Goal: Information Seeking & Learning: Check status

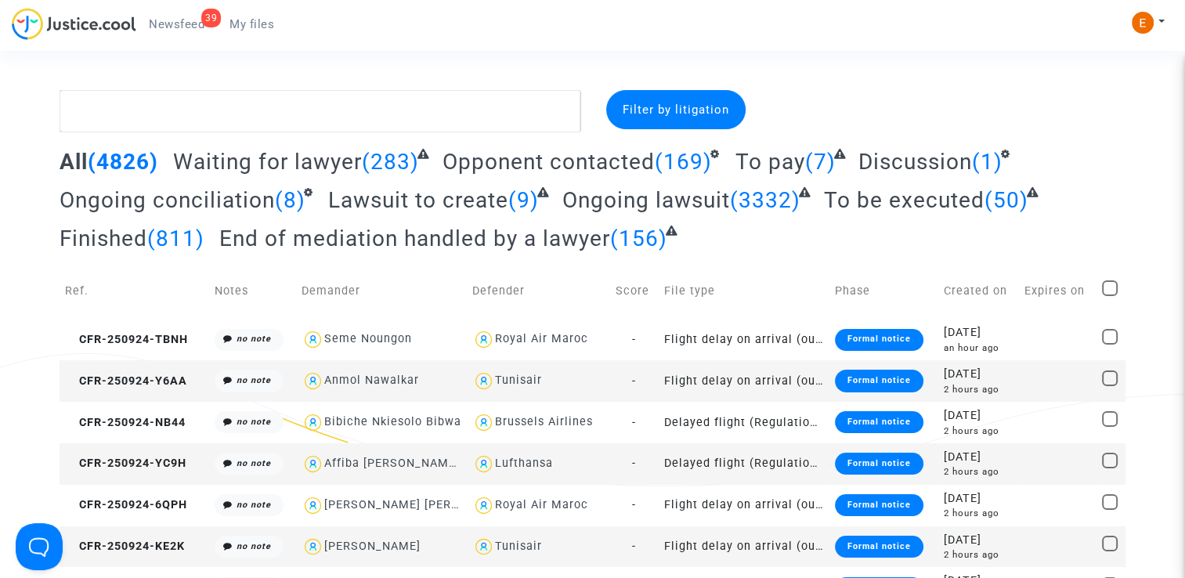
drag, startPoint x: 0, startPoint y: 0, endPoint x: 190, endPoint y: 27, distance: 191.5
click at [190, 27] on span "Newsfeed" at bounding box center [177, 24] width 56 height 14
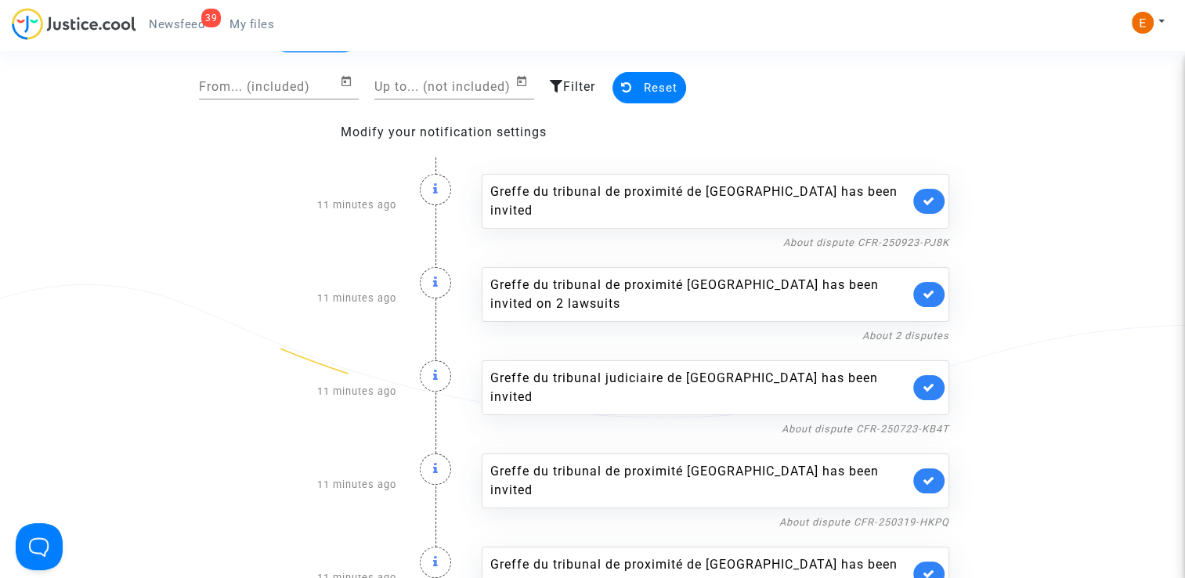
scroll to position [78, 0]
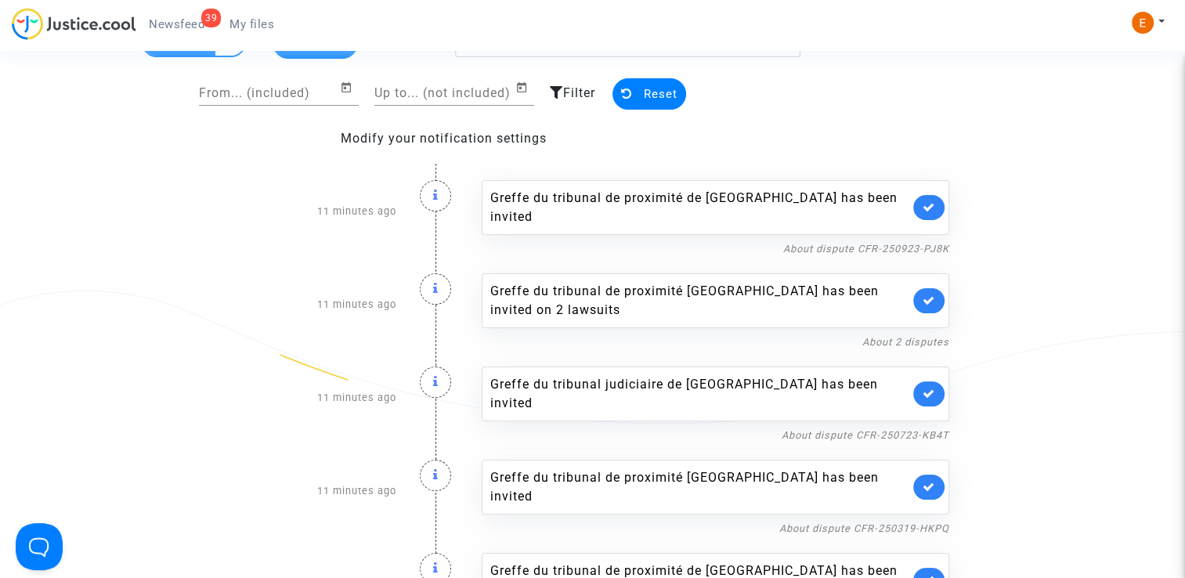
click at [927, 204] on link at bounding box center [928, 207] width 31 height 25
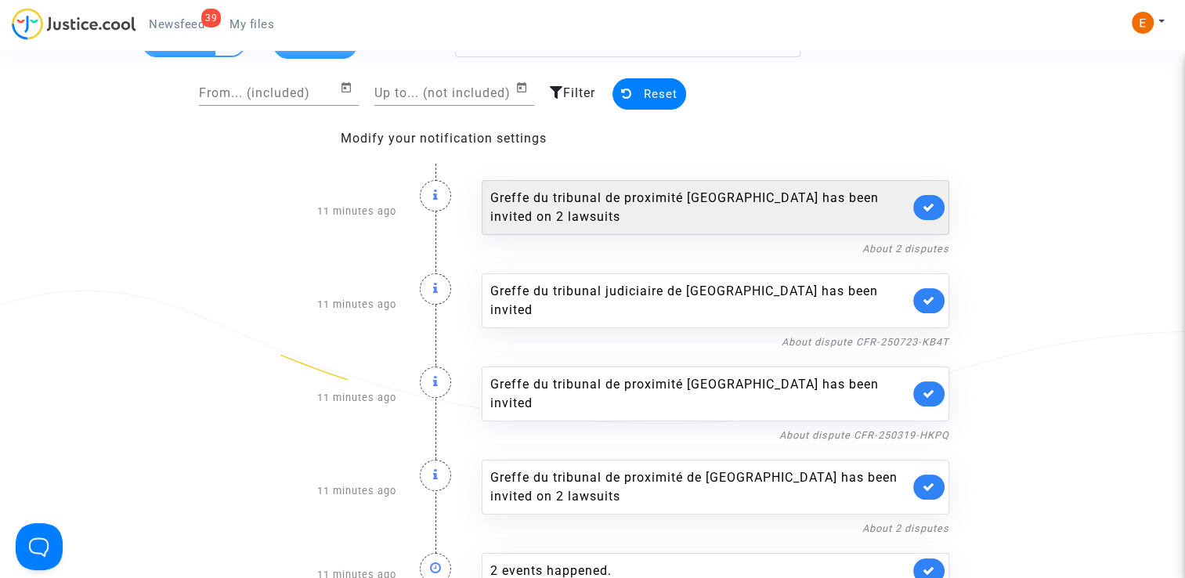
click at [931, 198] on link at bounding box center [928, 207] width 31 height 25
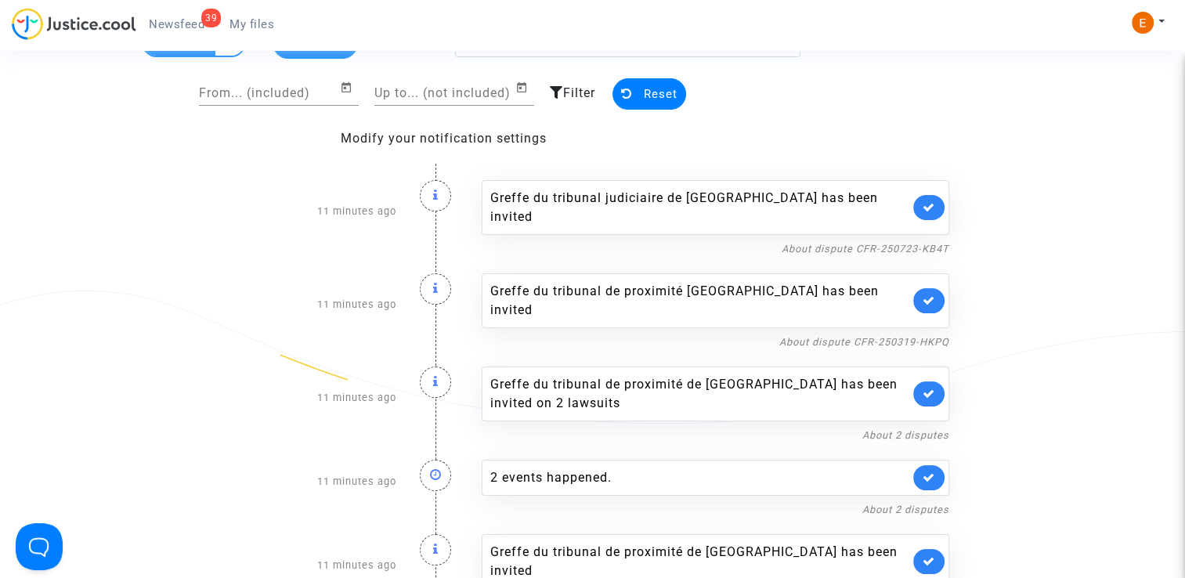
click at [929, 204] on link at bounding box center [928, 207] width 31 height 25
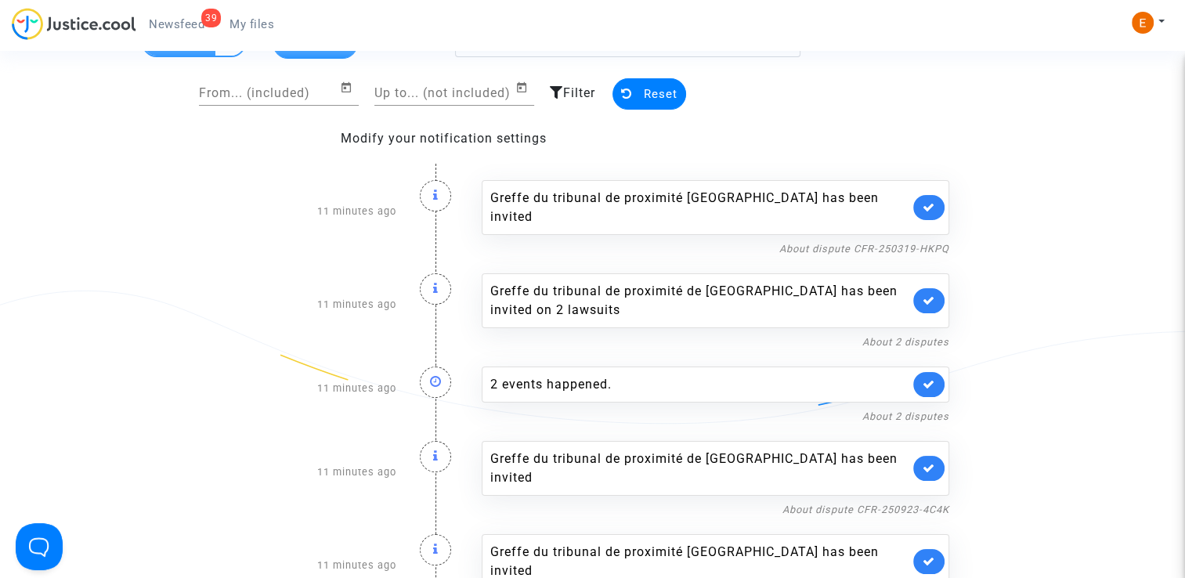
click at [929, 204] on link at bounding box center [928, 207] width 31 height 25
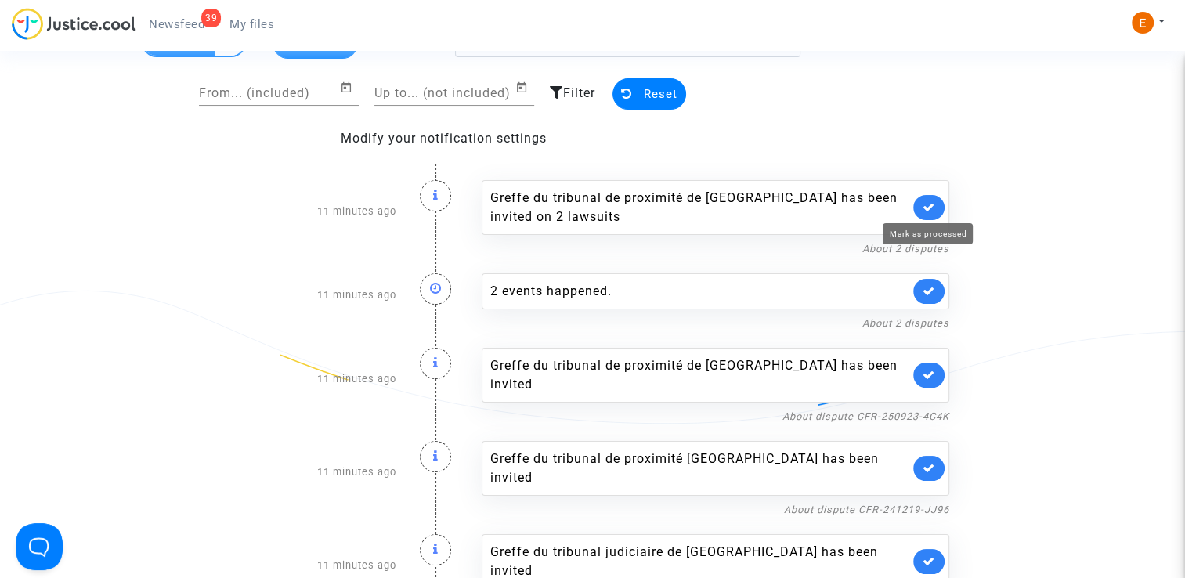
click at [929, 204] on icon at bounding box center [929, 207] width 13 height 12
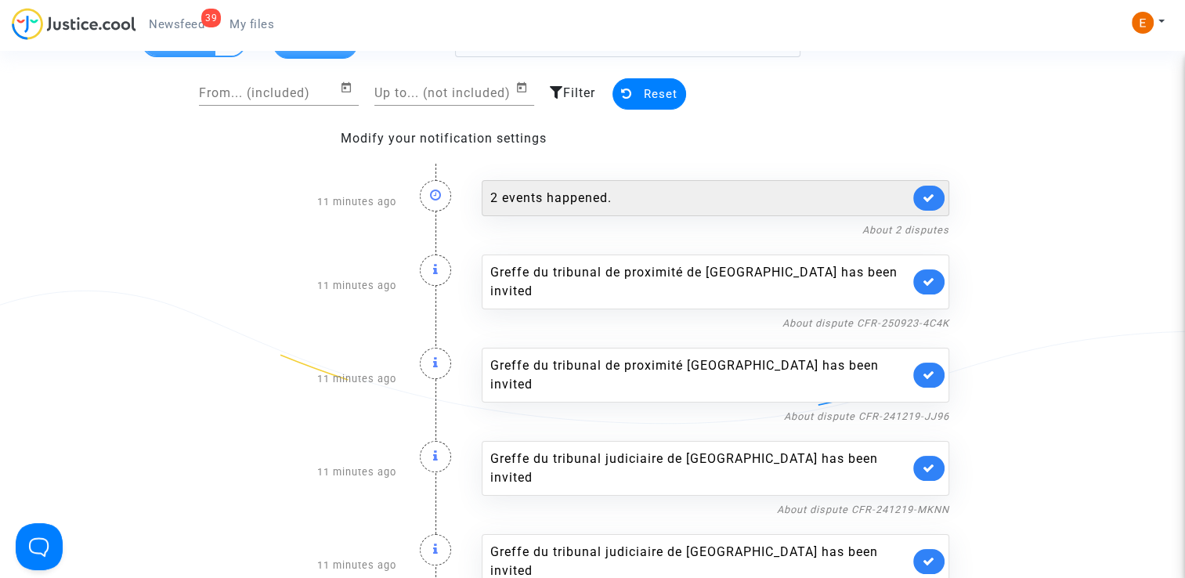
click at [732, 199] on div "2 events happened." at bounding box center [699, 198] width 419 height 19
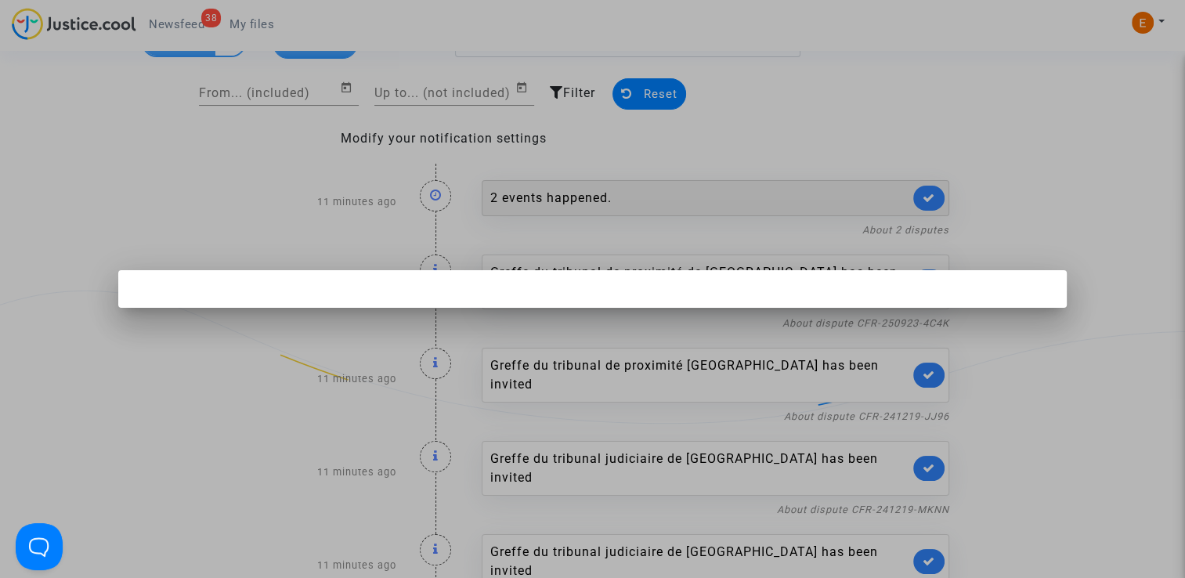
scroll to position [0, 0]
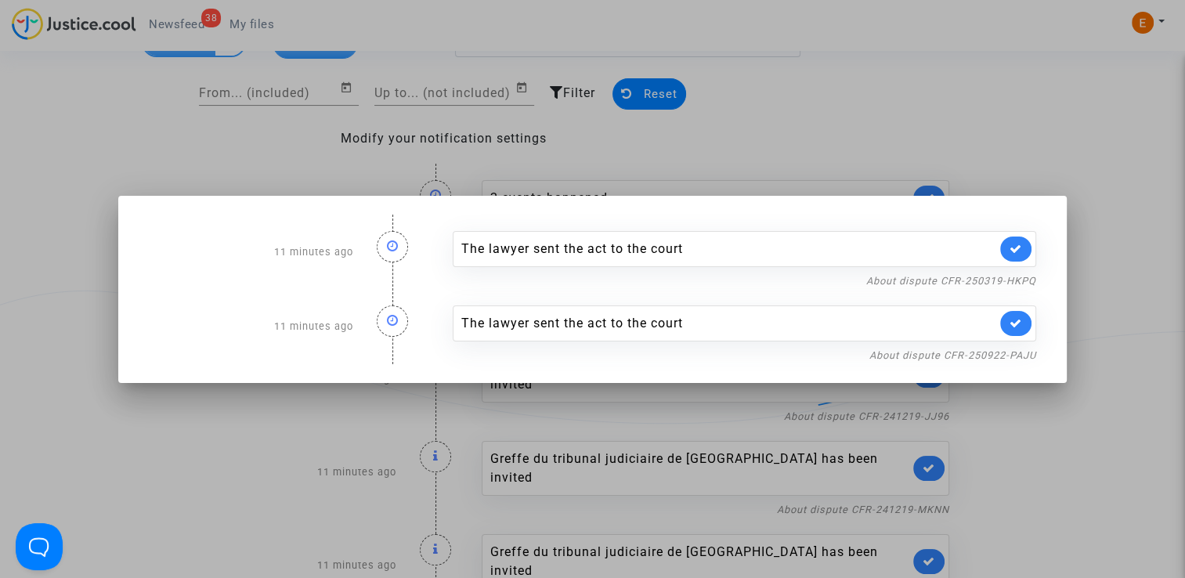
click at [1137, 178] on div at bounding box center [592, 289] width 1185 height 578
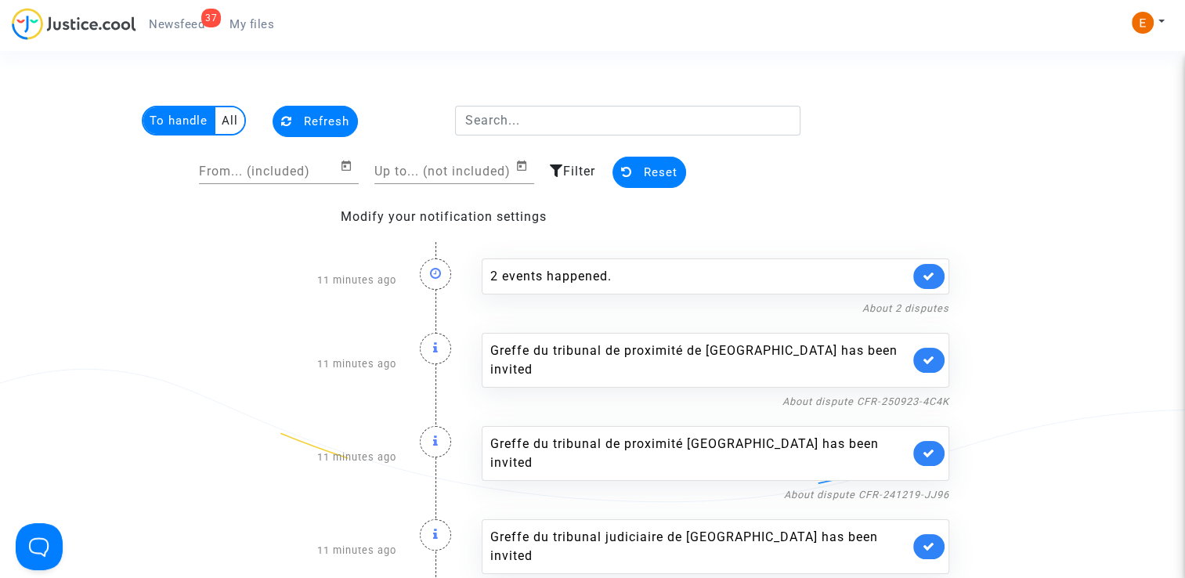
scroll to position [78, 0]
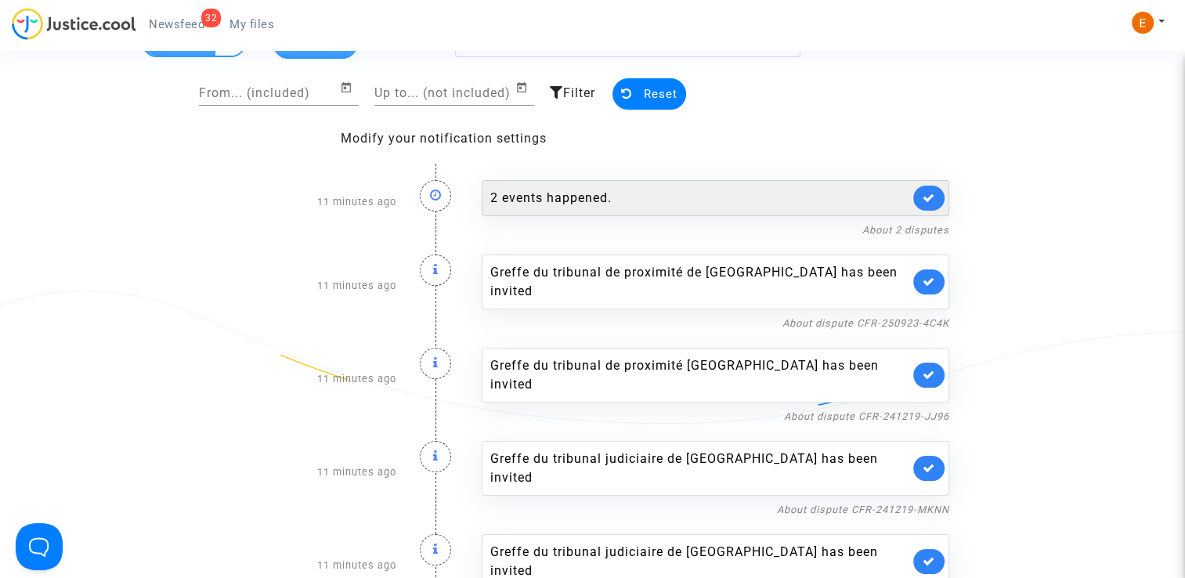
click at [935, 202] on link at bounding box center [928, 198] width 31 height 25
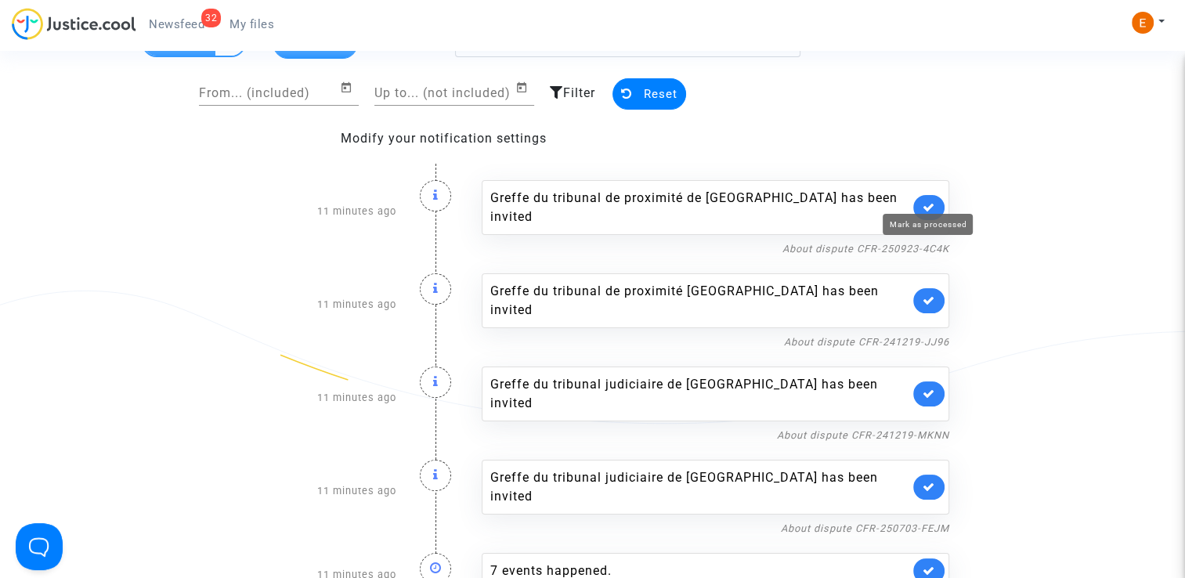
click at [931, 201] on icon at bounding box center [929, 207] width 13 height 12
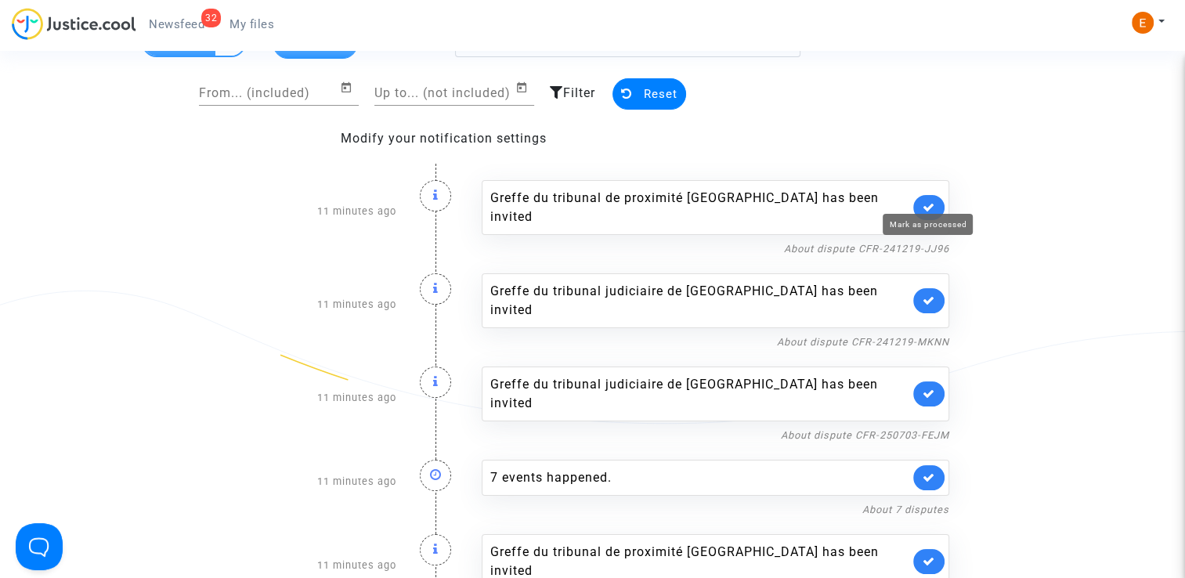
click at [931, 201] on icon at bounding box center [929, 207] width 13 height 12
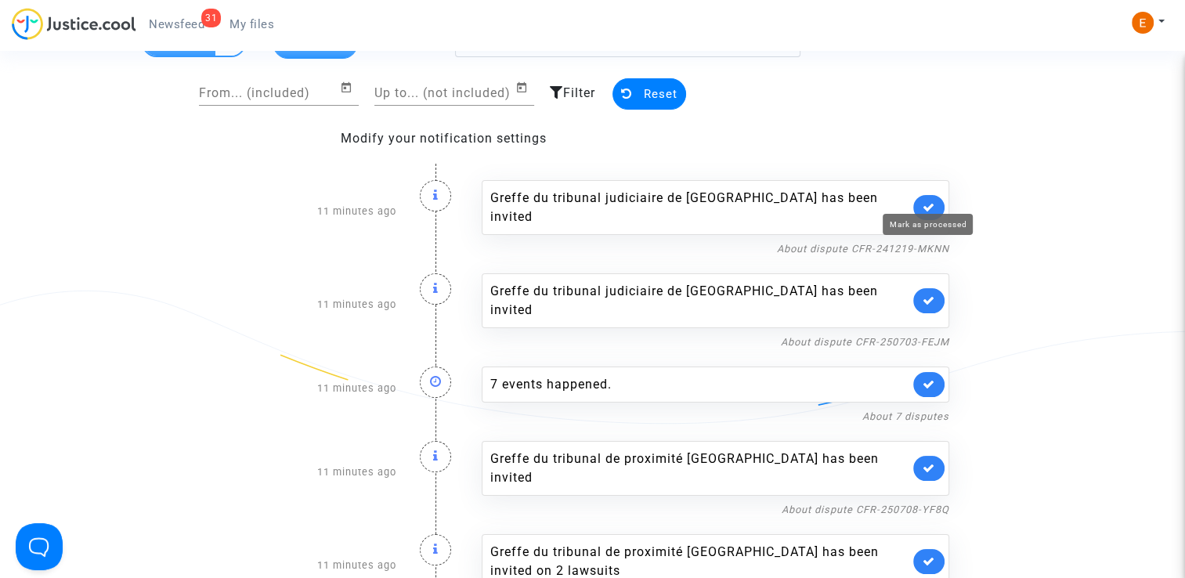
click at [931, 201] on icon at bounding box center [929, 207] width 13 height 12
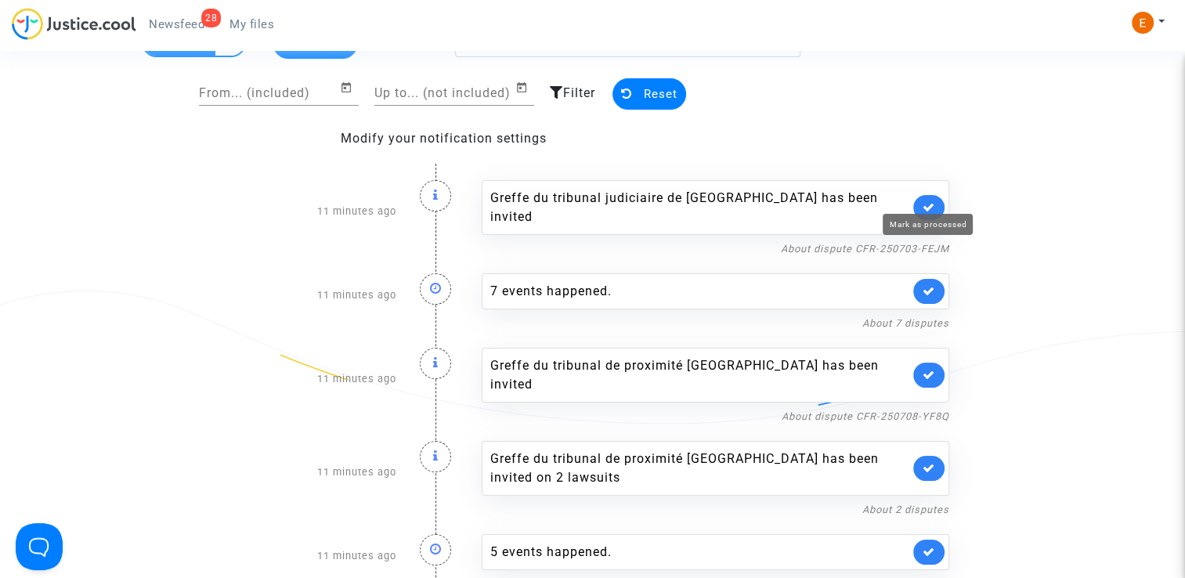
click at [931, 201] on icon at bounding box center [929, 207] width 13 height 12
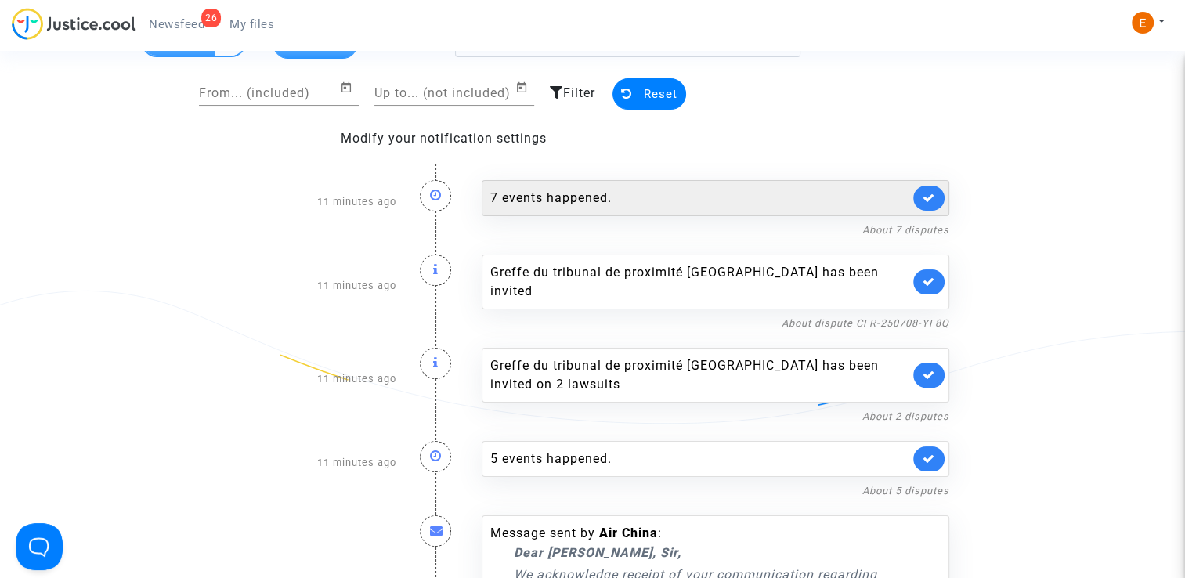
click at [692, 183] on div "7 events happened." at bounding box center [716, 198] width 468 height 36
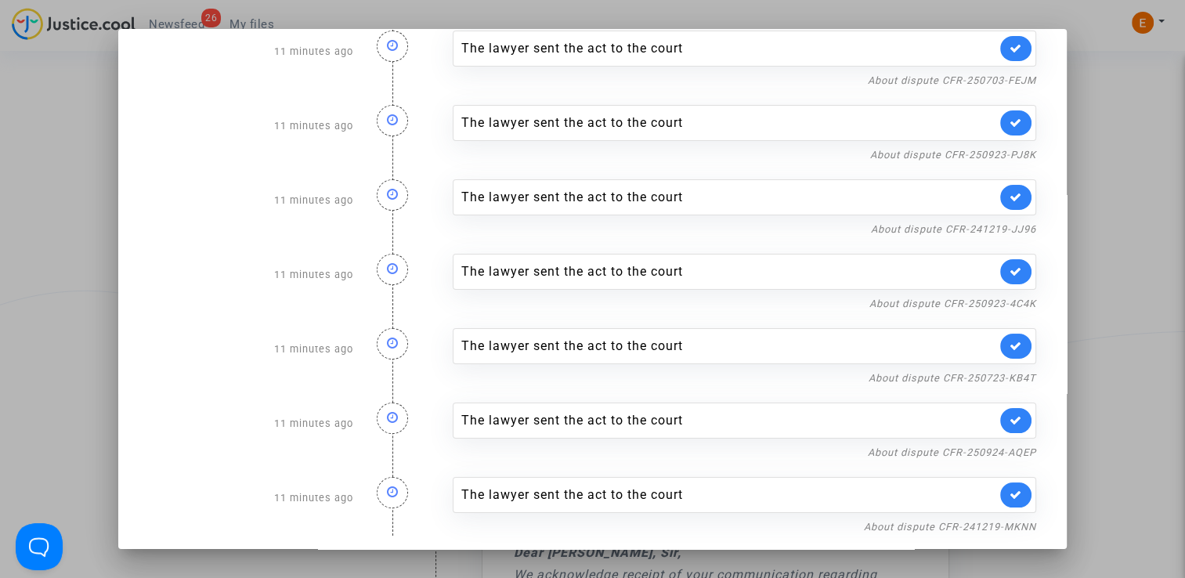
scroll to position [36, 0]
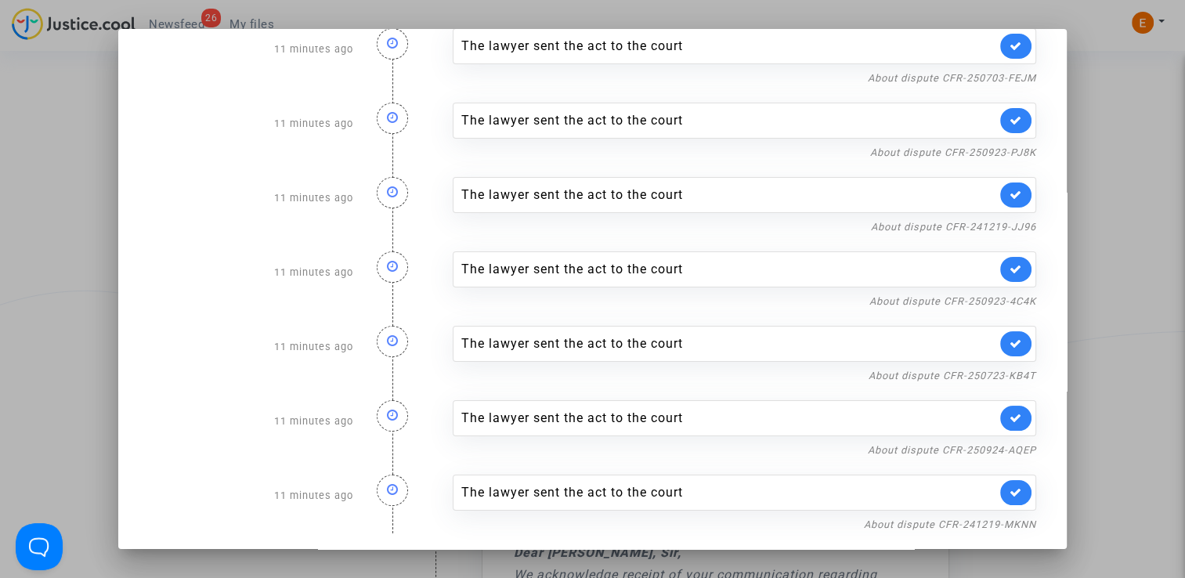
click at [1122, 208] on div at bounding box center [592, 289] width 1185 height 578
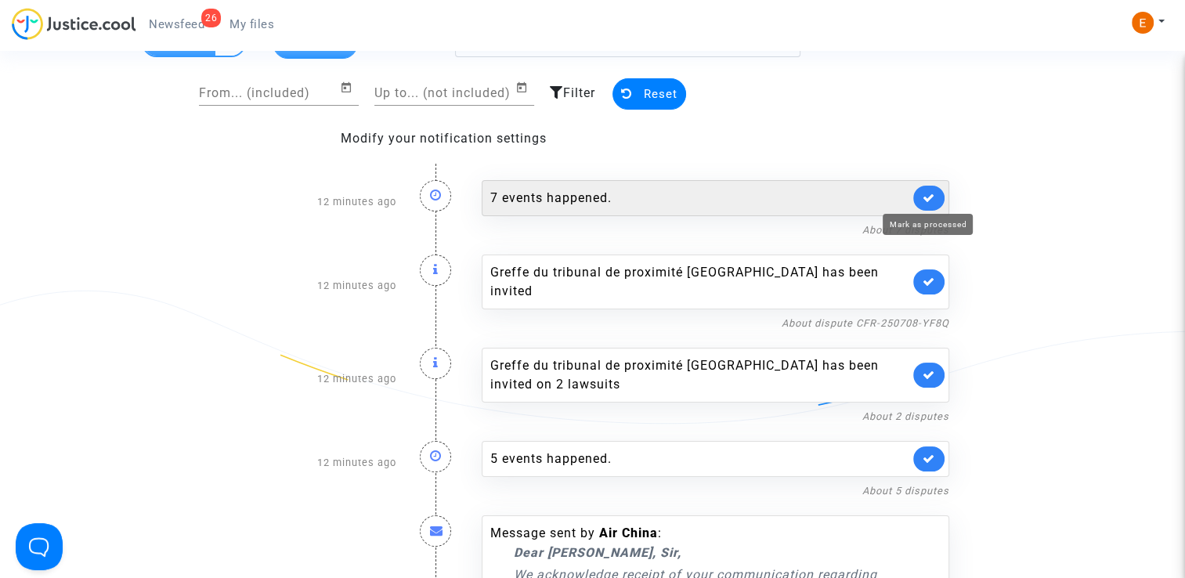
click at [926, 197] on icon at bounding box center [929, 198] width 13 height 12
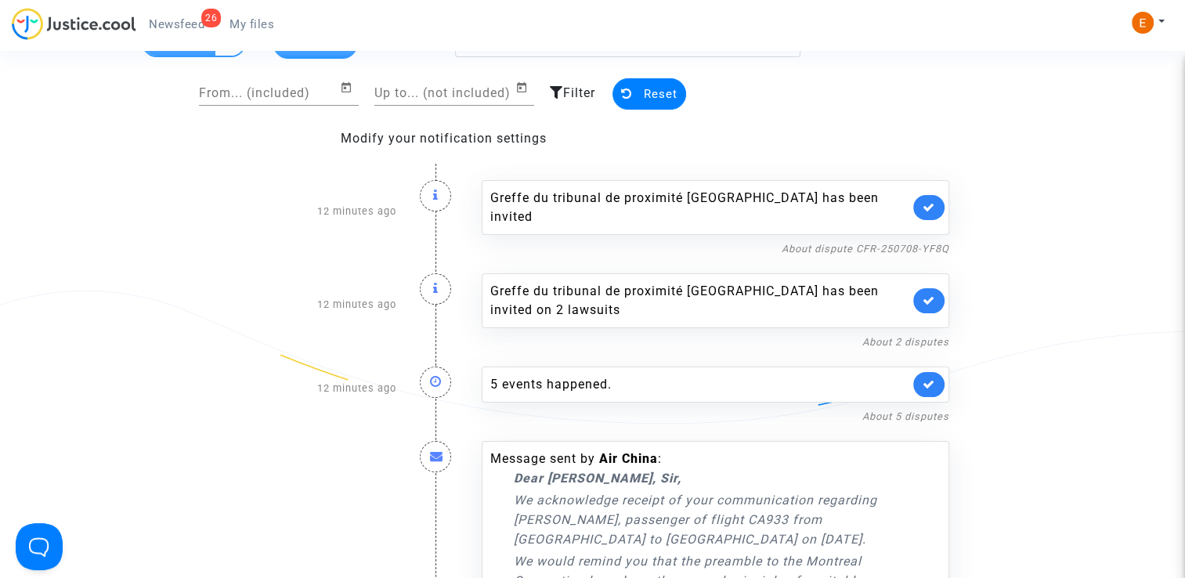
click at [926, 197] on link at bounding box center [928, 207] width 31 height 25
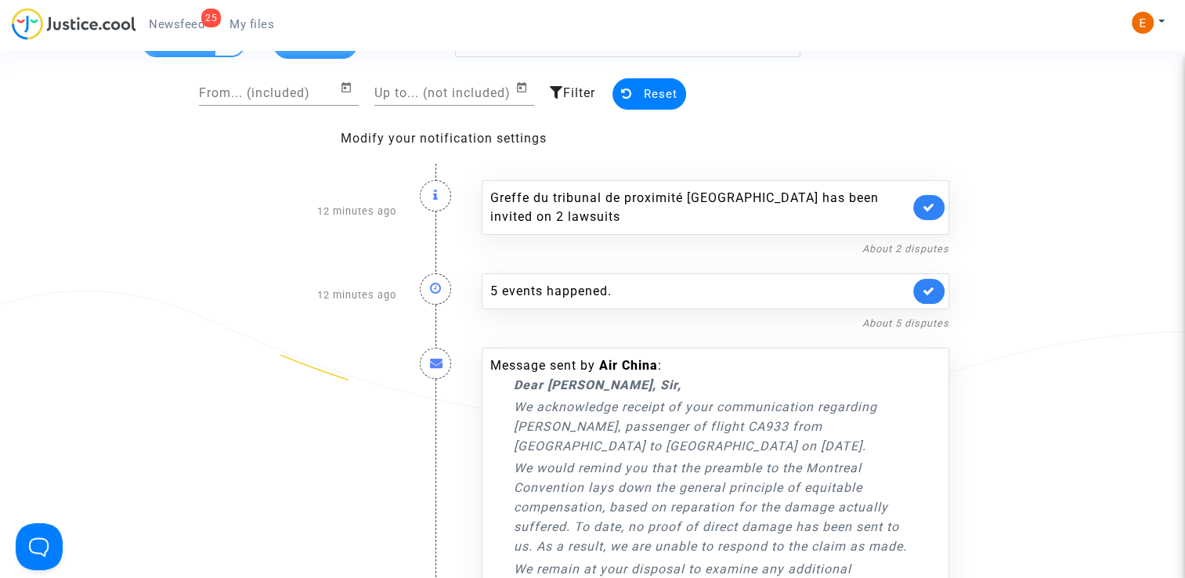
click at [926, 197] on link at bounding box center [928, 207] width 31 height 25
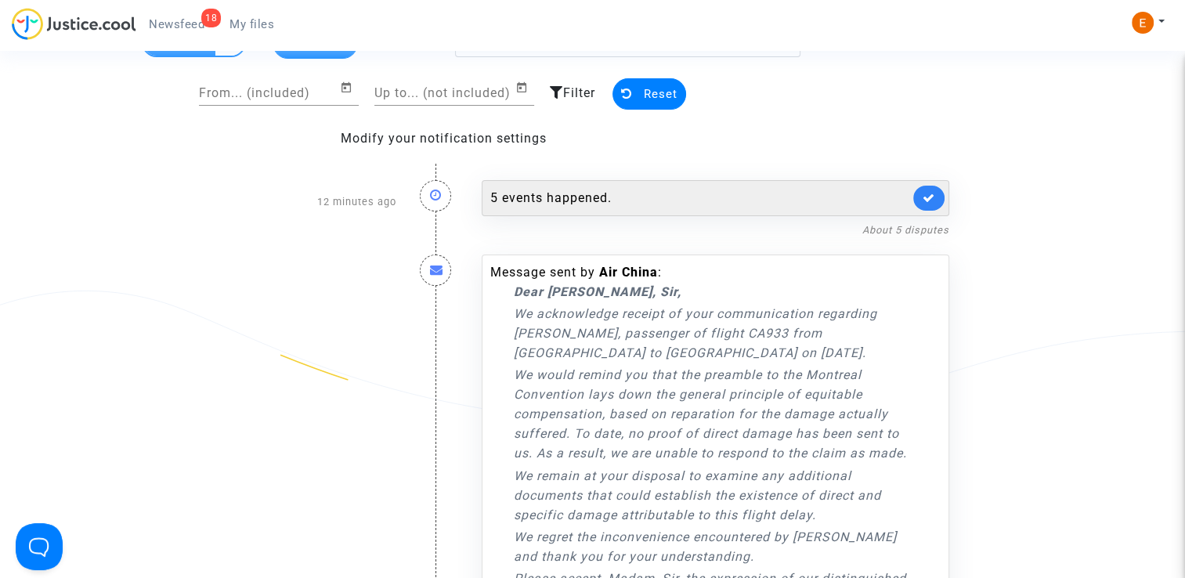
click at [771, 193] on div "5 events happened." at bounding box center [699, 198] width 419 height 19
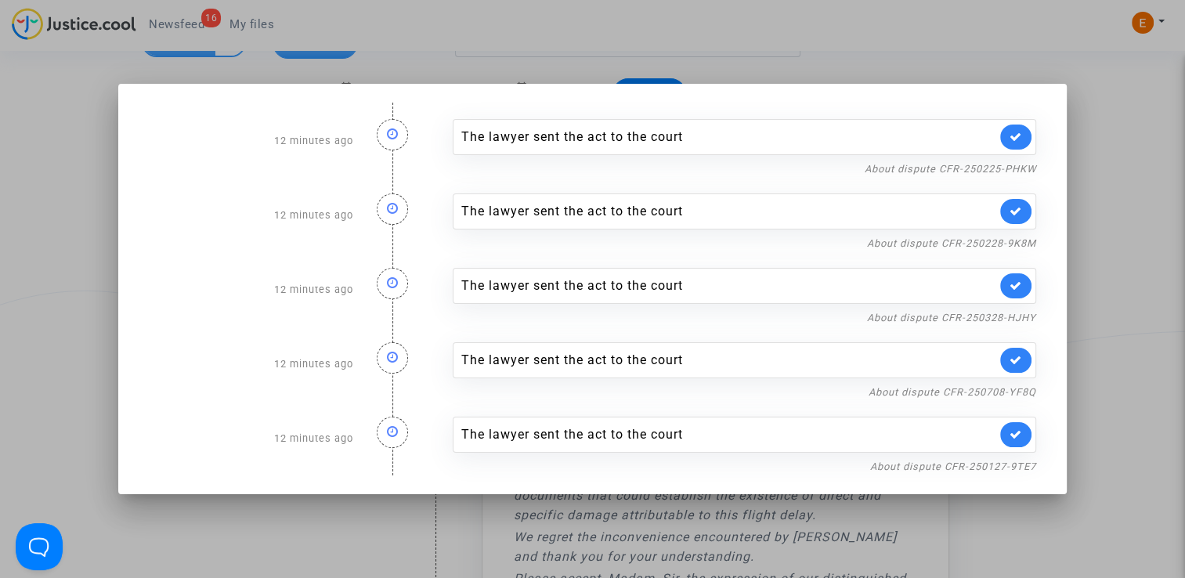
click at [1125, 218] on div at bounding box center [592, 289] width 1185 height 578
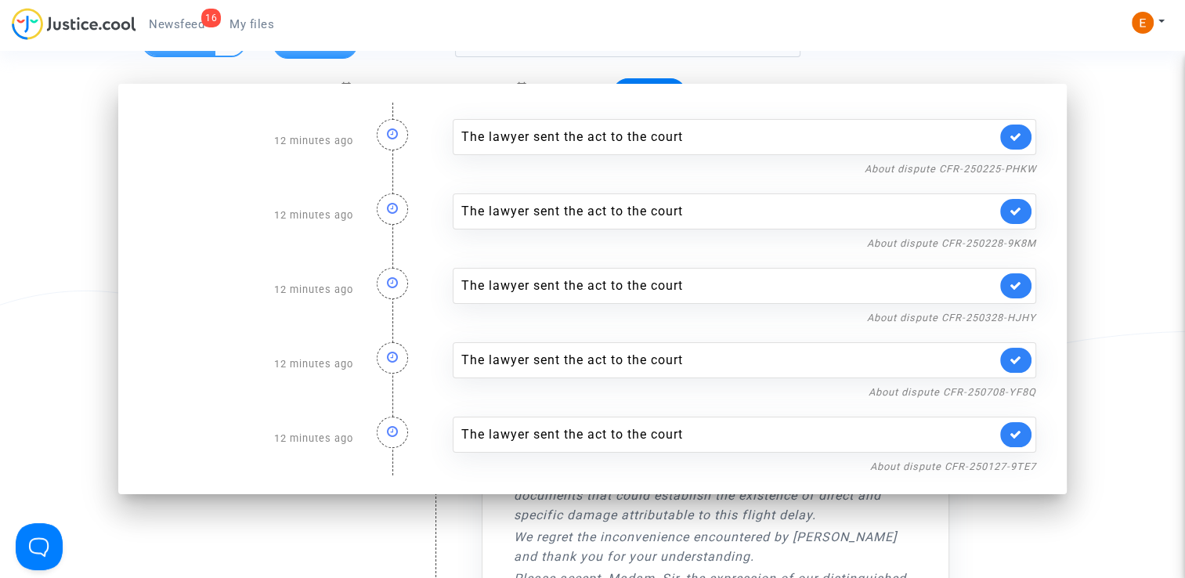
scroll to position [78, 0]
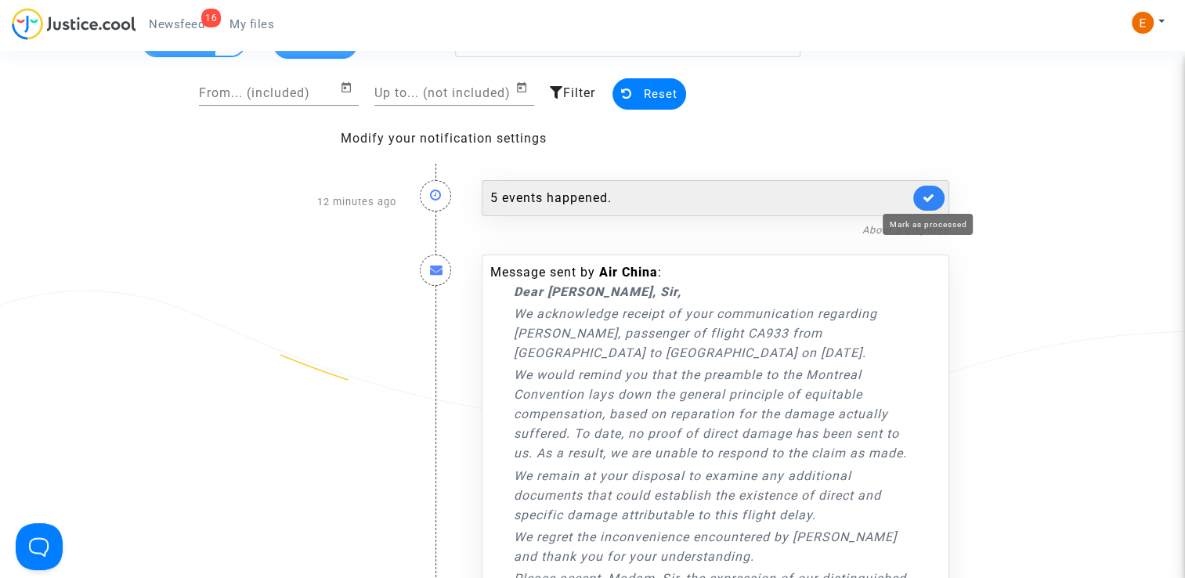
click at [927, 194] on icon at bounding box center [929, 198] width 13 height 12
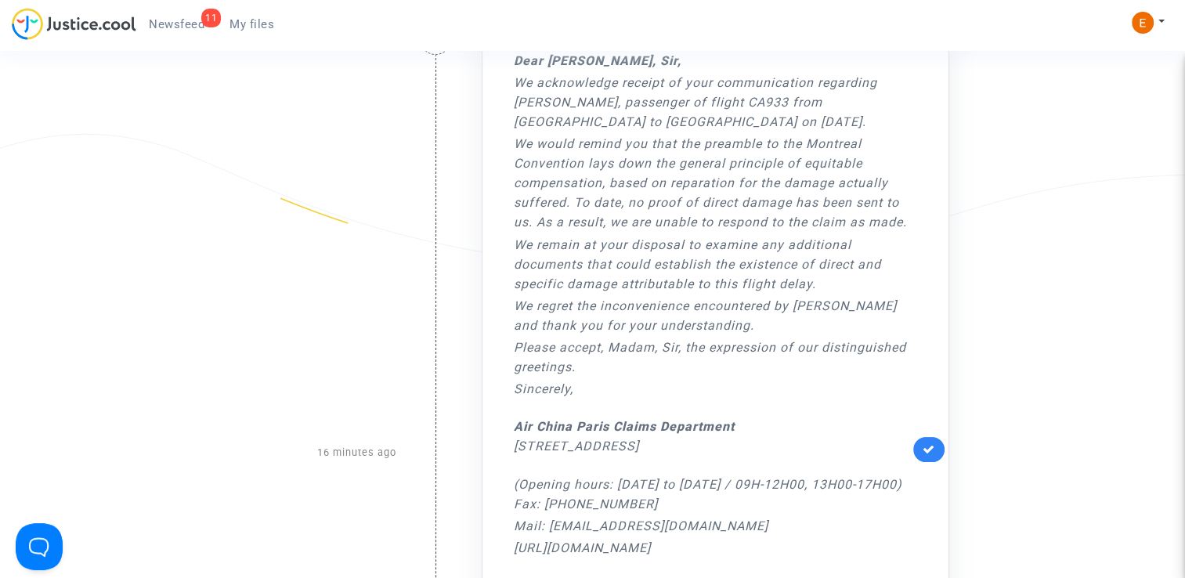
click at [931, 456] on link at bounding box center [928, 449] width 31 height 25
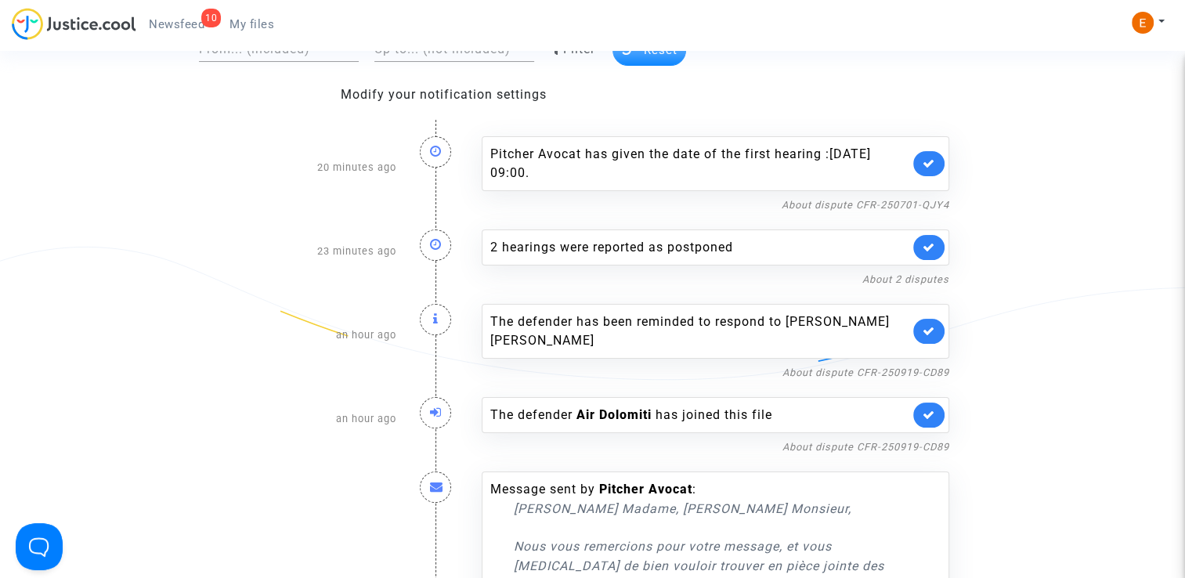
scroll to position [157, 0]
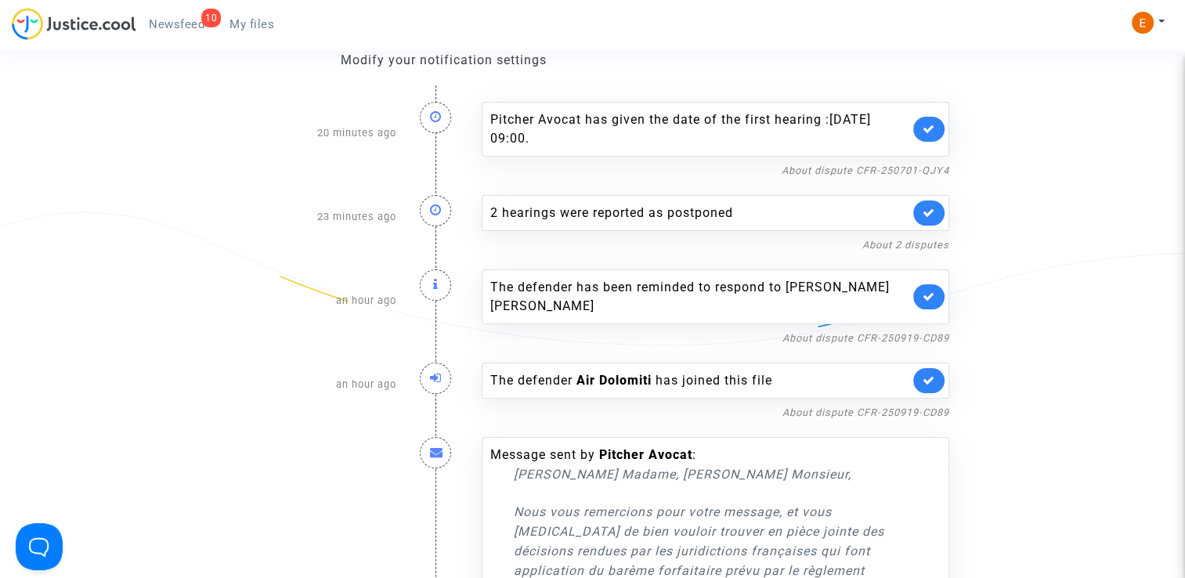
click at [935, 296] on link at bounding box center [928, 296] width 31 height 25
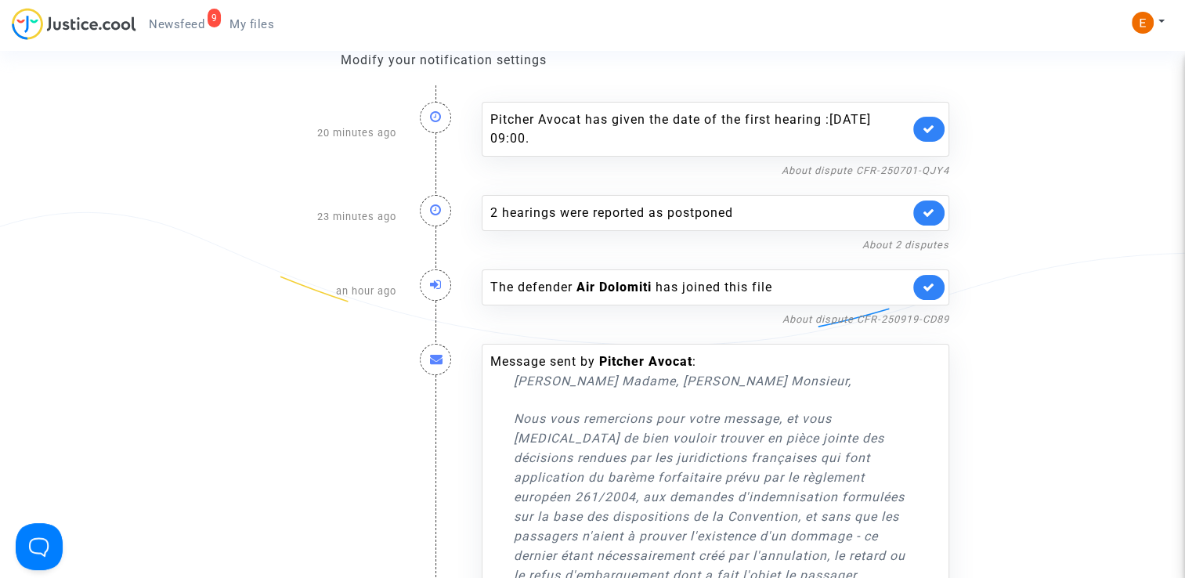
click at [935, 296] on link at bounding box center [928, 287] width 31 height 25
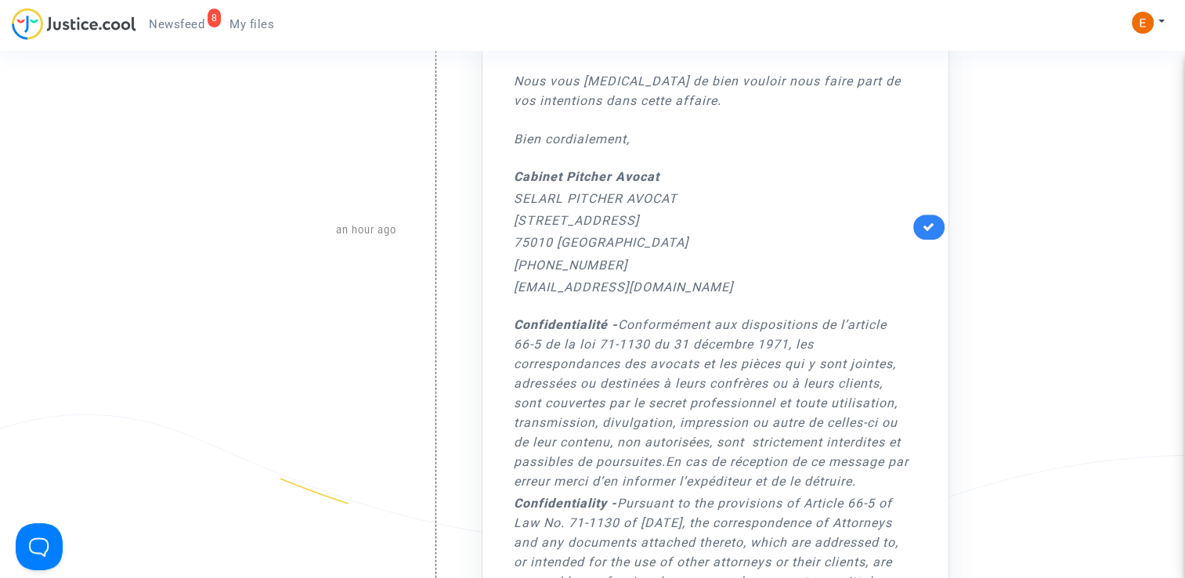
scroll to position [627, 0]
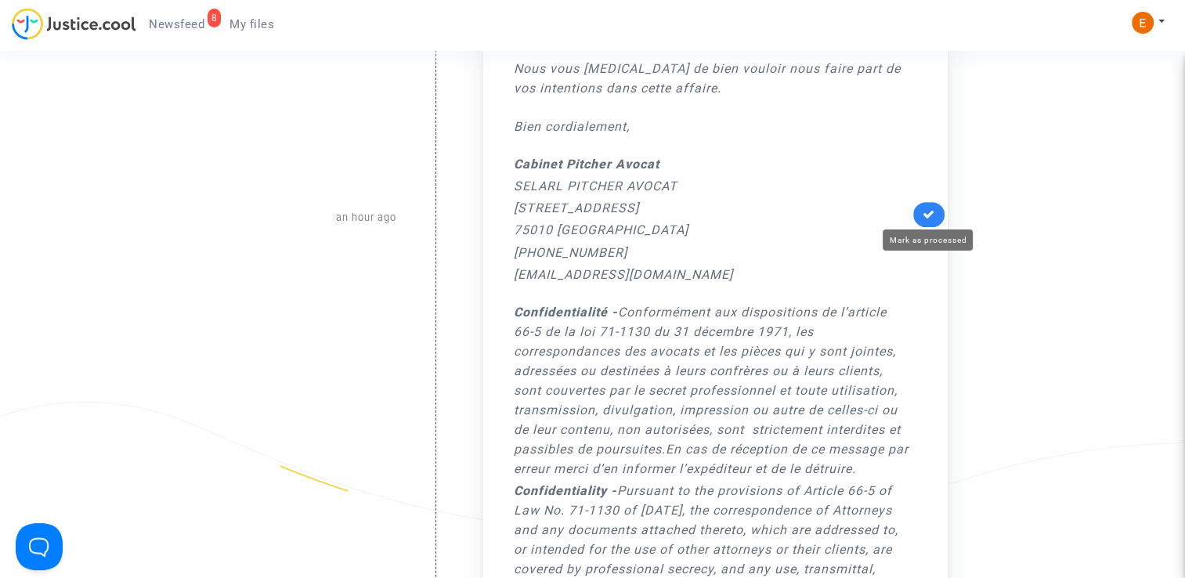
click at [924, 212] on icon at bounding box center [929, 214] width 13 height 12
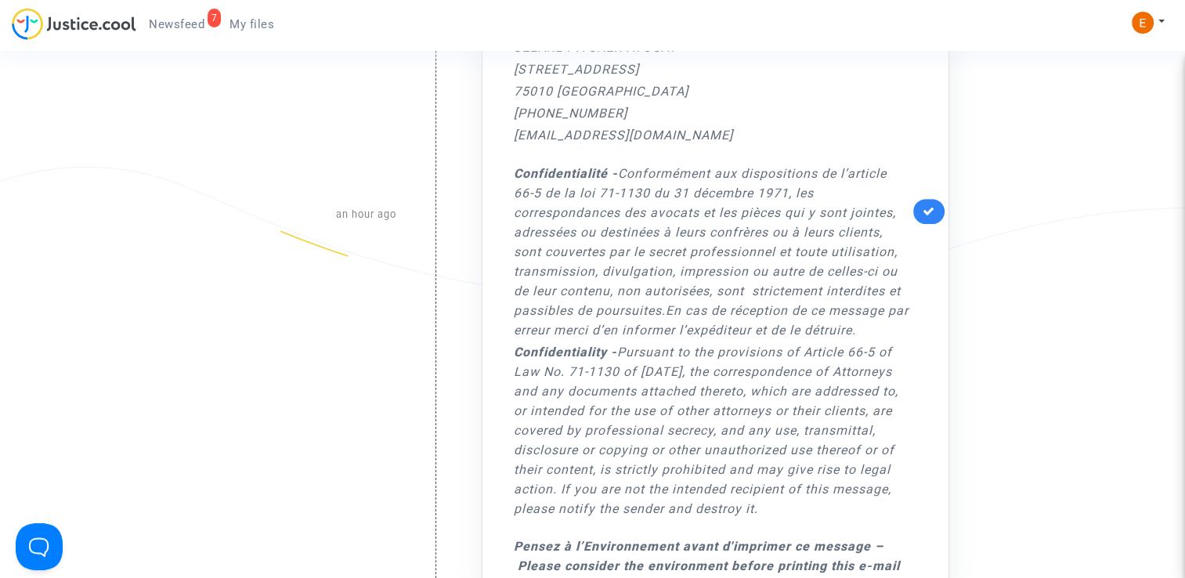
click at [931, 215] on link at bounding box center [928, 211] width 31 height 25
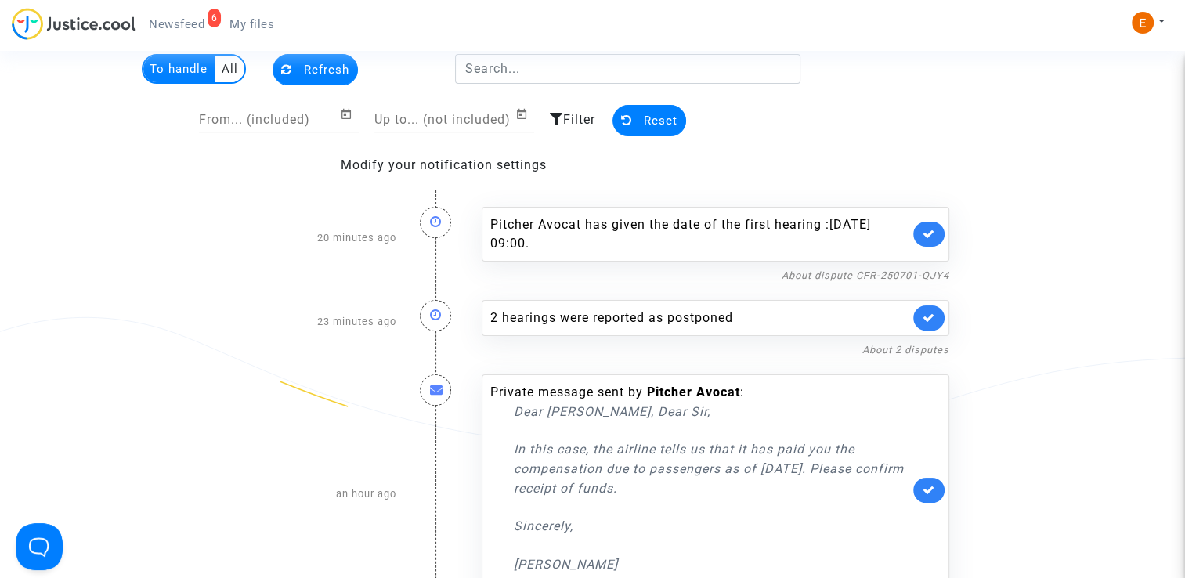
scroll to position [51, 0]
click at [858, 275] on link "About dispute CFR-250701-QJY4" at bounding box center [866, 276] width 168 height 12
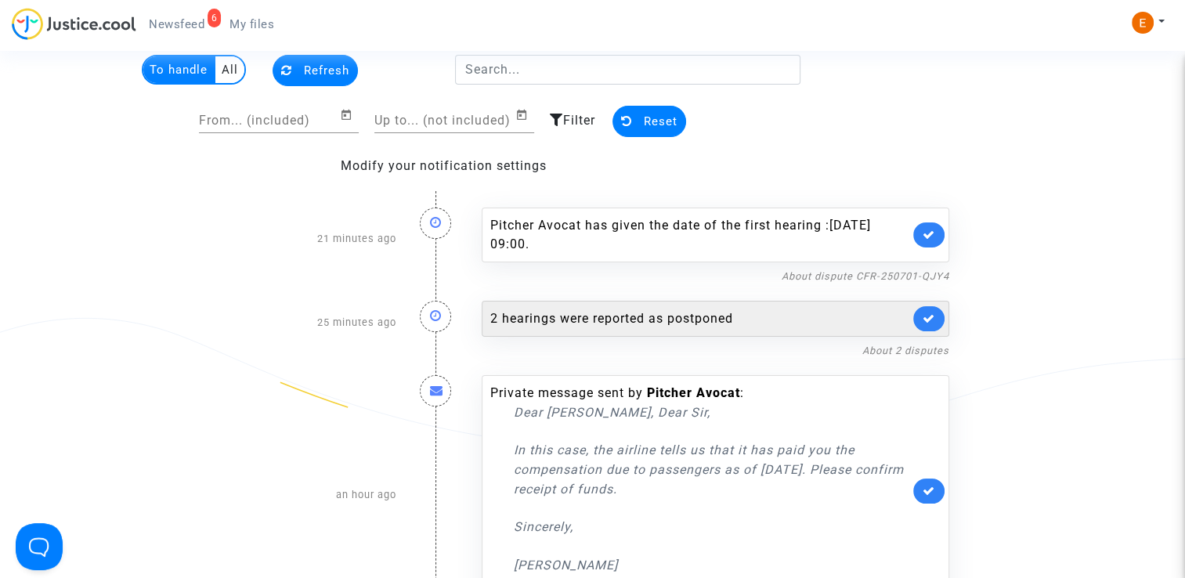
click at [655, 334] on div "2 hearings were reported as postponed" at bounding box center [716, 319] width 468 height 36
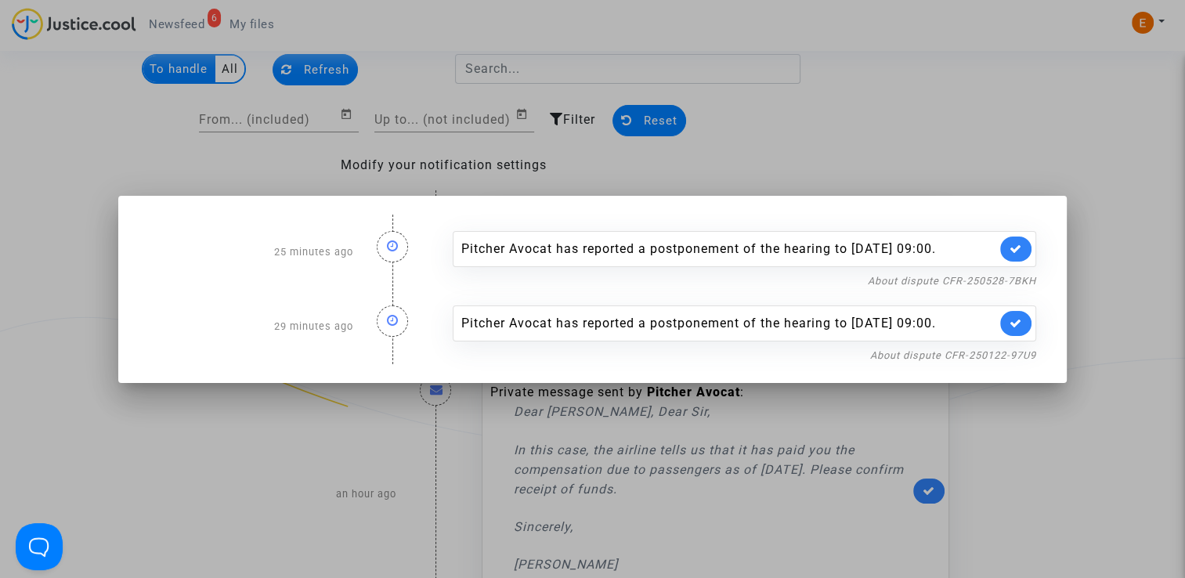
click at [1107, 259] on div at bounding box center [592, 289] width 1185 height 578
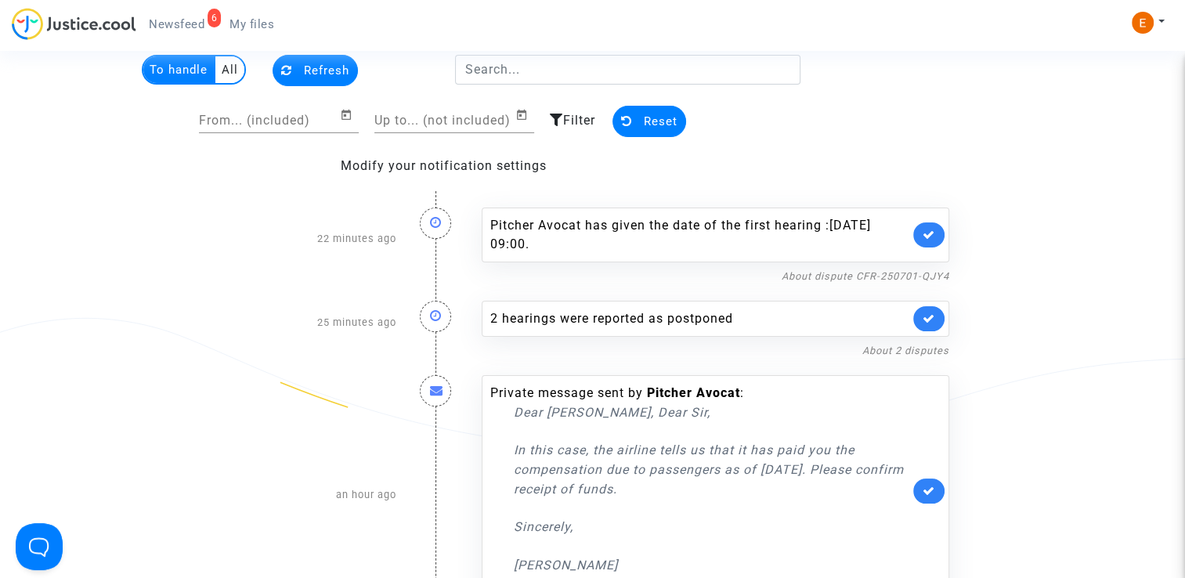
click at [849, 268] on nf-filterlink "About dispute CFR-250701-QJY4" at bounding box center [866, 275] width 168 height 15
click at [850, 272] on link "About dispute CFR-250701-QJY4" at bounding box center [866, 276] width 168 height 12
click at [946, 228] on div "Pitcher Avocat has given the date of the first hearing :Nov 17th 2025 at 09:00." at bounding box center [716, 235] width 468 height 55
click at [928, 229] on icon at bounding box center [929, 235] width 13 height 12
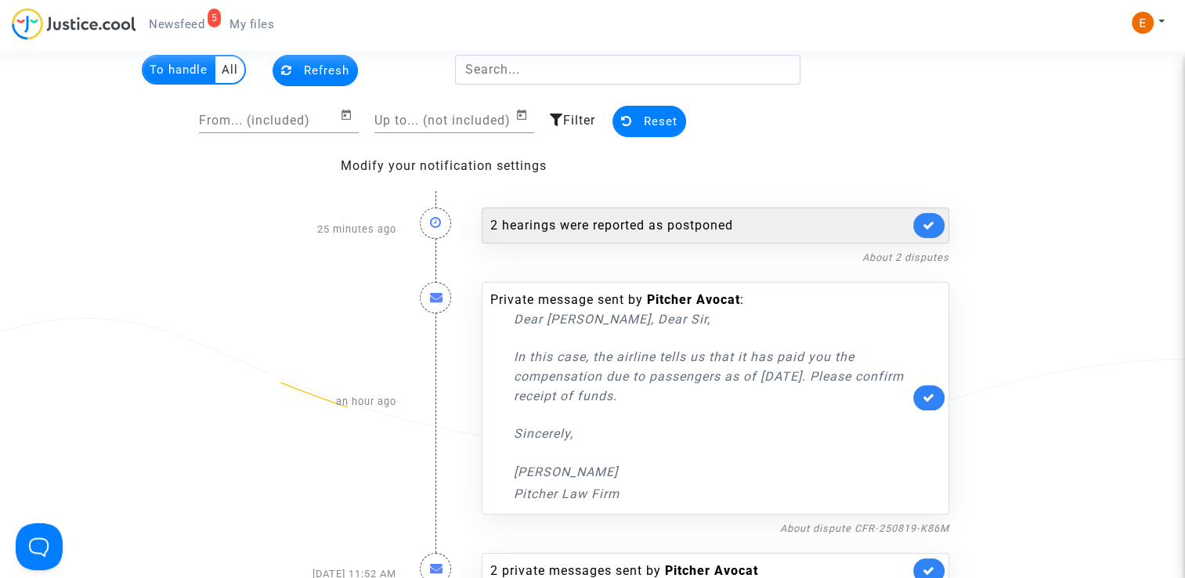
click at [671, 216] on div "2 hearings were reported as postponed" at bounding box center [699, 225] width 419 height 19
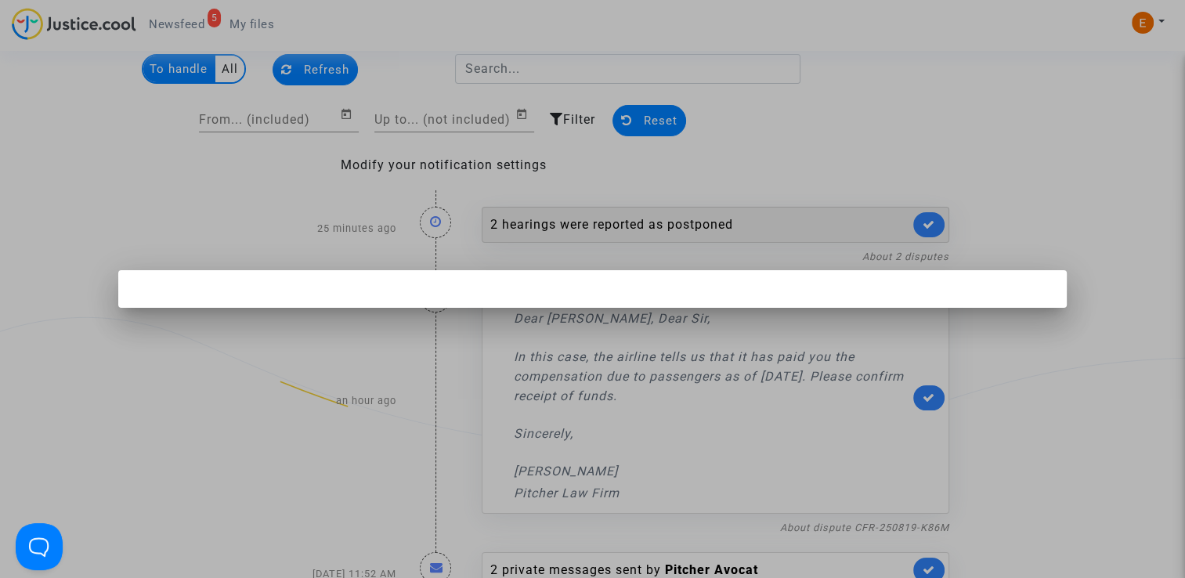
scroll to position [0, 0]
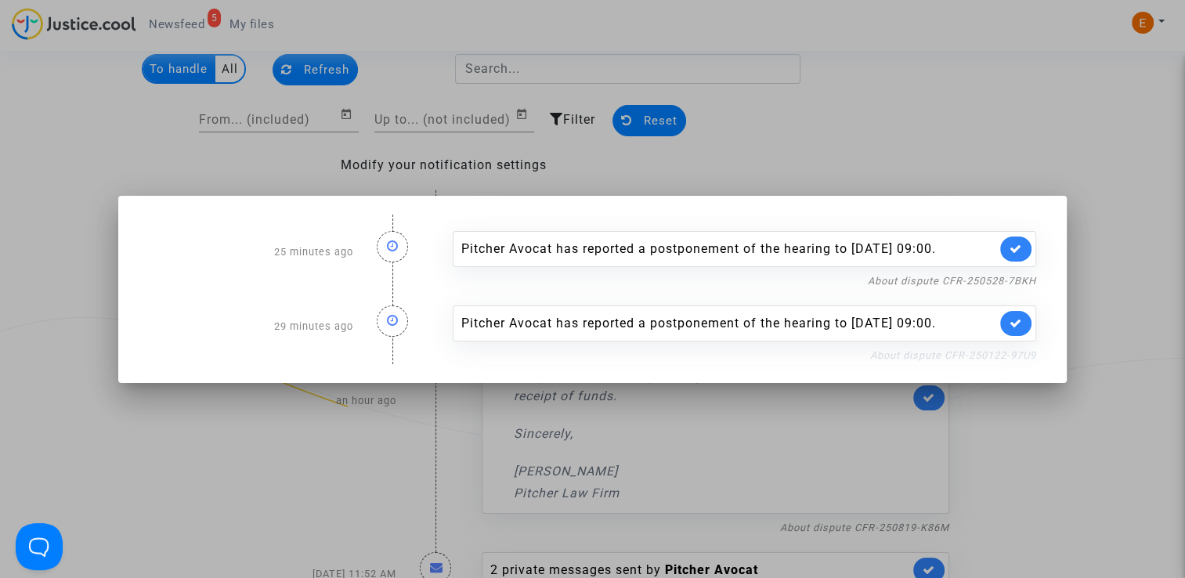
click at [984, 361] on link "About dispute CFR-250122-97U9" at bounding box center [953, 355] width 166 height 12
click at [1022, 329] on icon at bounding box center [1016, 323] width 13 height 12
click at [1017, 278] on link "About dispute CFR-250528-7BKH" at bounding box center [952, 281] width 168 height 12
click at [1017, 243] on icon at bounding box center [1016, 249] width 13 height 12
click at [1021, 165] on div at bounding box center [592, 289] width 1185 height 578
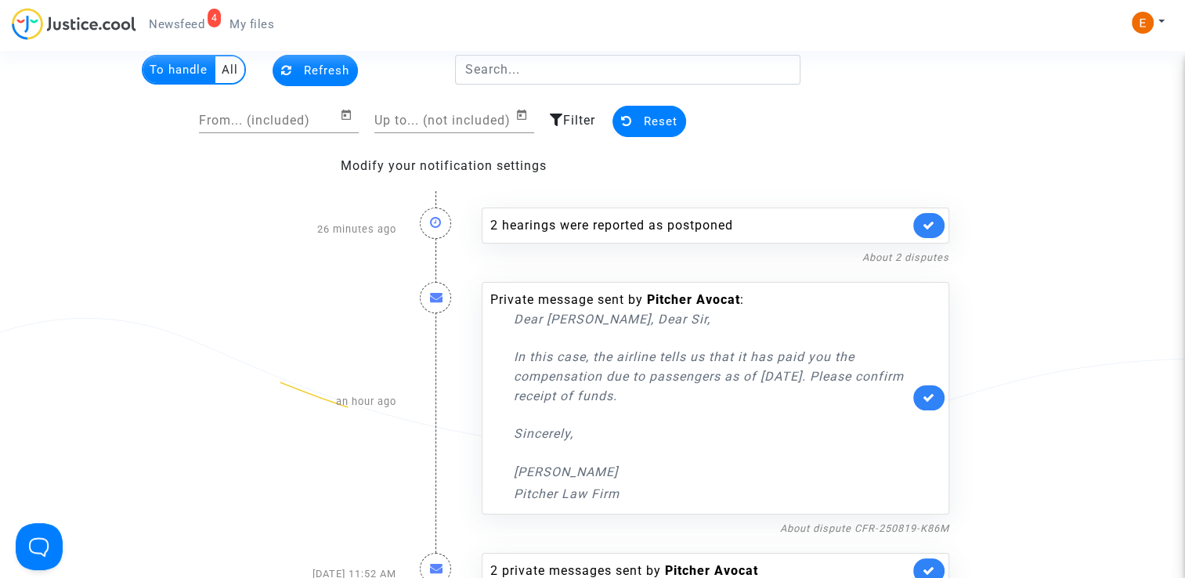
click at [254, 20] on span "My files" at bounding box center [252, 24] width 45 height 14
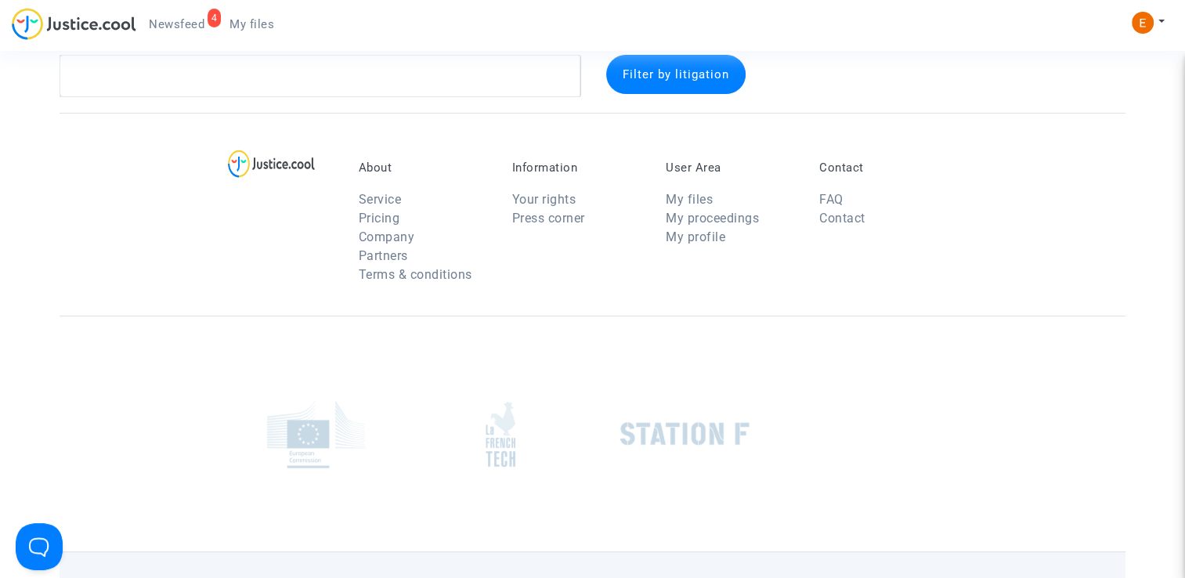
click at [193, 27] on span "Newsfeed" at bounding box center [177, 24] width 56 height 14
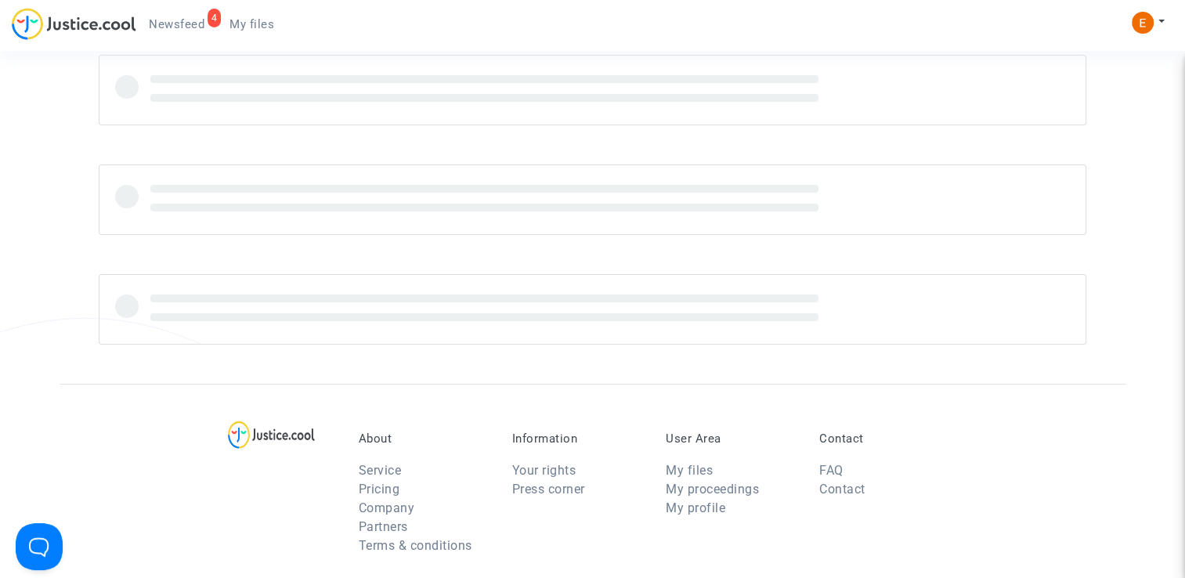
scroll to position [51, 0]
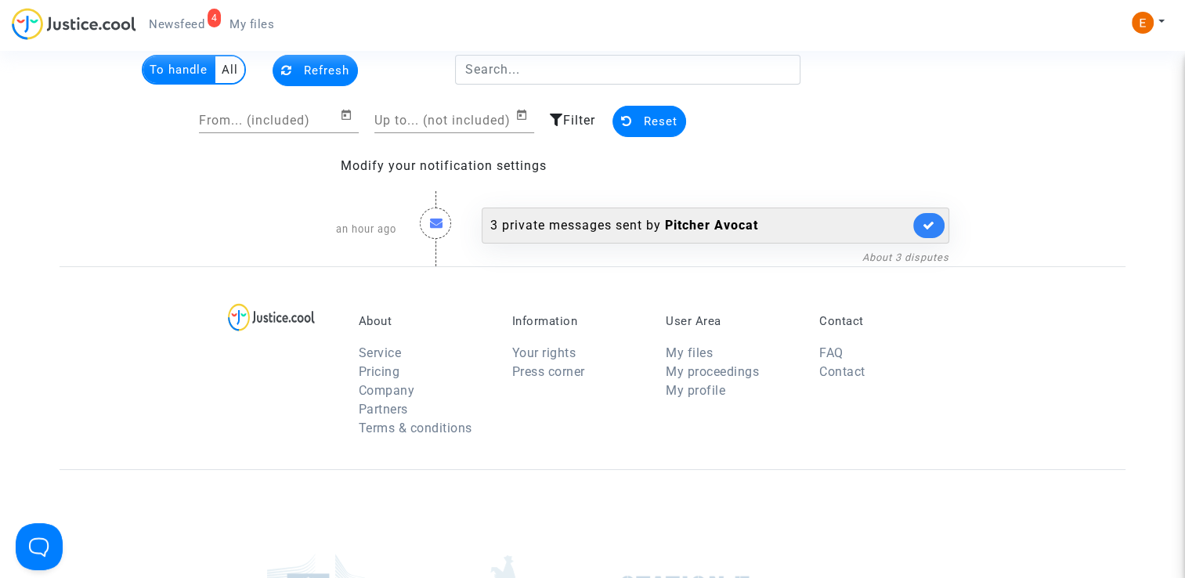
click at [627, 221] on div "3 private messages sent by Pitcher Avocat" at bounding box center [699, 225] width 419 height 19
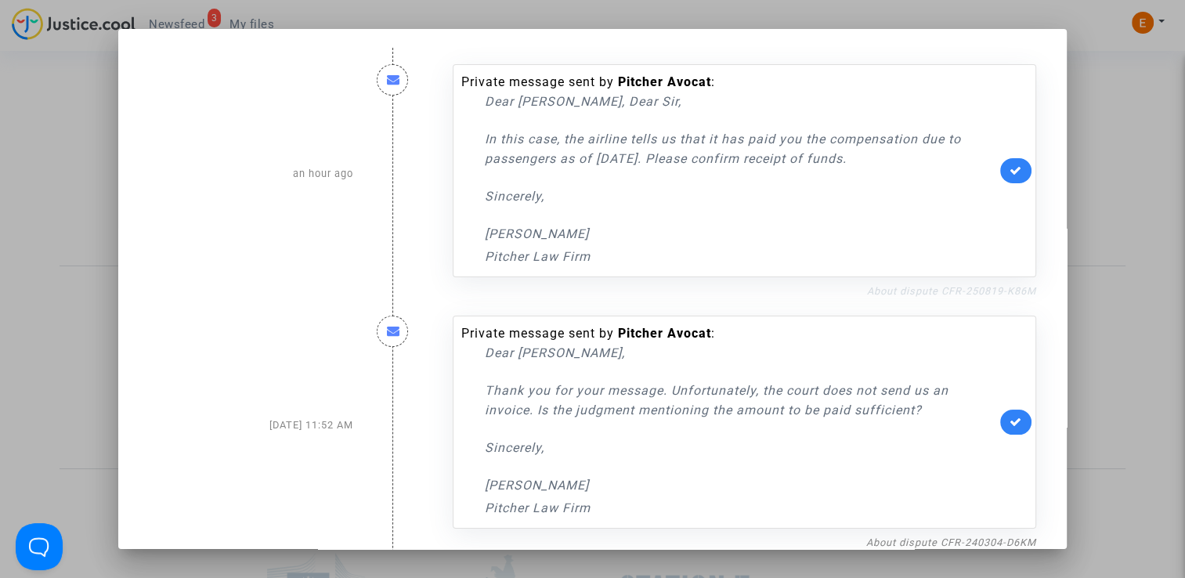
click at [906, 291] on link "About dispute CFR-250819-K86M" at bounding box center [951, 291] width 169 height 12
click at [1010, 166] on icon at bounding box center [1016, 171] width 13 height 12
click at [1094, 113] on div at bounding box center [592, 289] width 1185 height 578
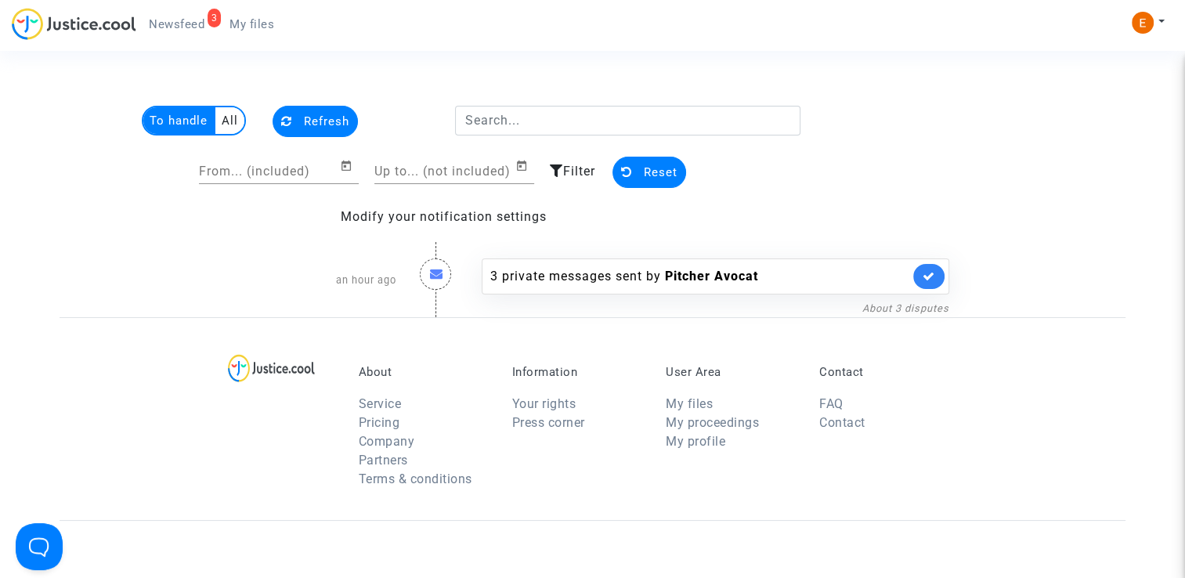
scroll to position [51, 0]
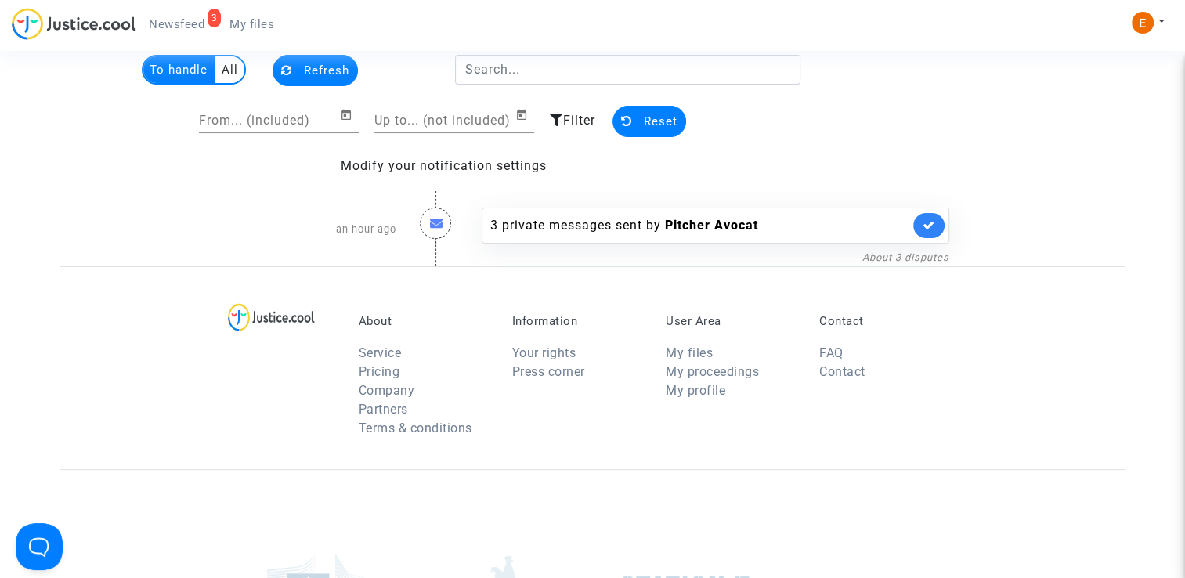
click at [244, 24] on span "My files" at bounding box center [252, 24] width 45 height 14
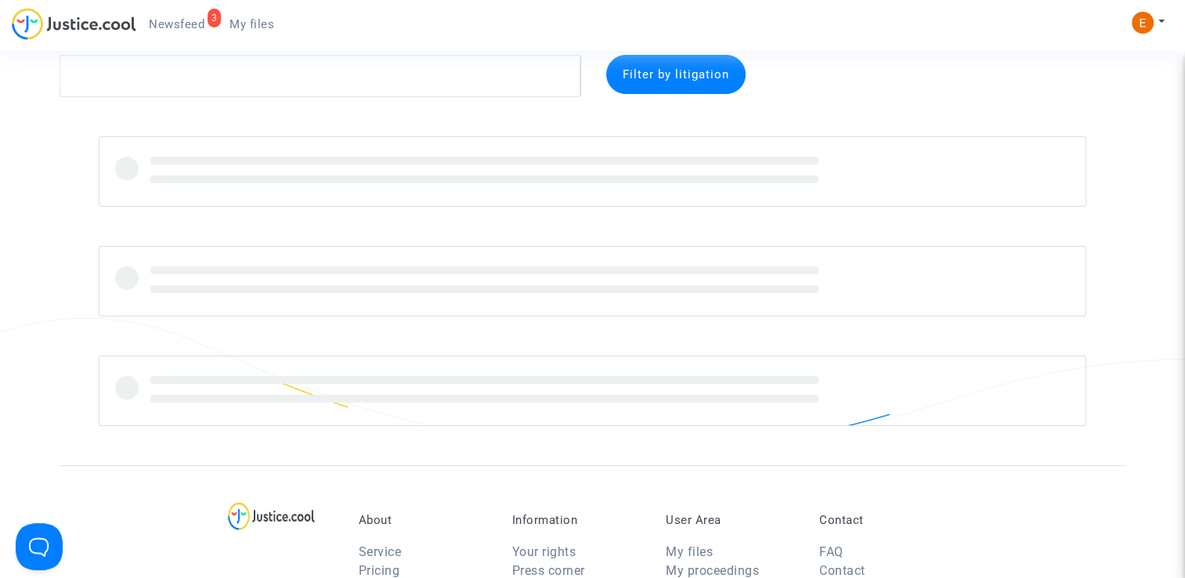
click at [172, 30] on span "Newsfeed" at bounding box center [177, 24] width 56 height 14
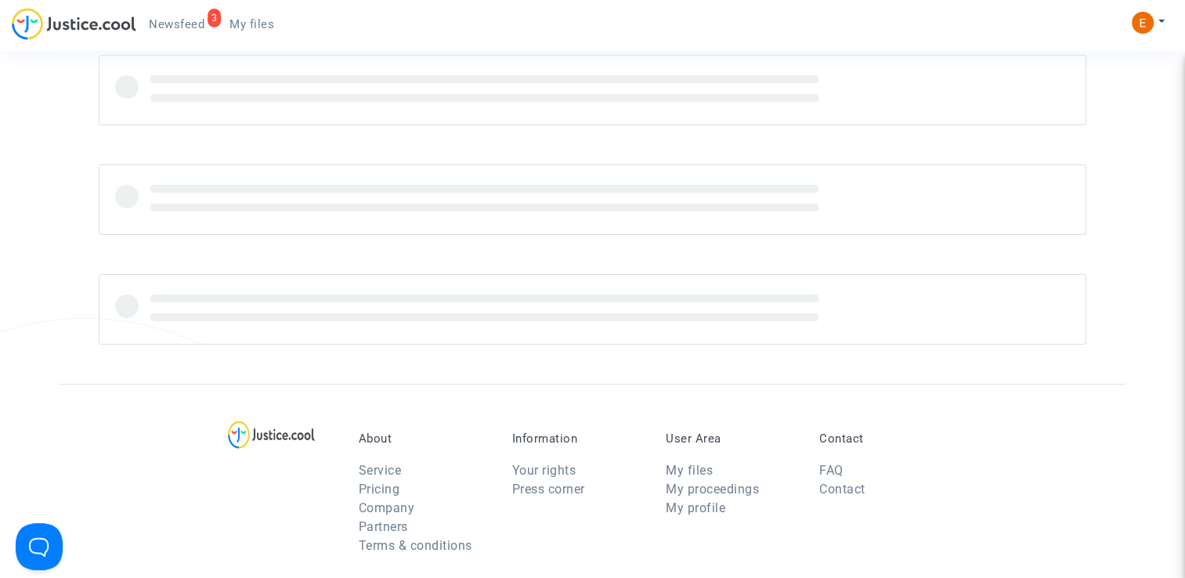
scroll to position [51, 0]
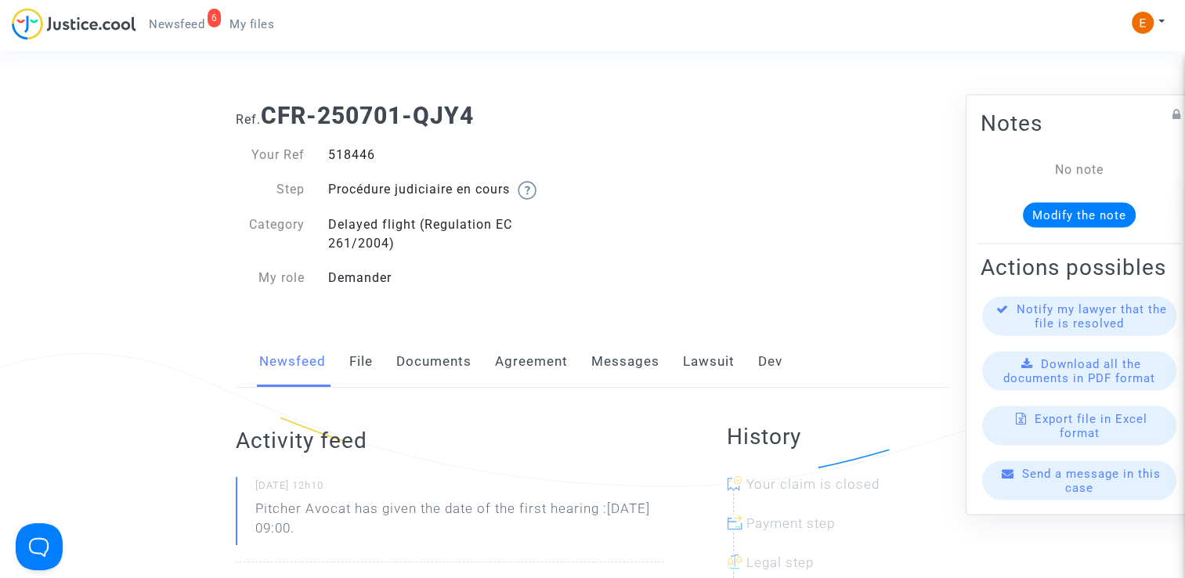
click at [361, 157] on div "518446" at bounding box center [454, 155] width 277 height 19
copy div "518446"
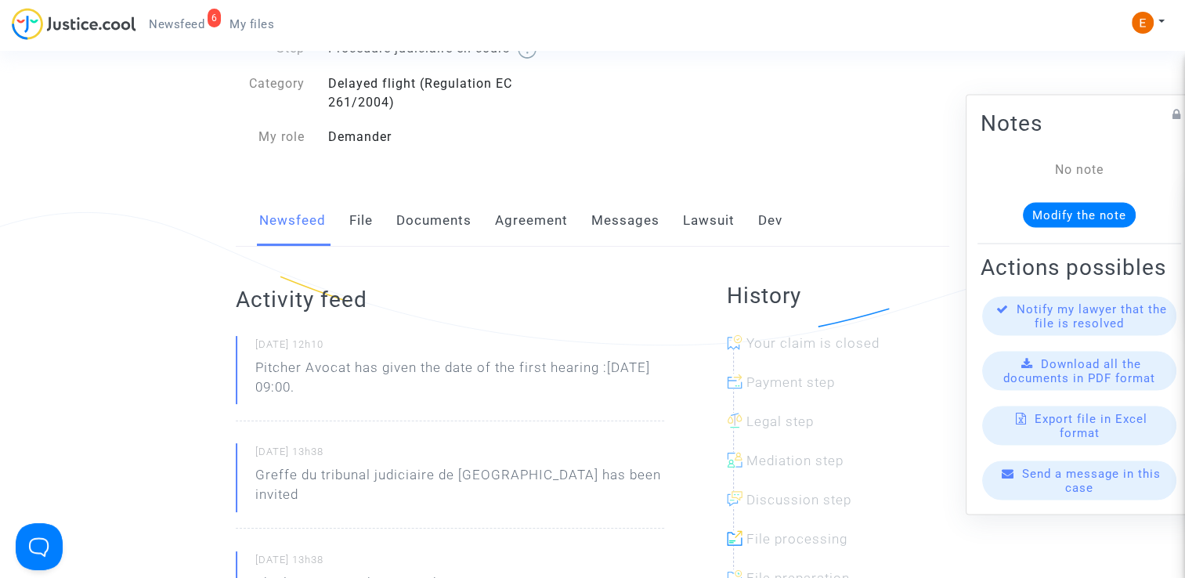
scroll to position [157, 0]
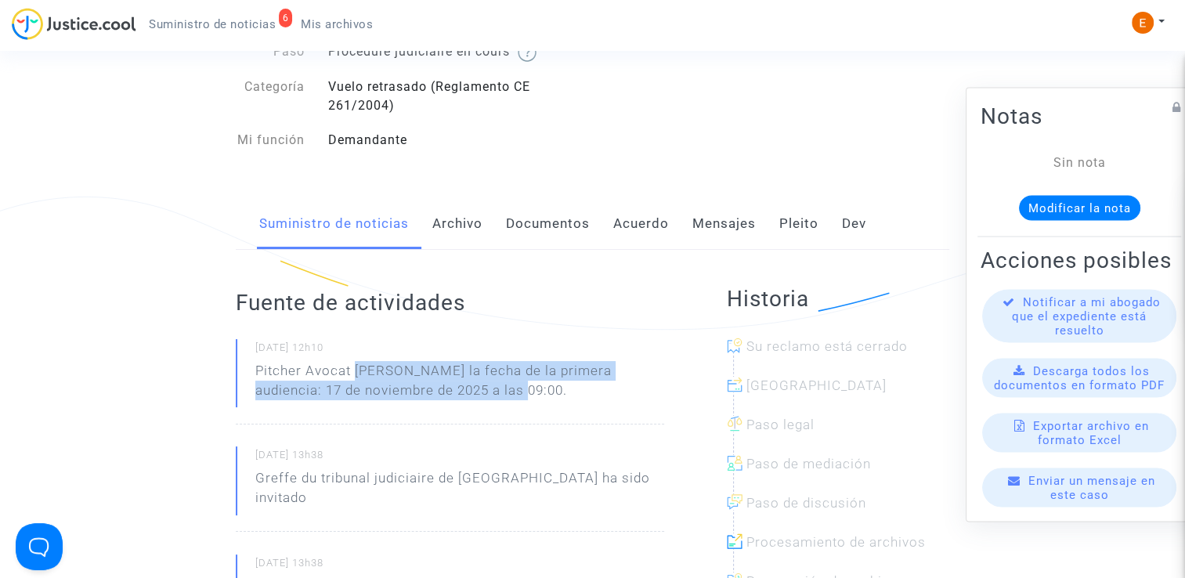
drag, startPoint x: 356, startPoint y: 368, endPoint x: 512, endPoint y: 400, distance: 159.0
click at [512, 400] on p "Pitcher Avocat ha dado la fecha de la primera audiencia: 17 de noviembre de 202…" at bounding box center [459, 384] width 409 height 47
drag, startPoint x: 512, startPoint y: 400, endPoint x: 439, endPoint y: 381, distance: 76.0
copy p "ha dado la fecha de la primera audiencia: 17 de noviembre de 2025 a las 09:00."
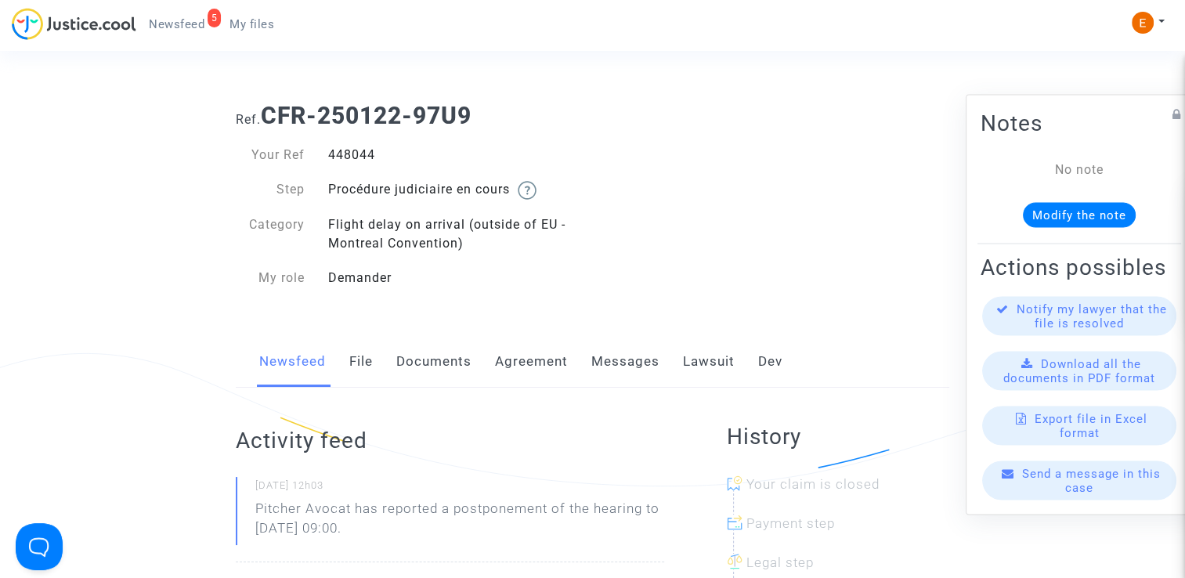
drag, startPoint x: 0, startPoint y: 0, endPoint x: 366, endPoint y: 157, distance: 398.0
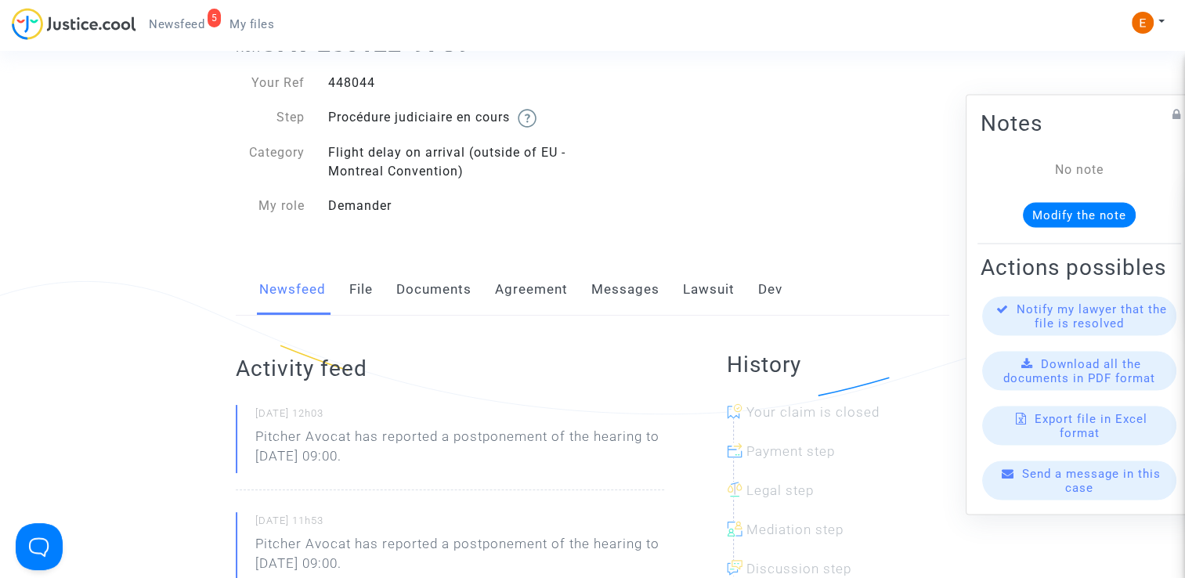
scroll to position [78, 0]
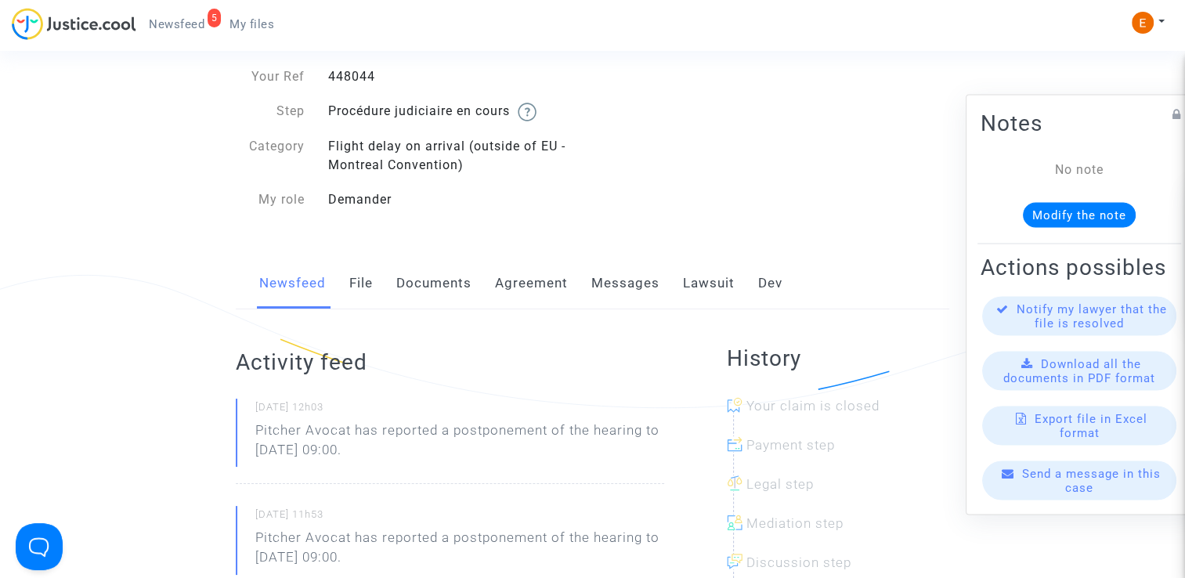
drag, startPoint x: 438, startPoint y: 457, endPoint x: 240, endPoint y: 434, distance: 199.5
click at [240, 434] on div "24/09/2025 - 12h03 Pitcher Avocat has reported a postponement of the hearing to…" at bounding box center [450, 441] width 428 height 85
drag, startPoint x: 240, startPoint y: 434, endPoint x: 278, endPoint y: 437, distance: 38.5
click at [391, 440] on p "Pitcher Avocat ha informado de un aplazamiento de la audiencia hasta el 13 de n…" at bounding box center [459, 444] width 409 height 47
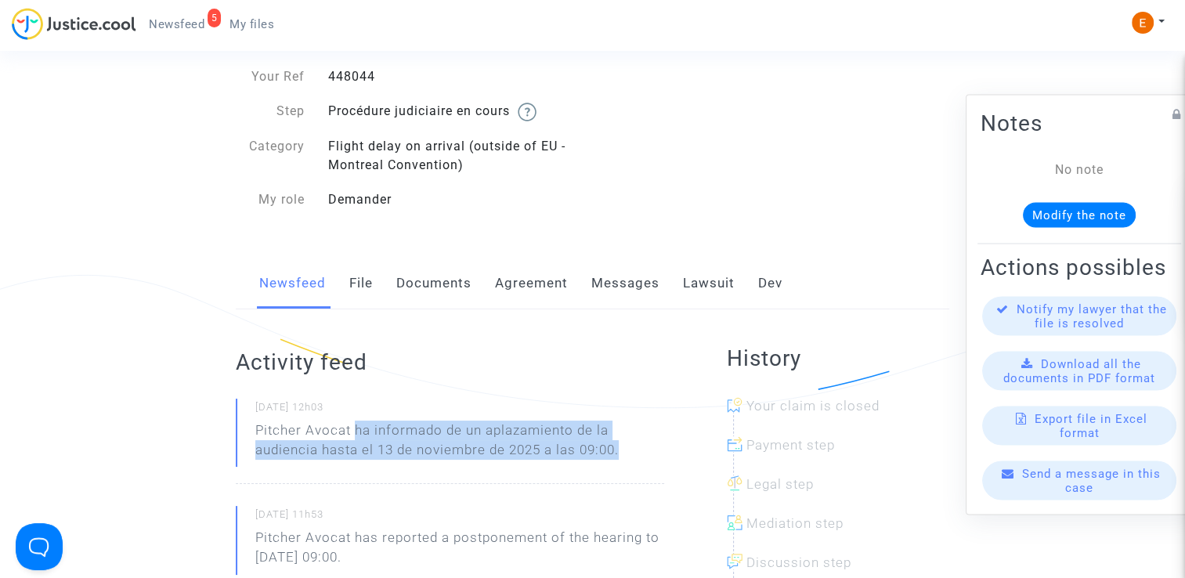
drag, startPoint x: 356, startPoint y: 433, endPoint x: 624, endPoint y: 459, distance: 269.2
click at [624, 459] on p "Pitcher Avocat ha informado de un aplazamiento de la audiencia hasta el 13 de n…" at bounding box center [459, 444] width 409 height 47
drag, startPoint x: 624, startPoint y: 459, endPoint x: 605, endPoint y: 447, distance: 22.2
copy p "ha informado de un aplazamiento de la audiencia hasta el 13 de noviembre de 202…"
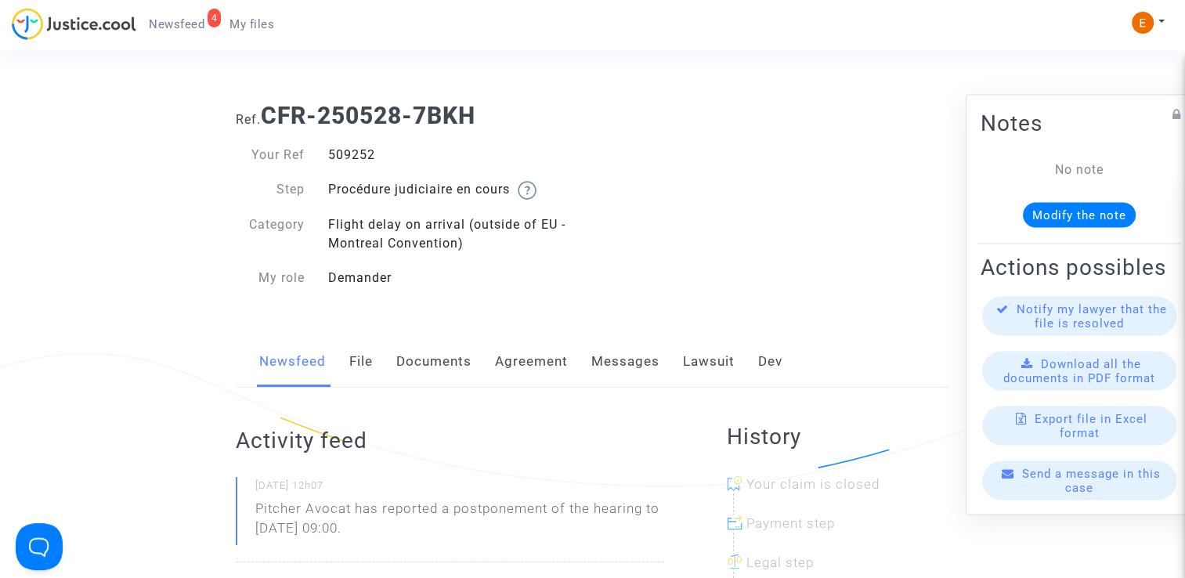
click at [347, 158] on div "509252" at bounding box center [454, 155] width 277 height 19
click at [345, 158] on div "509252" at bounding box center [454, 155] width 277 height 19
copy div "509252"
drag, startPoint x: 427, startPoint y: 530, endPoint x: 207, endPoint y: 503, distance: 221.7
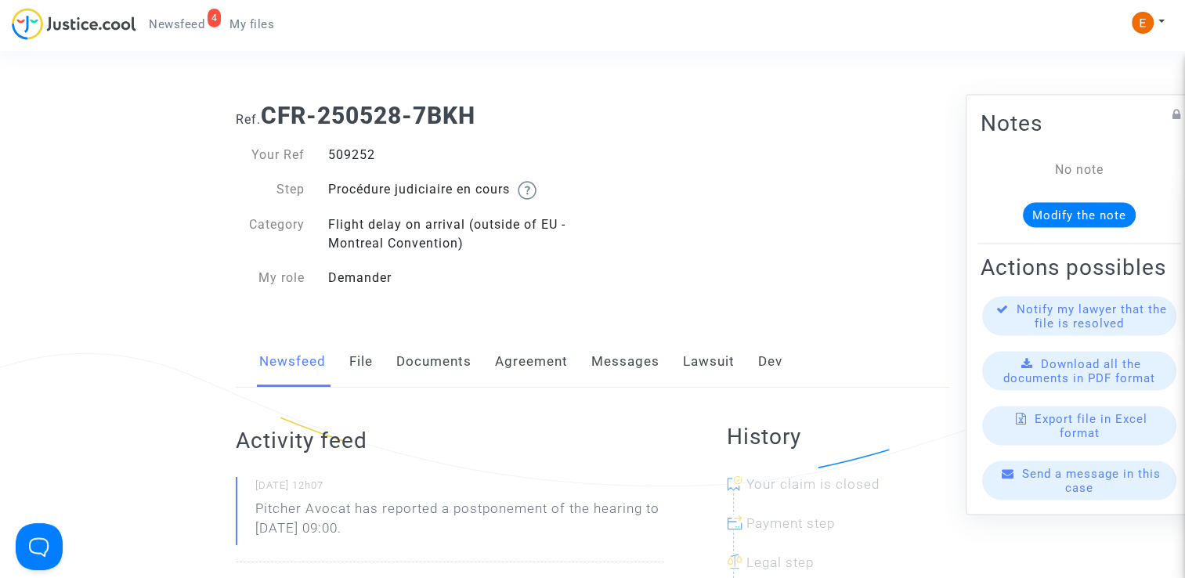
drag, startPoint x: 207, startPoint y: 503, endPoint x: 280, endPoint y: 509, distance: 73.1
click at [363, 509] on p "Pitcher Avocat ha informado de un aplazamiento de la audiencia hasta el 13 de n…" at bounding box center [459, 522] width 409 height 47
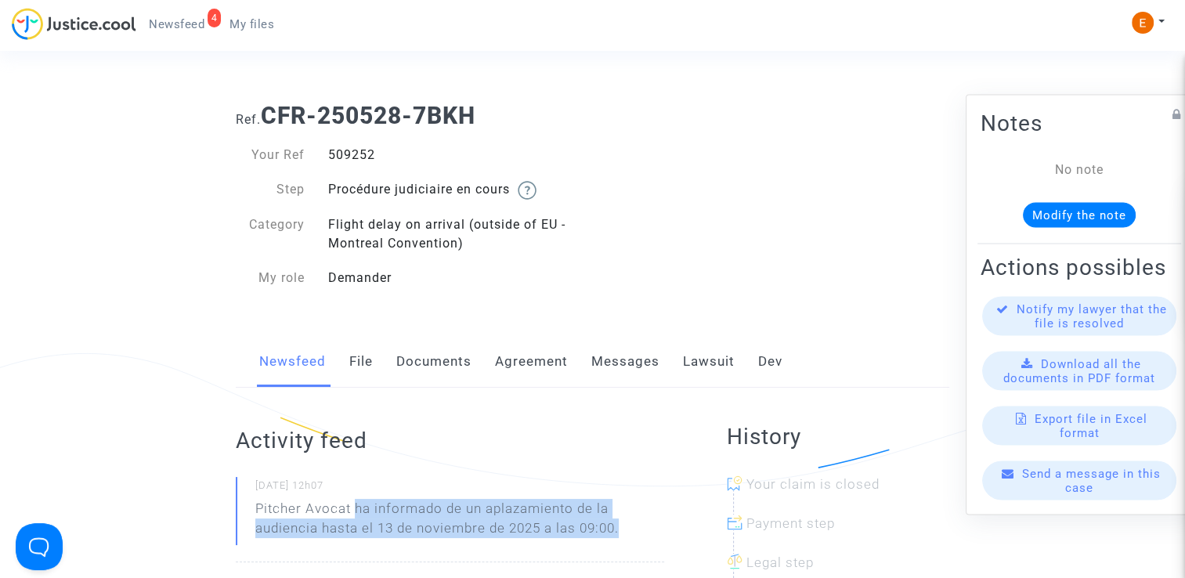
drag, startPoint x: 354, startPoint y: 506, endPoint x: 666, endPoint y: 543, distance: 313.9
drag, startPoint x: 666, startPoint y: 543, endPoint x: 602, endPoint y: 539, distance: 63.6
copy p "ha informado de un aplazamiento de la audiencia hasta el 13 de noviembre de 202…"
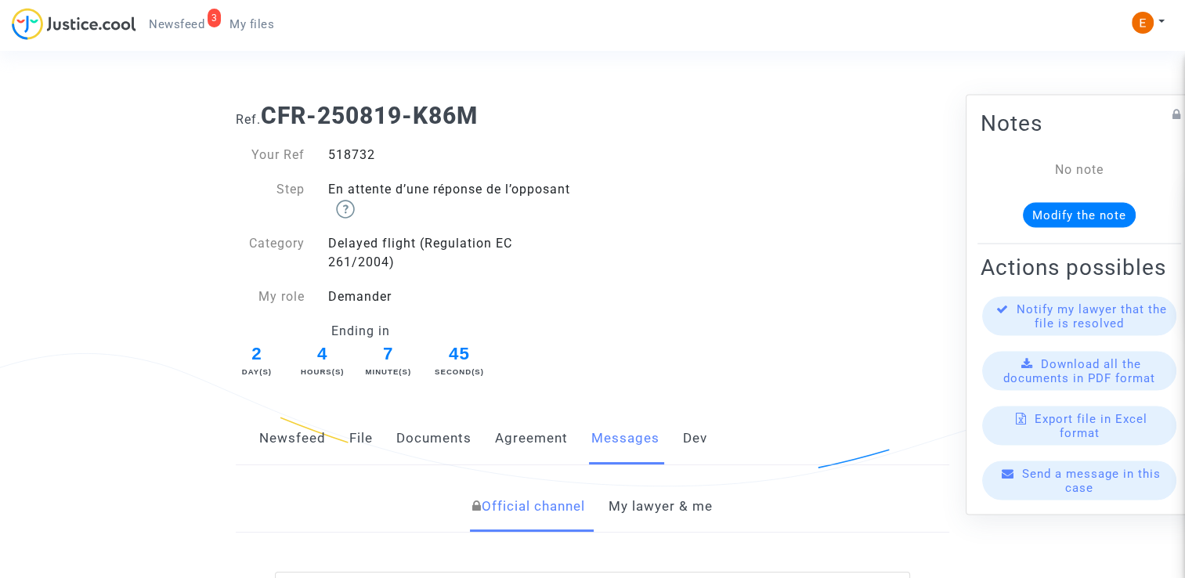
click at [363, 159] on div "518732" at bounding box center [454, 155] width 277 height 19
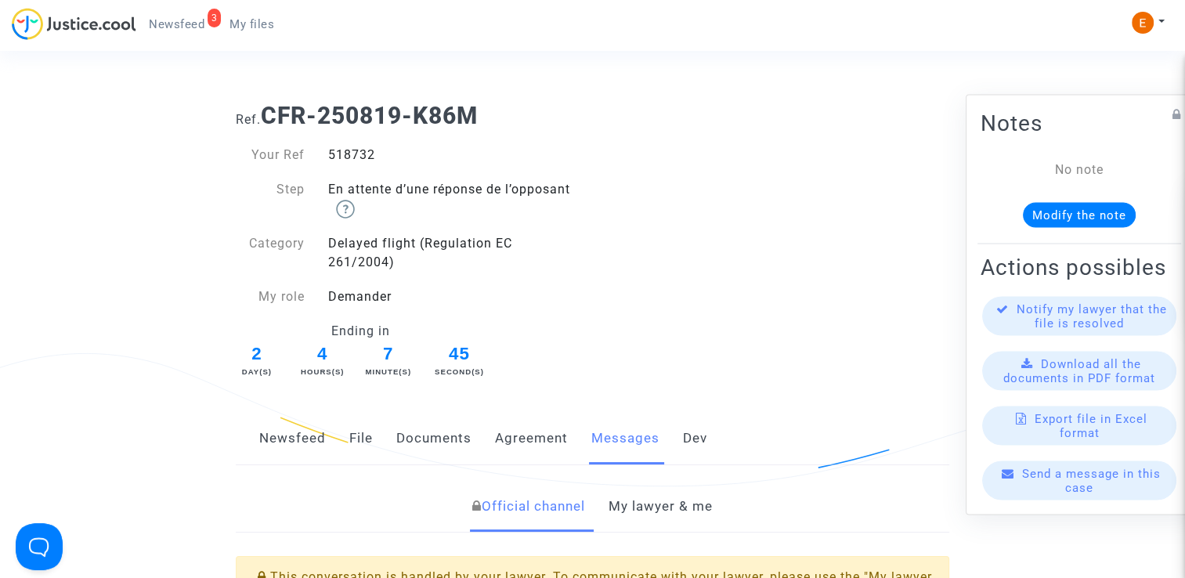
click at [363, 159] on div "518732" at bounding box center [454, 155] width 277 height 19
copy div "518732"
click at [690, 494] on link "My lawyer & me" at bounding box center [661, 507] width 104 height 52
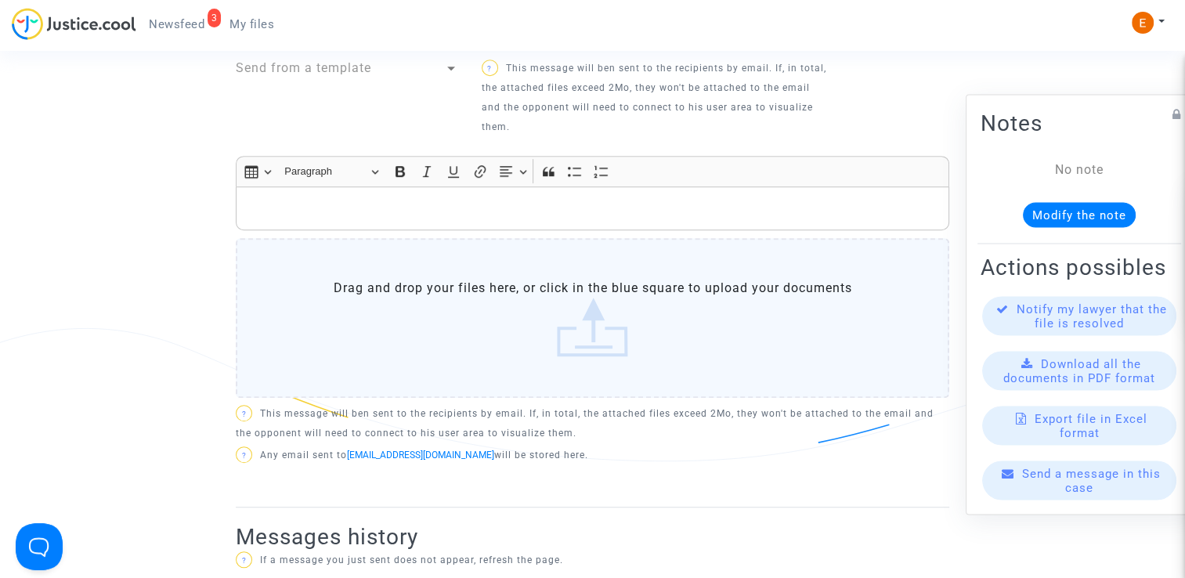
scroll to position [682, 0]
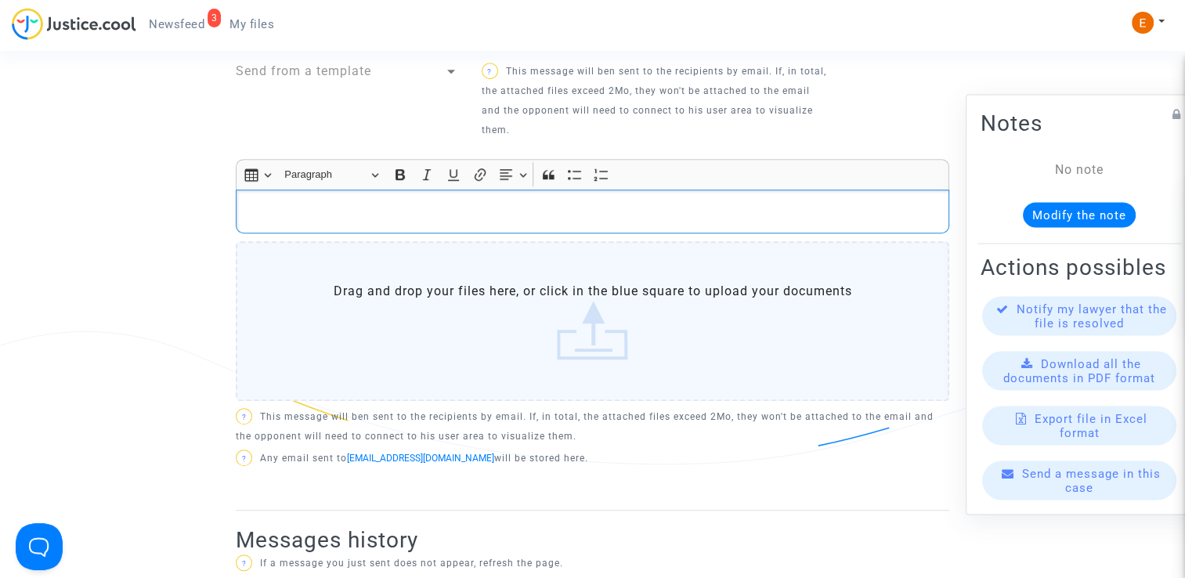
click at [617, 221] on div "Rich Text Editor, main" at bounding box center [593, 212] width 714 height 44
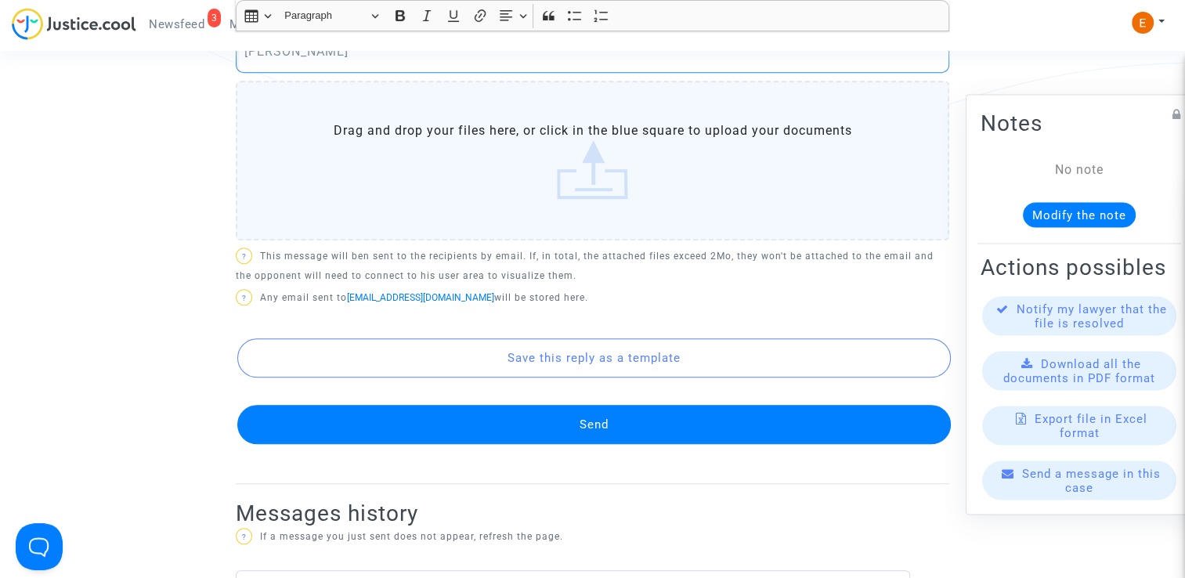
scroll to position [994, 0]
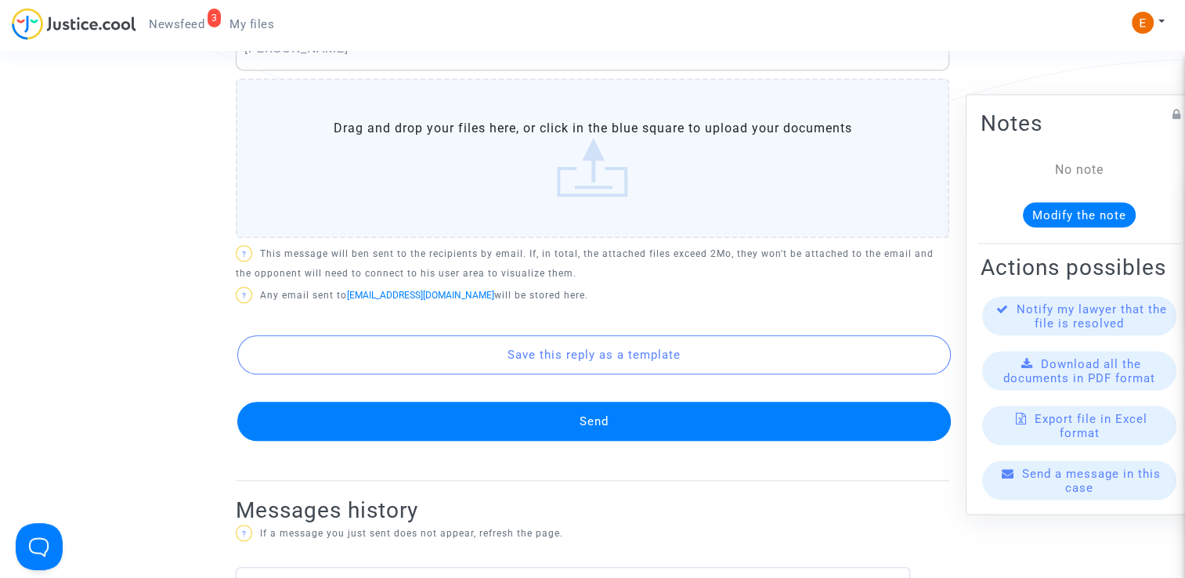
click at [663, 425] on button "Send" at bounding box center [594, 421] width 714 height 39
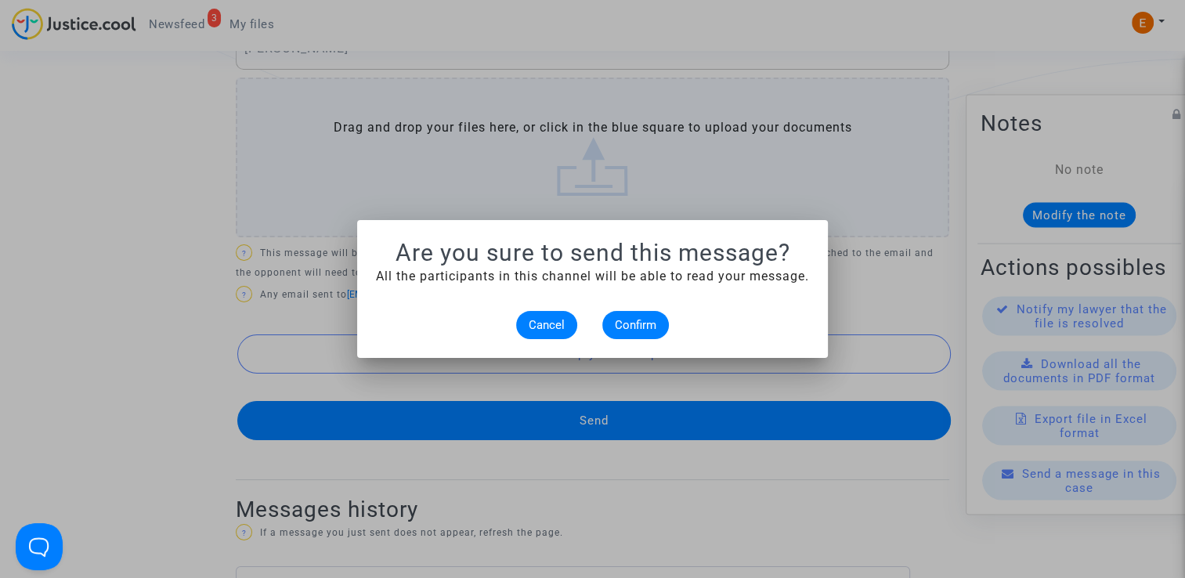
scroll to position [0, 0]
click at [640, 318] on span "Confirm" at bounding box center [636, 325] width 42 height 14
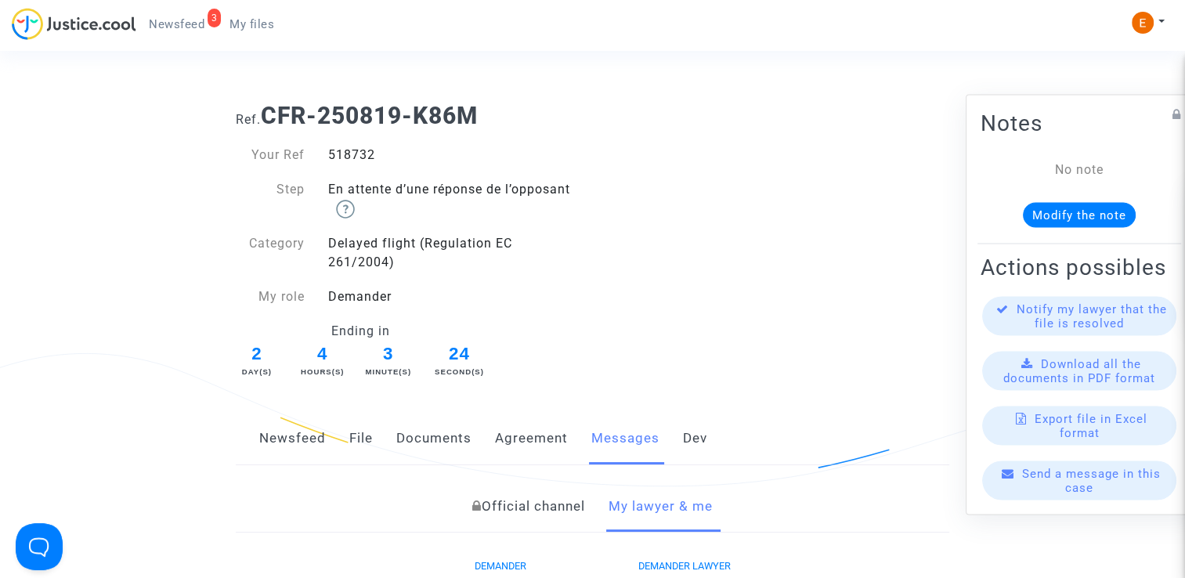
scroll to position [994, 0]
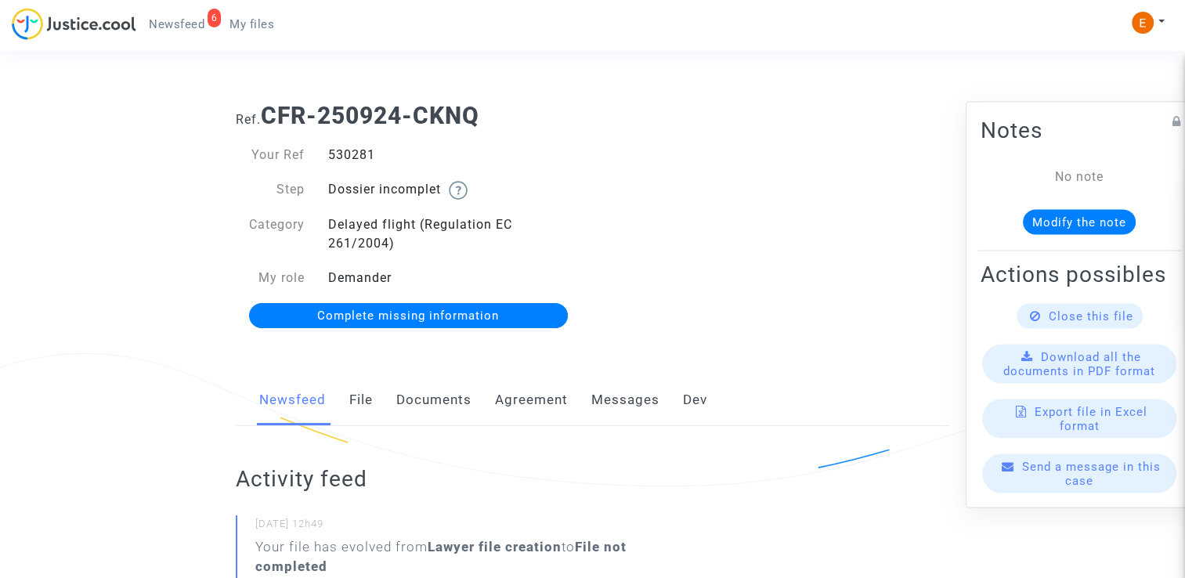
click at [453, 396] on link "Documents" at bounding box center [433, 400] width 75 height 52
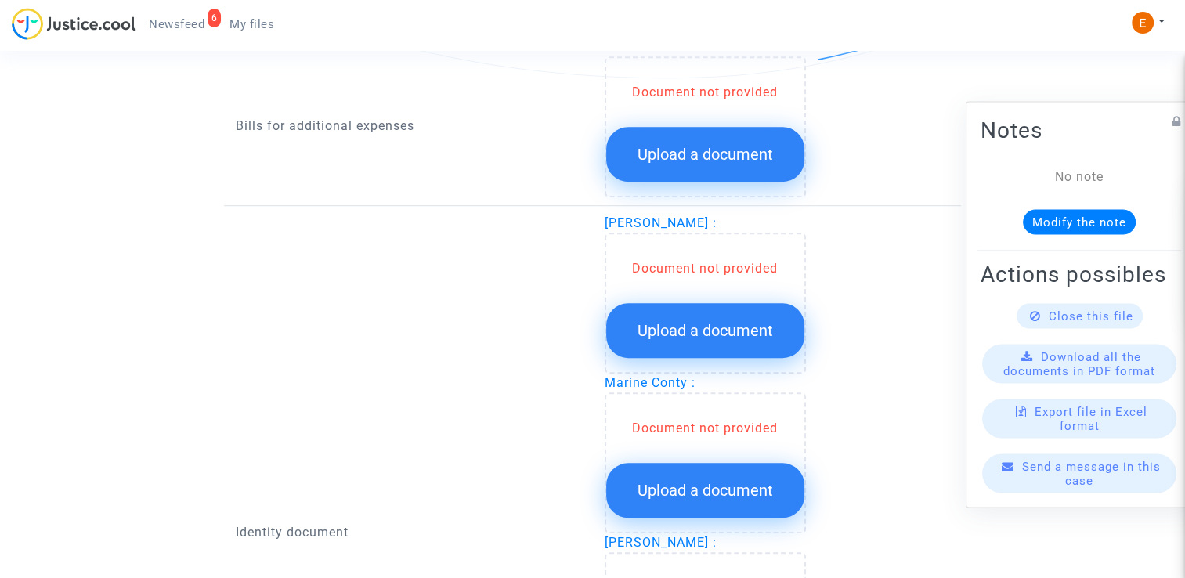
scroll to position [1077, 0]
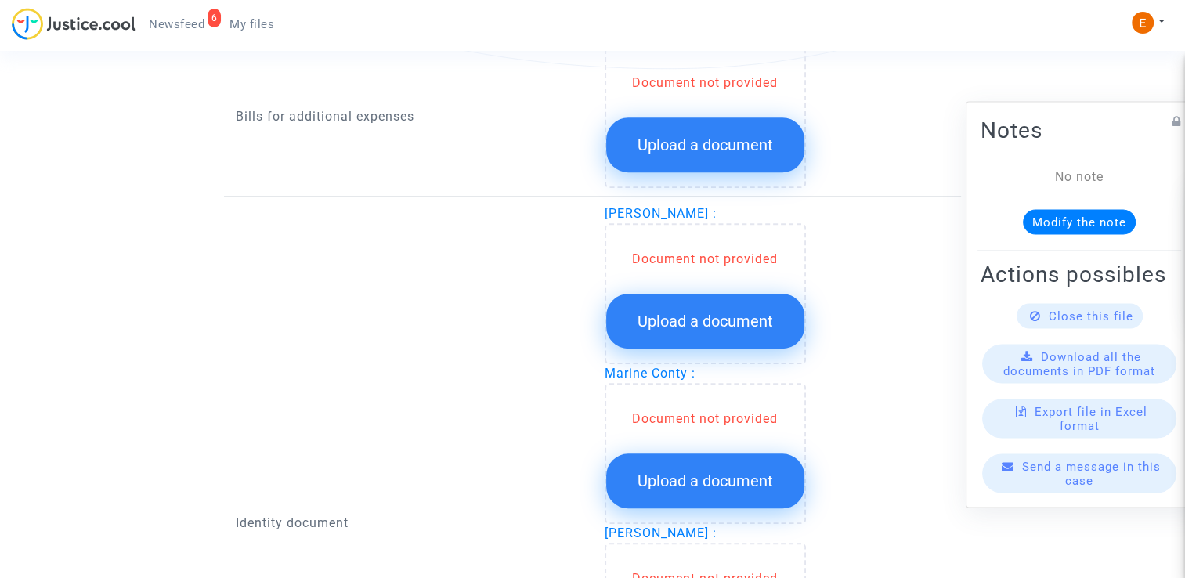
click at [753, 136] on span "Upload a document" at bounding box center [706, 145] width 136 height 19
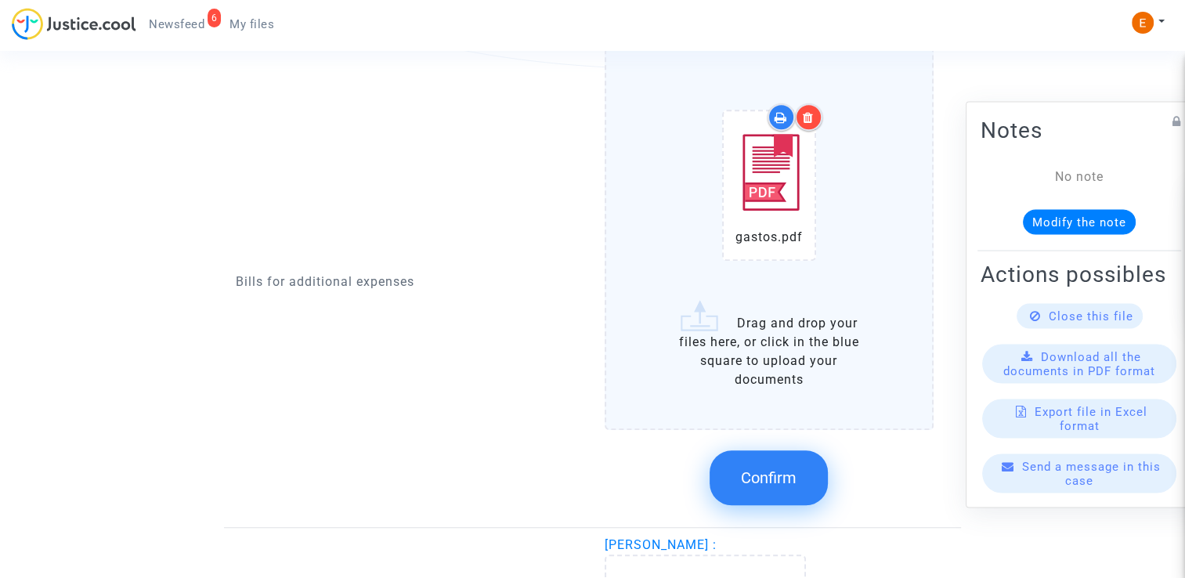
click at [790, 486] on button "Confirm" at bounding box center [769, 477] width 118 height 55
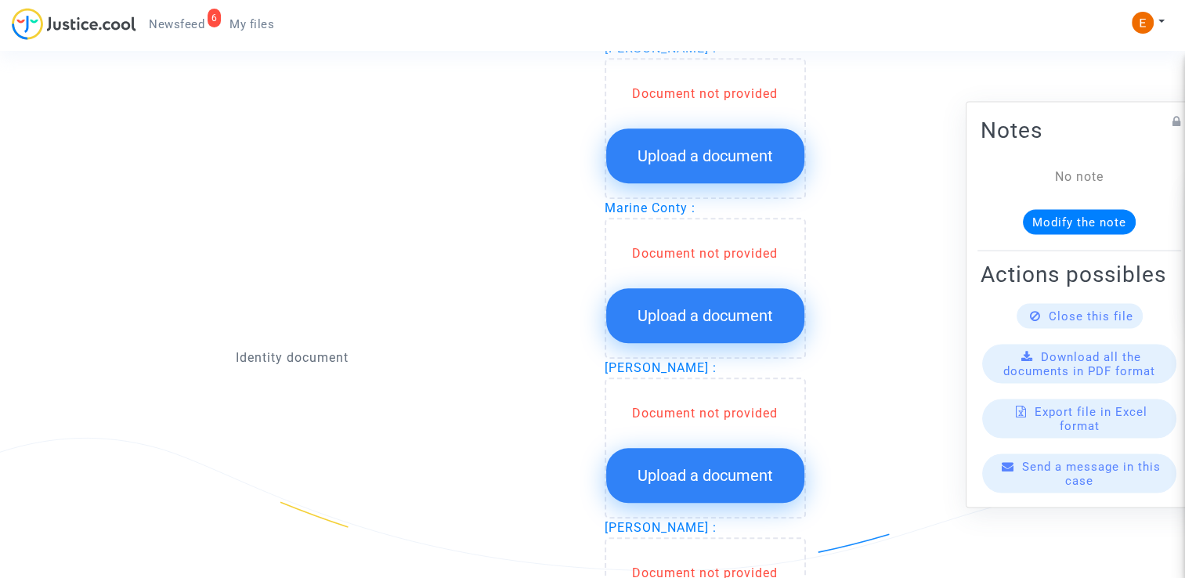
scroll to position [1237, 0]
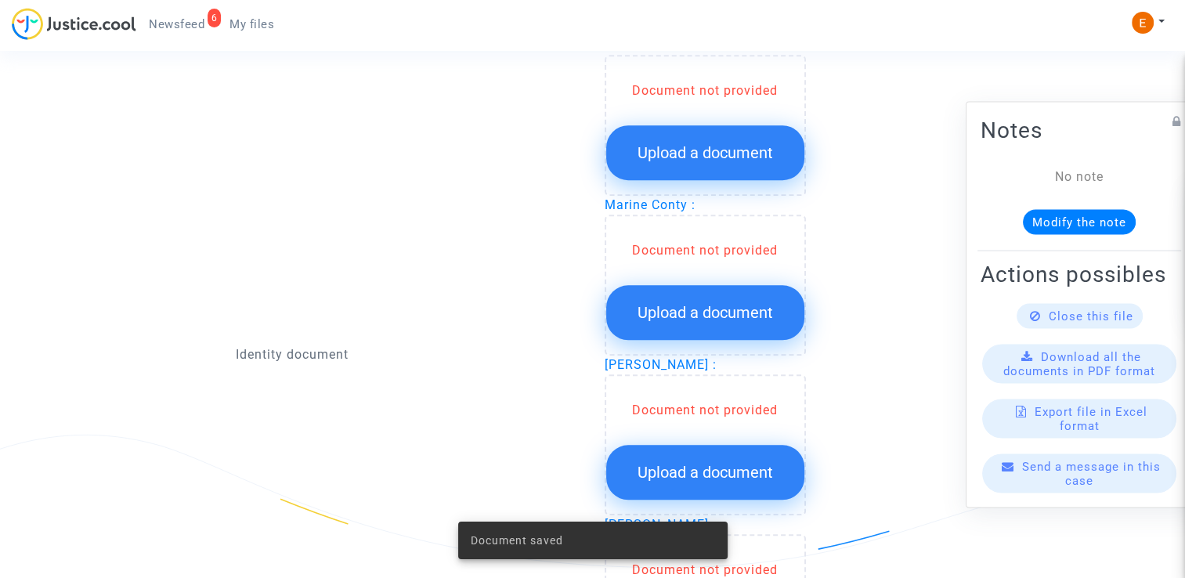
click at [747, 155] on span "Upload a document" at bounding box center [706, 152] width 136 height 19
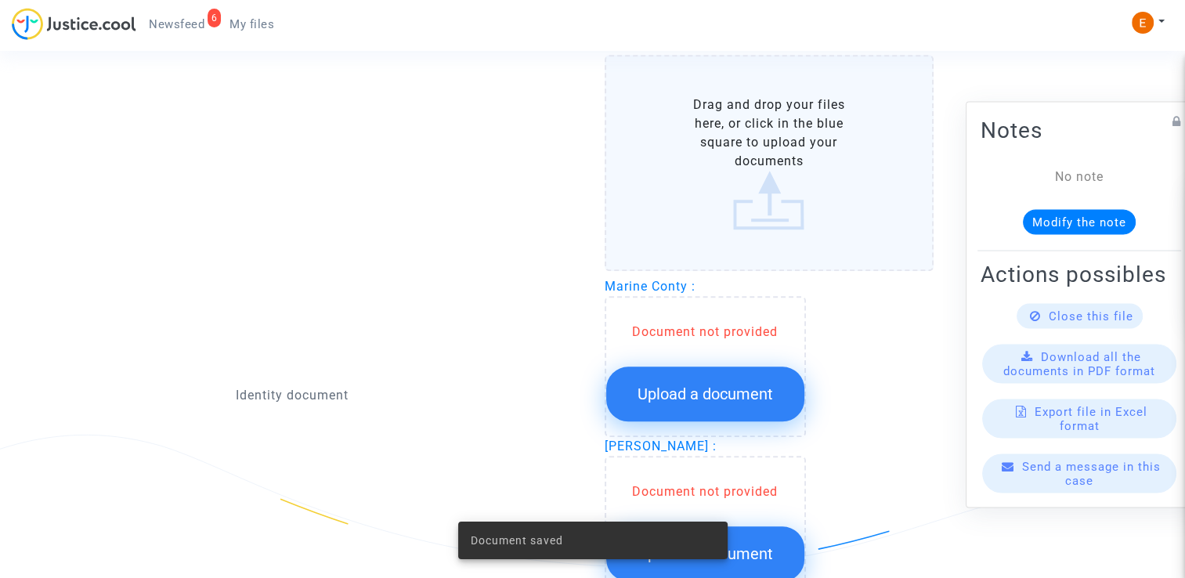
click at [730, 385] on span "Upload a document" at bounding box center [706, 394] width 136 height 19
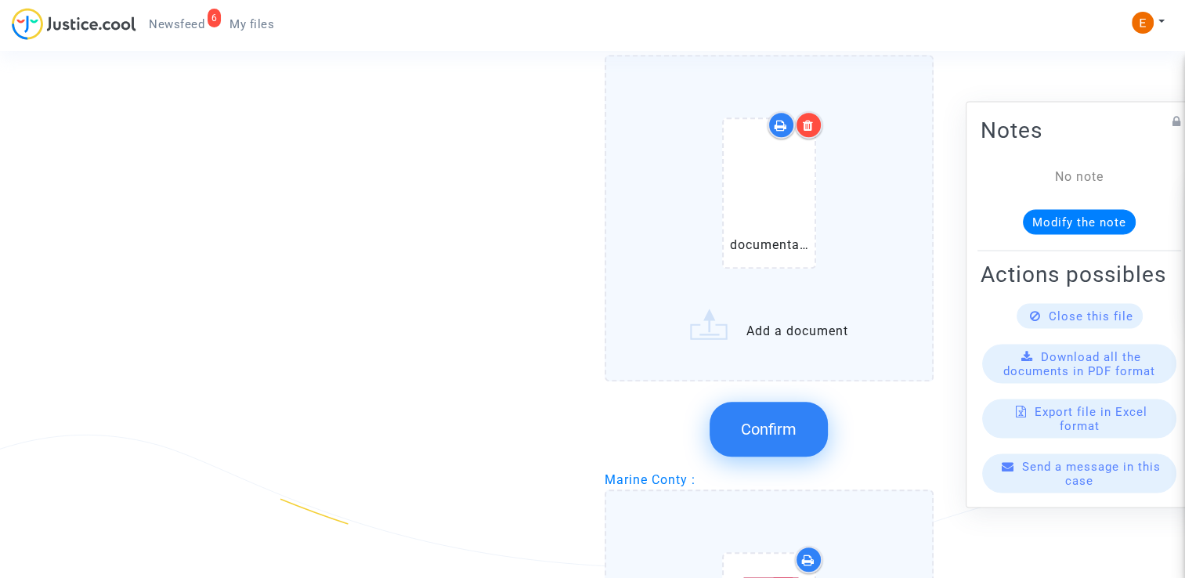
click at [785, 428] on span "Confirm" at bounding box center [769, 429] width 56 height 19
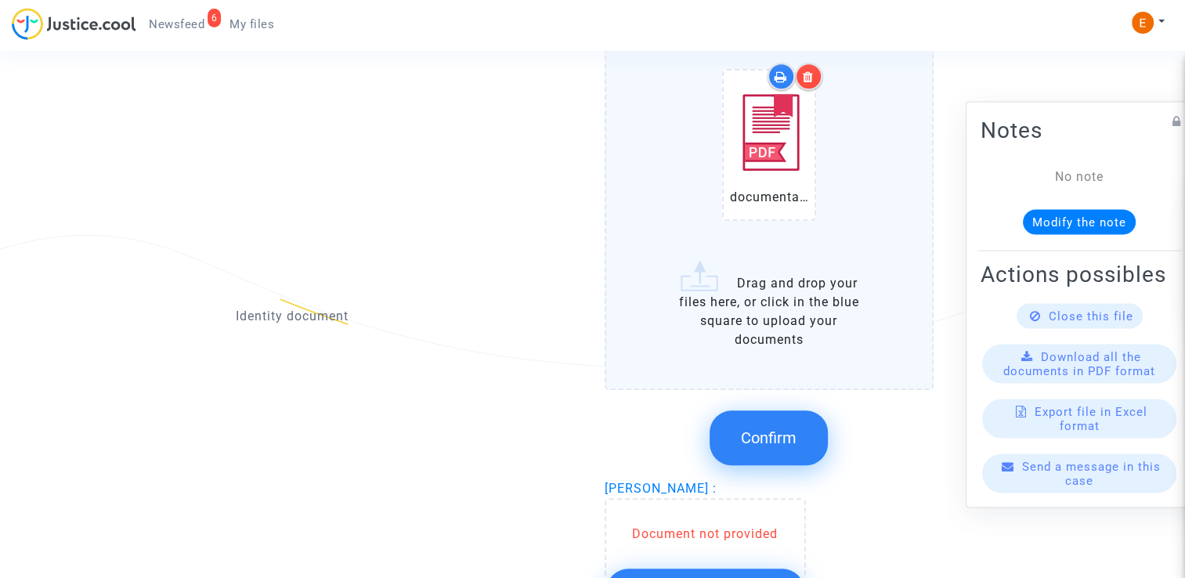
scroll to position [1448, 0]
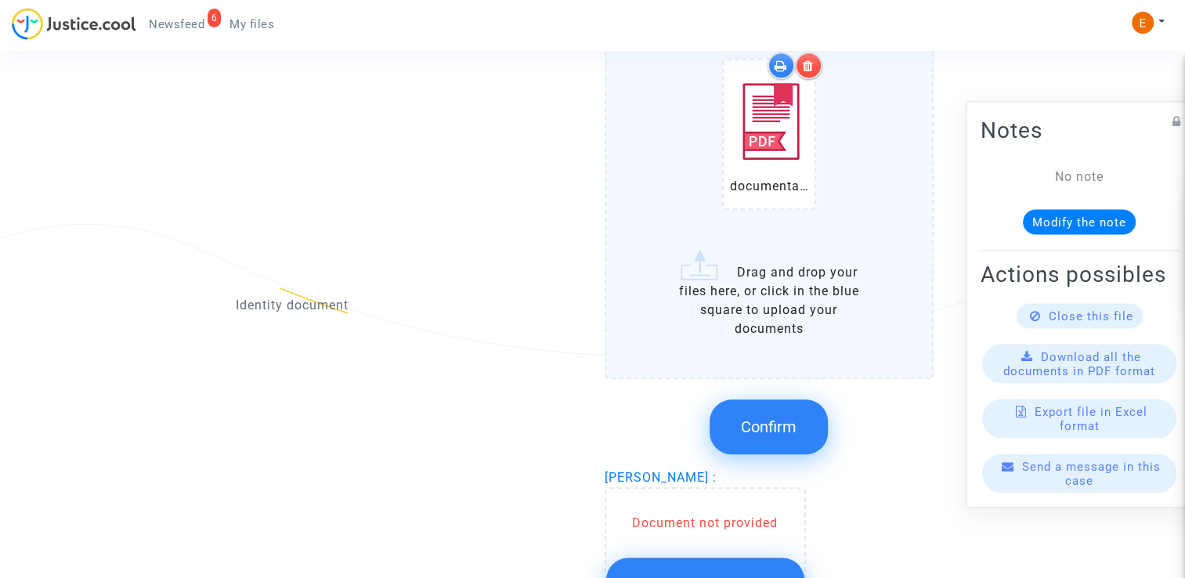
click at [739, 422] on button "Confirm" at bounding box center [769, 427] width 118 height 55
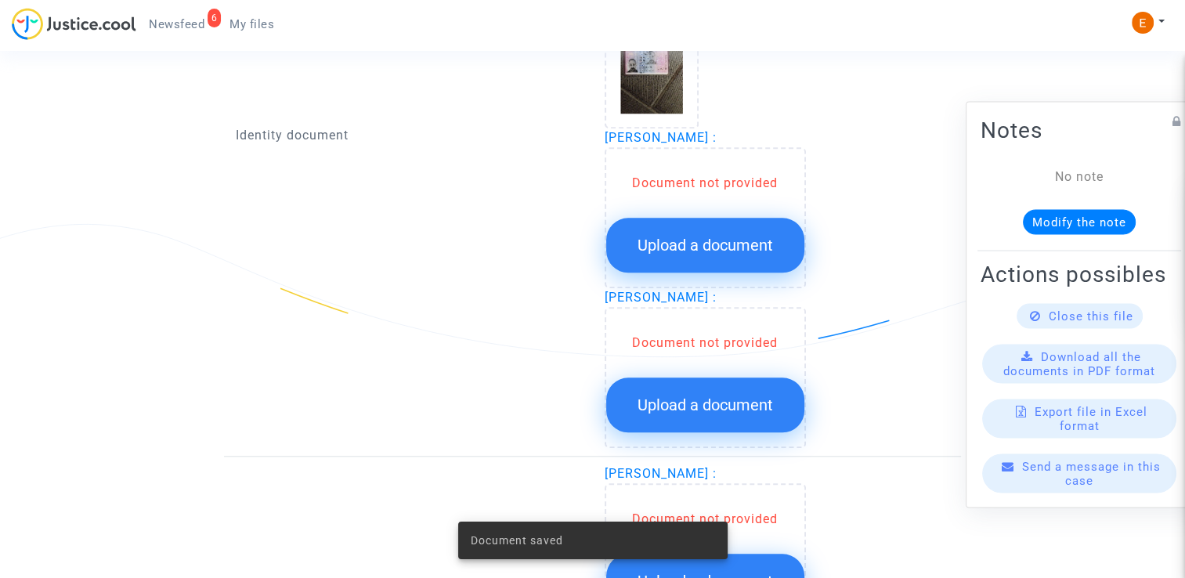
click at [716, 236] on span "Upload a document" at bounding box center [706, 245] width 136 height 19
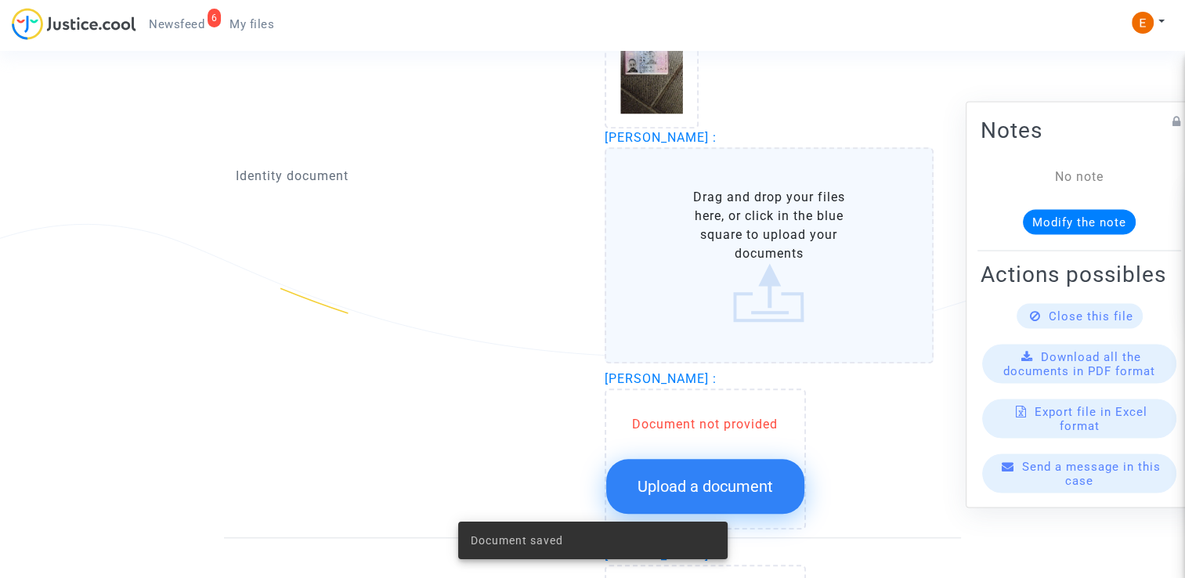
click at [733, 459] on button "Upload a document" at bounding box center [705, 486] width 198 height 55
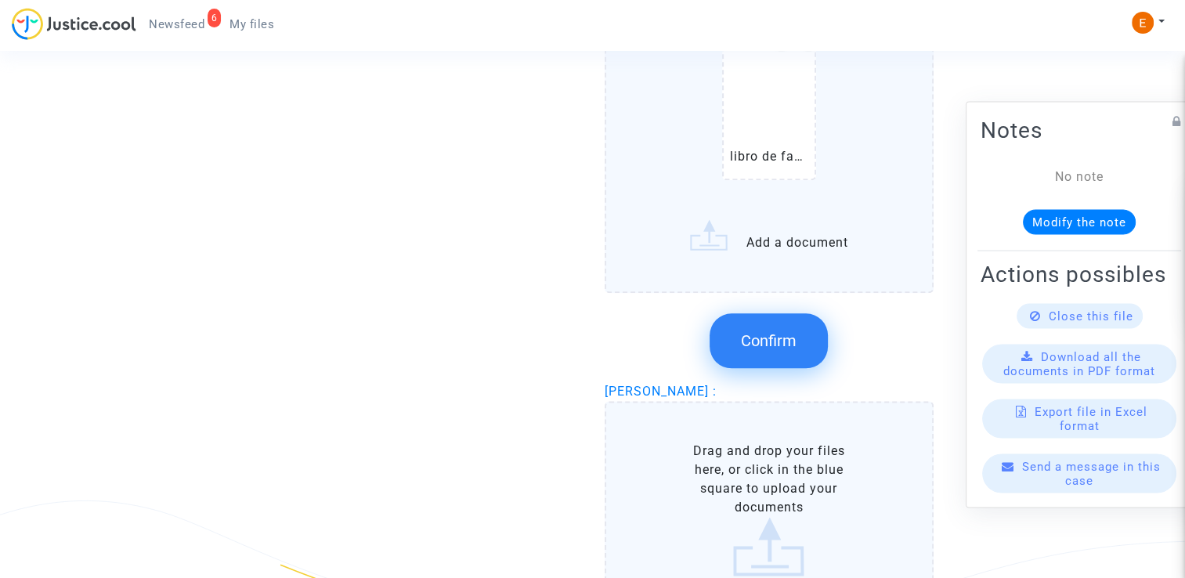
scroll to position [1919, 0]
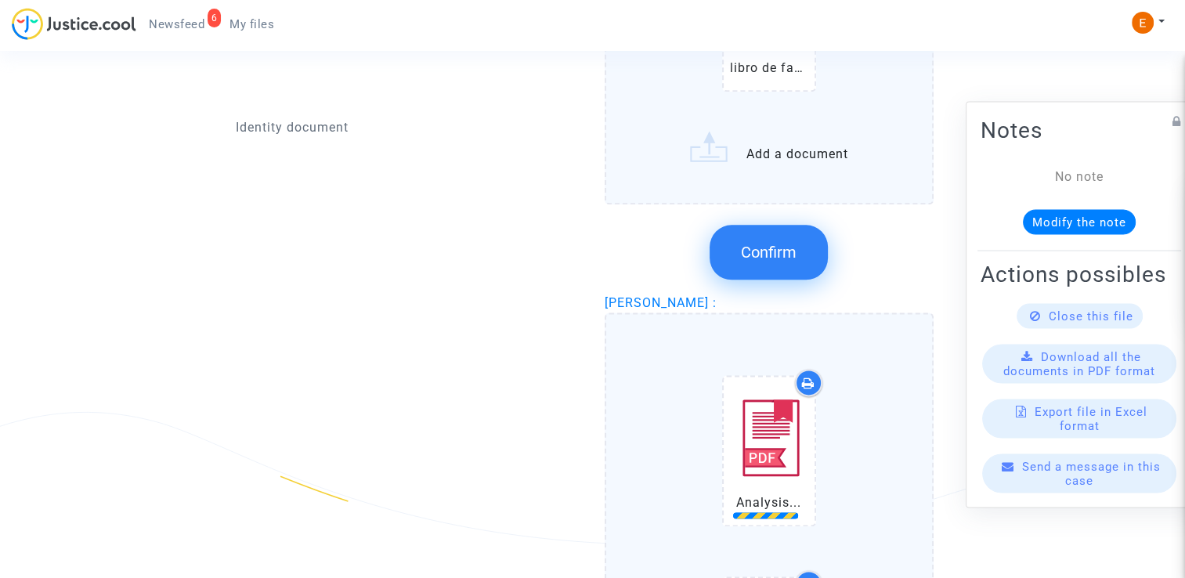
click at [765, 243] on span "Confirm" at bounding box center [769, 252] width 56 height 19
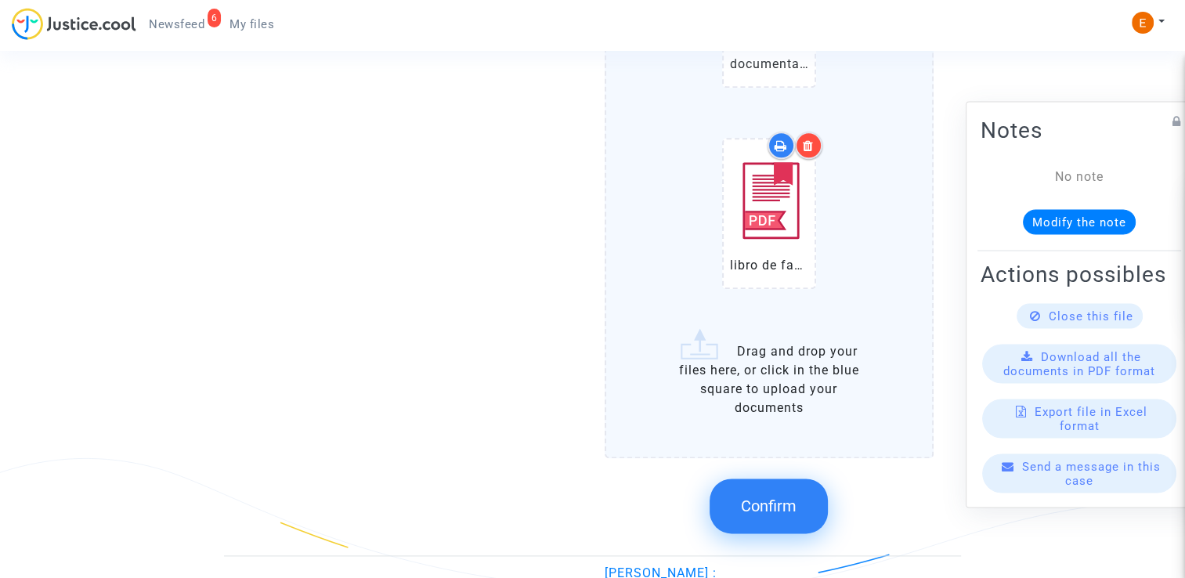
scroll to position [1895, 0]
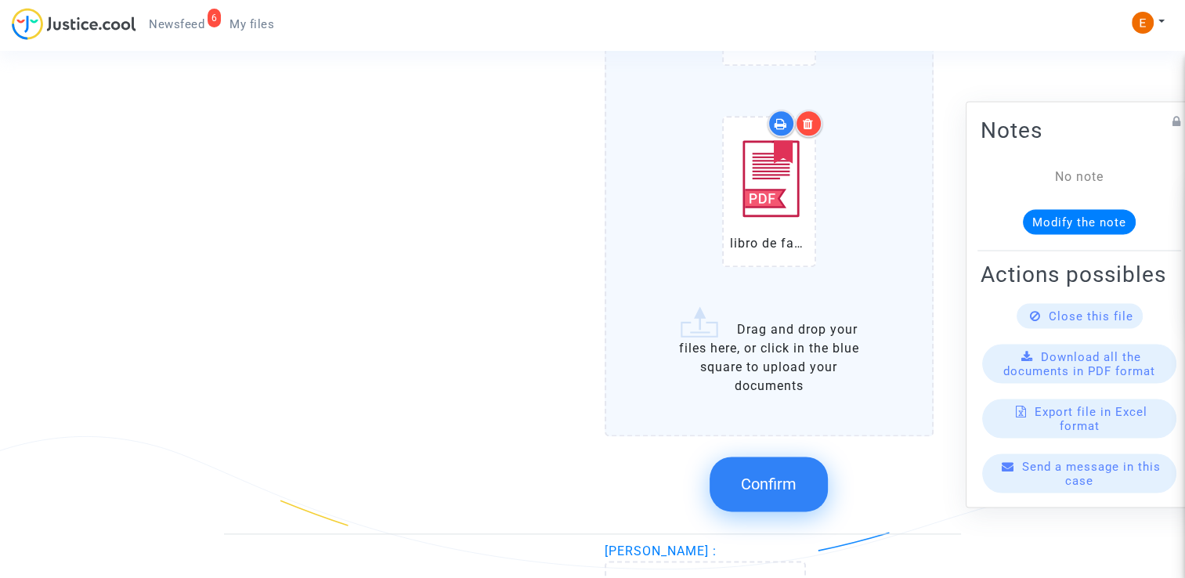
click at [802, 464] on button "Confirm" at bounding box center [769, 484] width 118 height 55
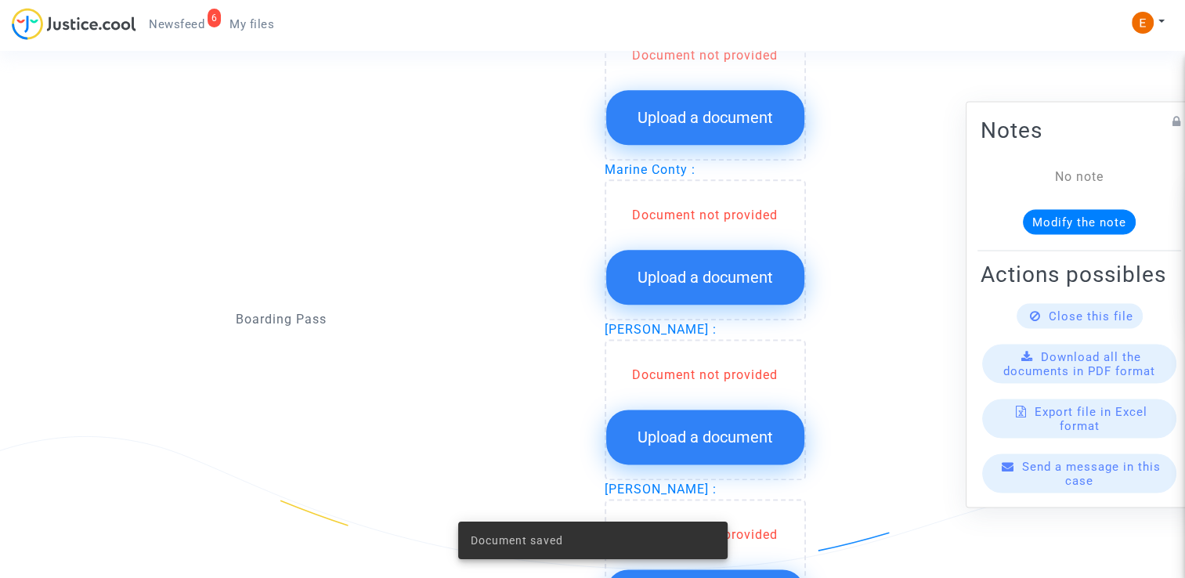
click at [736, 108] on span "Upload a document" at bounding box center [706, 117] width 136 height 19
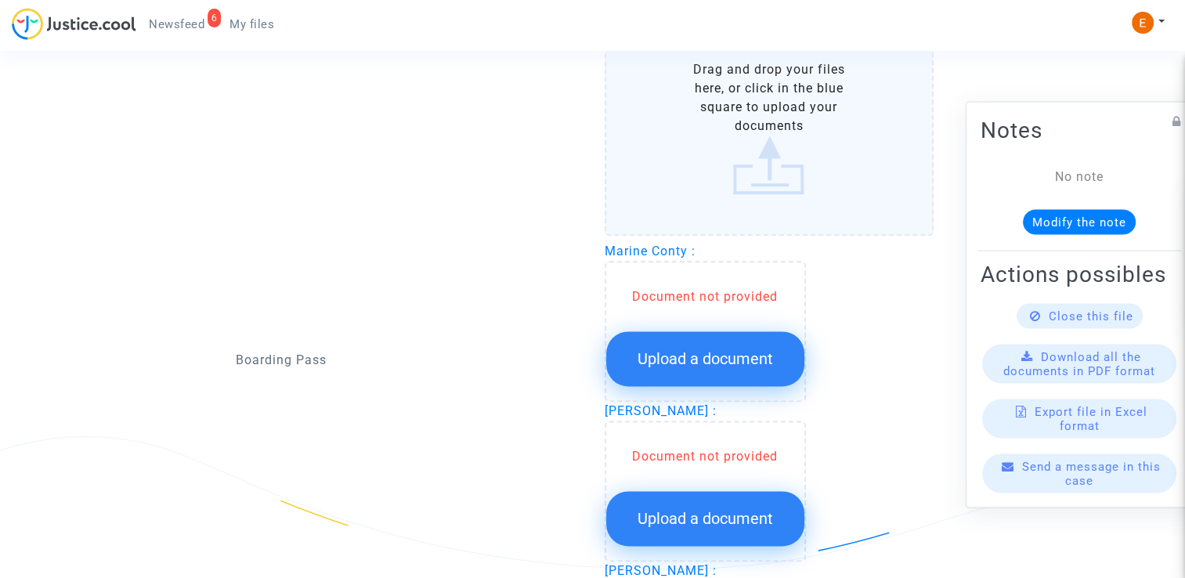
click at [706, 349] on span "Upload a document" at bounding box center [706, 358] width 136 height 19
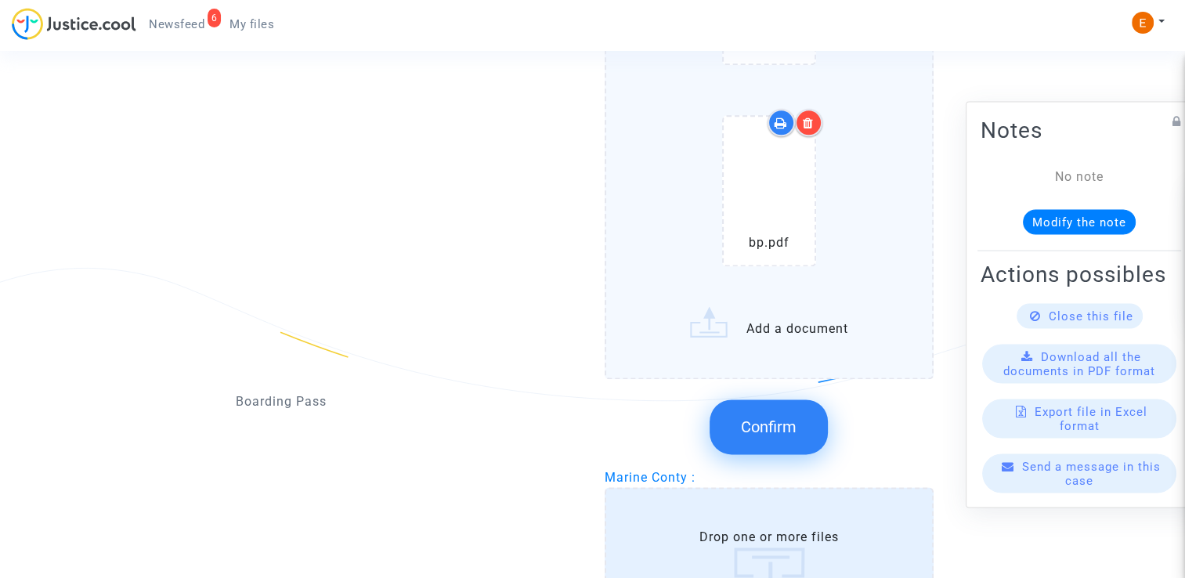
scroll to position [2092, 0]
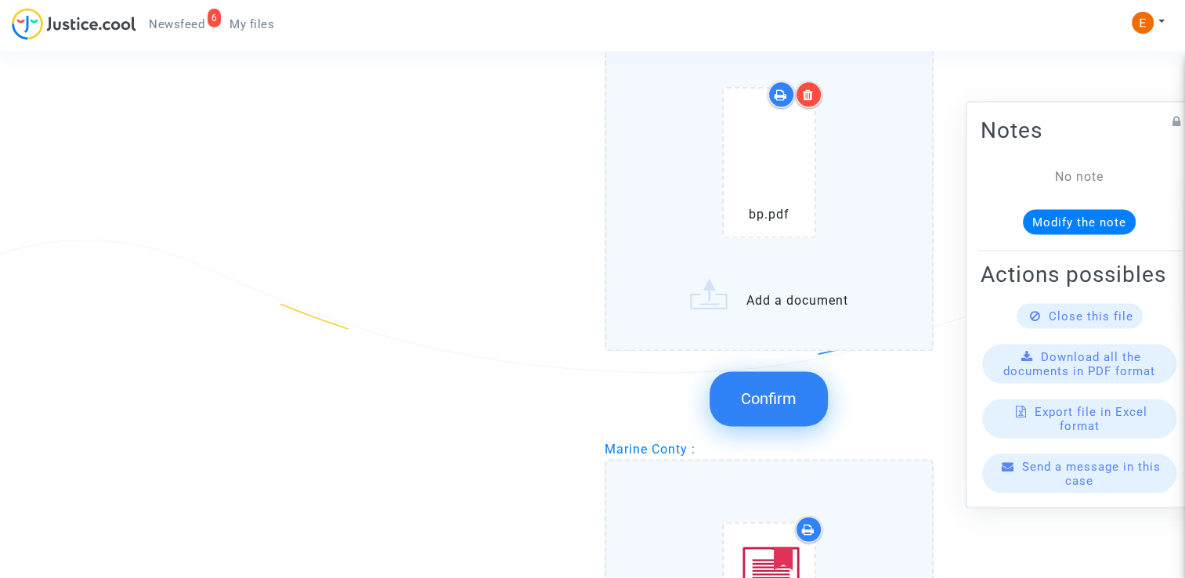
click at [815, 81] on div at bounding box center [808, 94] width 27 height 27
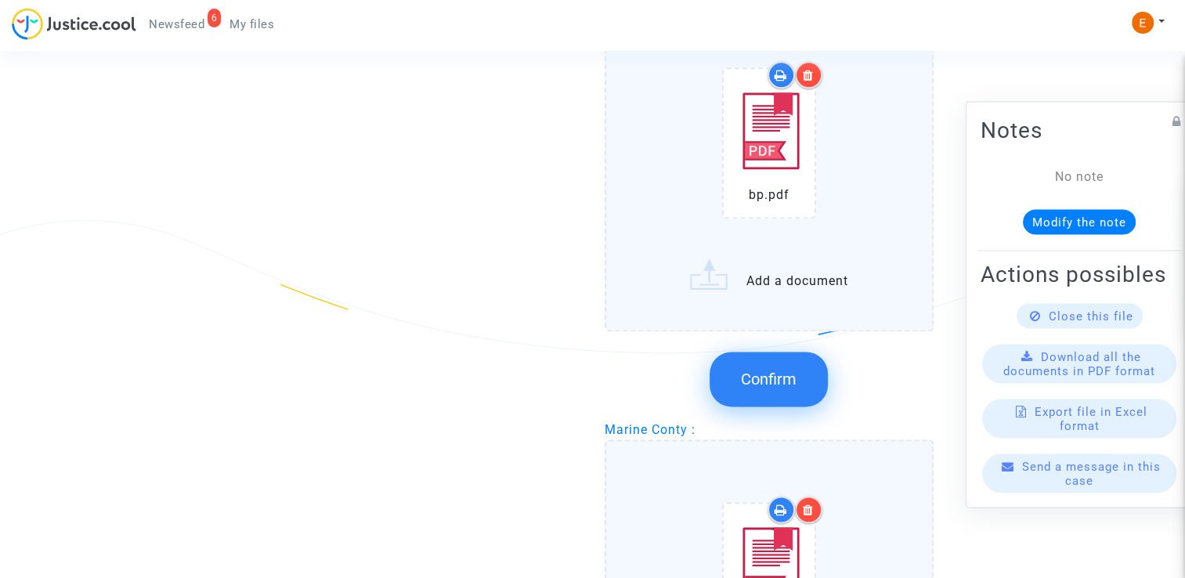
scroll to position [2098, 0]
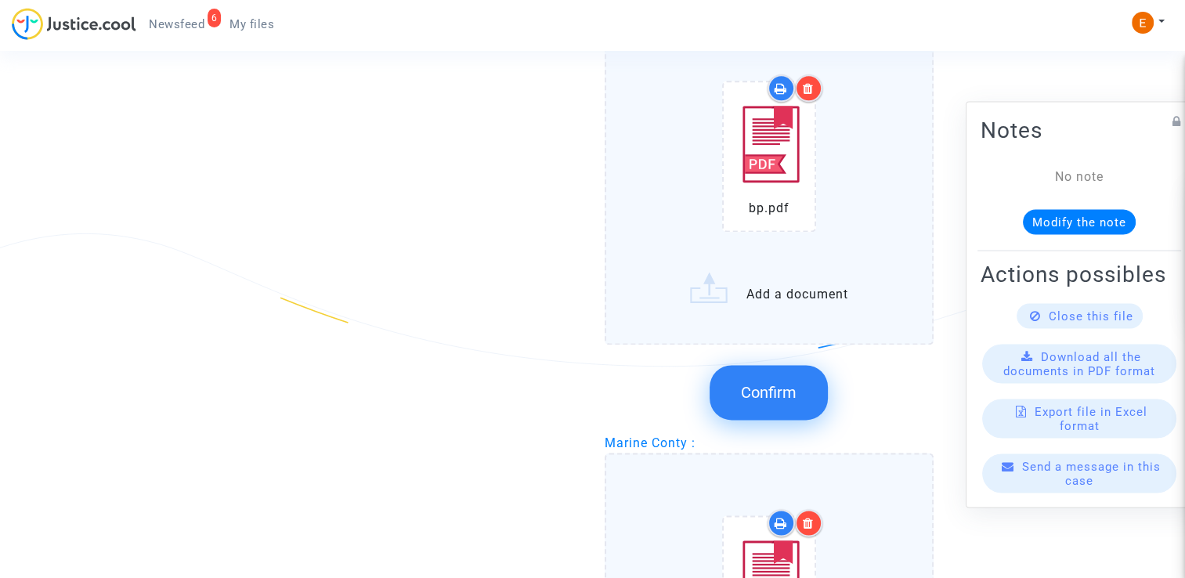
click at [747, 389] on span "Confirm" at bounding box center [769, 392] width 56 height 19
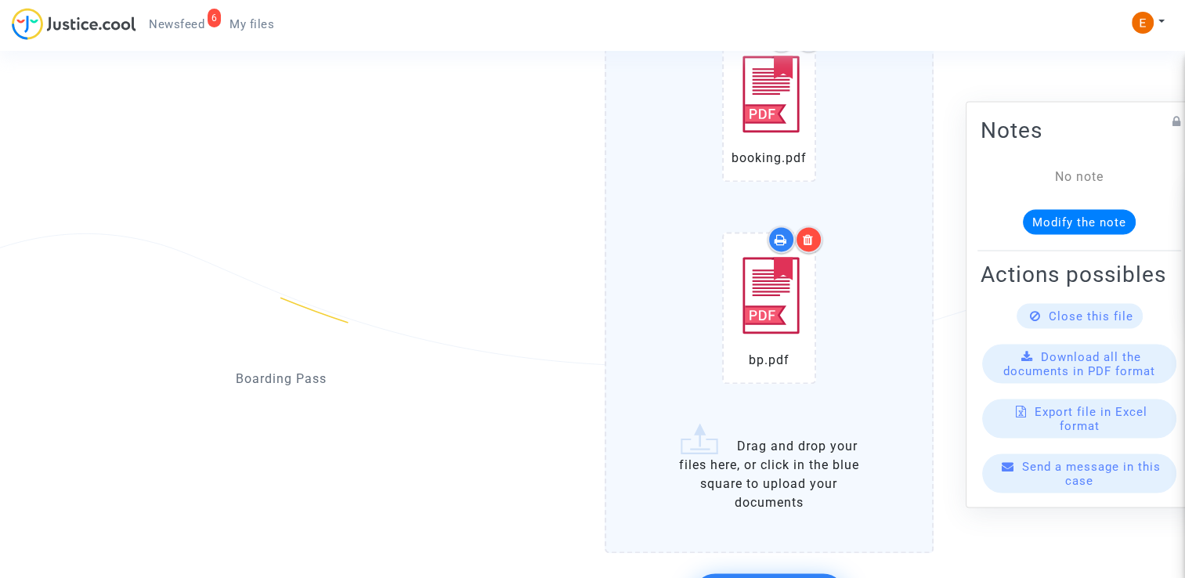
scroll to position [2054, 0]
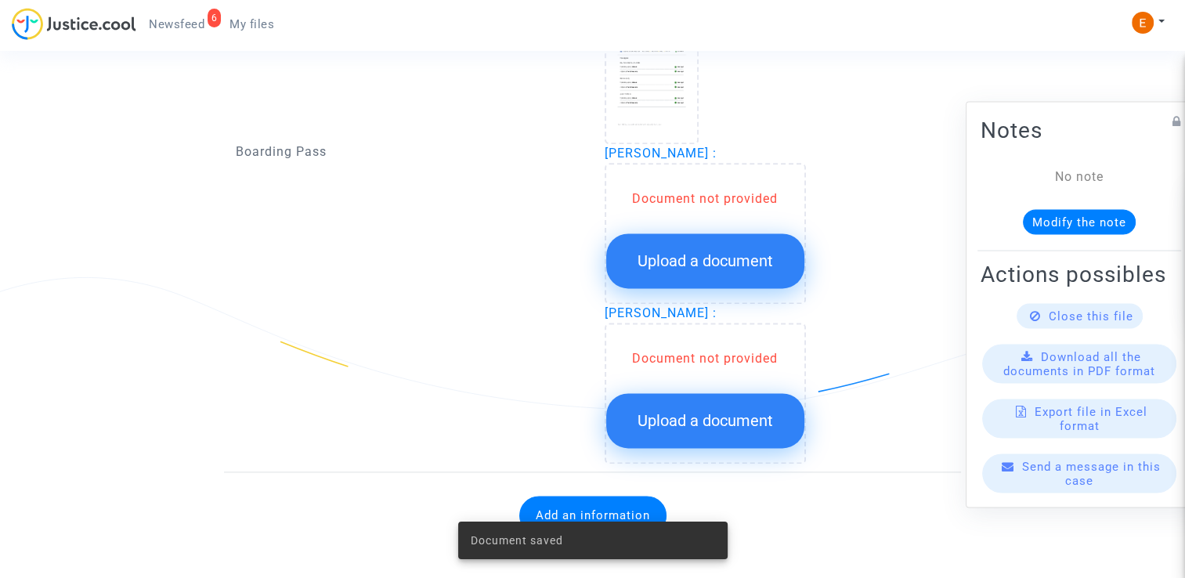
click at [790, 259] on button "Upload a document" at bounding box center [705, 260] width 198 height 55
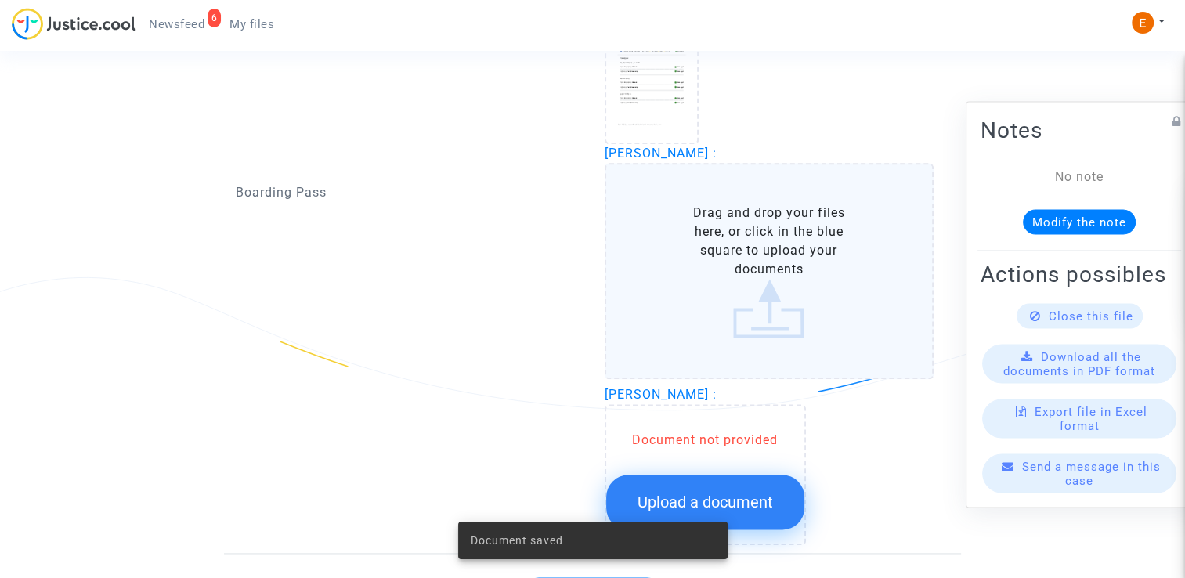
click at [776, 484] on button "Upload a document" at bounding box center [705, 502] width 198 height 55
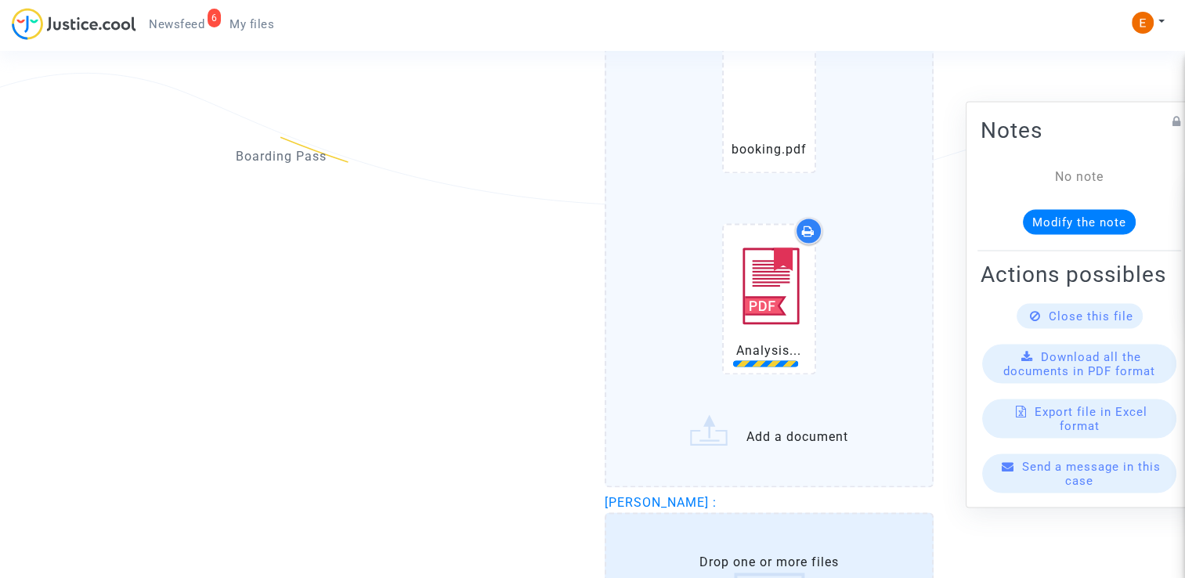
scroll to position [2291, 0]
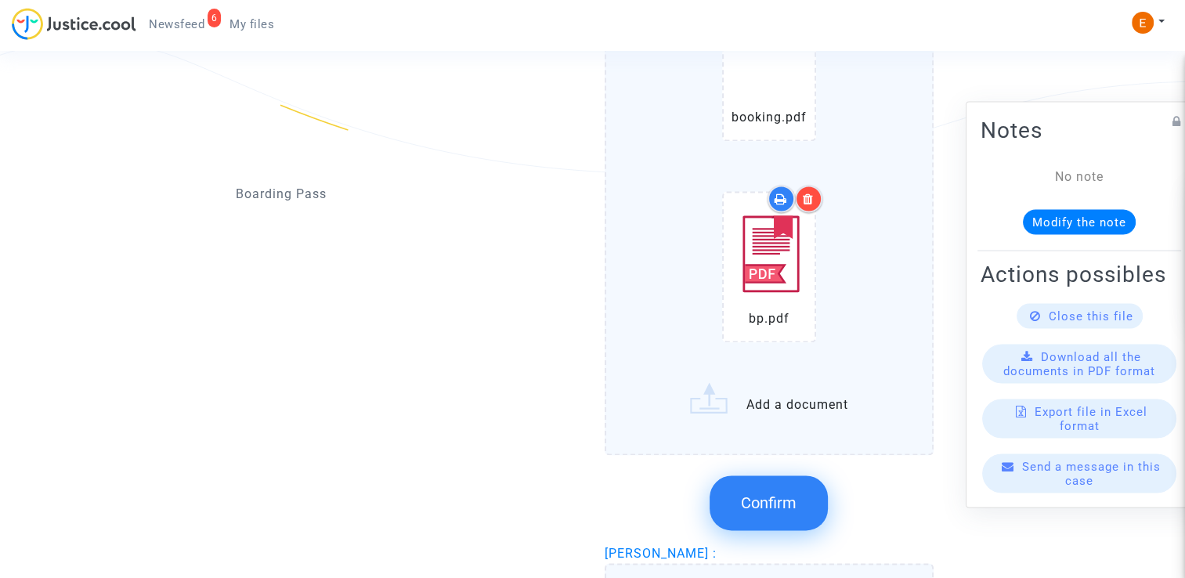
click at [741, 475] on button "Confirm" at bounding box center [769, 502] width 118 height 55
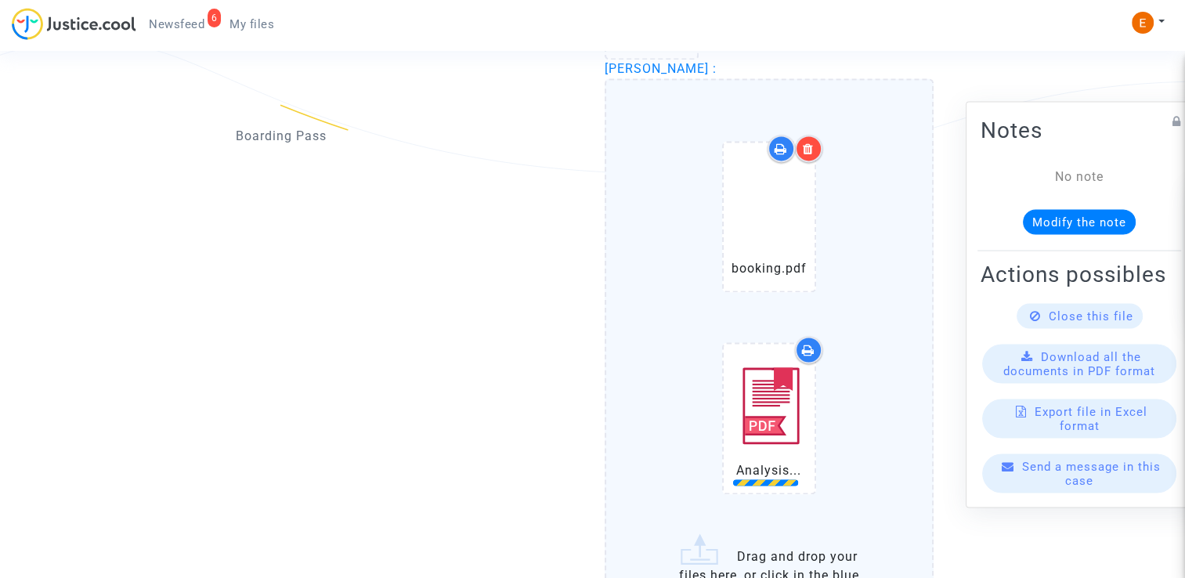
scroll to position [2494, 0]
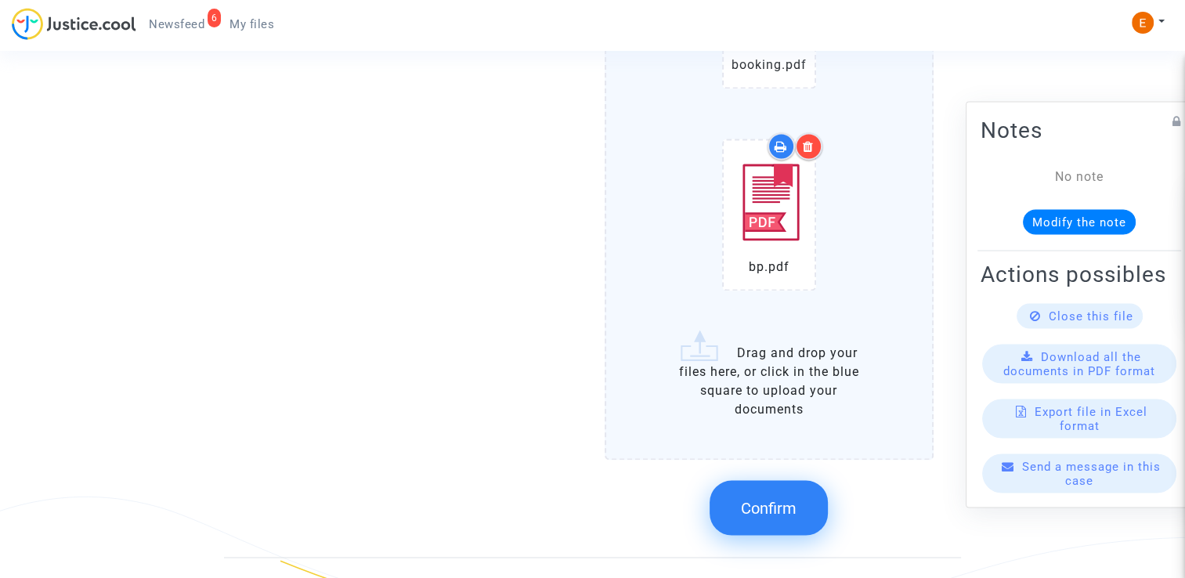
click at [780, 498] on span "Confirm" at bounding box center [769, 507] width 56 height 19
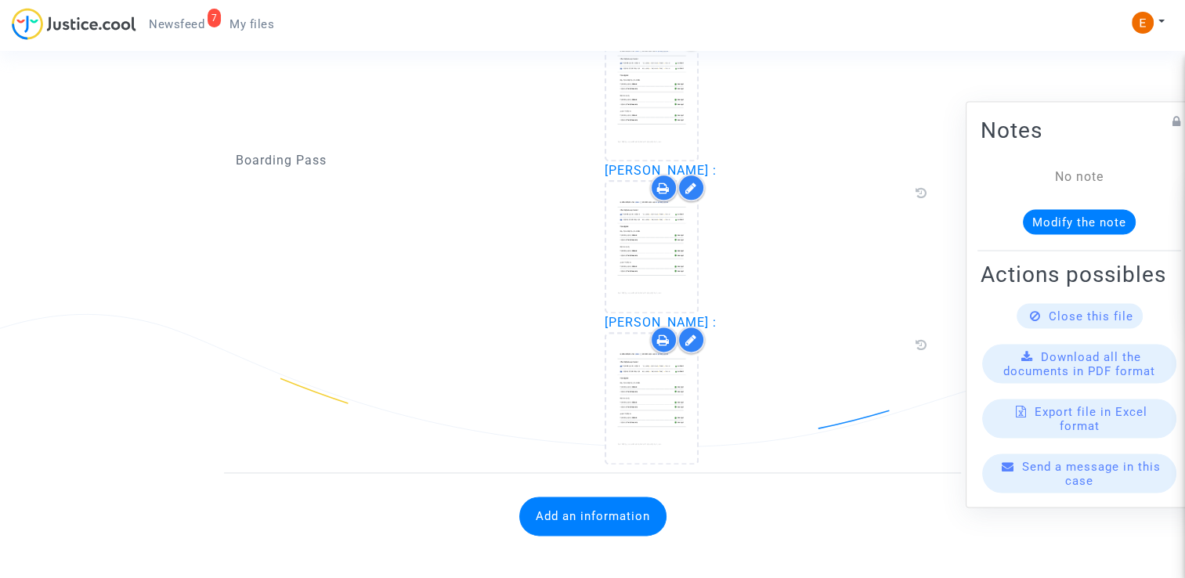
click at [566, 520] on button "Add an information" at bounding box center [592, 516] width 147 height 39
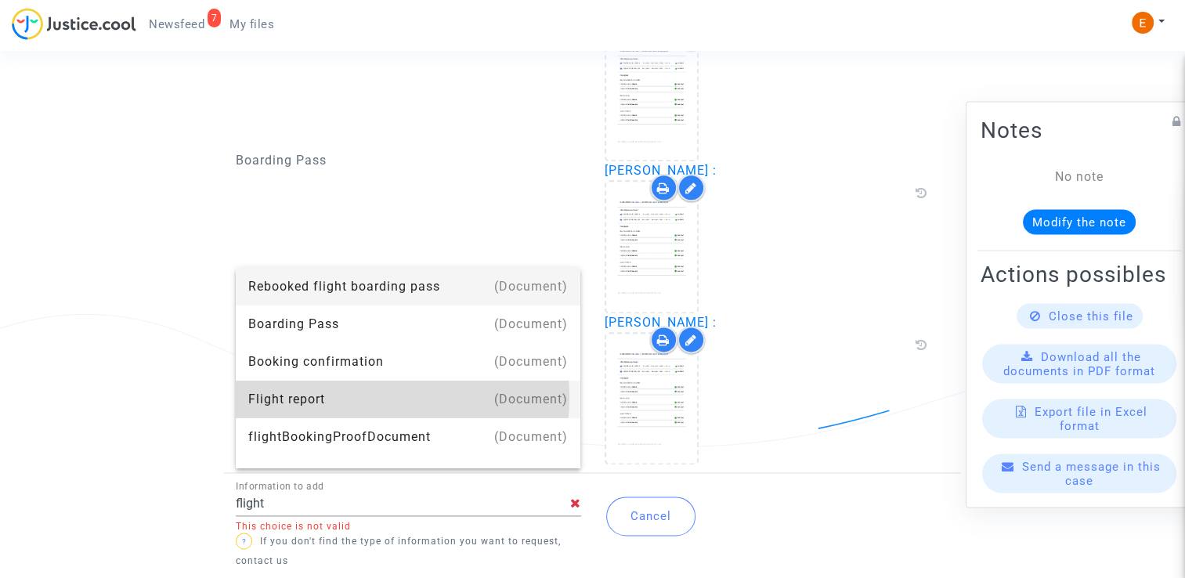
click at [348, 398] on div "Flight report" at bounding box center [408, 400] width 320 height 38
type input "Flight report"
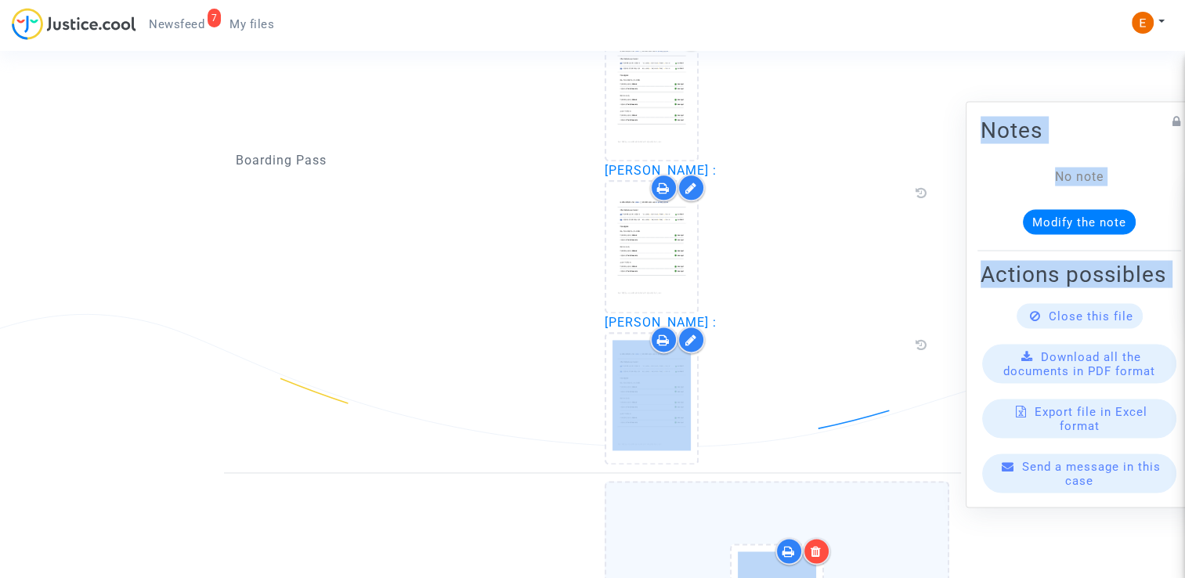
drag, startPoint x: 1184, startPoint y: 418, endPoint x: 1195, endPoint y: 449, distance: 32.2
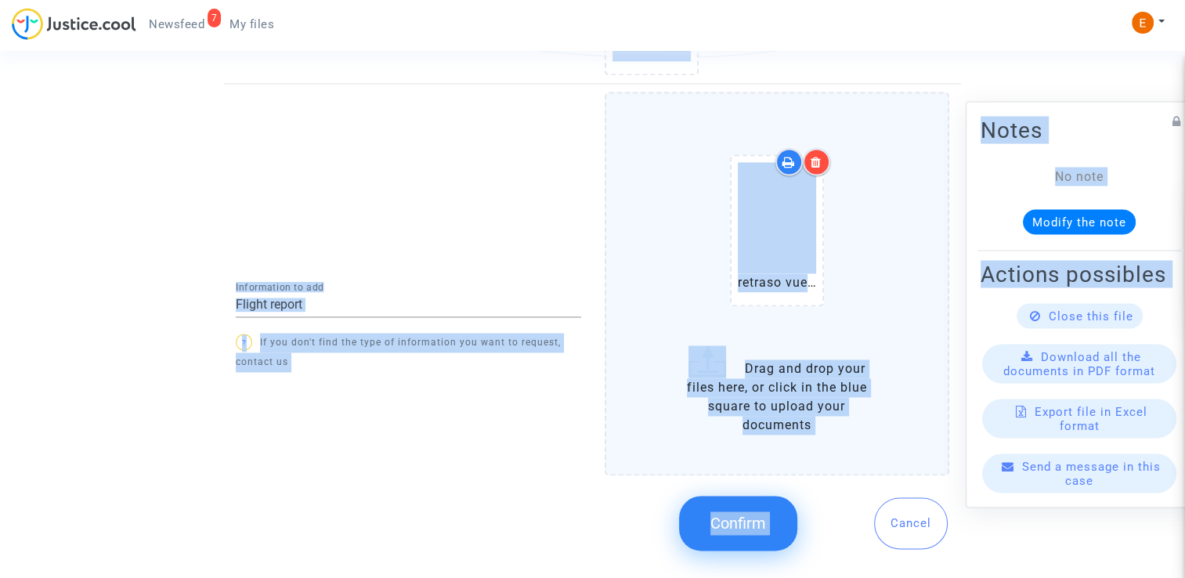
scroll to position [2410, 0]
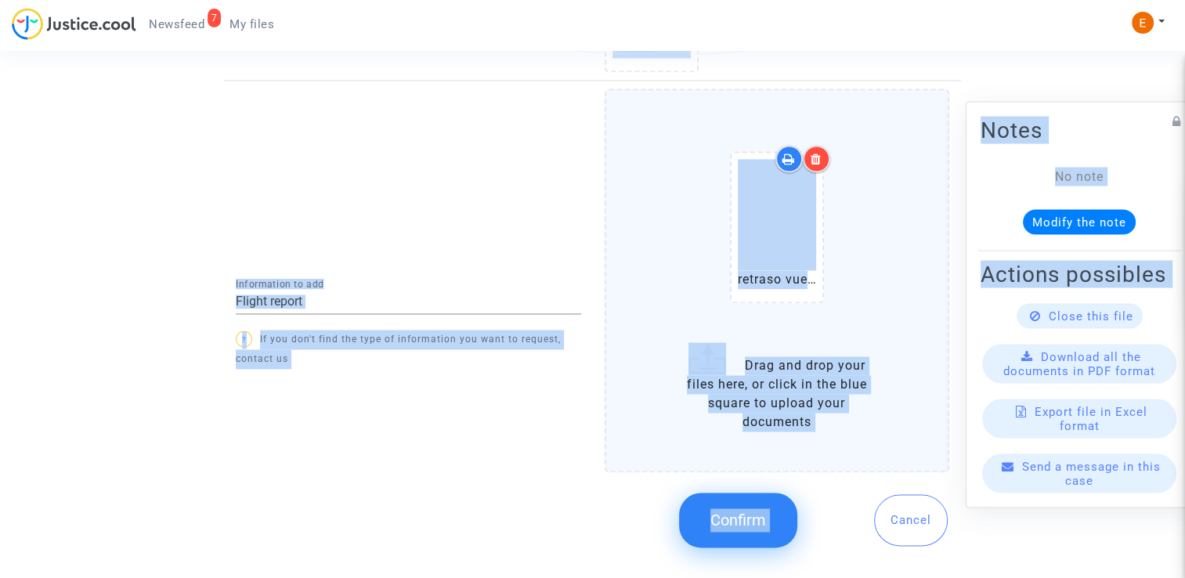
click at [772, 508] on button "Confirm" at bounding box center [738, 520] width 118 height 55
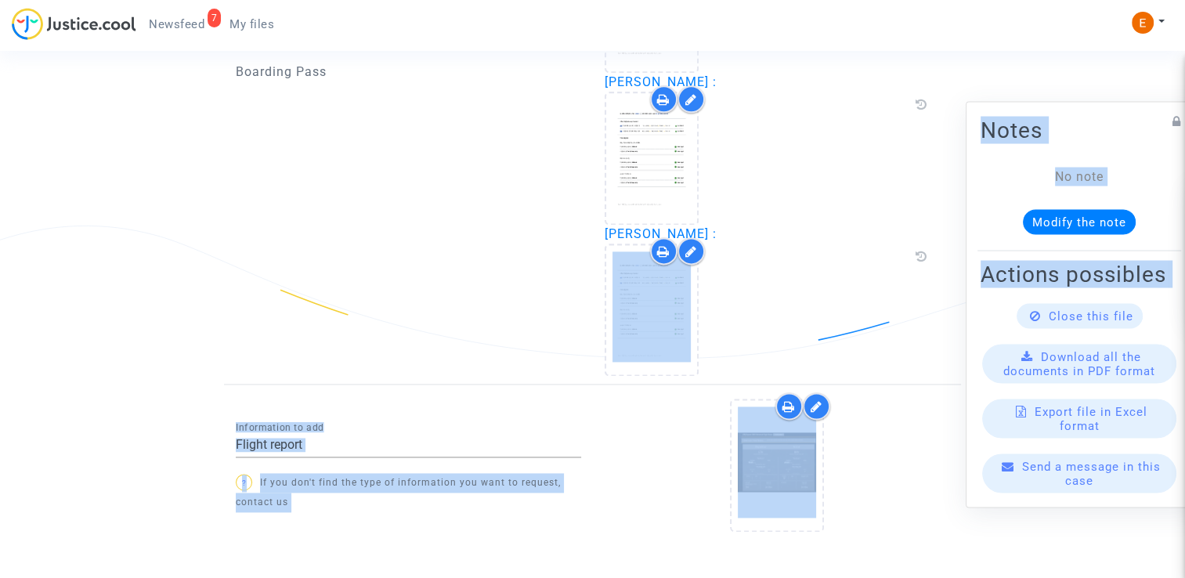
scroll to position [2165, 0]
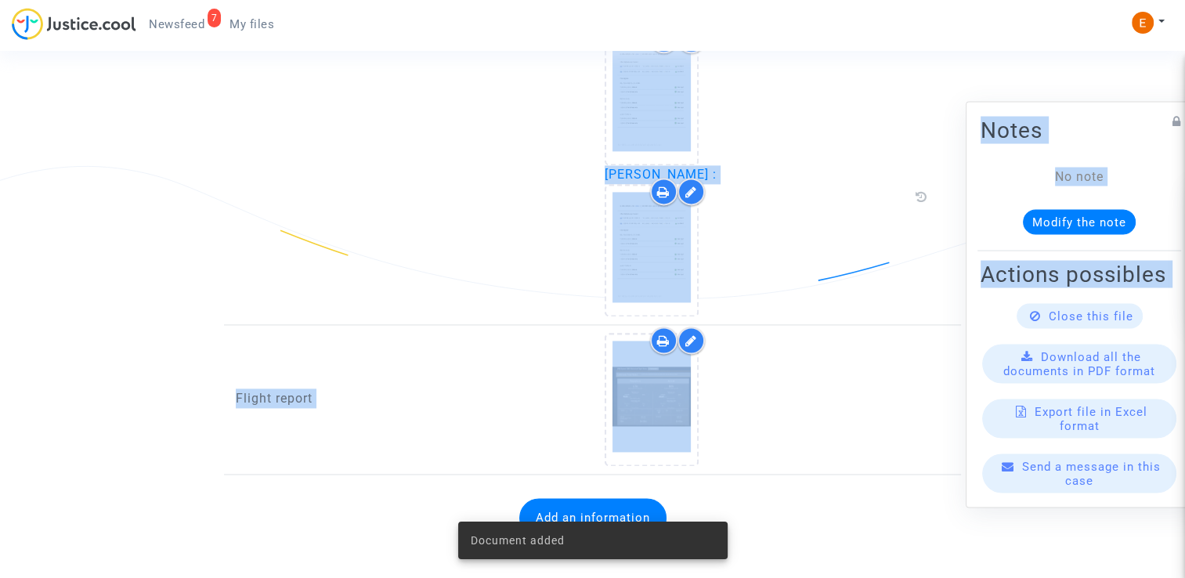
click at [194, 15] on link "7 Newsfeed" at bounding box center [176, 25] width 81 height 24
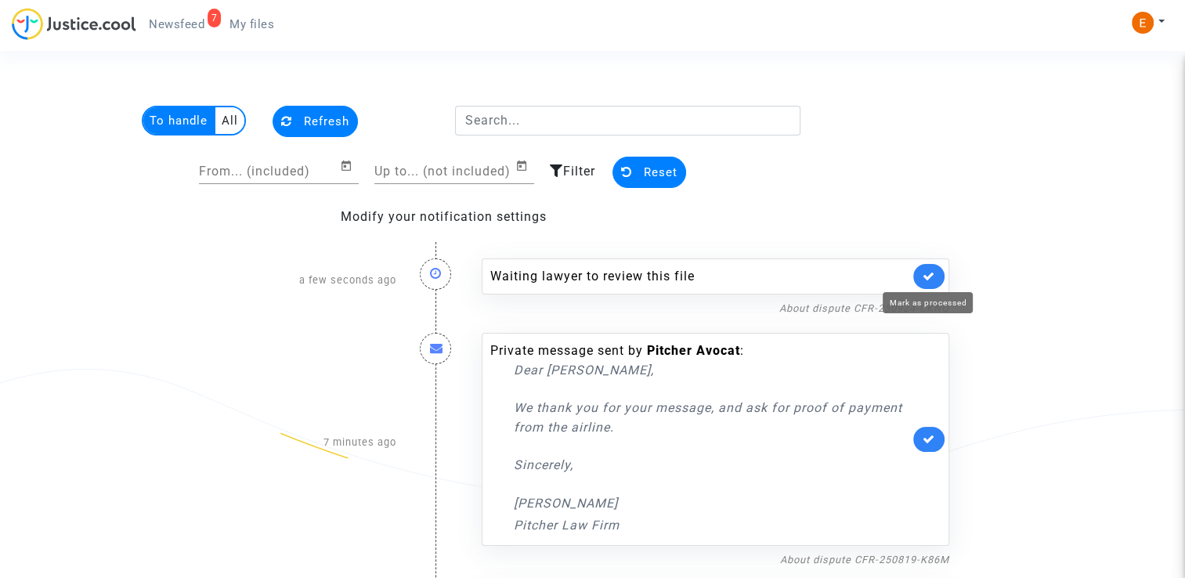
click at [927, 275] on icon at bounding box center [929, 276] width 13 height 12
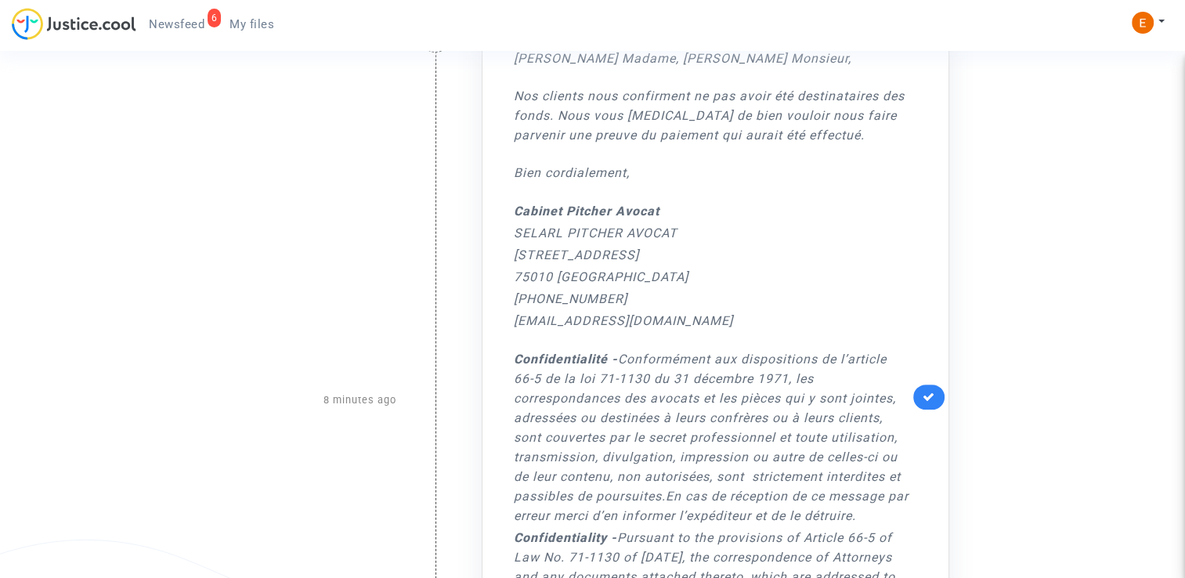
scroll to position [501, 0]
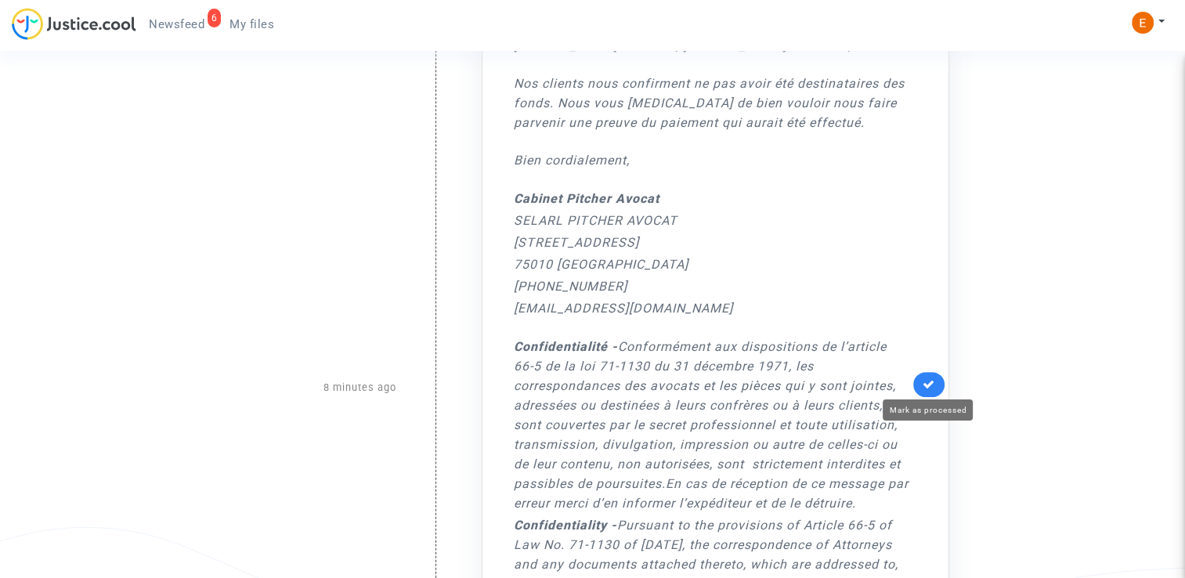
click at [927, 387] on icon at bounding box center [929, 384] width 13 height 12
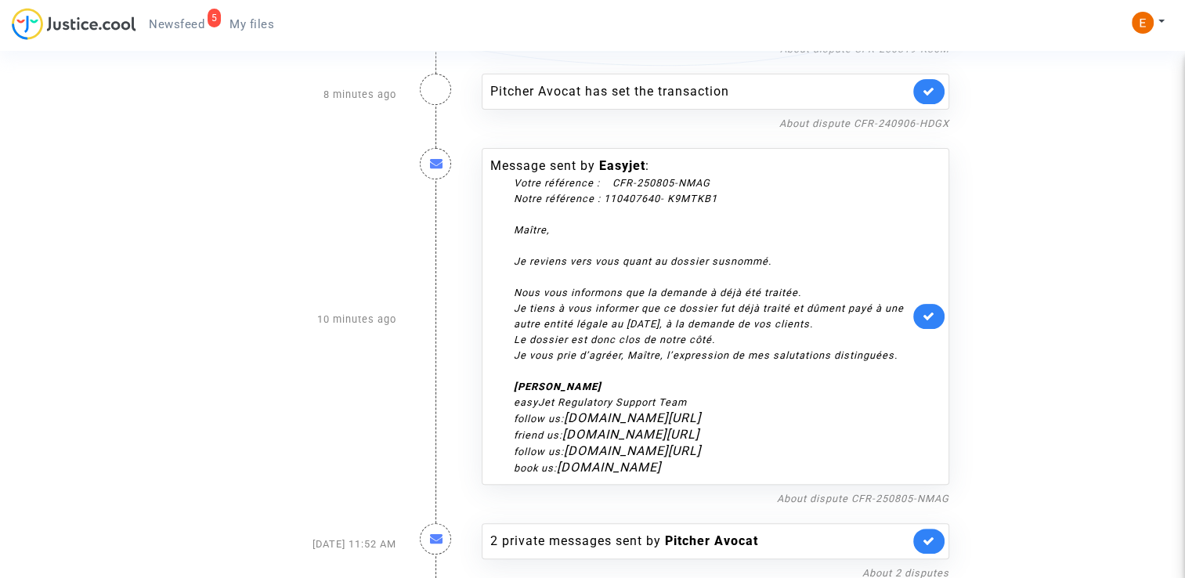
click at [938, 309] on link at bounding box center [928, 316] width 31 height 25
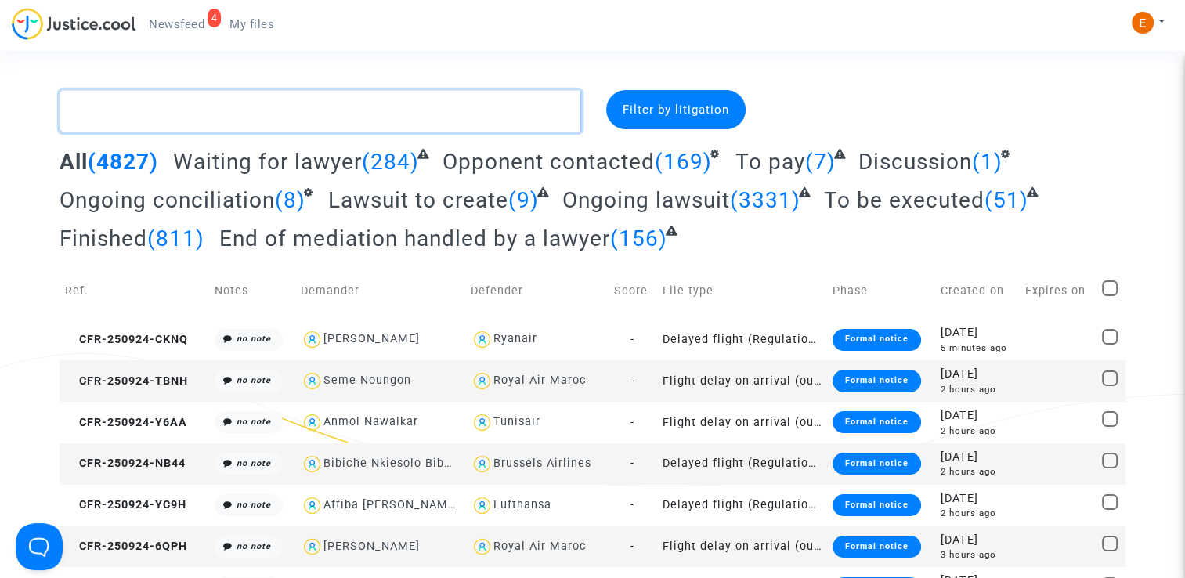
drag, startPoint x: 0, startPoint y: 0, endPoint x: 296, endPoint y: 111, distance: 316.3
click at [296, 111] on textarea at bounding box center [321, 111] width 522 height 42
paste textarea "Deharo"
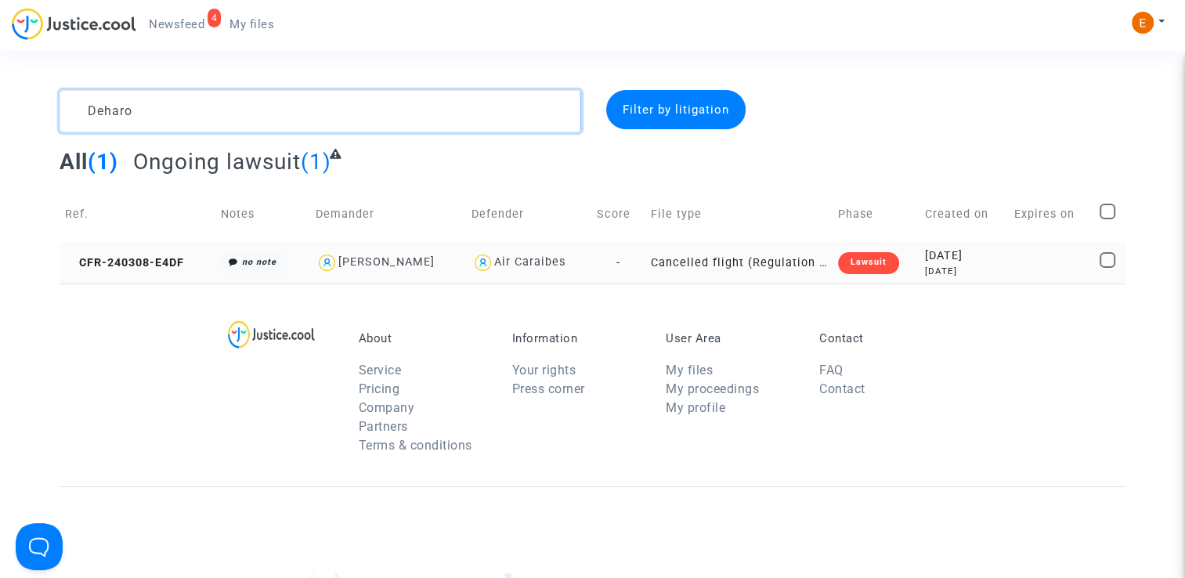
type textarea "Deharo"
click at [853, 255] on div "Lawsuit" at bounding box center [868, 263] width 61 height 22
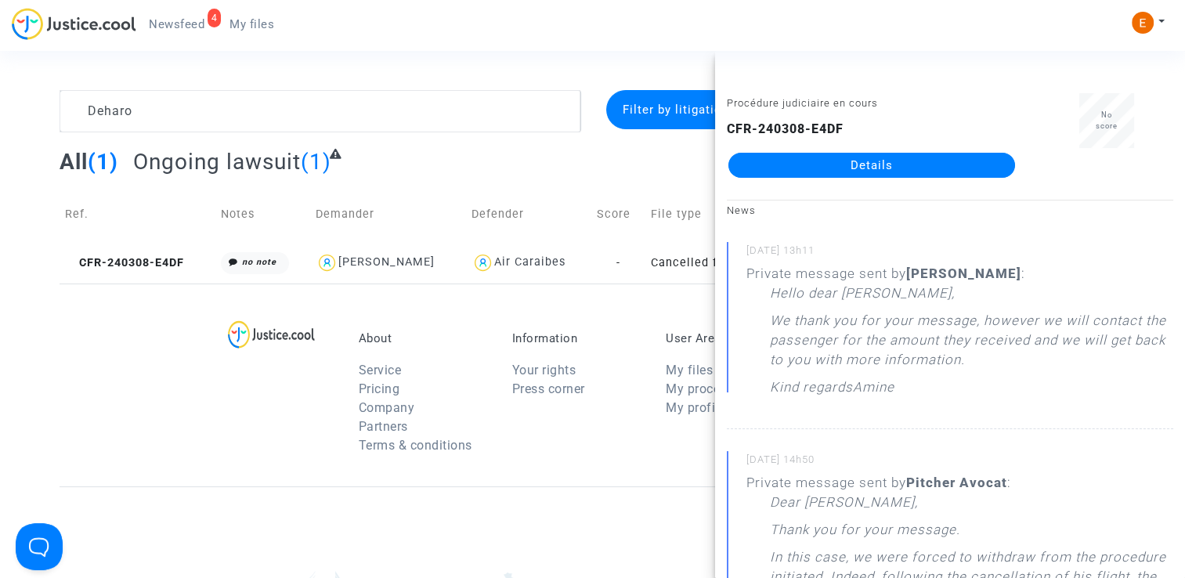
click at [904, 161] on link "Details" at bounding box center [872, 165] width 287 height 25
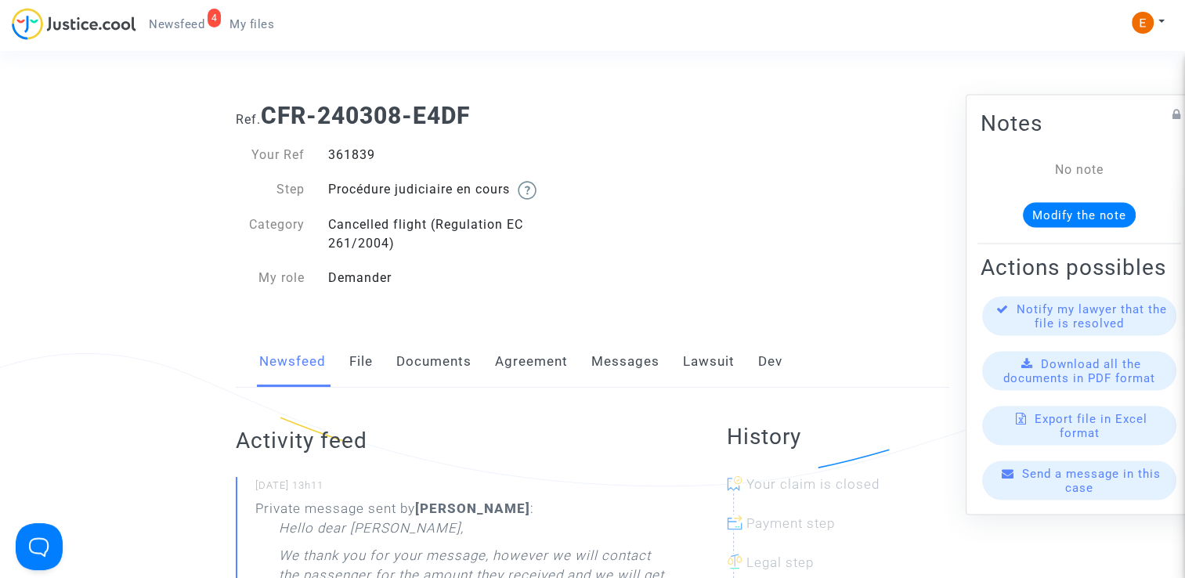
click at [643, 364] on link "Messages" at bounding box center [625, 362] width 68 height 52
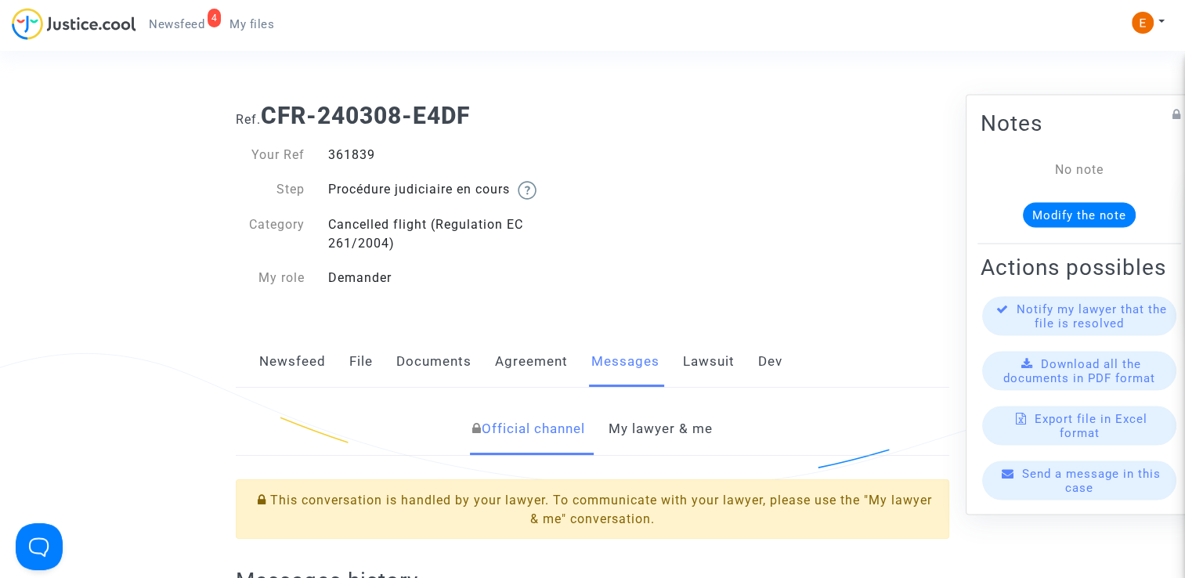
click at [680, 415] on link "My lawyer & me" at bounding box center [661, 429] width 104 height 52
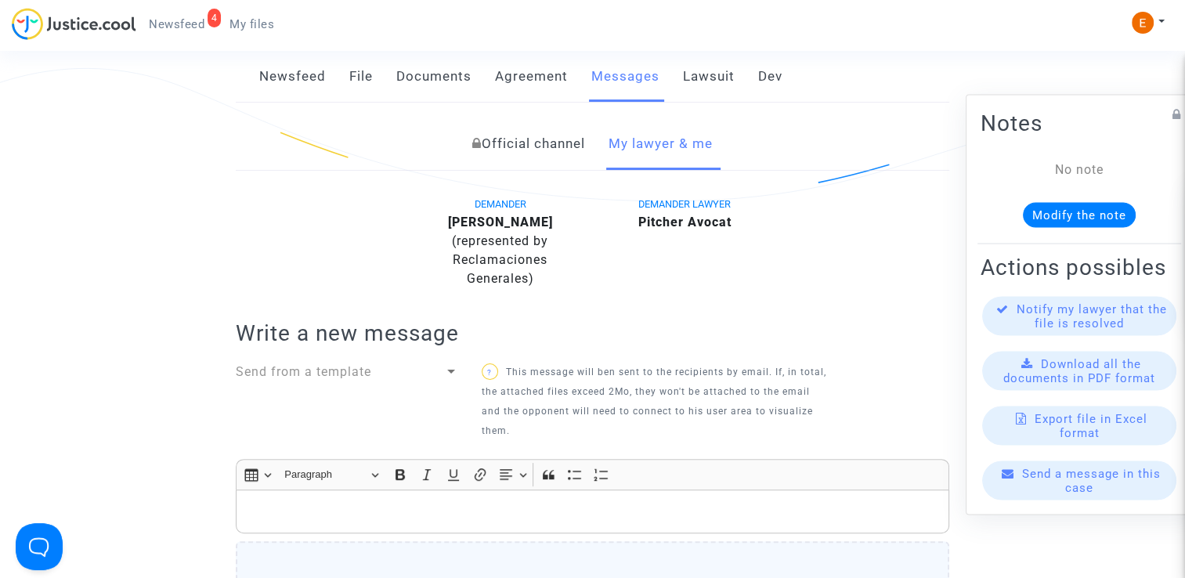
scroll to position [282, 0]
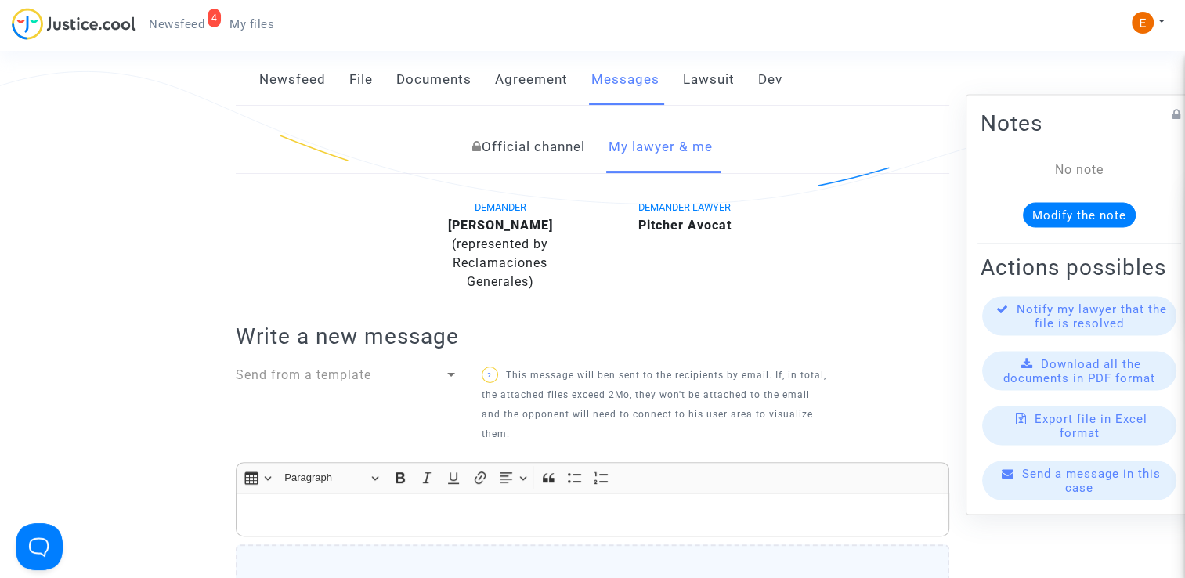
click at [432, 77] on link "Documents" at bounding box center [433, 80] width 75 height 52
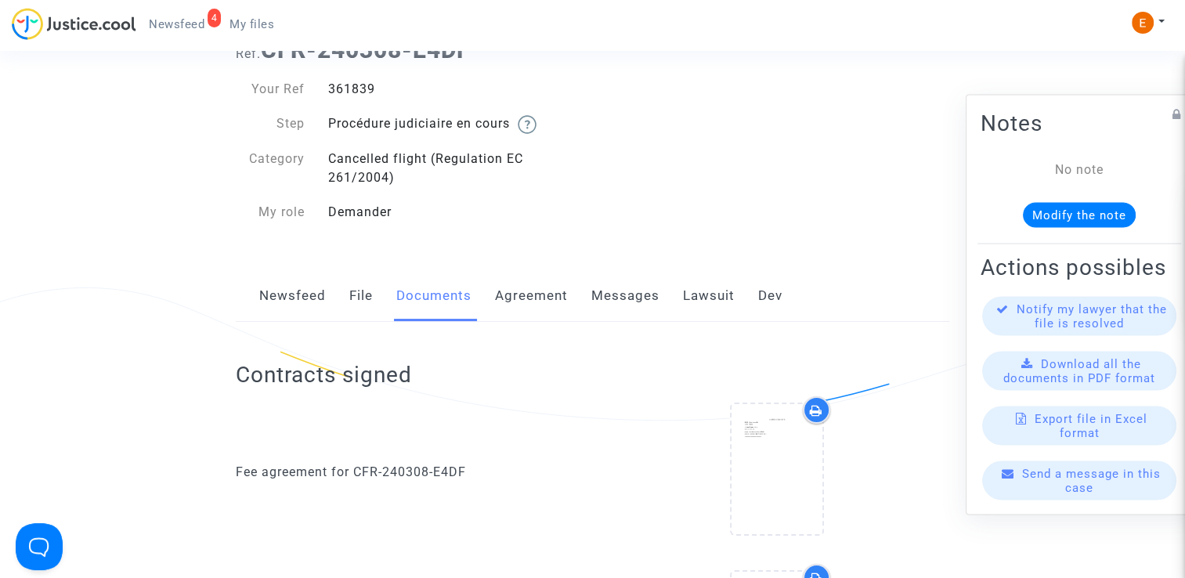
scroll to position [63, 0]
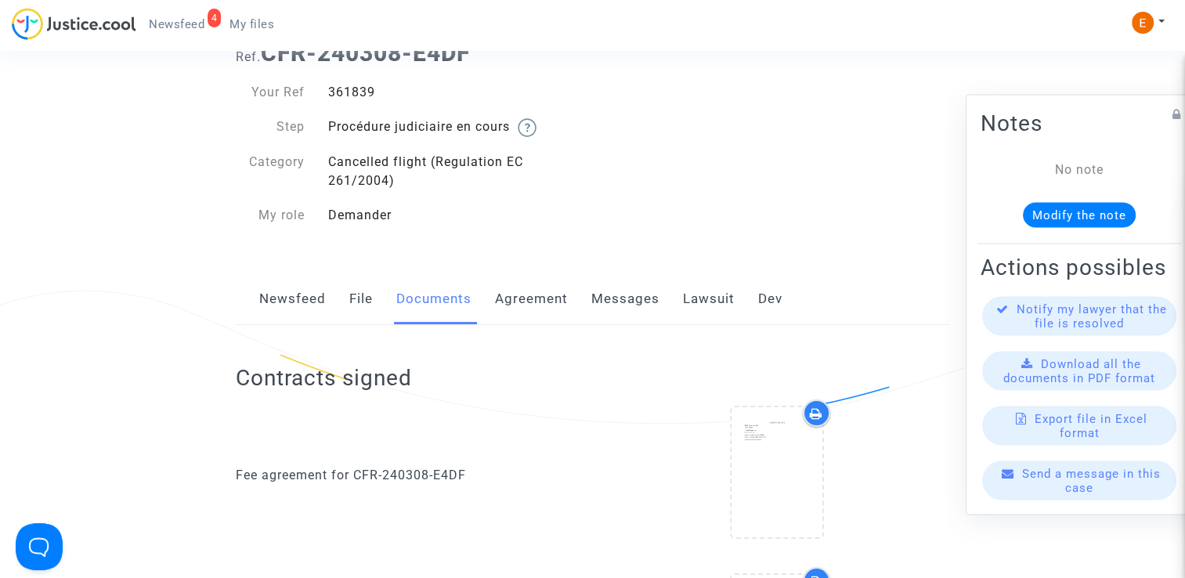
click at [677, 287] on div "Newsfeed File Documents Agreement Messages Lawsuit Dev" at bounding box center [593, 299] width 714 height 52
click at [699, 293] on link "Lawsuit" at bounding box center [709, 299] width 52 height 52
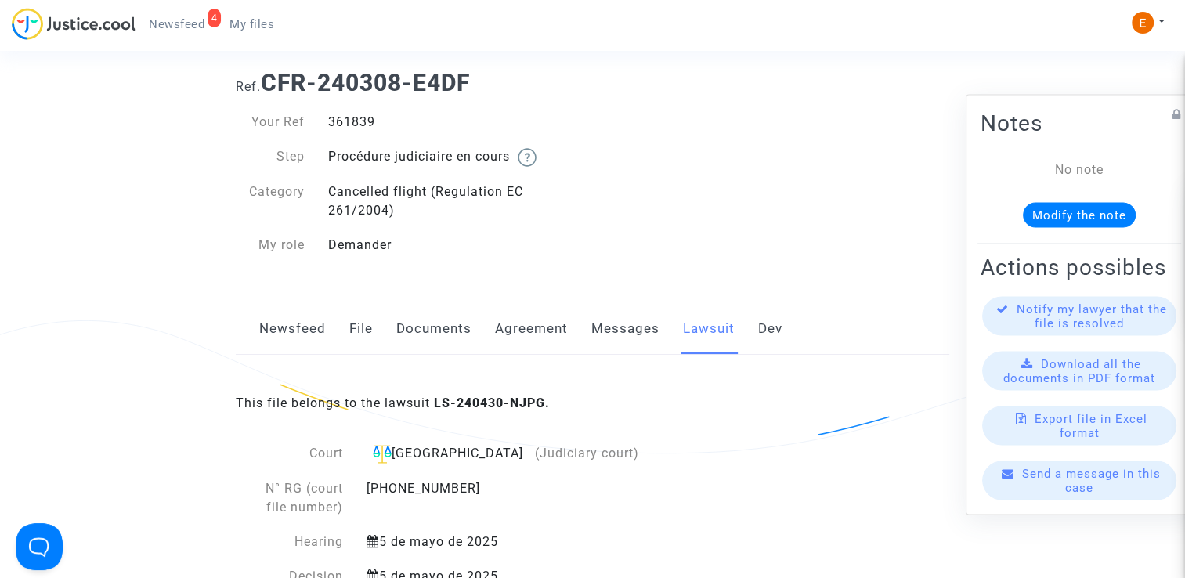
scroll to position [31, 0]
click at [620, 349] on link "Messages" at bounding box center [625, 331] width 68 height 52
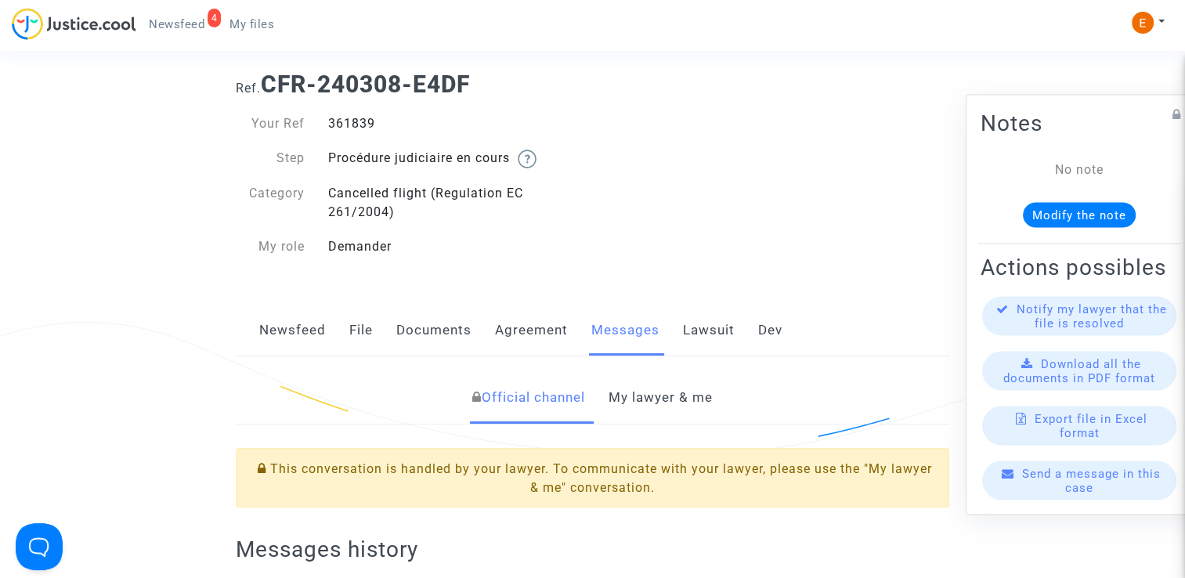
click at [696, 410] on link "My lawyer & me" at bounding box center [661, 398] width 104 height 52
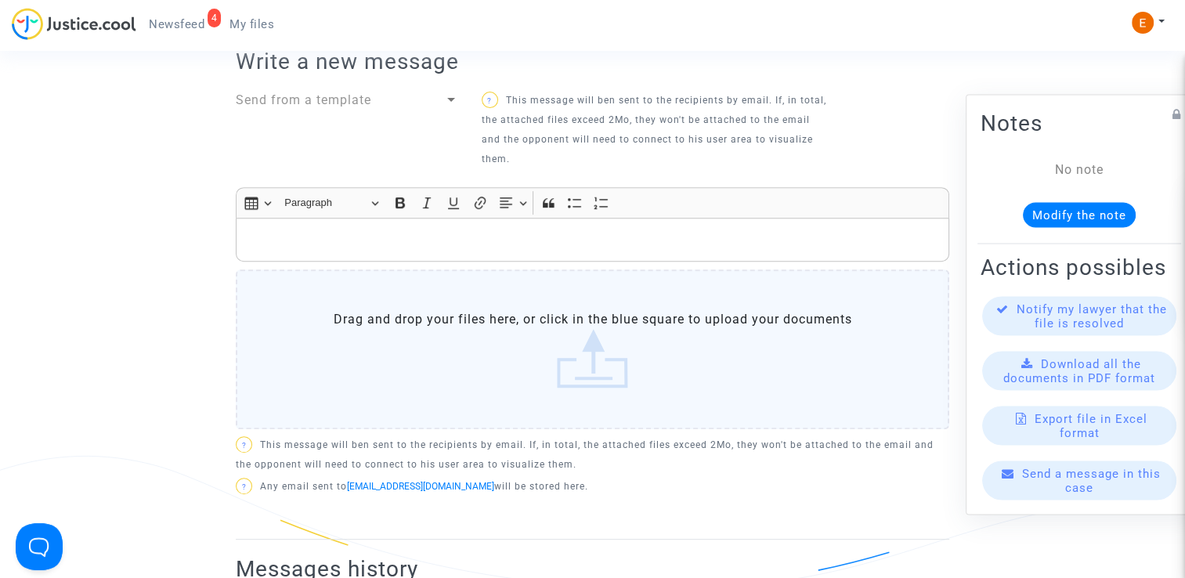
scroll to position [554, 0]
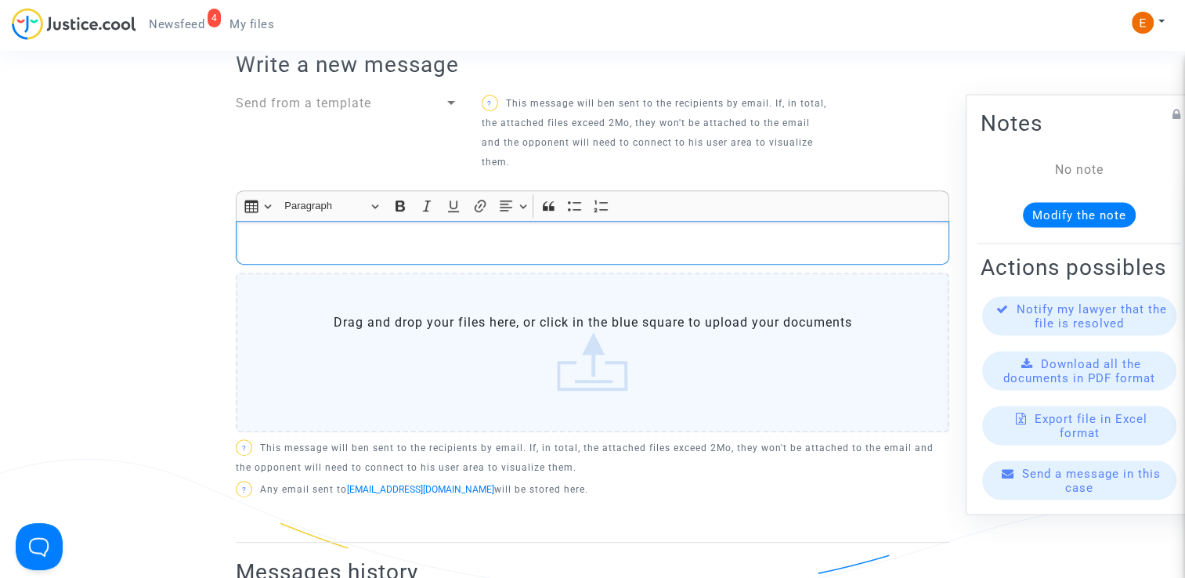
click at [651, 255] on div "Rich Text Editor, main" at bounding box center [593, 243] width 714 height 44
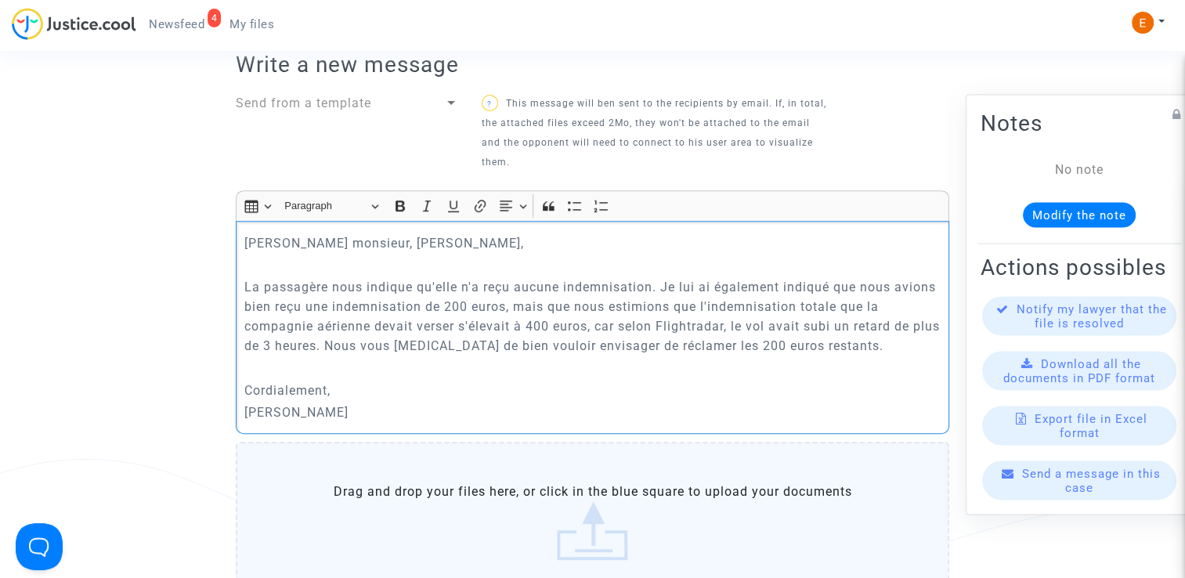
click at [630, 542] on label "Drag and drop your files here, or click in the blue square to upload your docum…" at bounding box center [593, 522] width 714 height 160
click at [0, 0] on input "Drag and drop your files here, or click in the blue square to upload your docum…" at bounding box center [0, 0] width 0 height 0
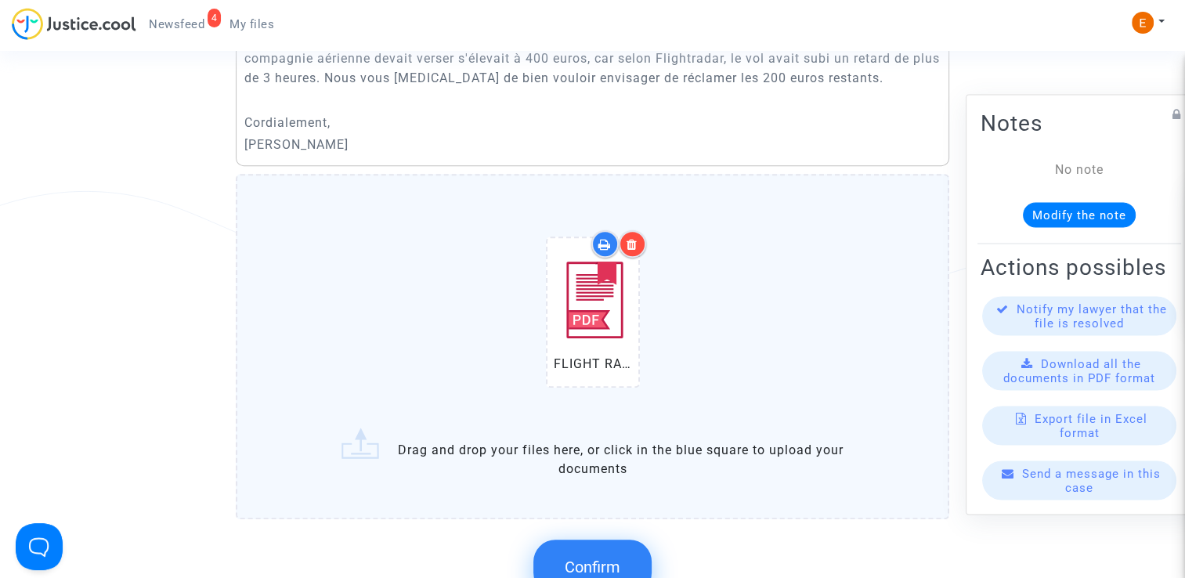
scroll to position [826, 0]
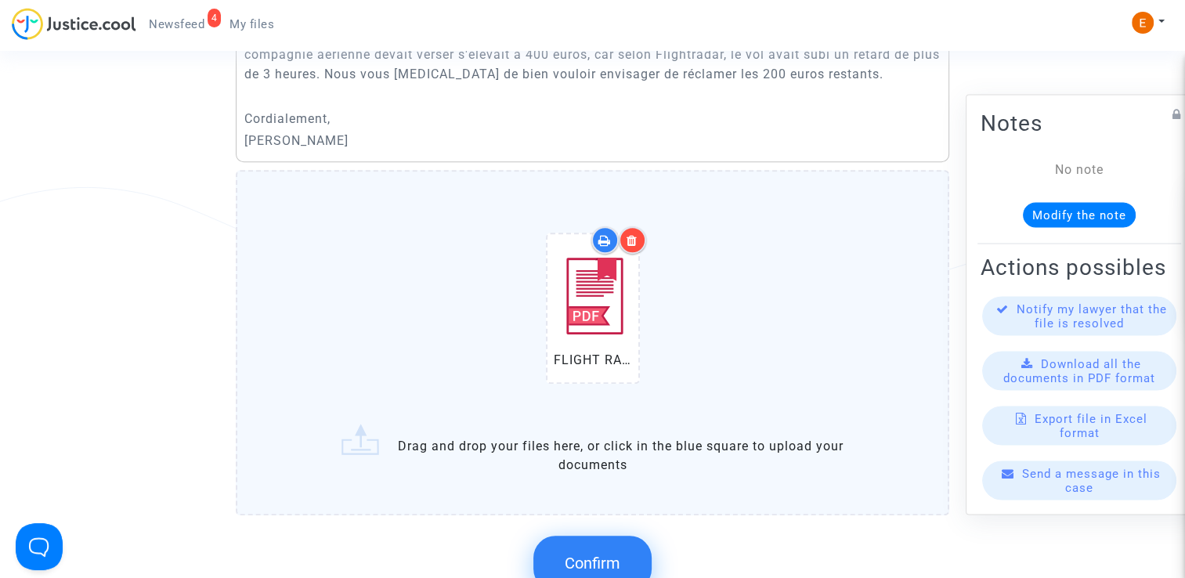
click at [613, 548] on button "Confirm" at bounding box center [592, 563] width 118 height 55
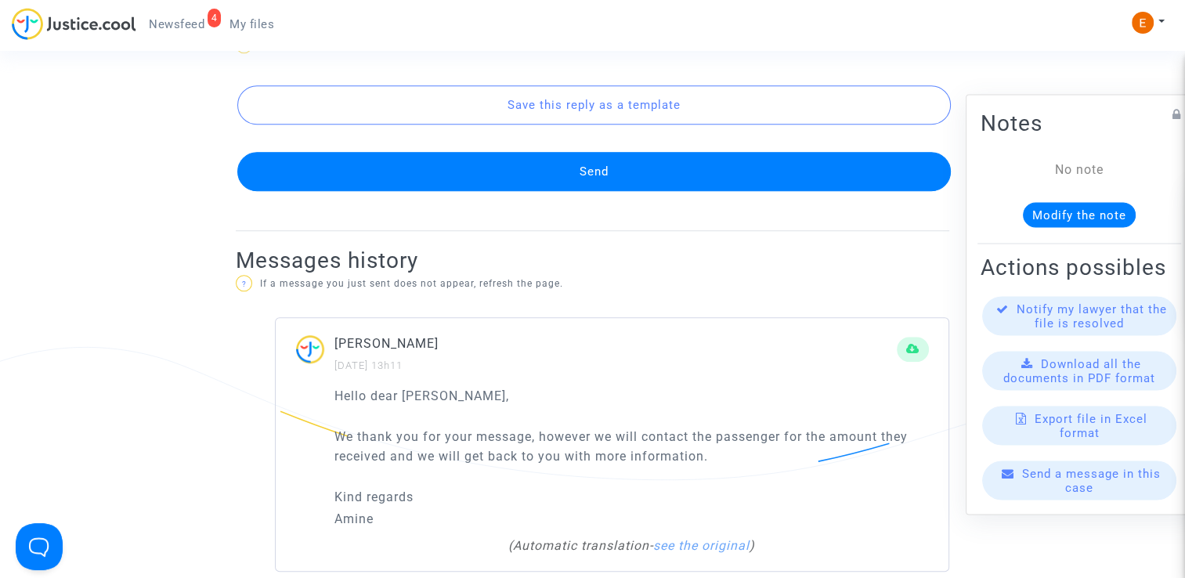
scroll to position [1332, 0]
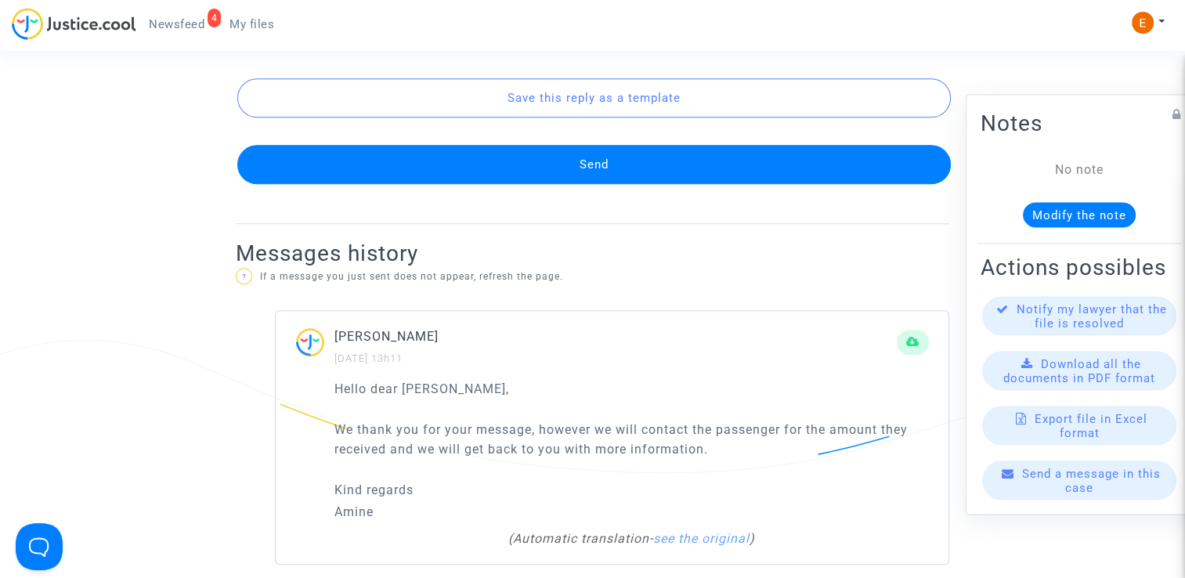
click at [704, 158] on button "Send" at bounding box center [594, 164] width 714 height 39
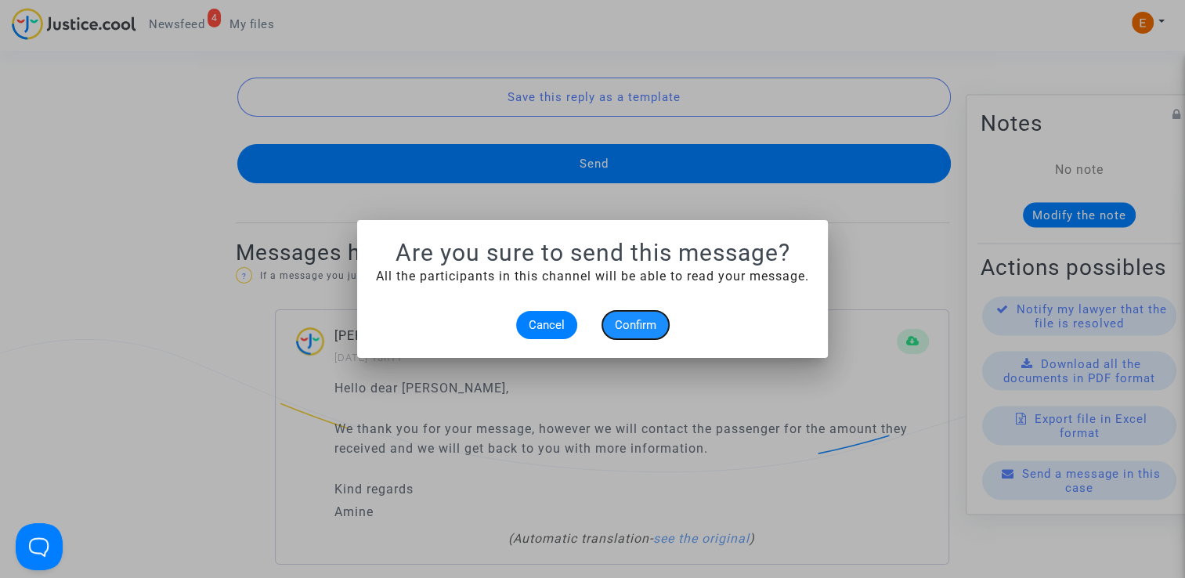
click at [646, 334] on button "Confirm" at bounding box center [635, 325] width 67 height 28
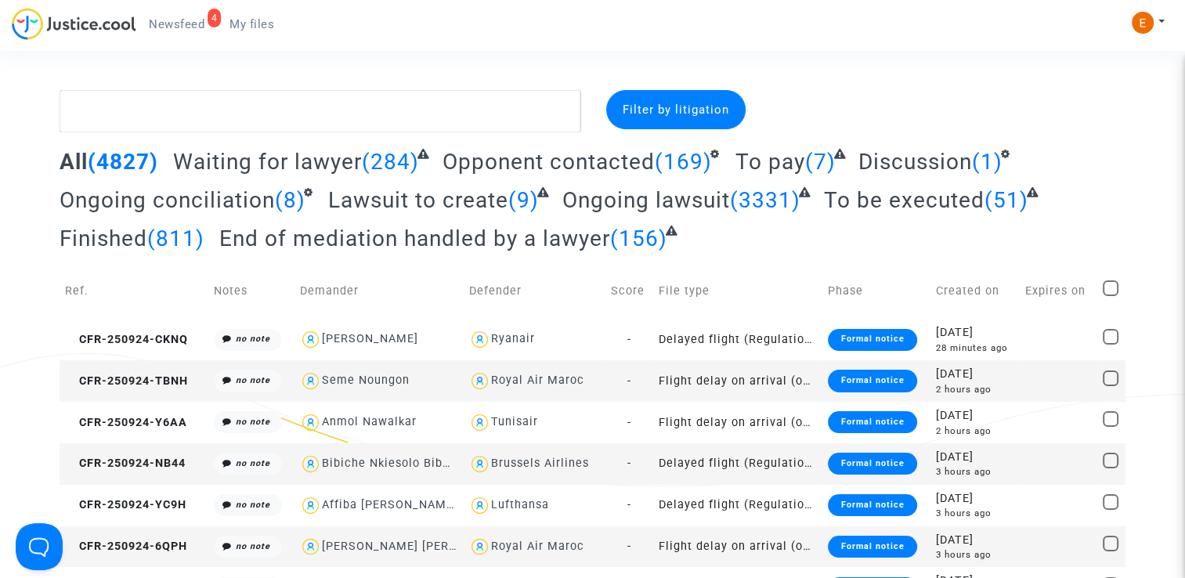
click at [167, 27] on span "Newsfeed" at bounding box center [177, 24] width 56 height 14
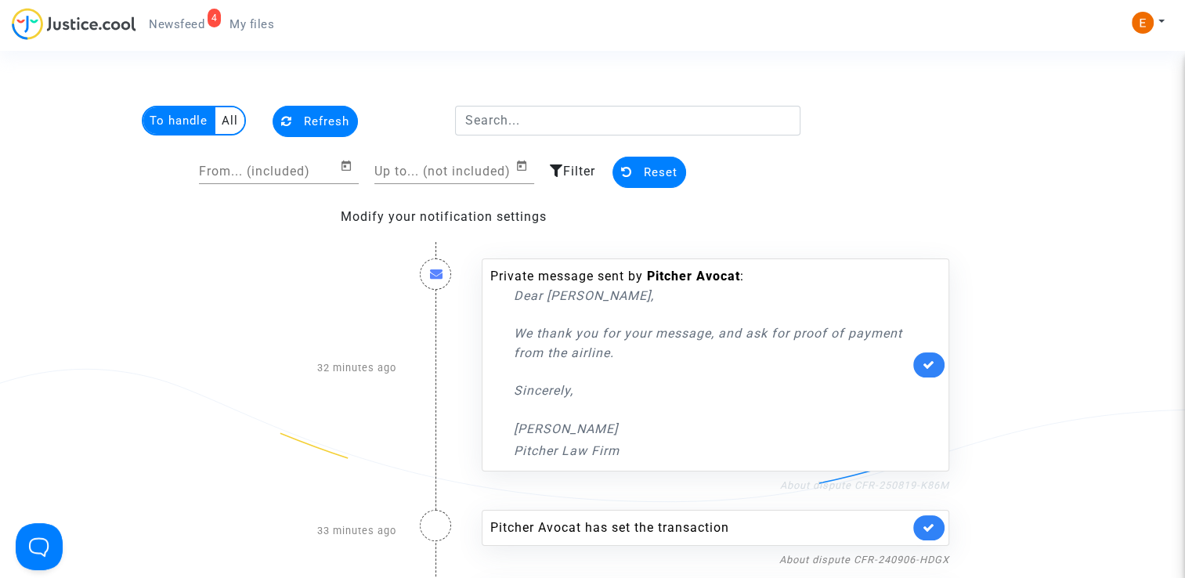
click at [837, 483] on link "About dispute CFR-250819-K86M" at bounding box center [864, 485] width 169 height 12
click at [931, 356] on link at bounding box center [928, 365] width 31 height 25
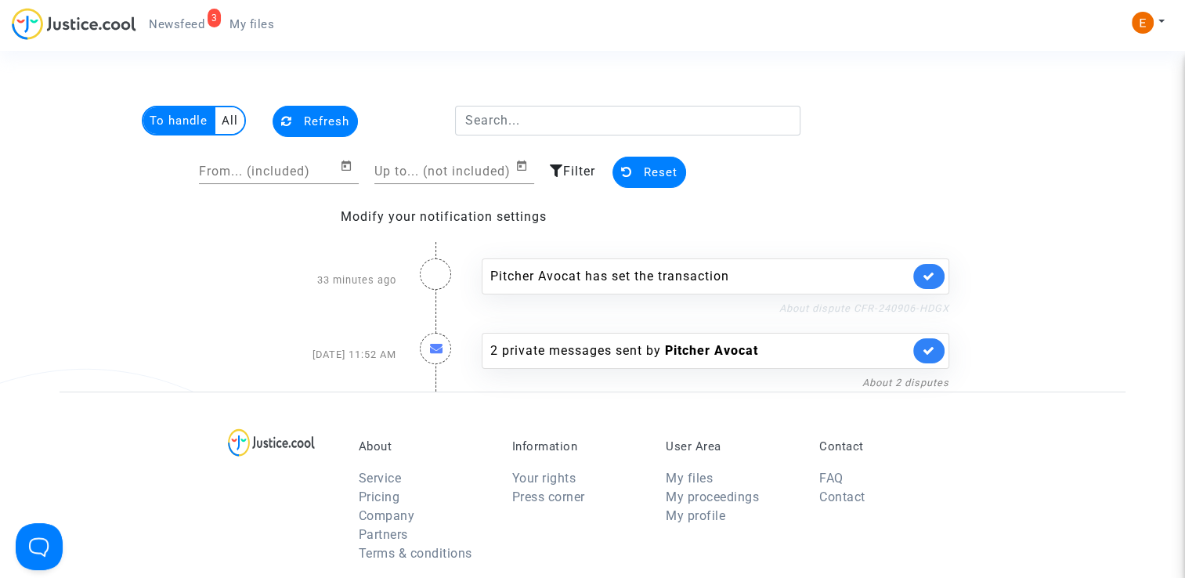
click at [806, 313] on link "About dispute CFR-240906-HDGX" at bounding box center [864, 308] width 170 height 12
click at [929, 270] on icon at bounding box center [929, 276] width 13 height 12
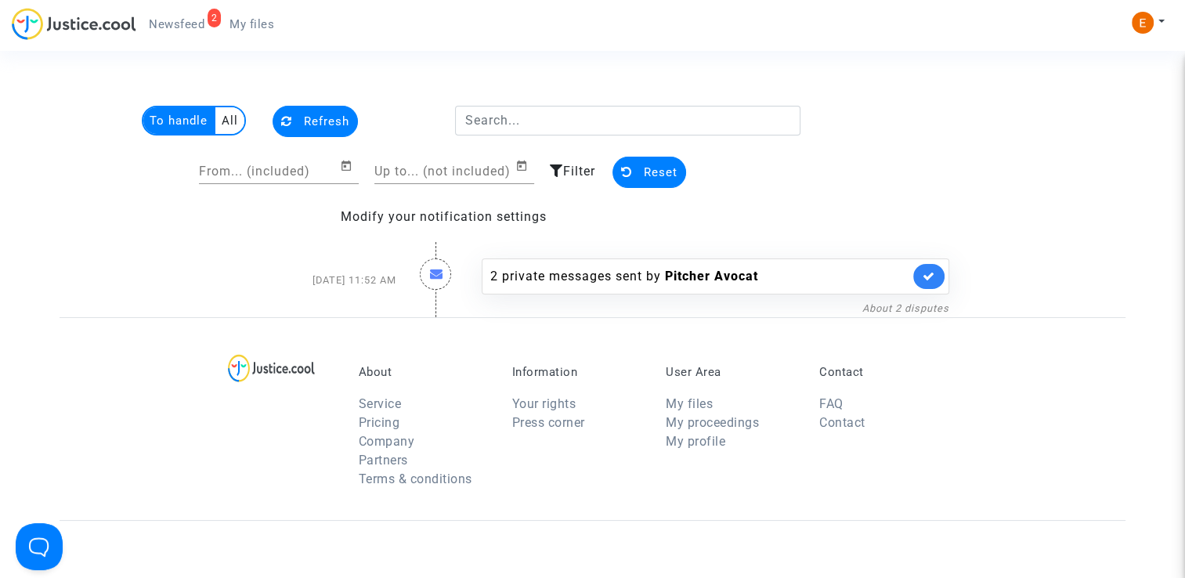
click at [244, 18] on span "My files" at bounding box center [252, 24] width 45 height 14
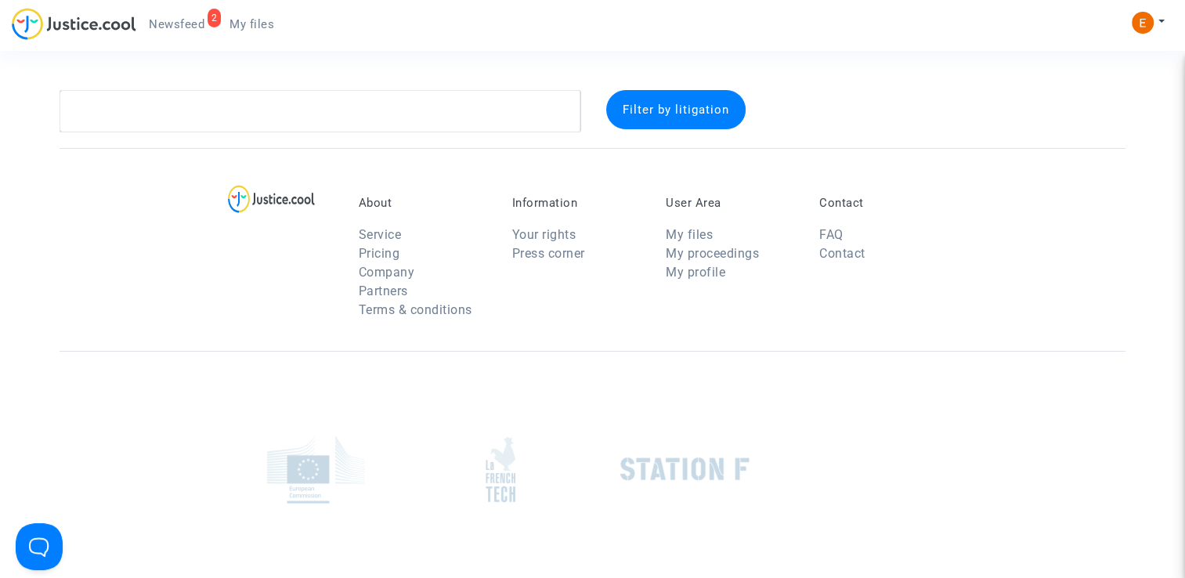
click at [194, 21] on span "Newsfeed" at bounding box center [177, 24] width 56 height 14
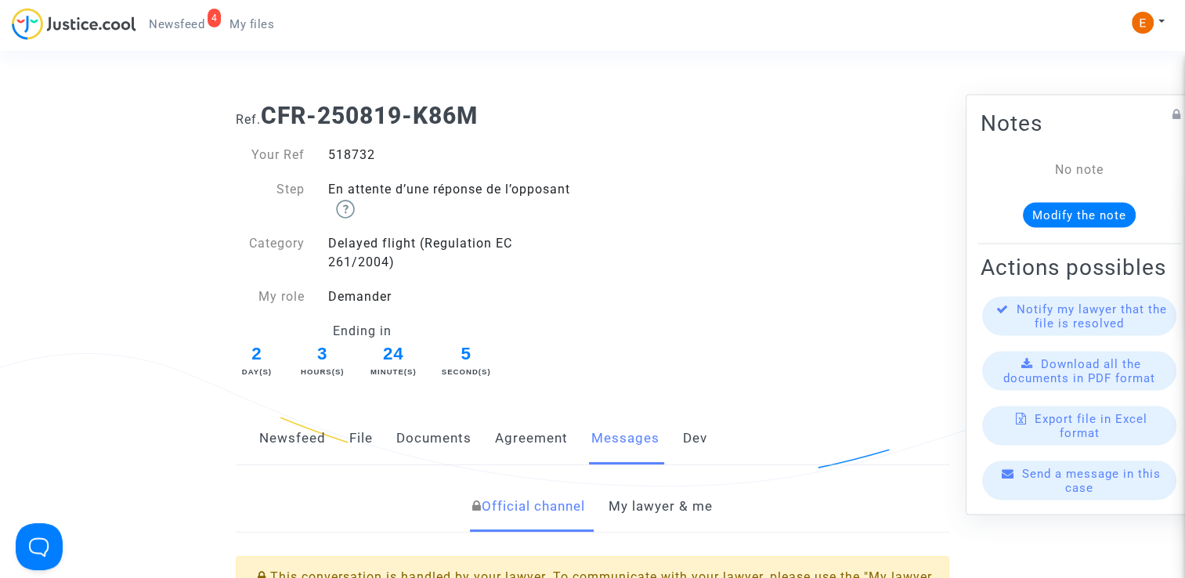
click at [671, 500] on link "My lawyer & me" at bounding box center [661, 507] width 104 height 52
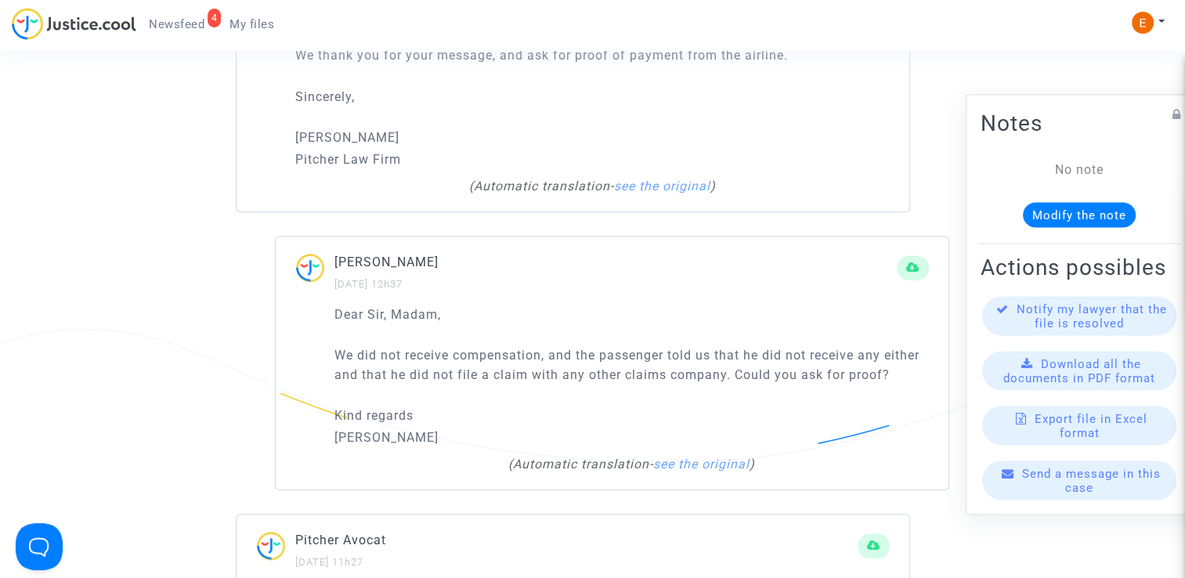
scroll to position [1167, 0]
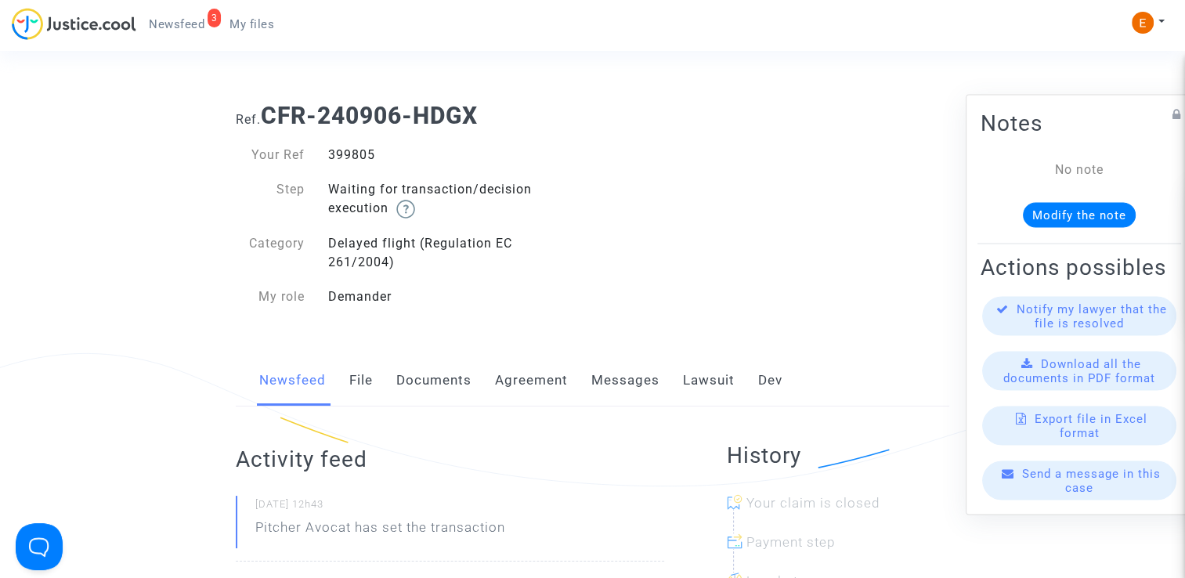
click at [354, 155] on div "399805" at bounding box center [454, 155] width 277 height 19
copy div "399805"
click at [439, 376] on link "Documents" at bounding box center [433, 381] width 75 height 52
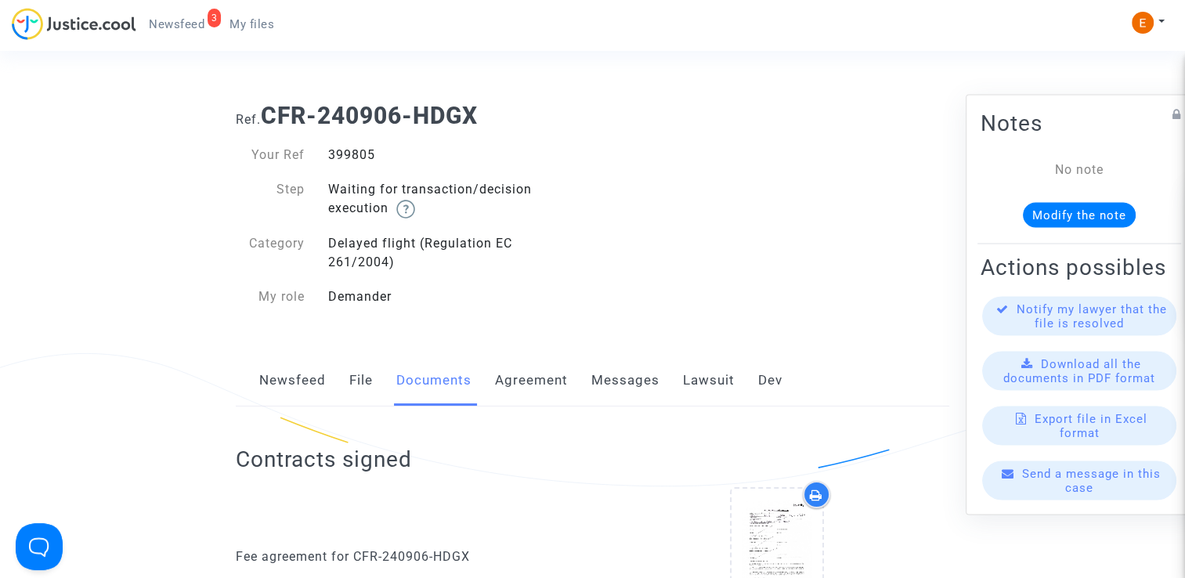
click at [357, 380] on link "File" at bounding box center [361, 381] width 24 height 52
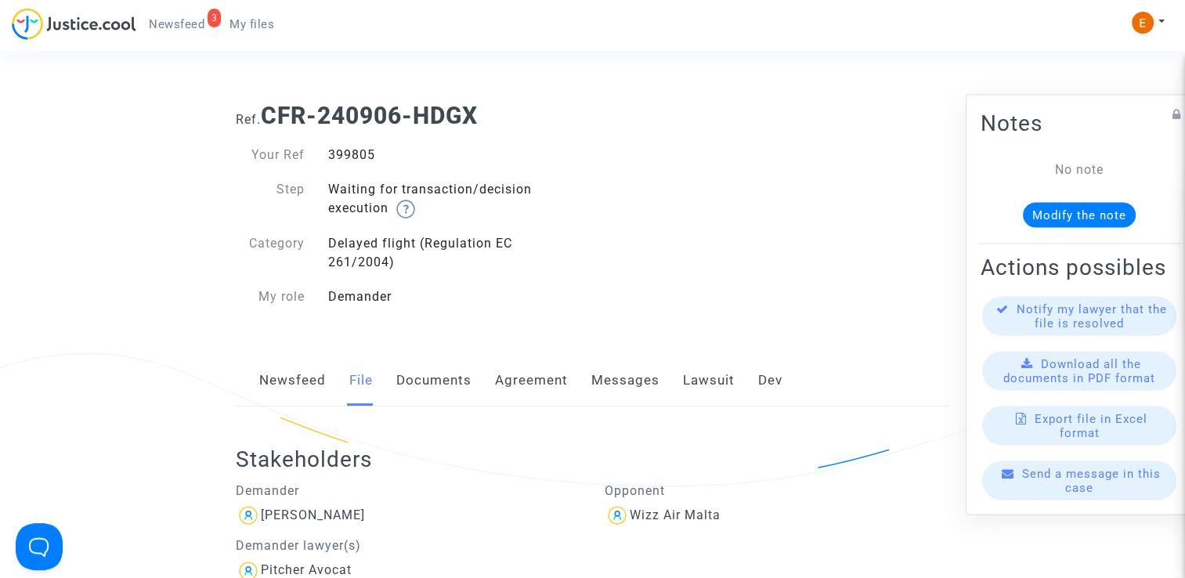
click at [721, 378] on link "Lawsuit" at bounding box center [709, 381] width 52 height 52
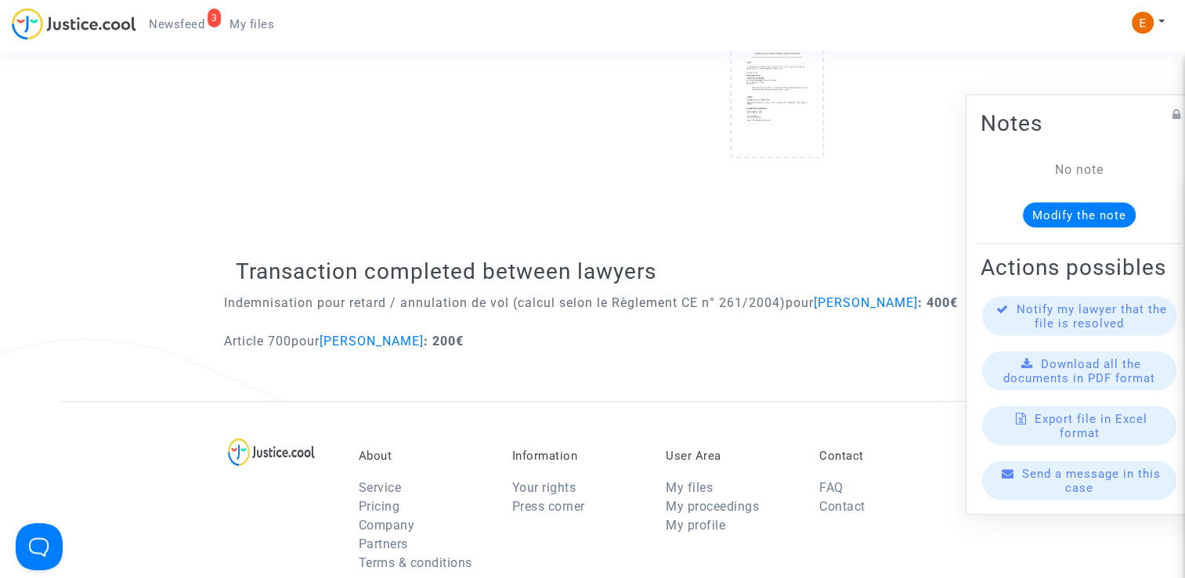
scroll to position [701, 0]
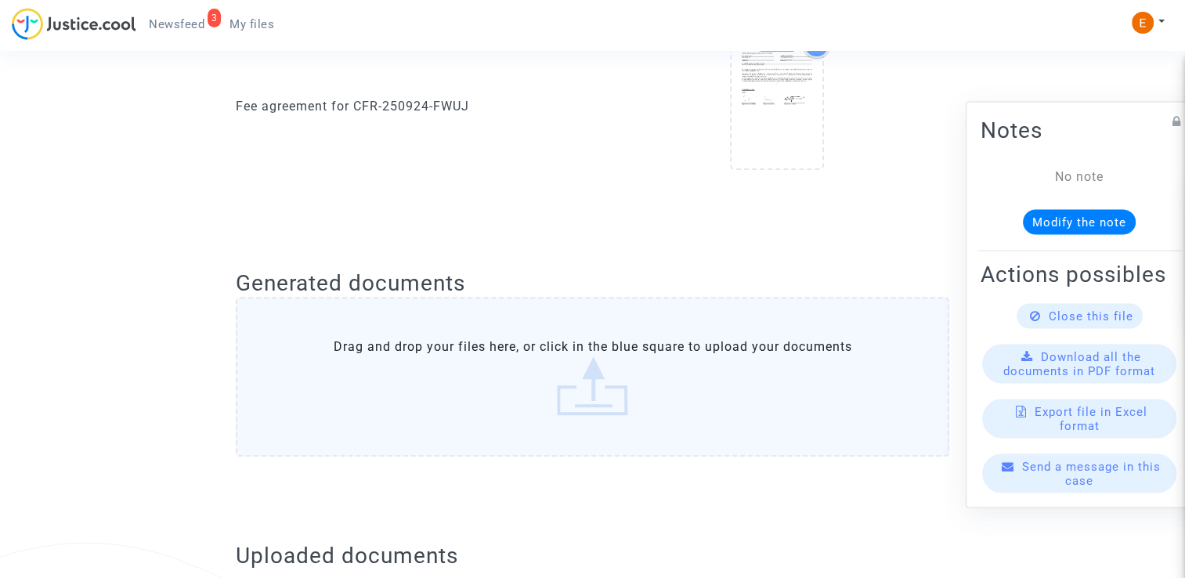
scroll to position [783, 0]
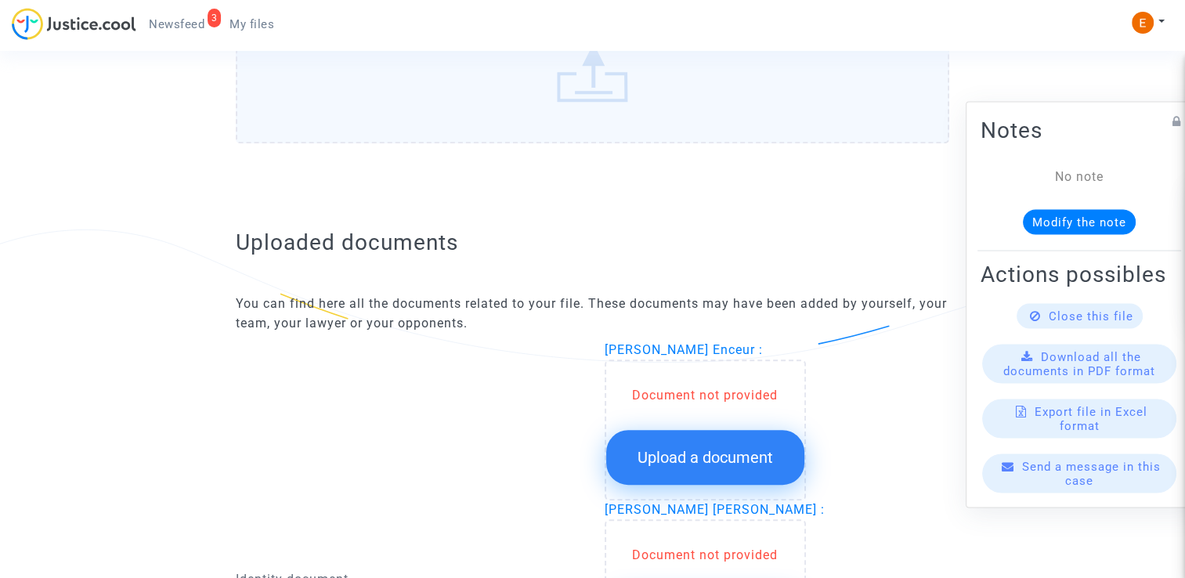
click at [729, 448] on span "Upload a document" at bounding box center [706, 457] width 136 height 19
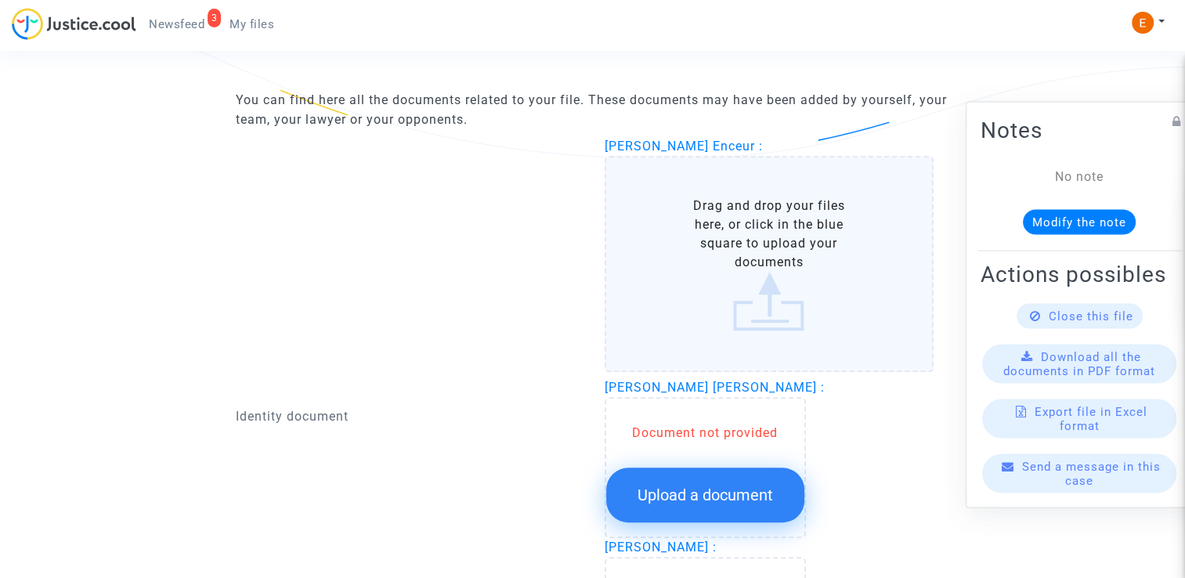
scroll to position [1018, 0]
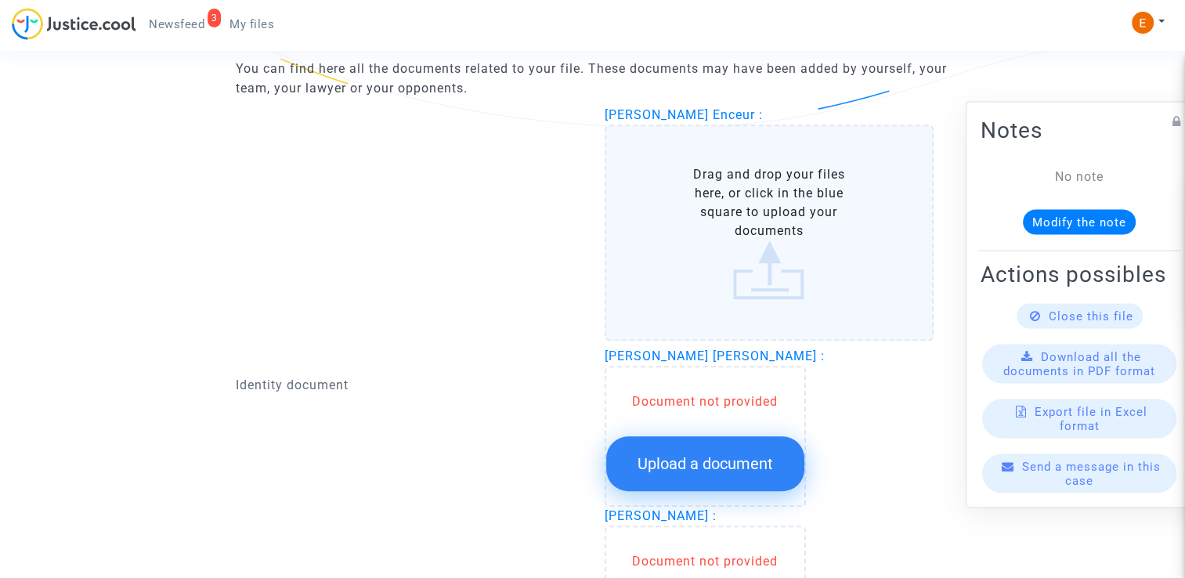
click at [722, 454] on span "Upload a document" at bounding box center [706, 463] width 136 height 19
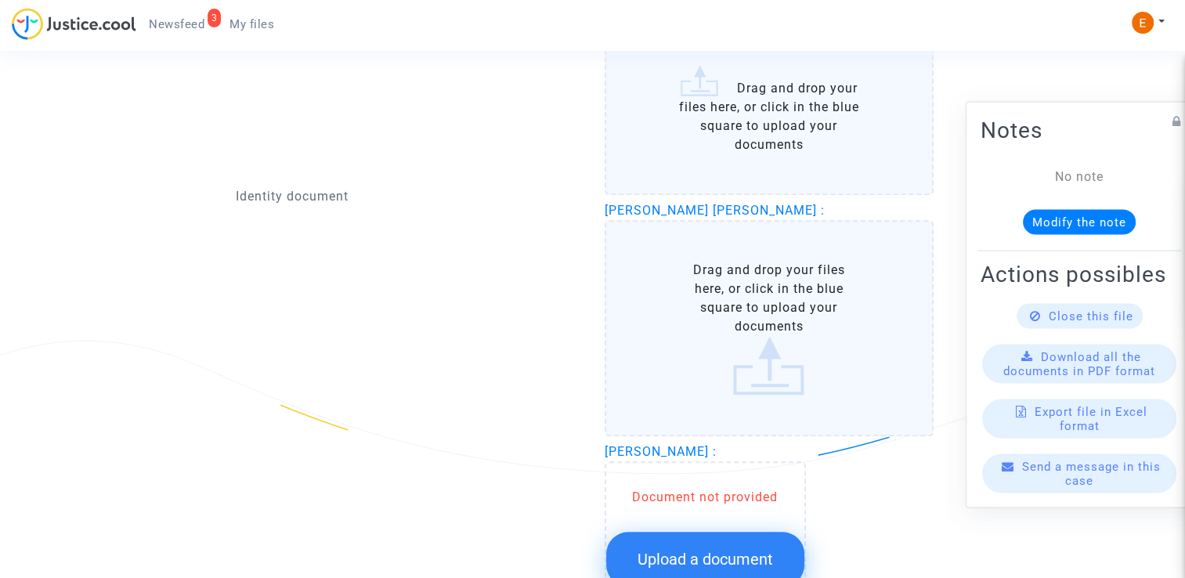
scroll to position [1332, 0]
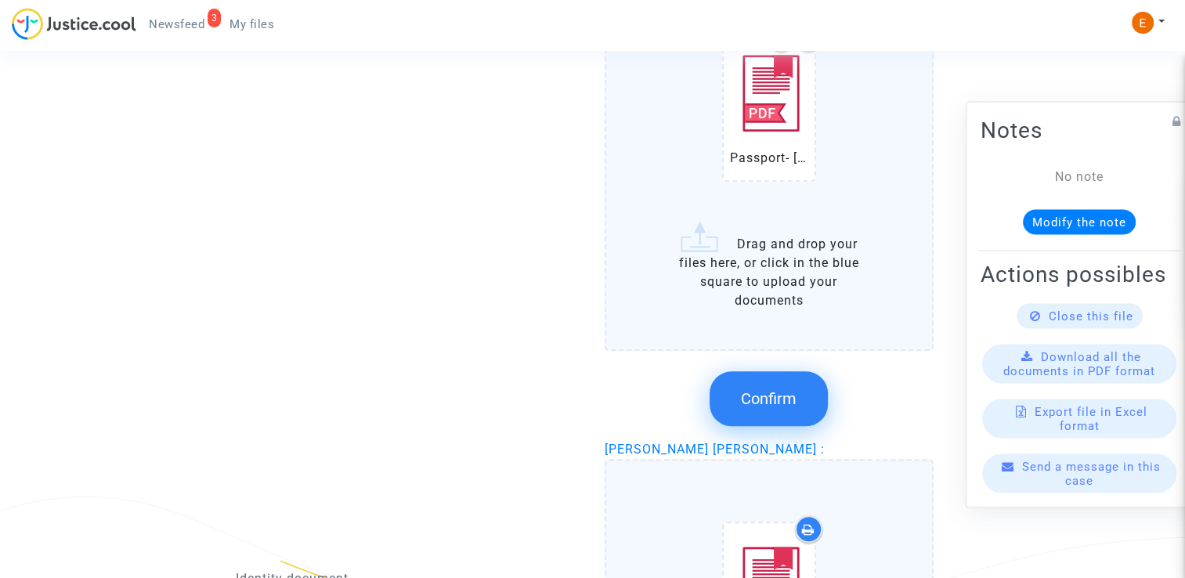
click at [793, 401] on span "Confirm" at bounding box center [769, 398] width 56 height 19
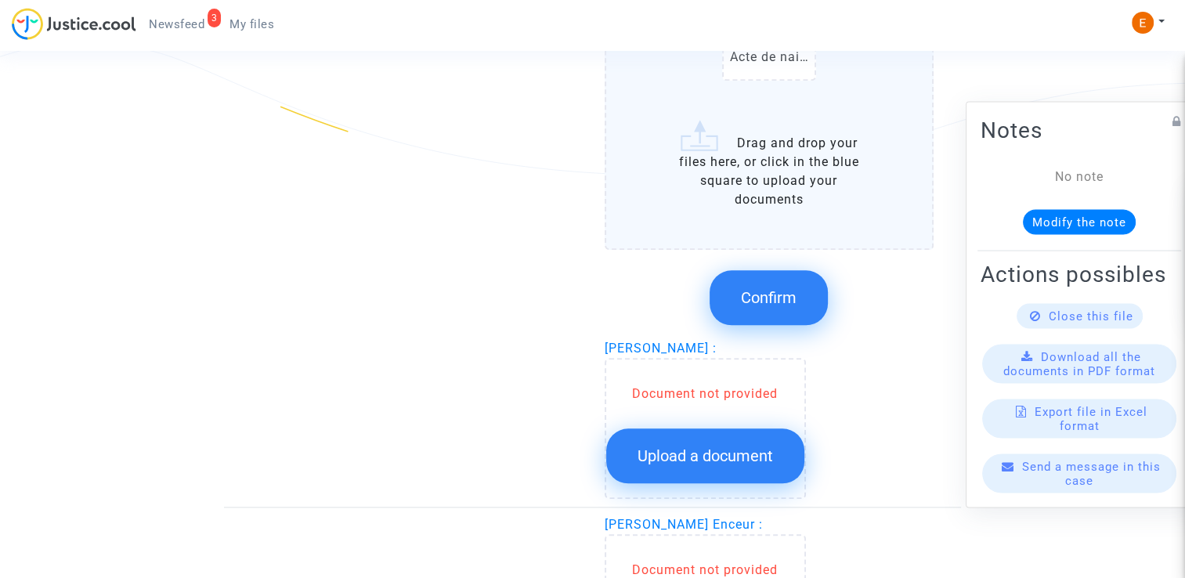
scroll to position [1645, 0]
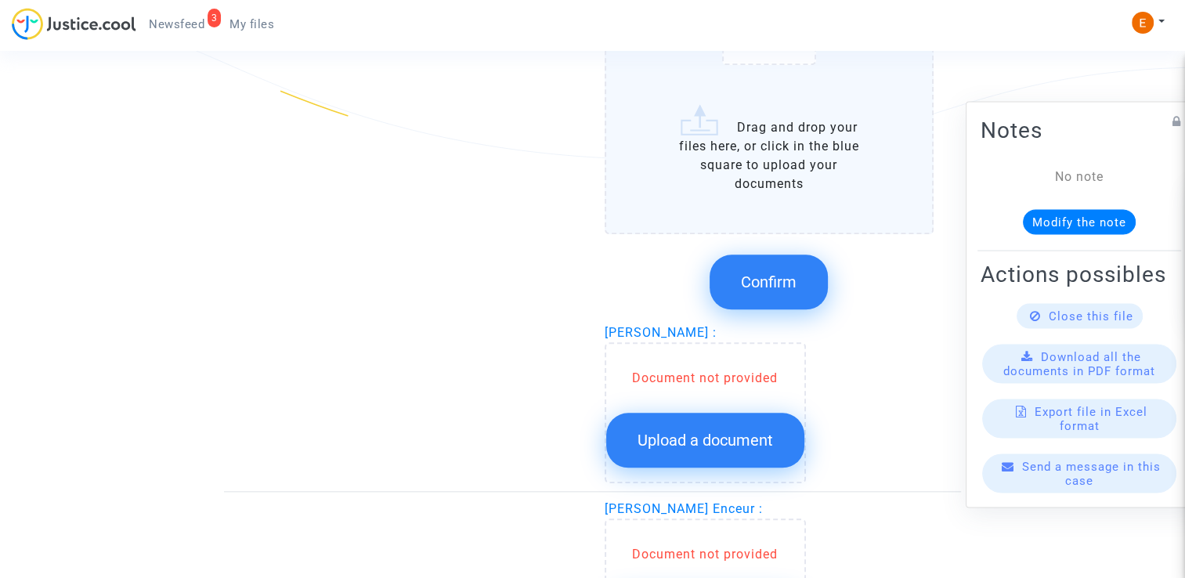
click at [761, 285] on span "Confirm" at bounding box center [769, 282] width 56 height 19
click at [744, 418] on button "Upload a document" at bounding box center [705, 440] width 198 height 55
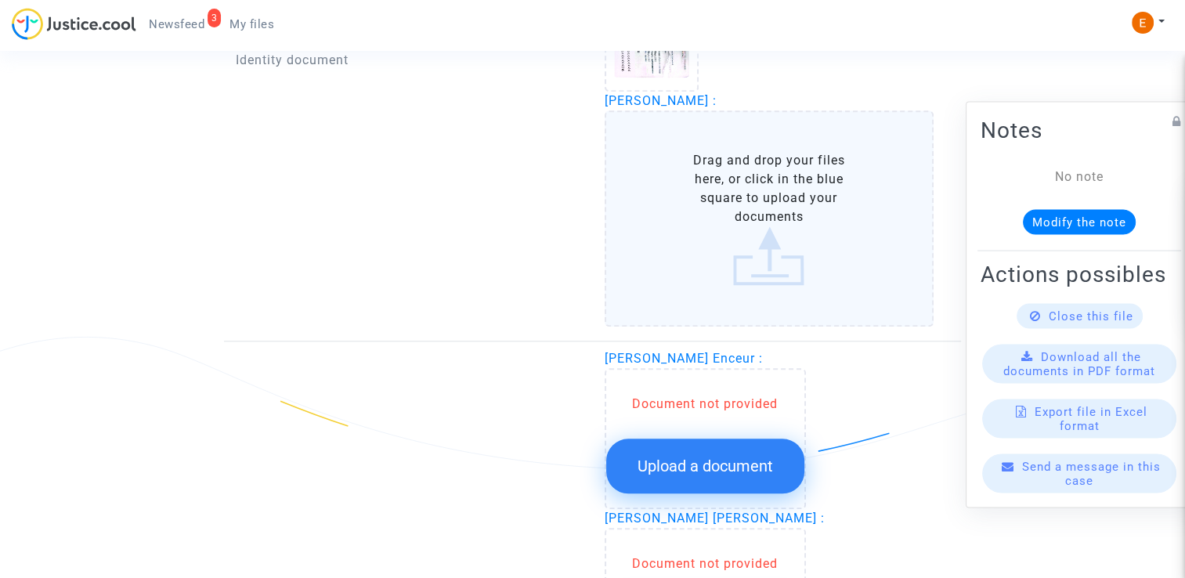
scroll to position [1332, 0]
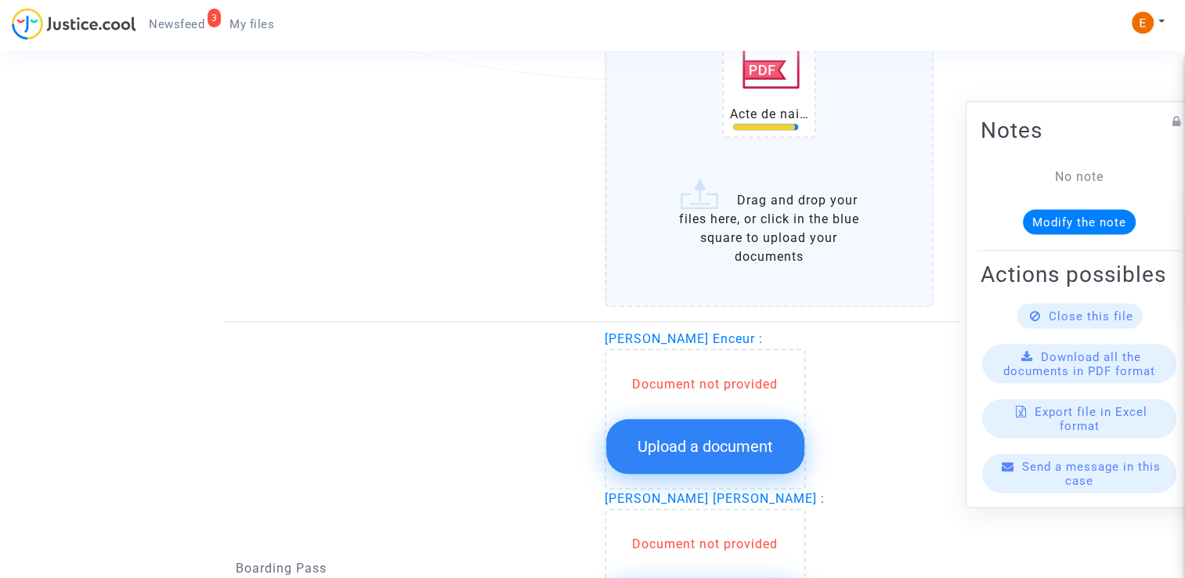
click at [748, 422] on button "Upload a document" at bounding box center [705, 446] width 198 height 55
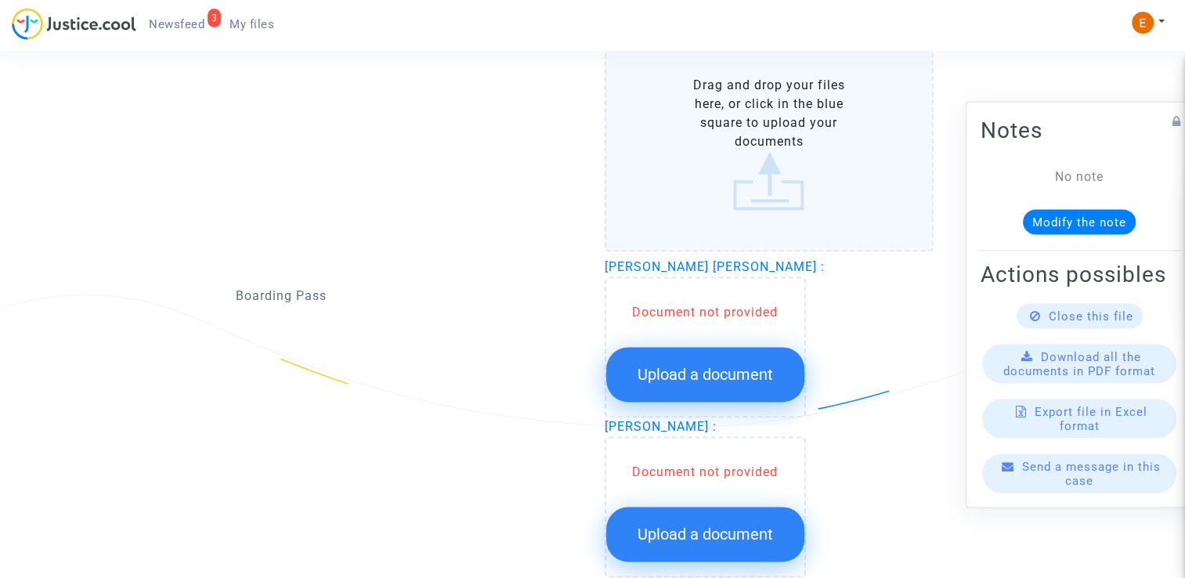
click at [734, 365] on span "Upload a document" at bounding box center [706, 374] width 136 height 19
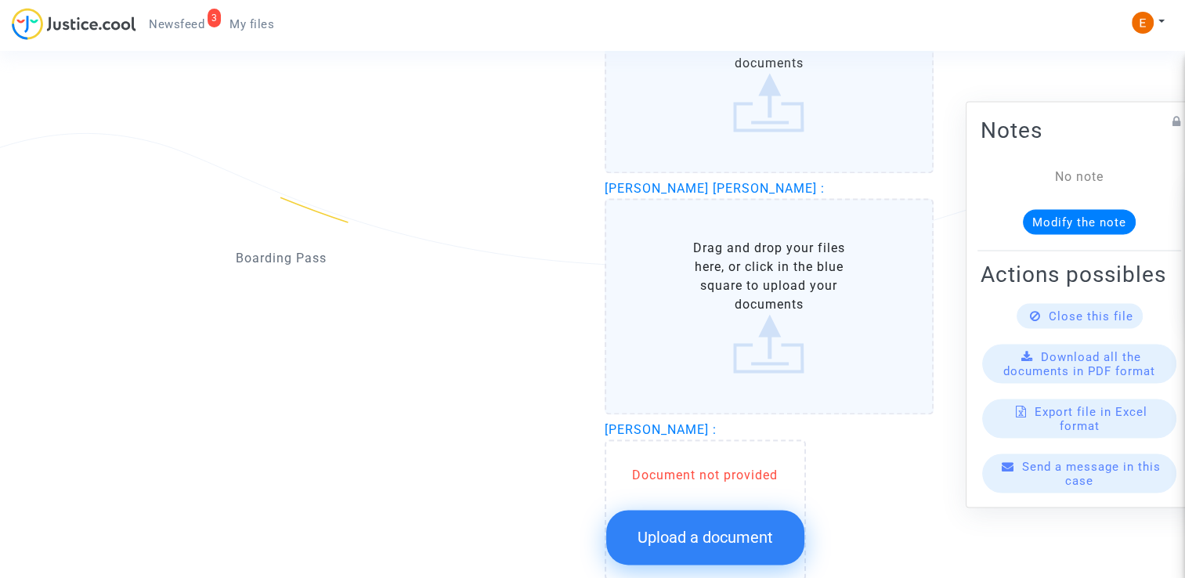
click at [769, 528] on span "Upload a document" at bounding box center [706, 537] width 136 height 19
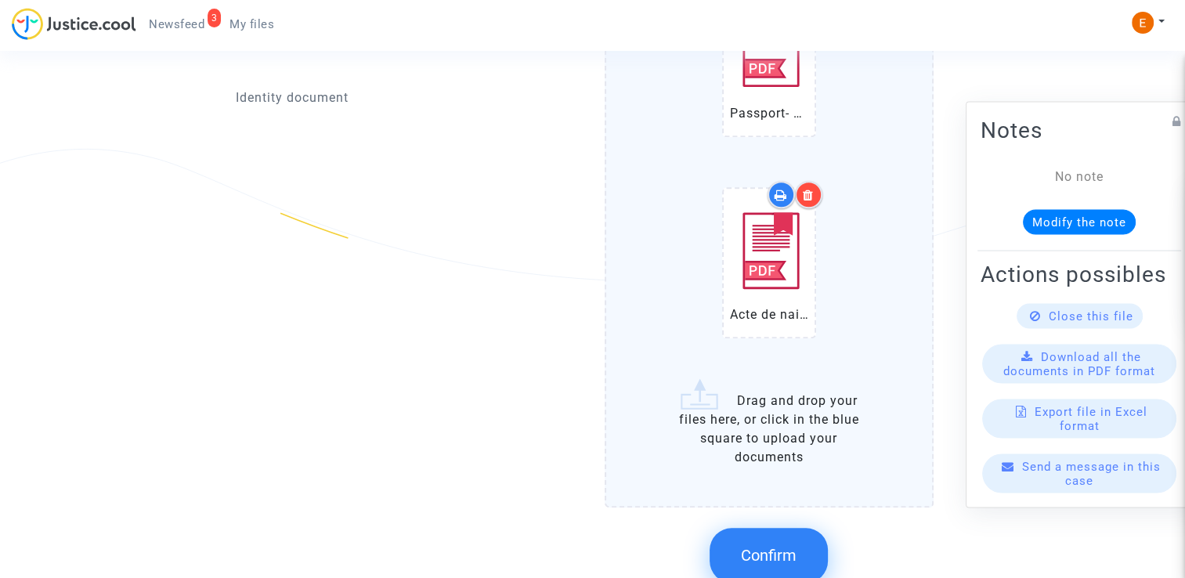
scroll to position [1728, 0]
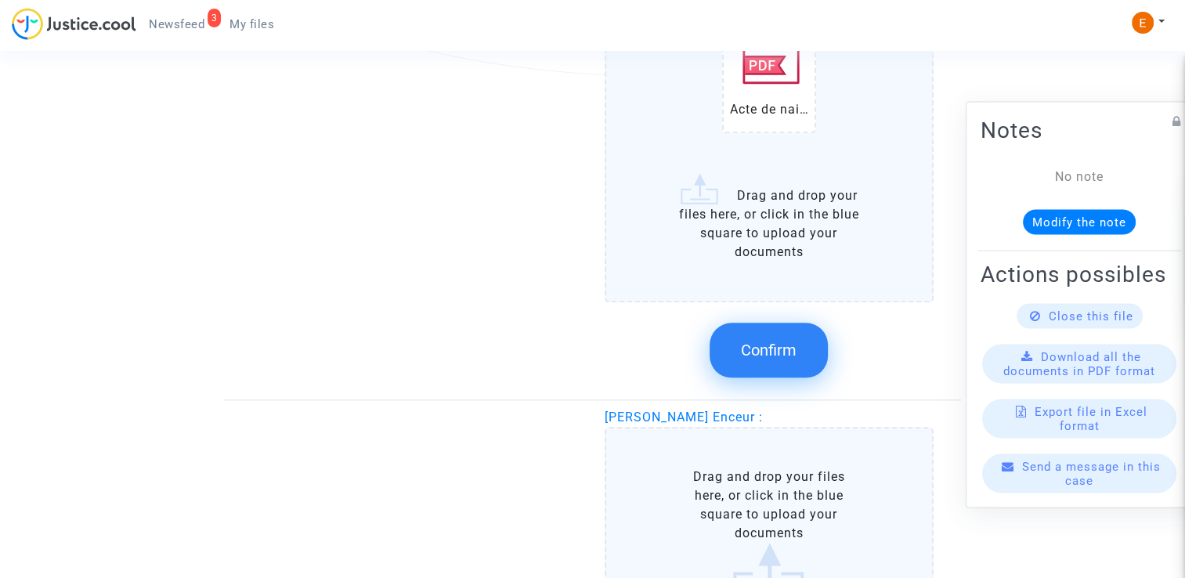
click at [767, 347] on span "Confirm" at bounding box center [769, 350] width 56 height 19
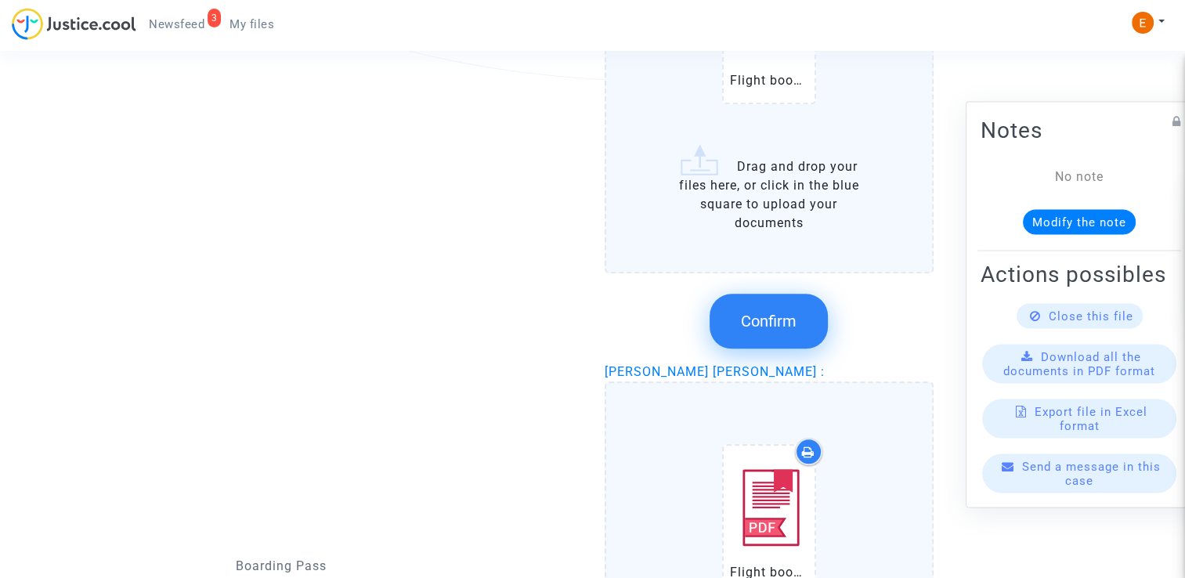
scroll to position [1596, 0]
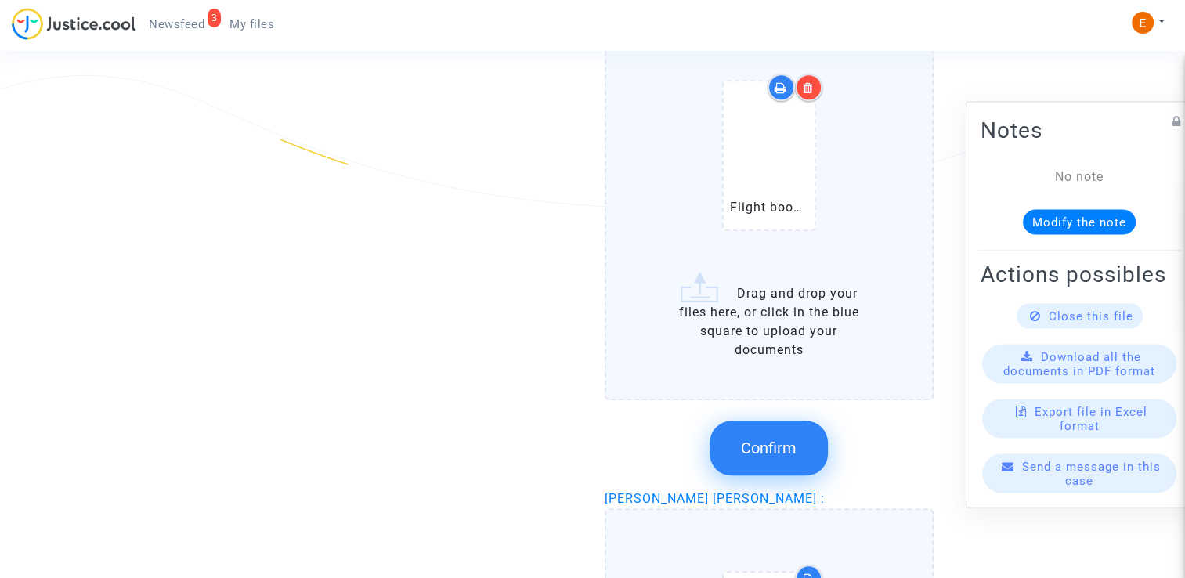
click at [803, 422] on button "Confirm" at bounding box center [769, 448] width 118 height 55
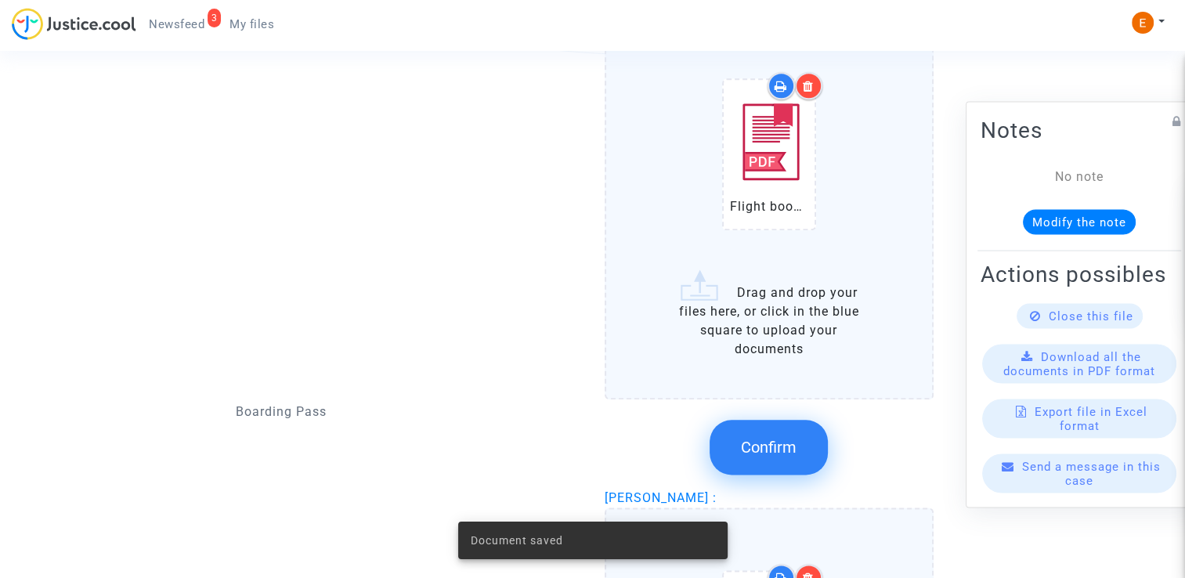
scroll to position [1753, 0]
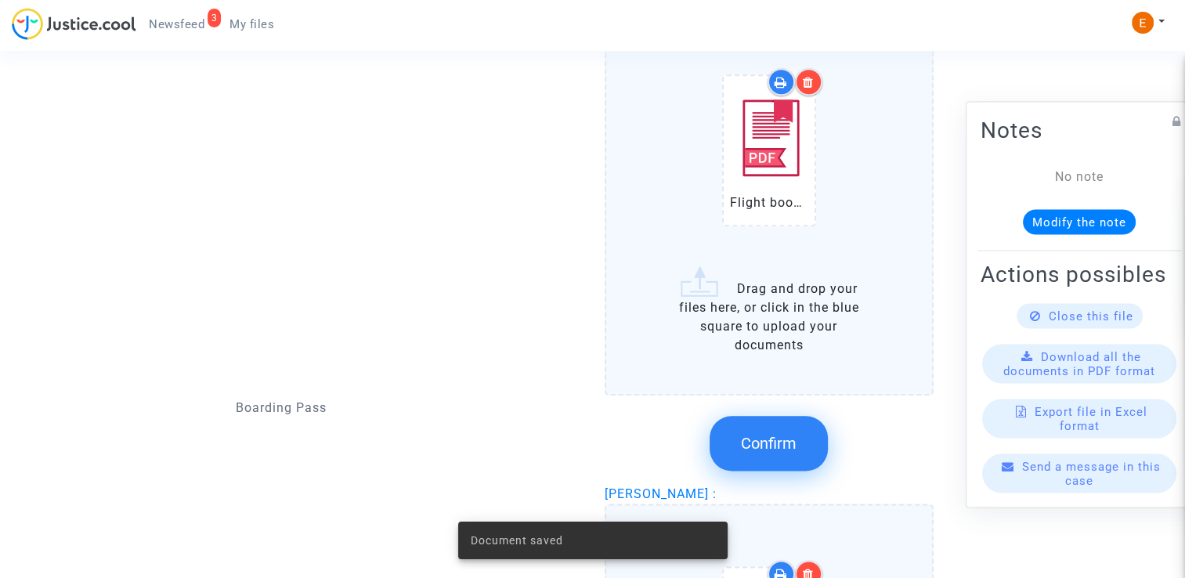
click at [799, 424] on button "Confirm" at bounding box center [769, 443] width 118 height 55
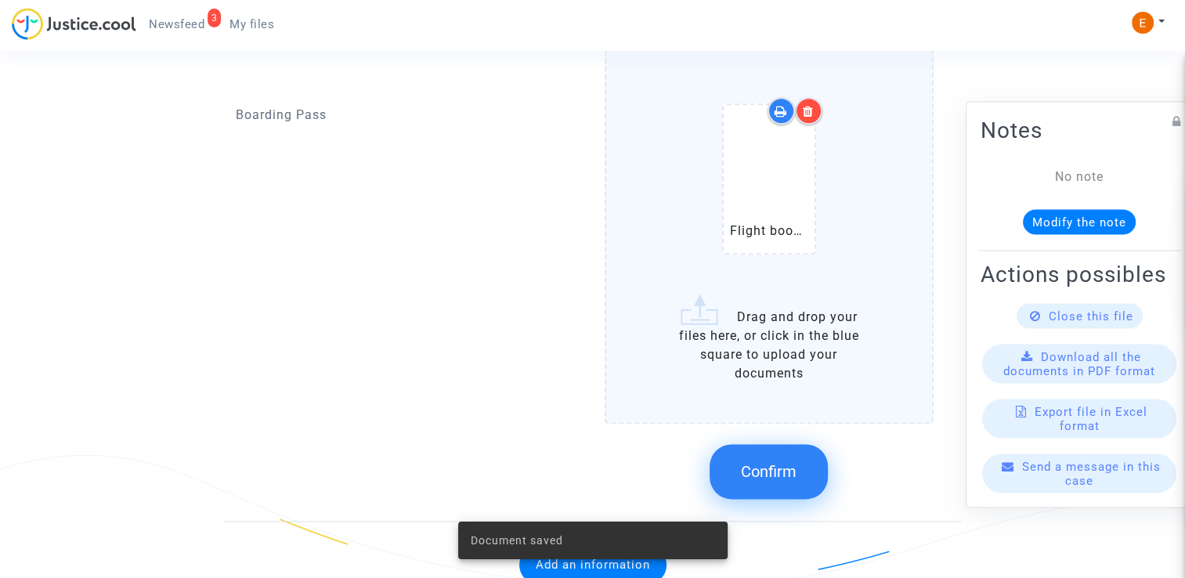
scroll to position [1928, 0]
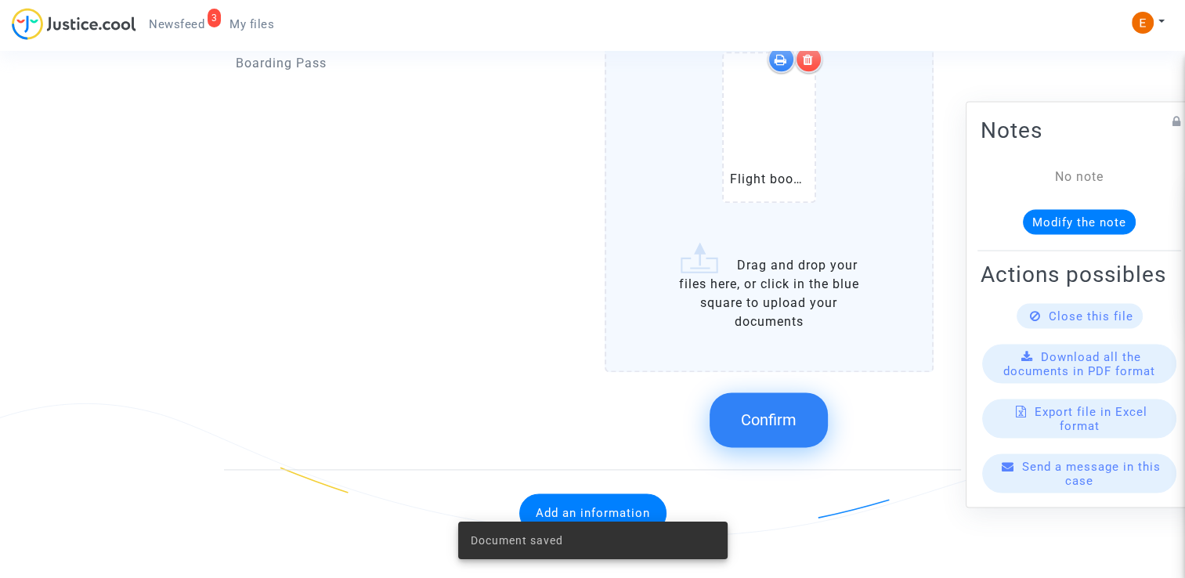
click at [774, 414] on span "Confirm" at bounding box center [769, 419] width 56 height 19
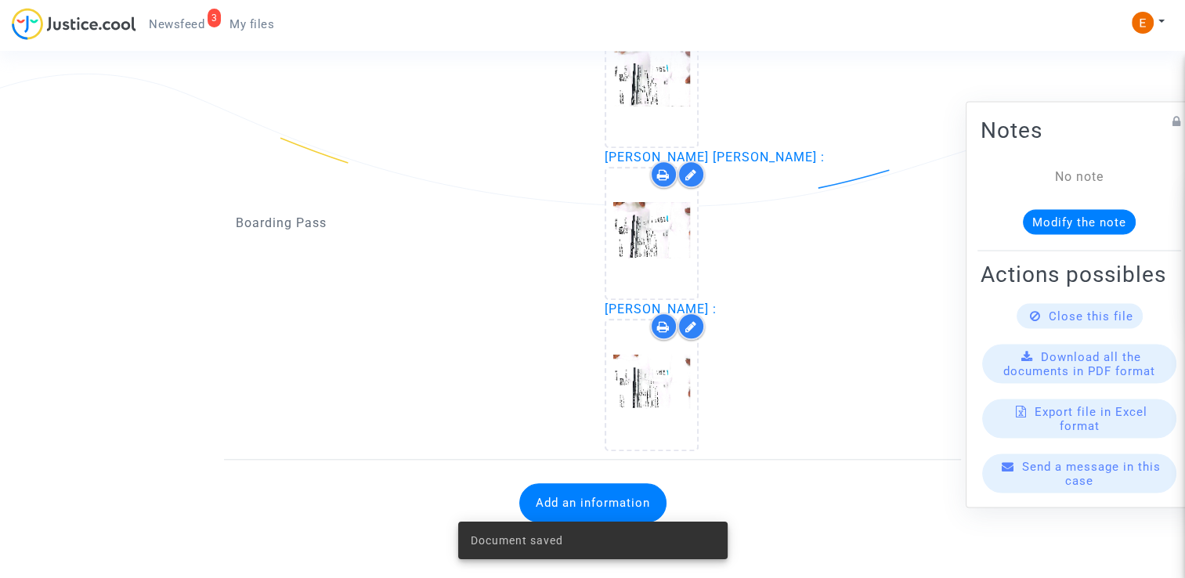
scroll to position [1589, 0]
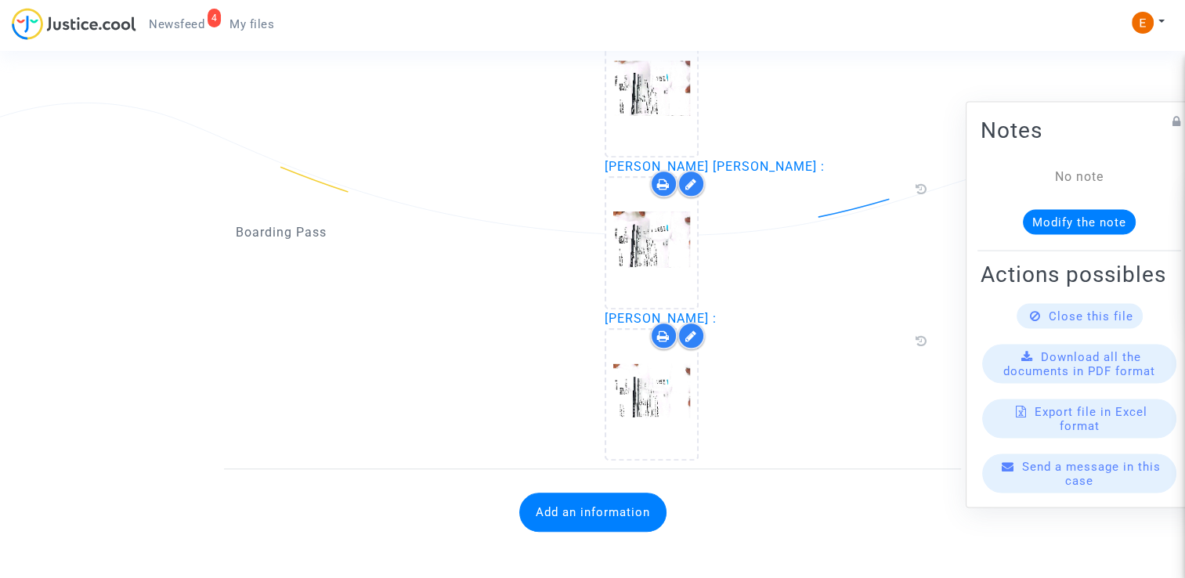
click at [615, 483] on div "Add an information" at bounding box center [593, 512] width 714 height 71
click at [620, 497] on button "Add an information" at bounding box center [592, 512] width 147 height 39
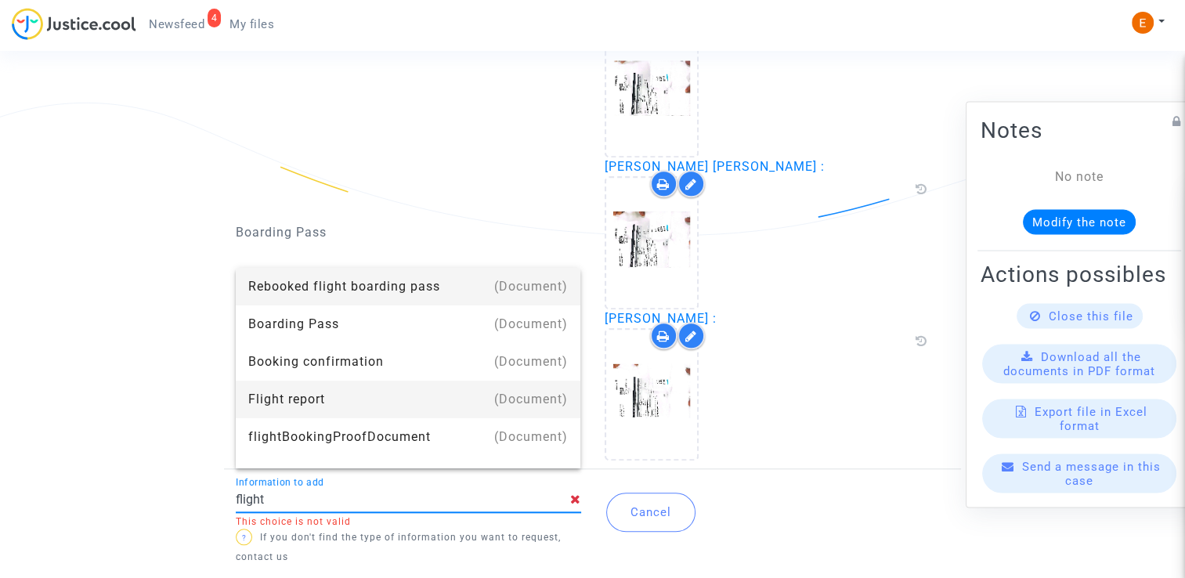
click at [404, 396] on div "Flight report" at bounding box center [408, 400] width 320 height 38
type input "Flight report"
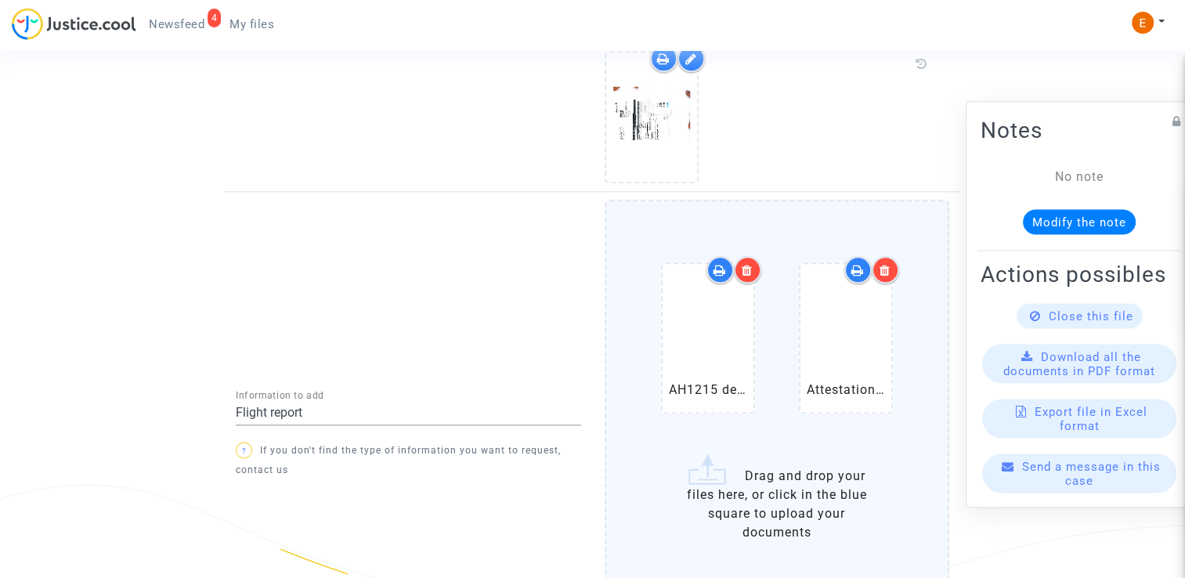
scroll to position [1961, 0]
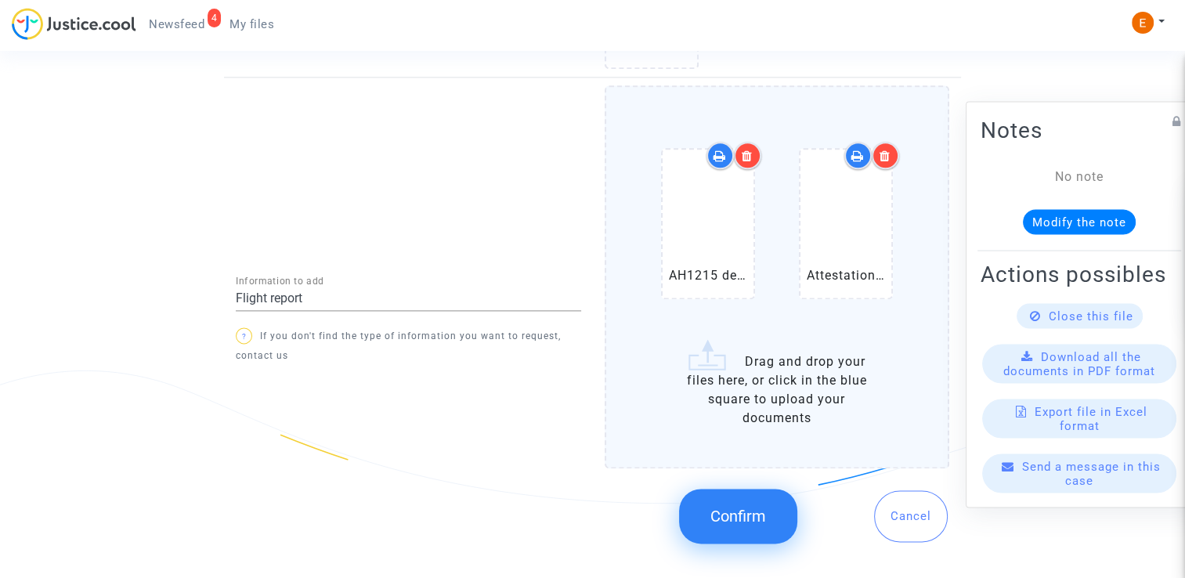
click at [752, 510] on span "Confirm" at bounding box center [738, 516] width 56 height 19
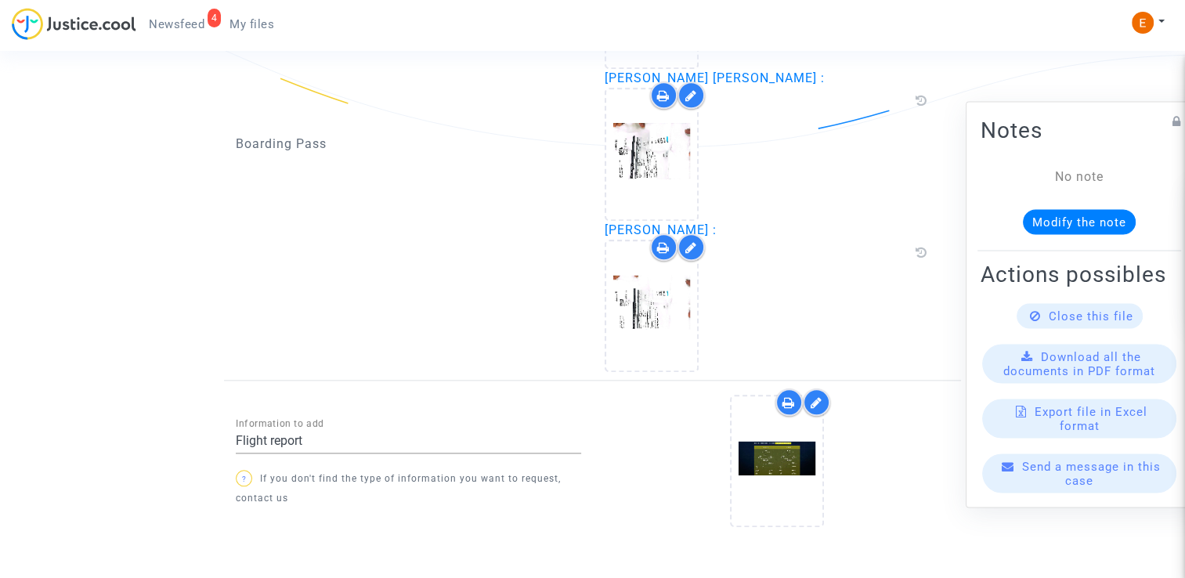
scroll to position [1717, 0]
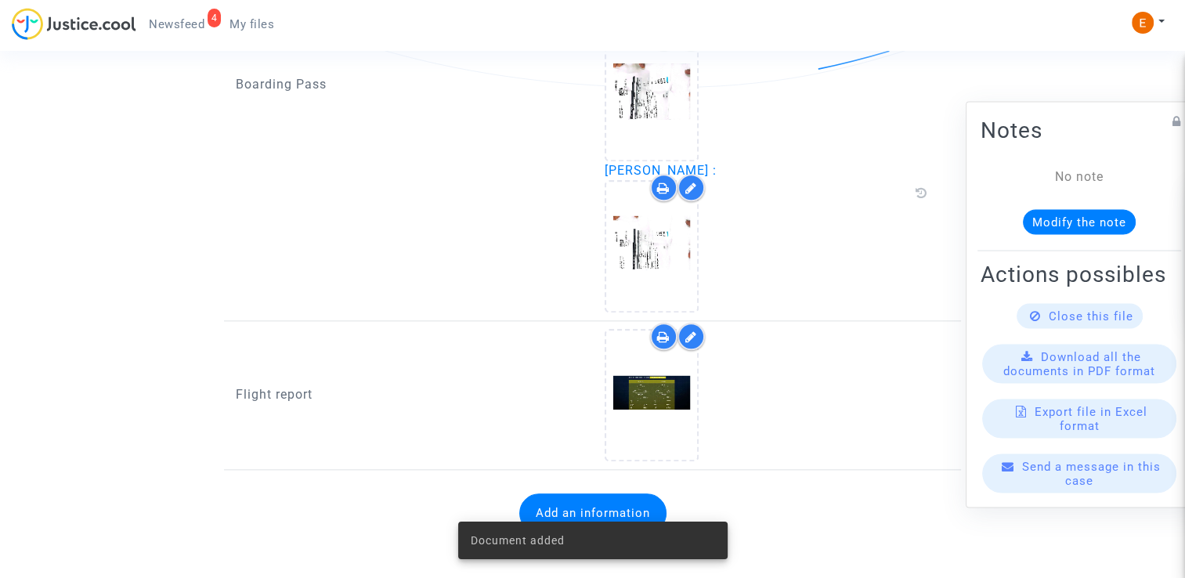
click at [184, 20] on span "Newsfeed" at bounding box center [177, 24] width 56 height 14
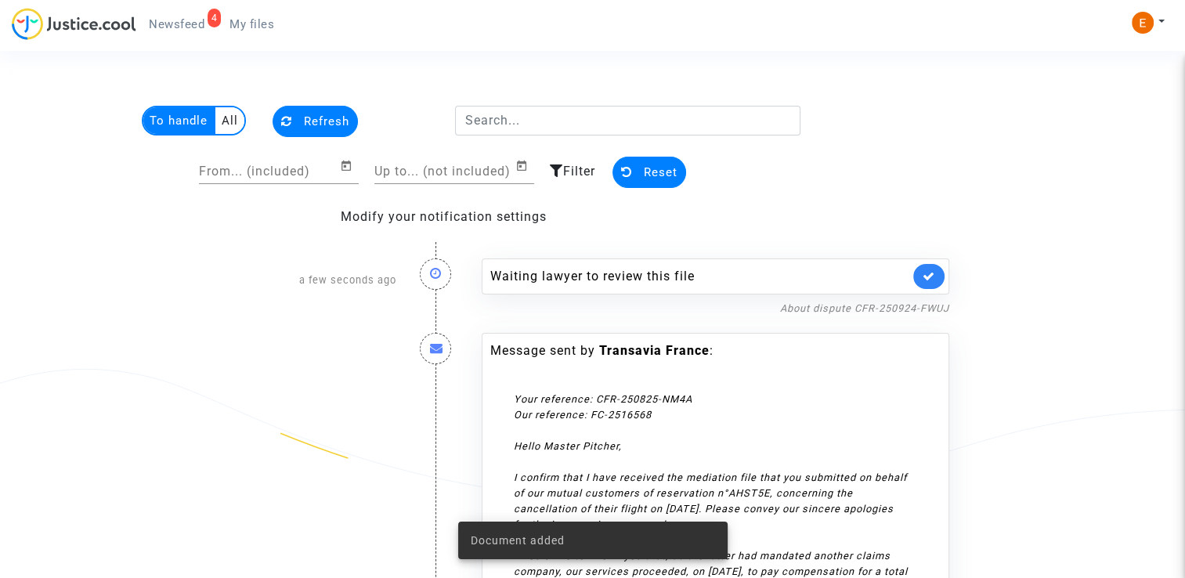
click at [923, 268] on link at bounding box center [928, 276] width 31 height 25
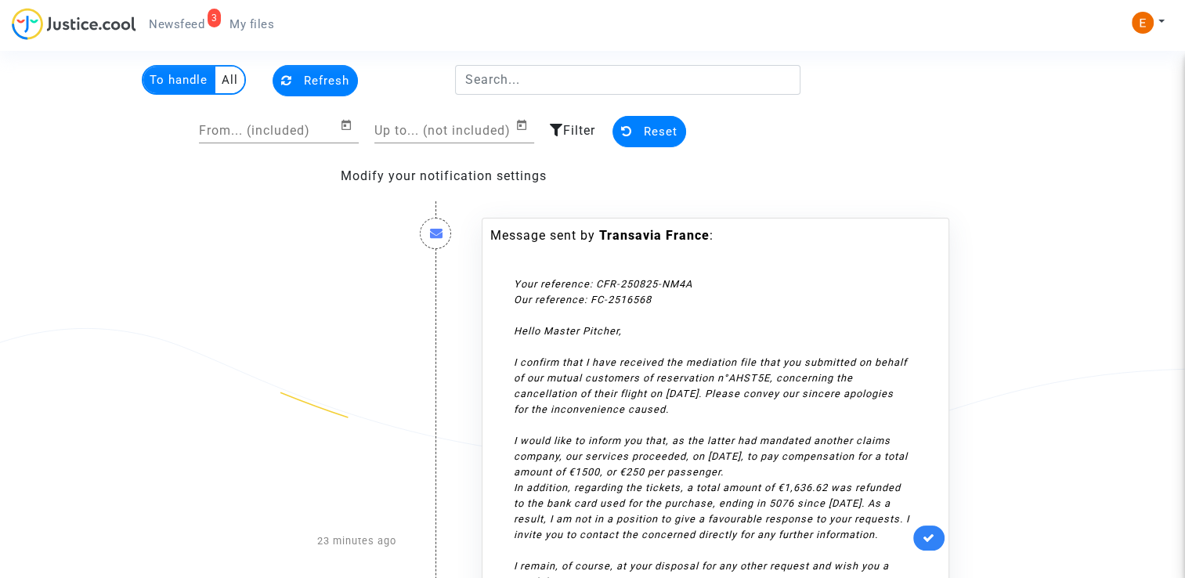
scroll to position [157, 0]
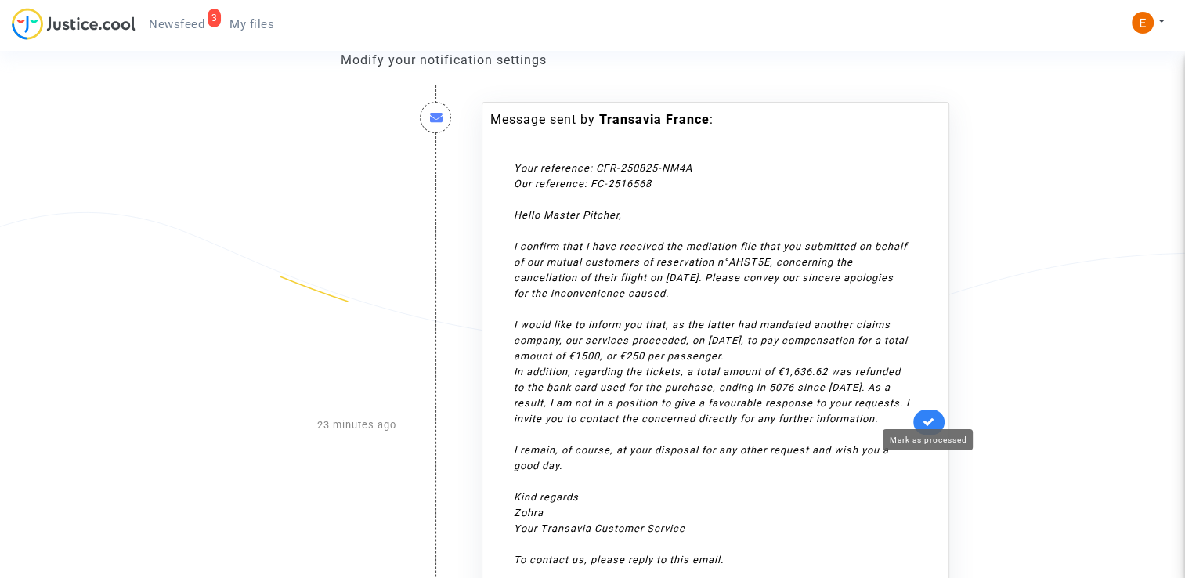
click at [924, 417] on icon at bounding box center [929, 422] width 13 height 12
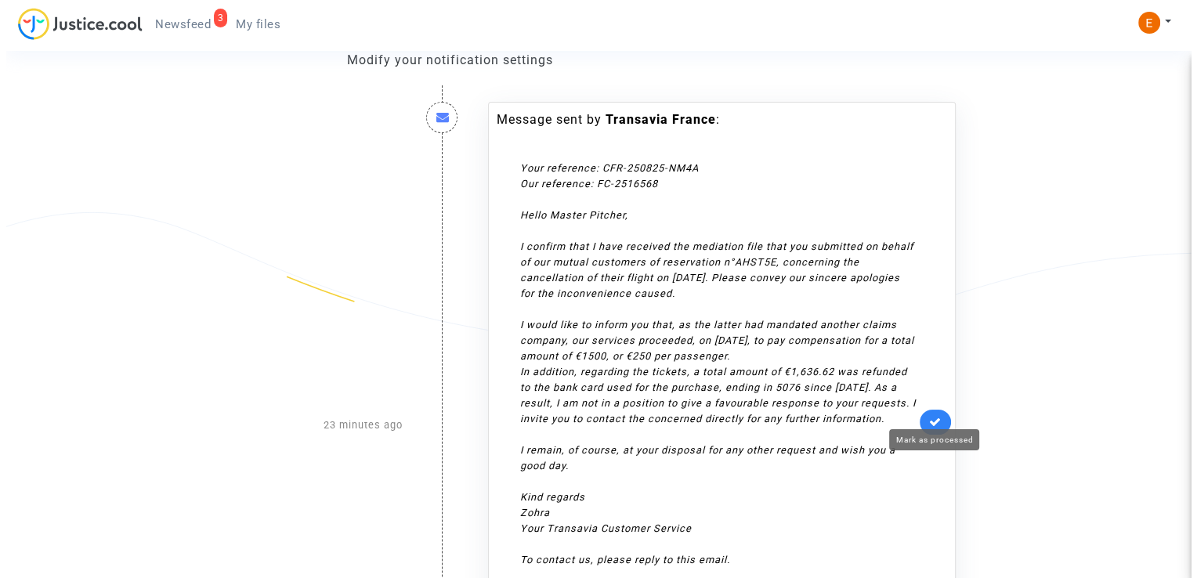
scroll to position [0, 0]
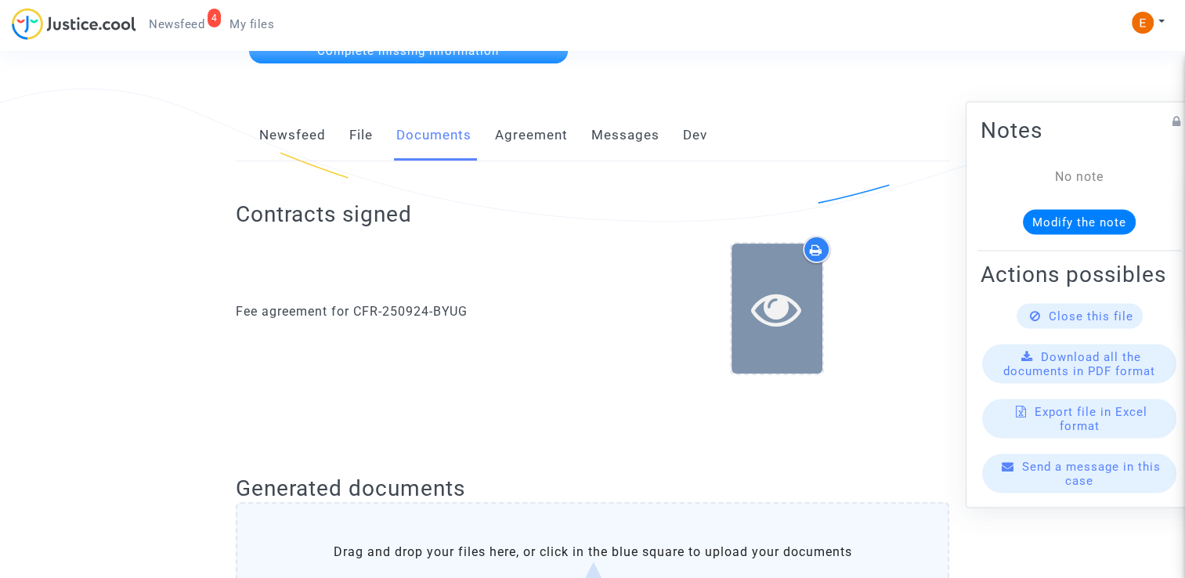
scroll to position [235, 0]
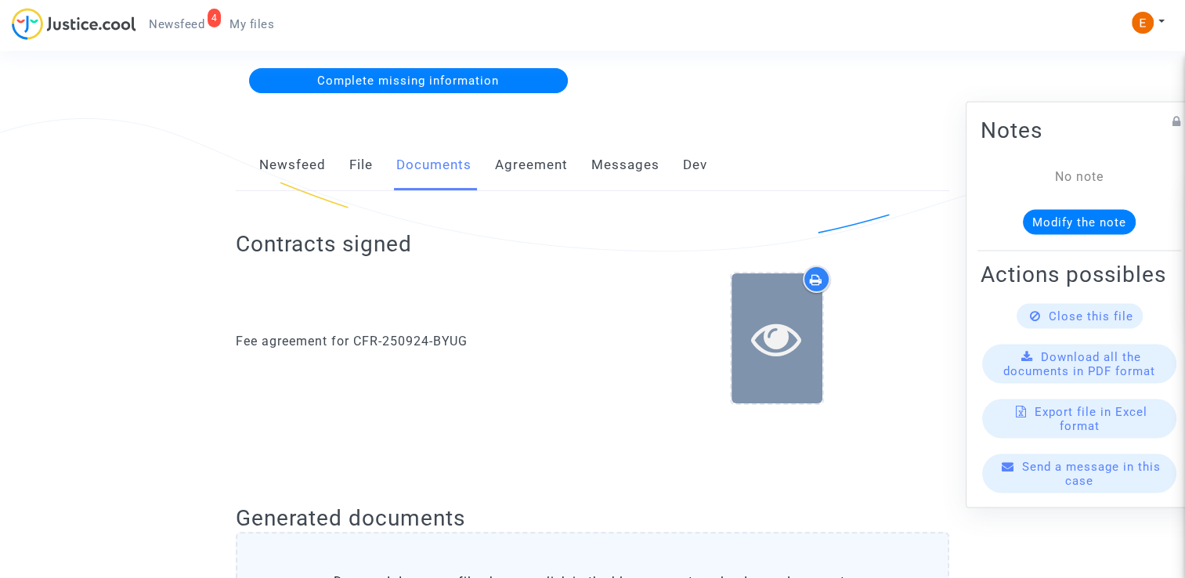
click at [761, 290] on div at bounding box center [777, 337] width 91 height 129
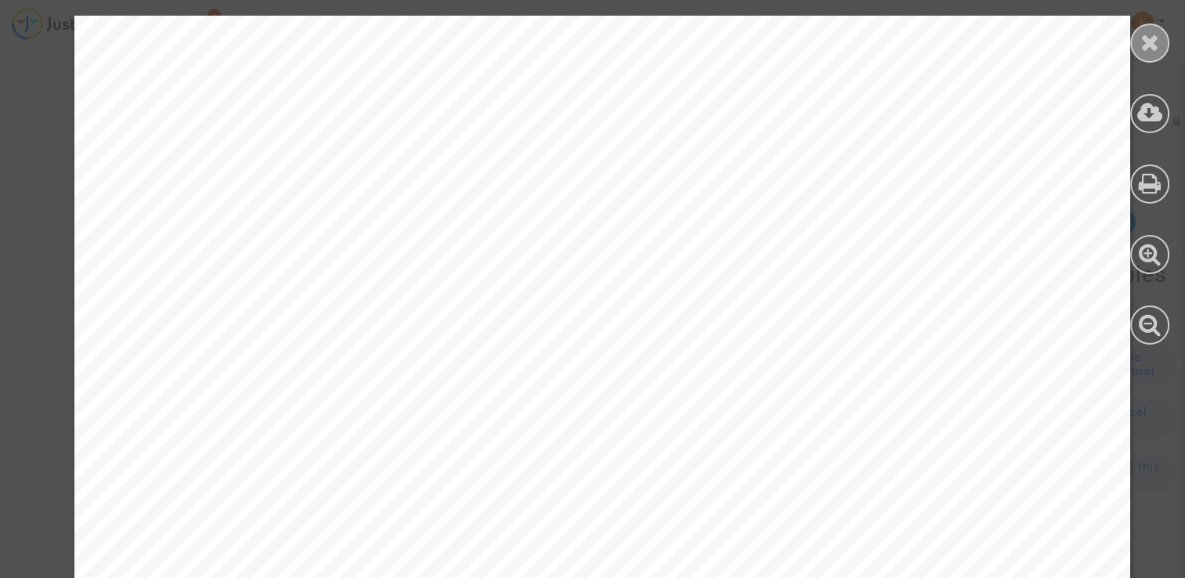
click at [1138, 43] on div at bounding box center [1149, 43] width 39 height 39
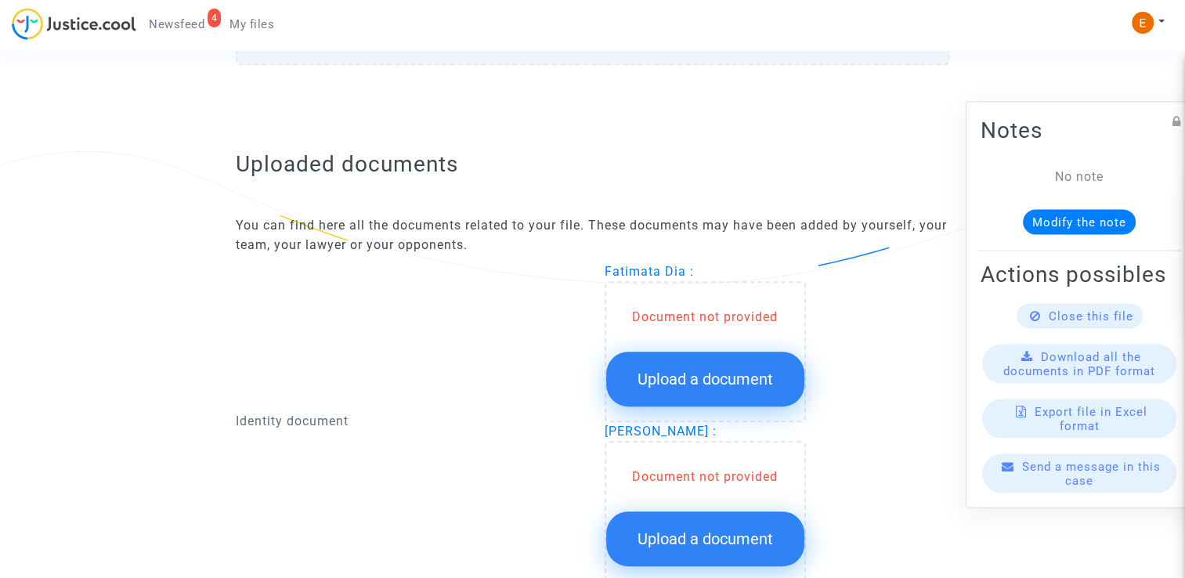
click at [712, 374] on span "Upload a document" at bounding box center [706, 379] width 136 height 19
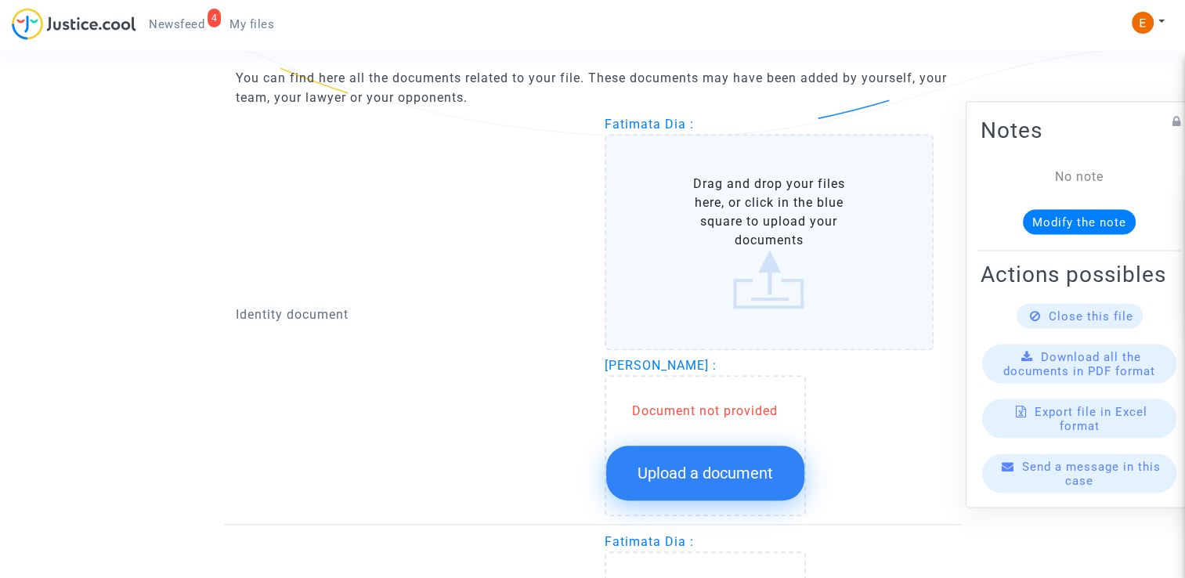
scroll to position [1018, 0]
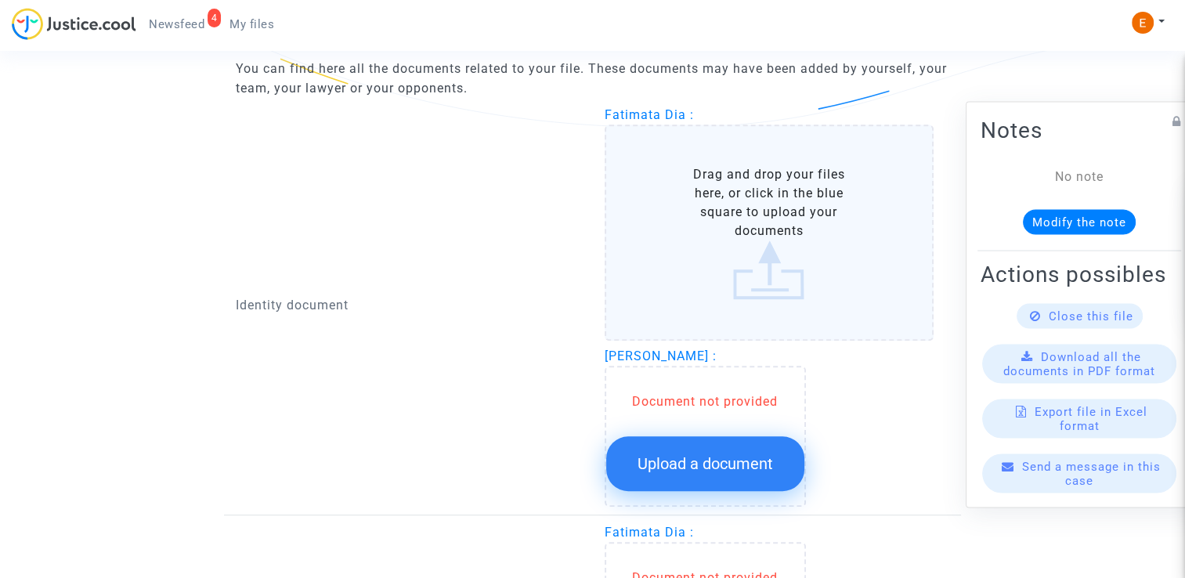
click at [724, 454] on span "Upload a document" at bounding box center [706, 463] width 136 height 19
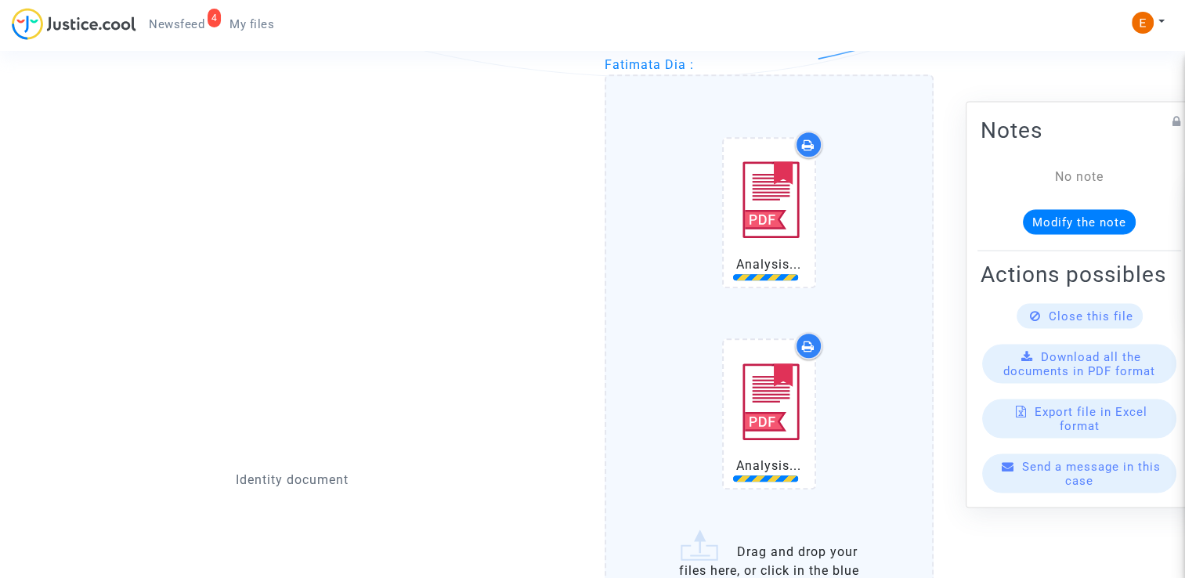
scroll to position [1332, 0]
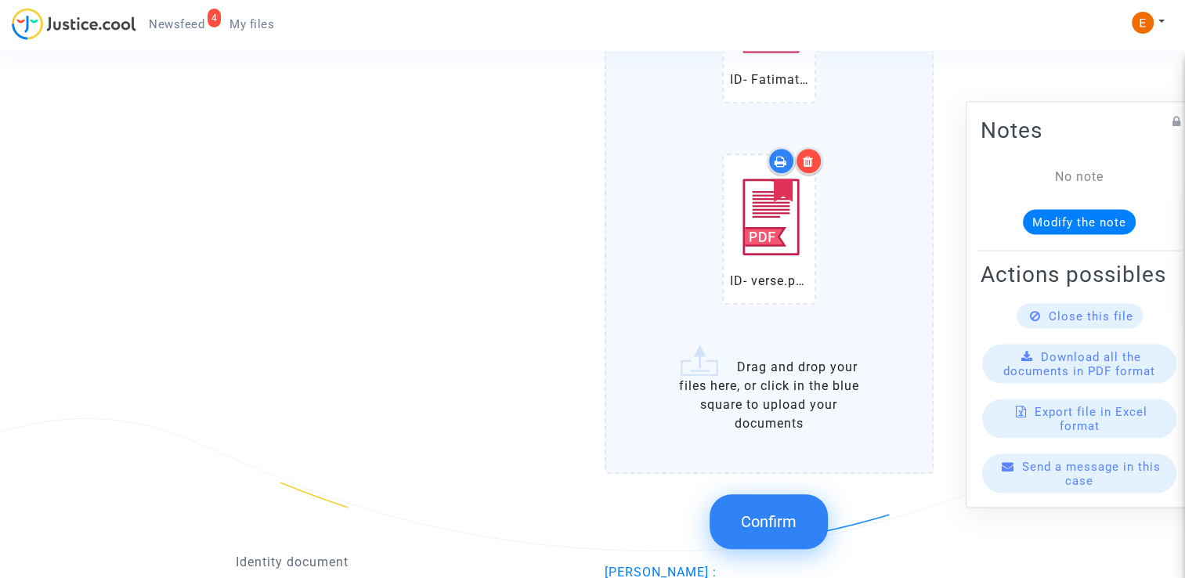
click at [777, 515] on span "Confirm" at bounding box center [769, 521] width 56 height 19
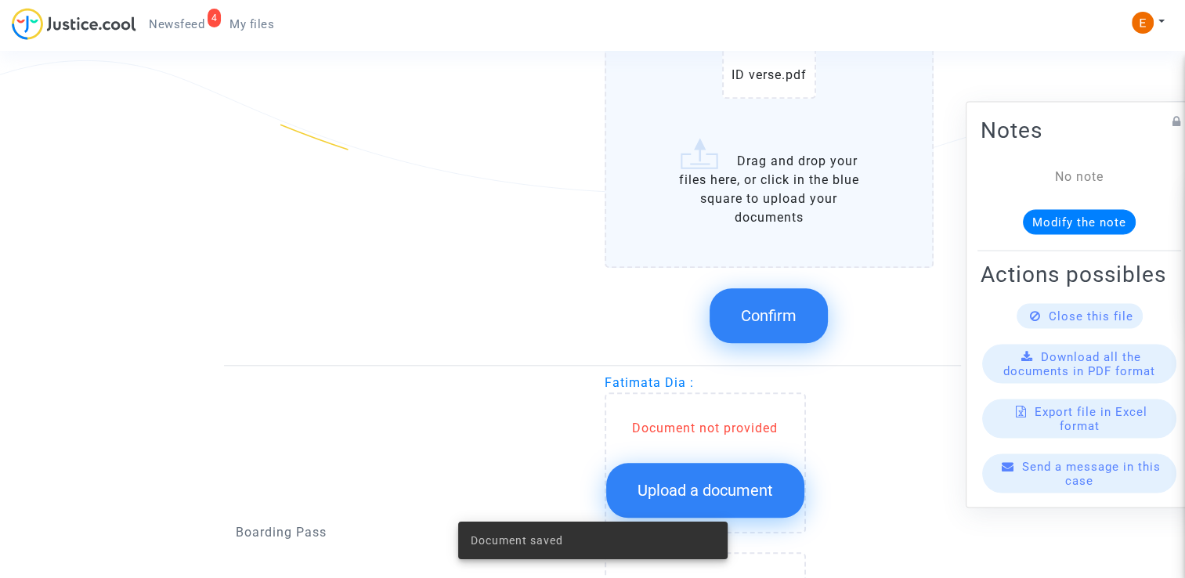
click at [755, 293] on button "Confirm" at bounding box center [769, 315] width 118 height 55
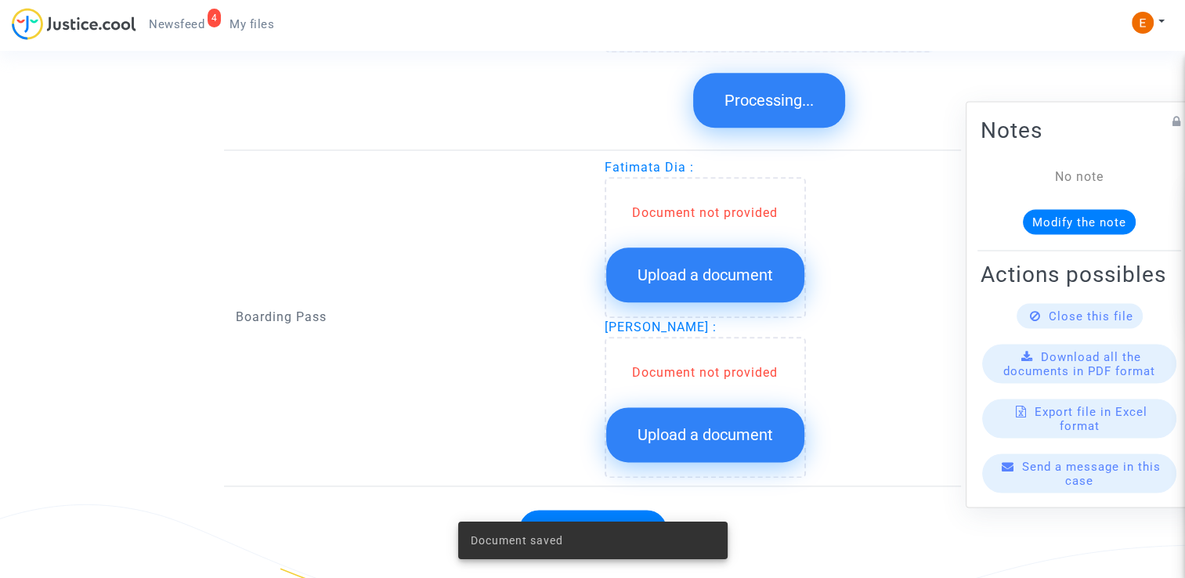
scroll to position [1846, 0]
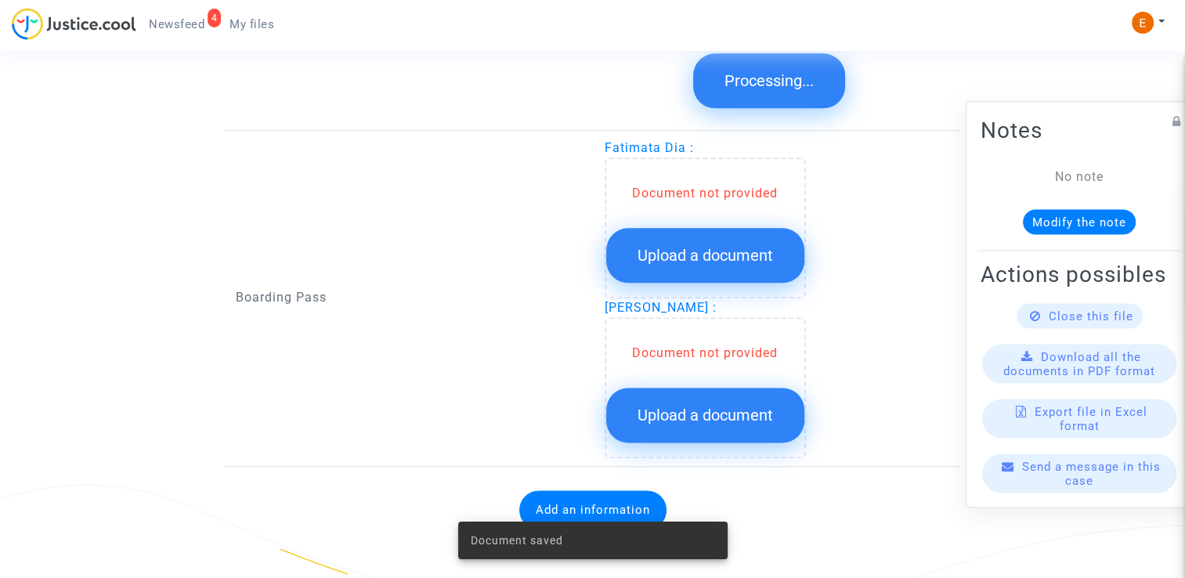
click at [715, 252] on span "Upload a document" at bounding box center [706, 255] width 136 height 19
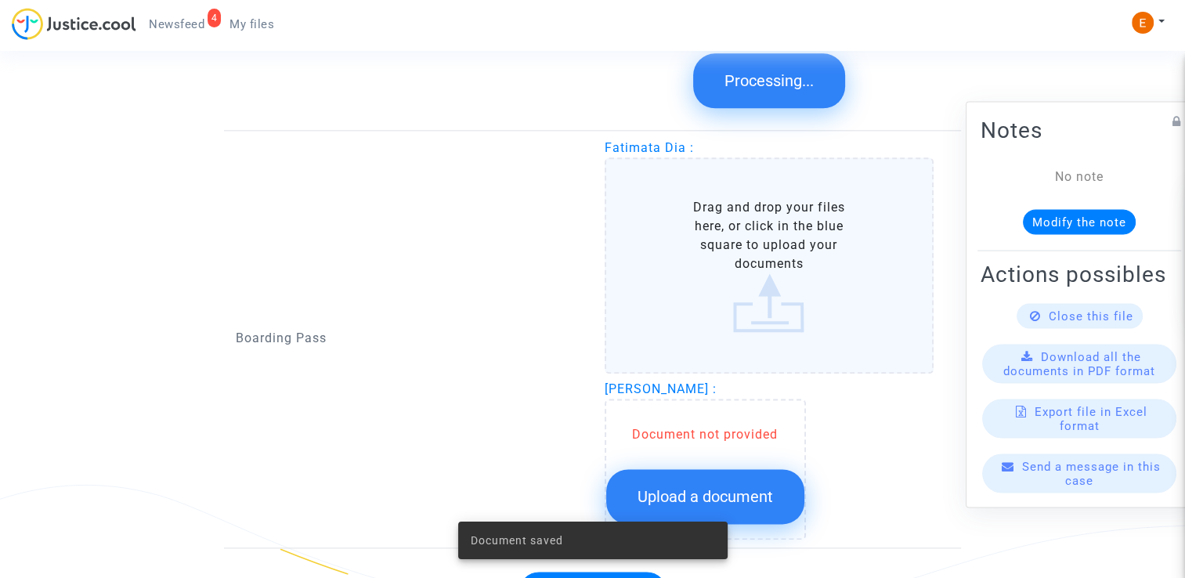
scroll to position [1369, 0]
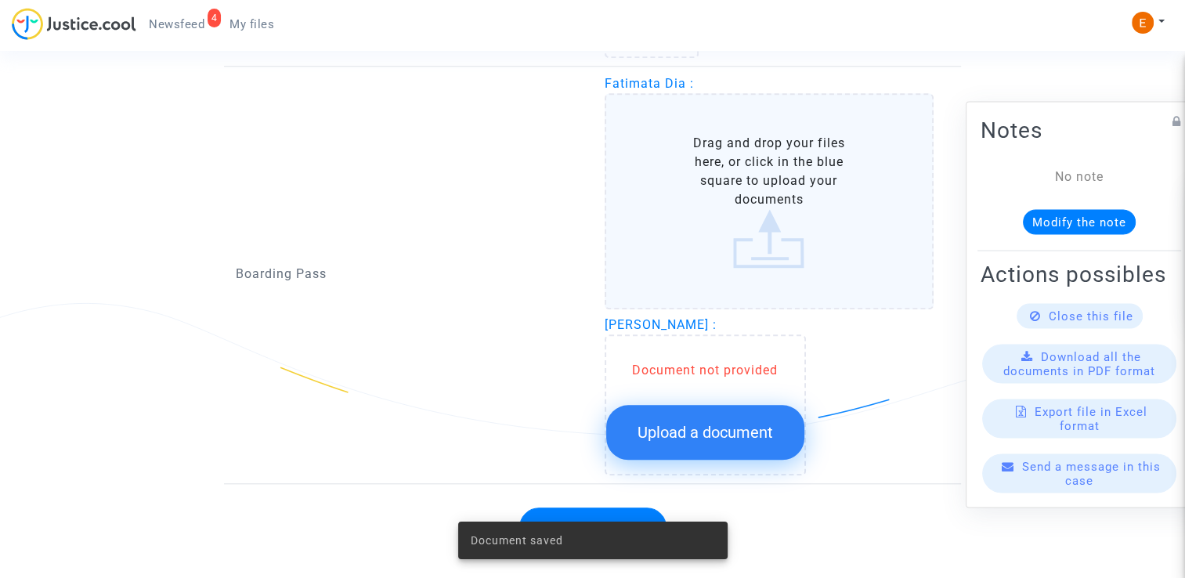
click at [753, 492] on div "Add an information" at bounding box center [593, 527] width 714 height 71
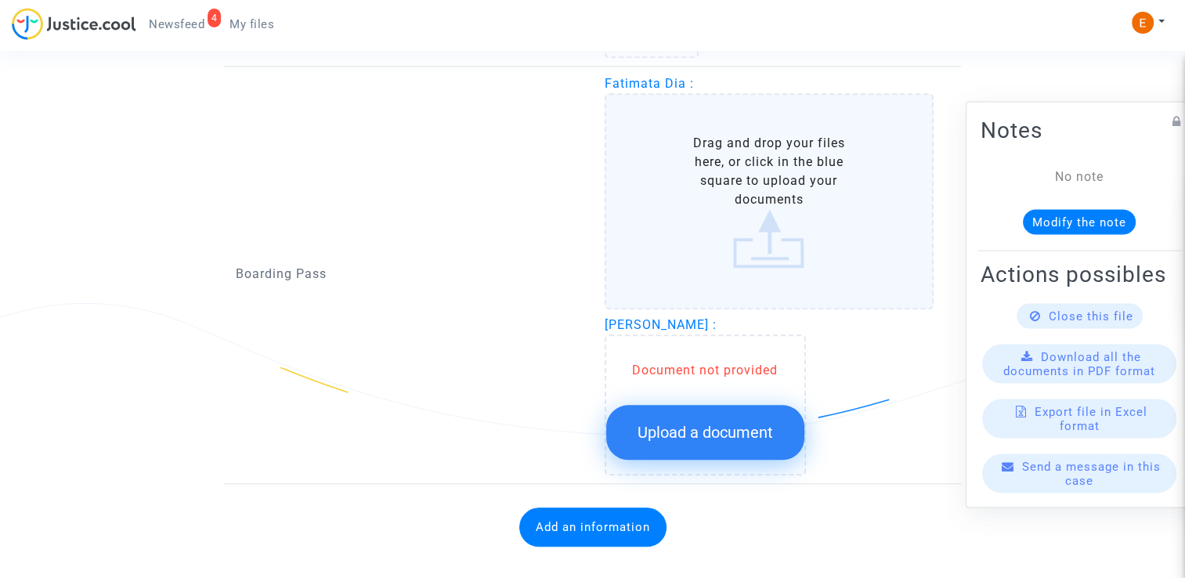
click at [748, 424] on button "Upload a document" at bounding box center [705, 432] width 198 height 55
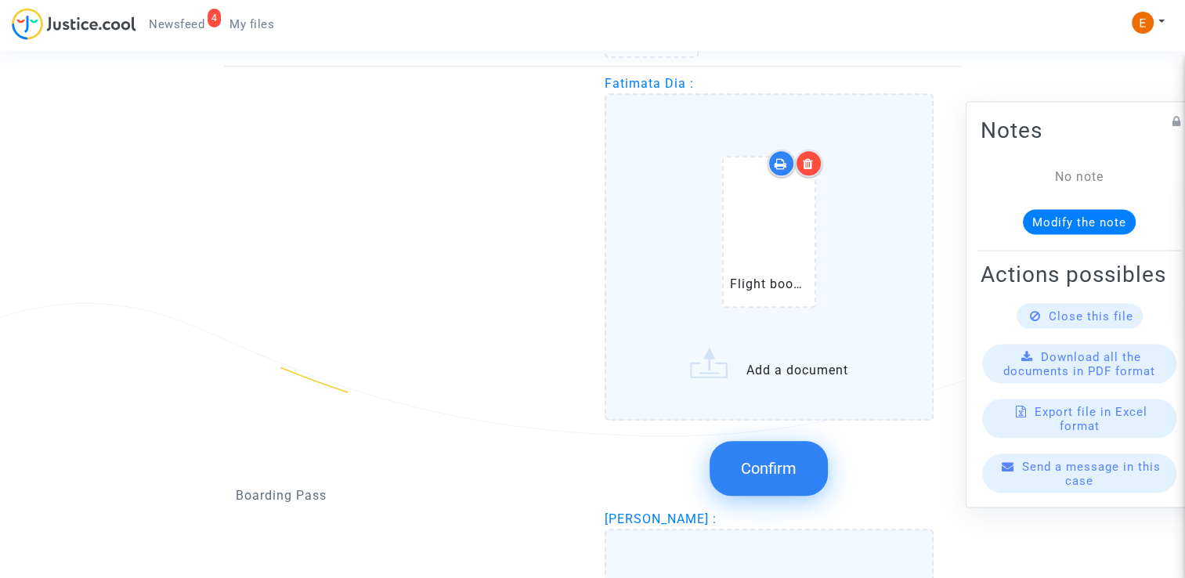
click at [799, 459] on button "Confirm" at bounding box center [769, 468] width 118 height 55
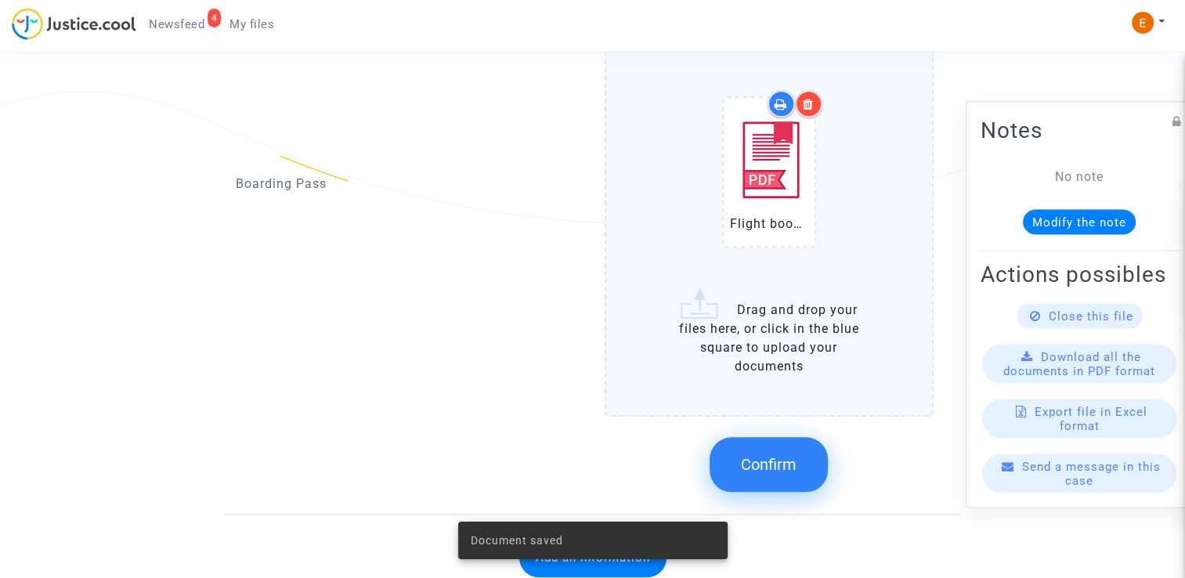
scroll to position [1628, 0]
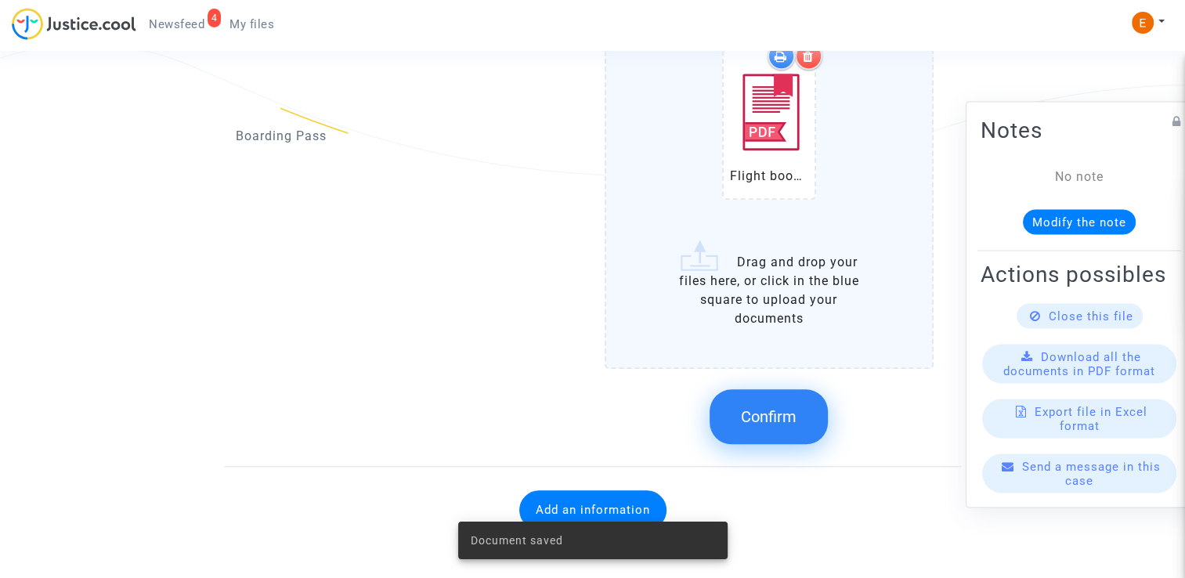
click at [757, 407] on span "Confirm" at bounding box center [769, 416] width 56 height 19
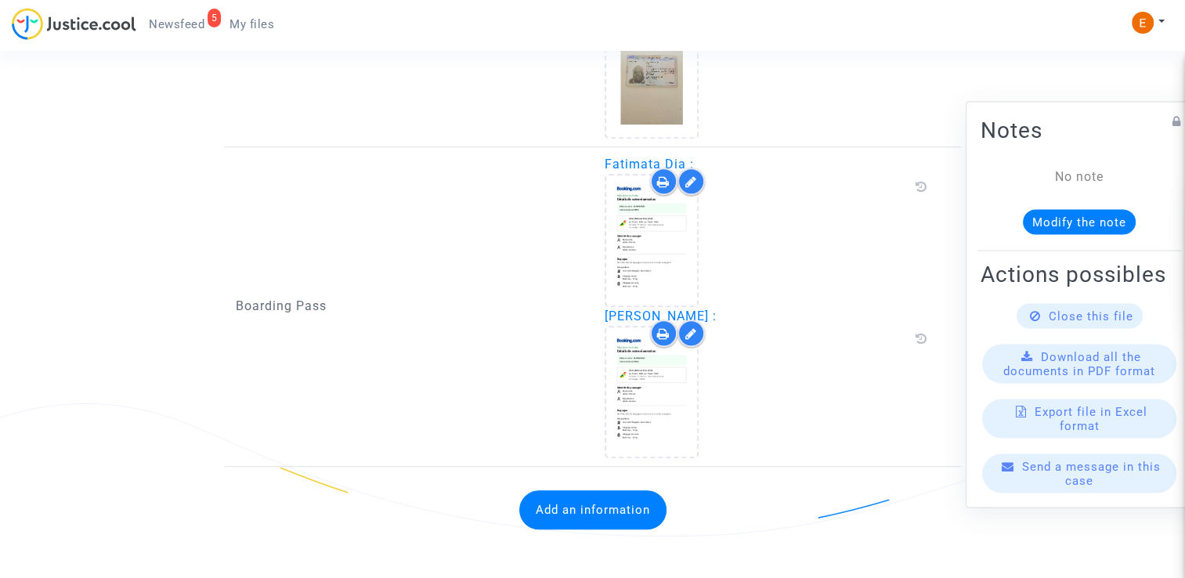
click at [616, 508] on button "Add an information" at bounding box center [592, 509] width 147 height 39
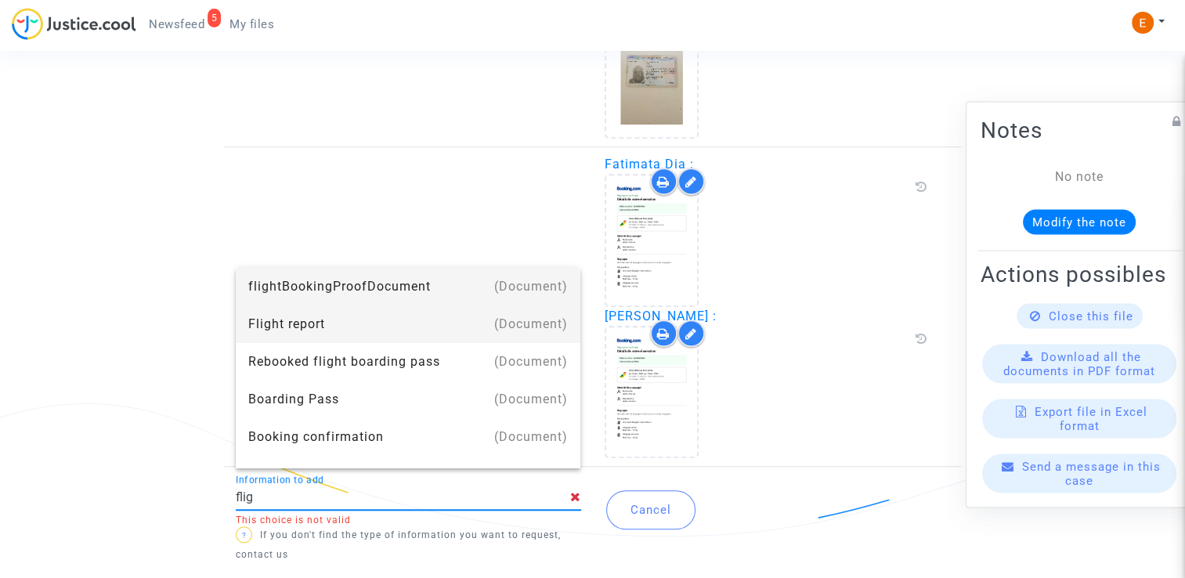
click at [407, 340] on div "Flight report" at bounding box center [408, 325] width 320 height 38
type input "Flight report"
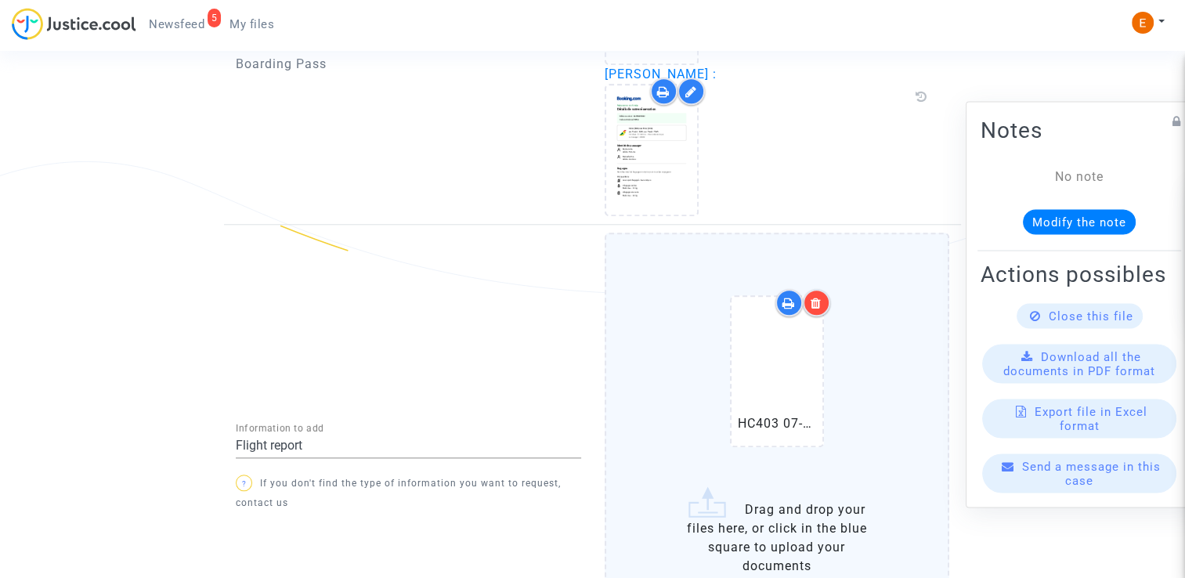
scroll to position [1636, 0]
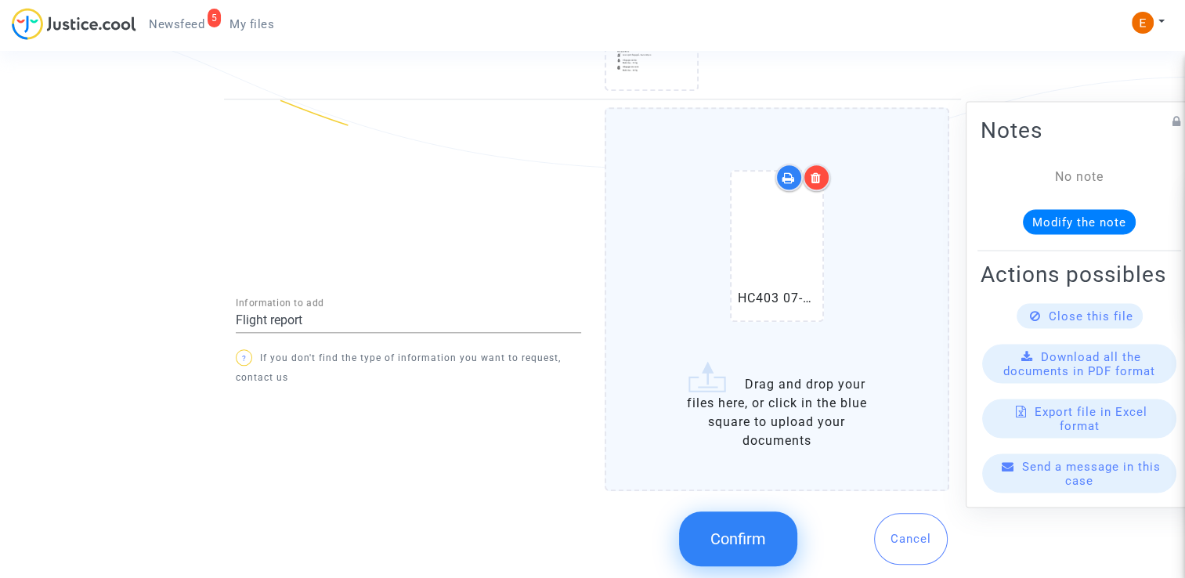
click at [743, 530] on span "Confirm" at bounding box center [738, 539] width 56 height 19
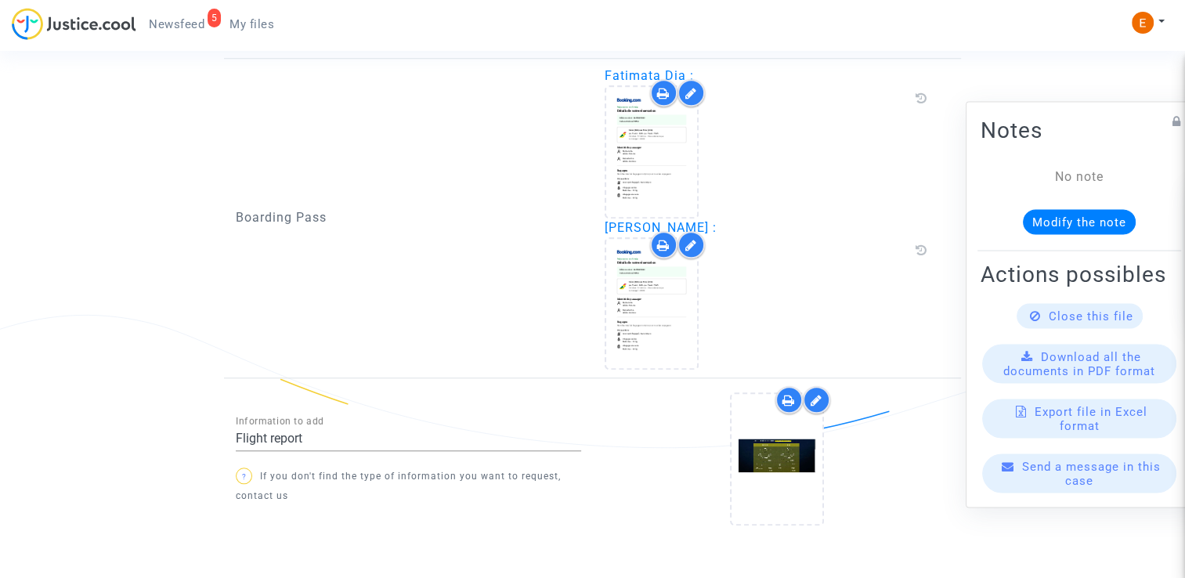
scroll to position [1416, 0]
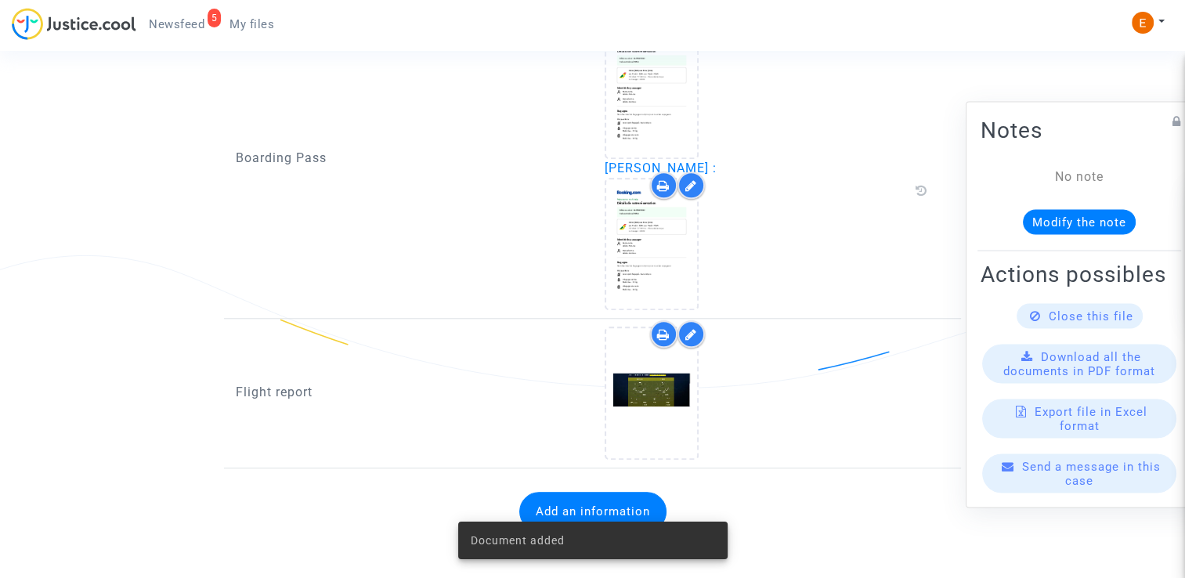
click at [190, 30] on span "Newsfeed" at bounding box center [177, 24] width 56 height 14
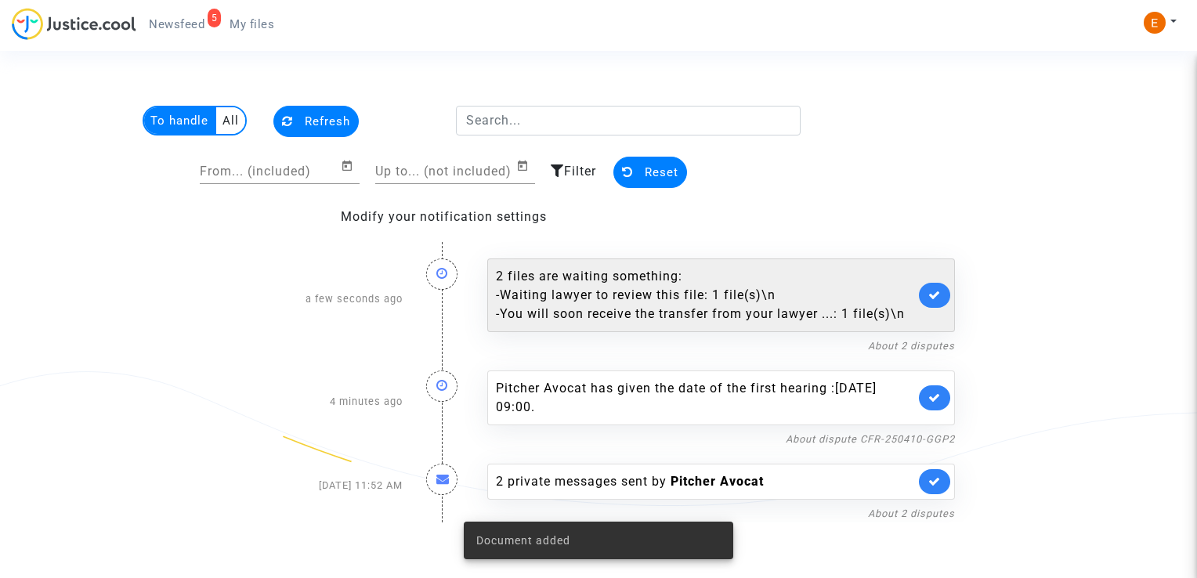
click at [692, 287] on div "- Waiting lawyer to review this file: 1 file(s)\n" at bounding box center [705, 295] width 419 height 19
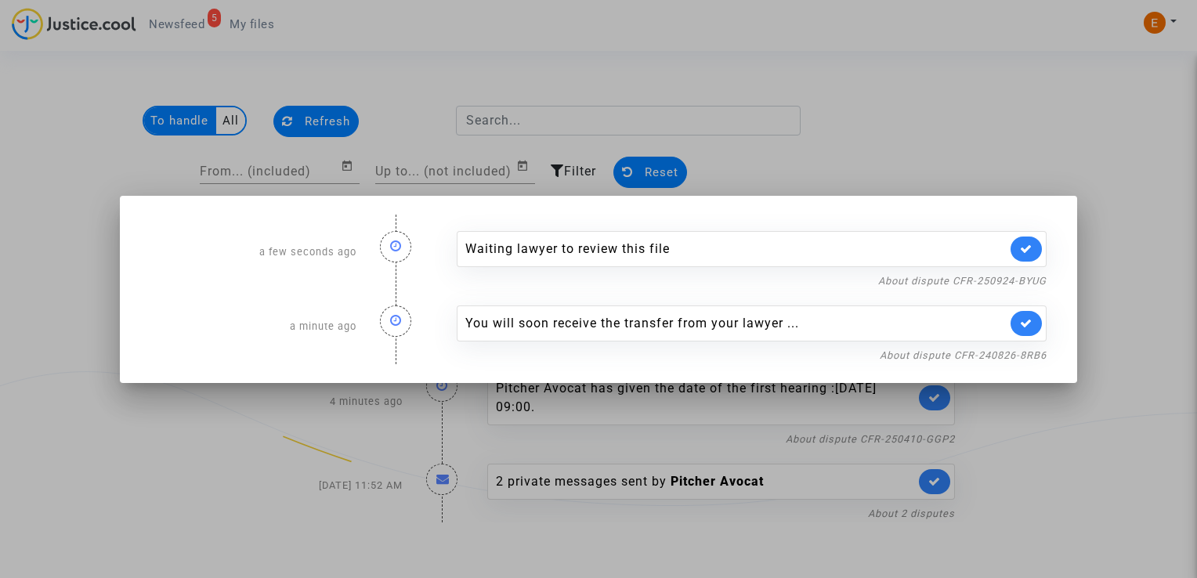
click at [1036, 248] on link at bounding box center [1026, 249] width 31 height 25
click at [1116, 267] on div at bounding box center [598, 289] width 1197 height 578
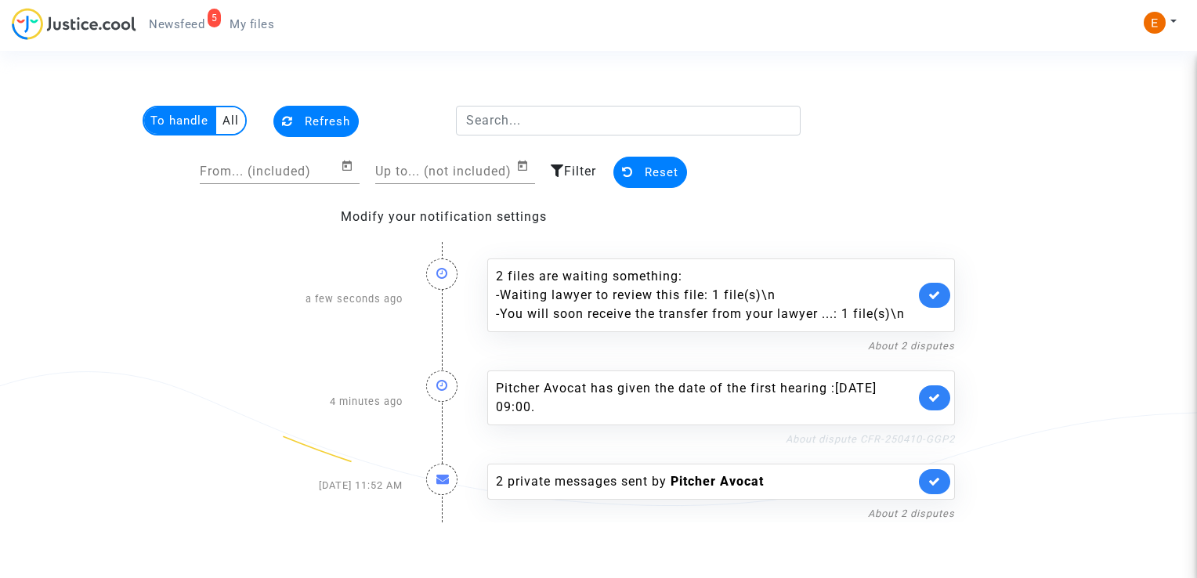
click at [830, 436] on link "About dispute CFR-250410-GGP2" at bounding box center [870, 439] width 169 height 12
click at [943, 393] on link at bounding box center [934, 397] width 31 height 25
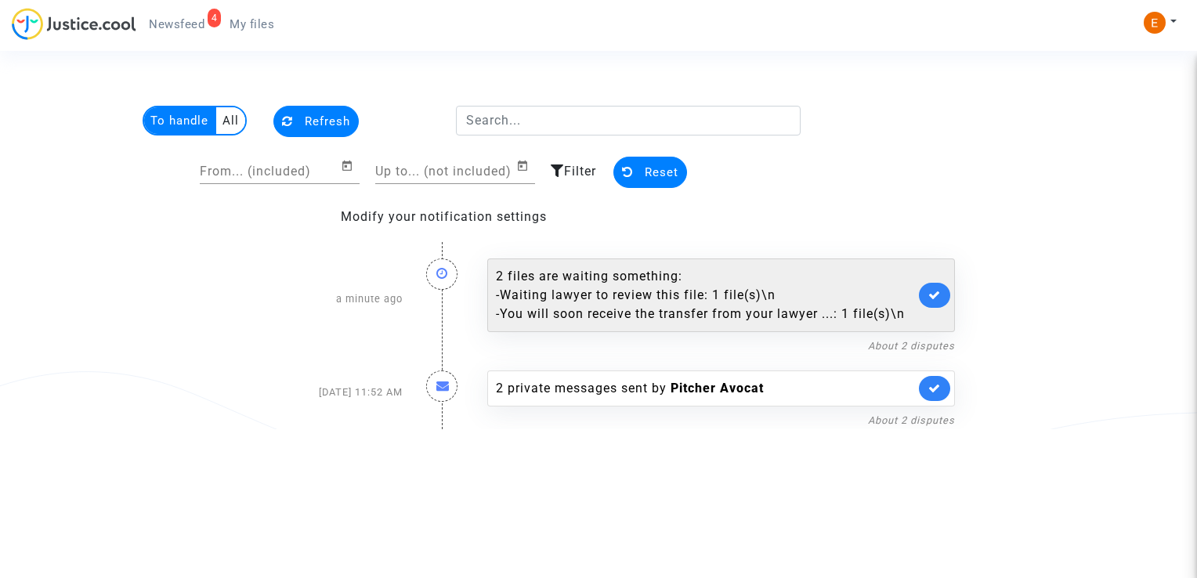
click at [800, 302] on div "- Waiting lawyer to review this file: 1 file(s)\n" at bounding box center [705, 295] width 419 height 19
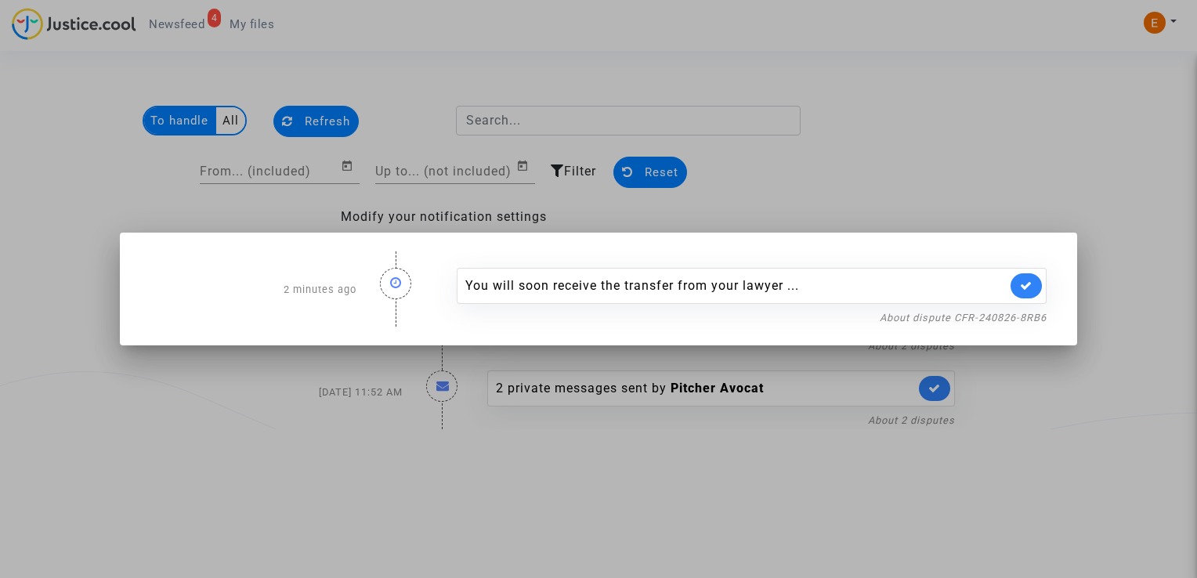
click at [783, 168] on div at bounding box center [598, 289] width 1197 height 578
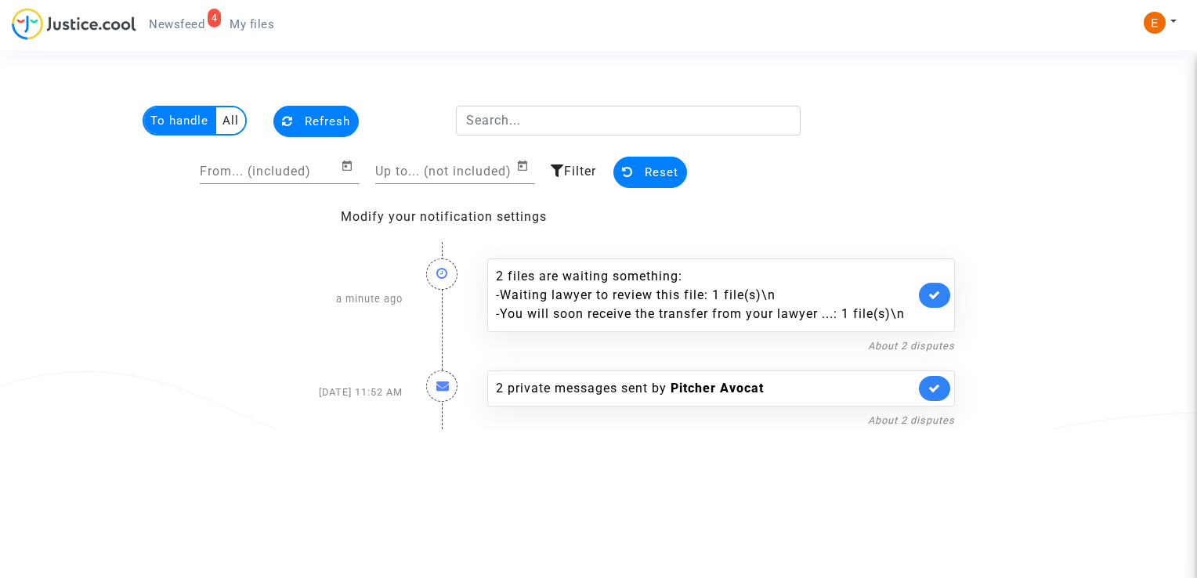
click at [273, 24] on link "My files" at bounding box center [252, 25] width 70 height 24
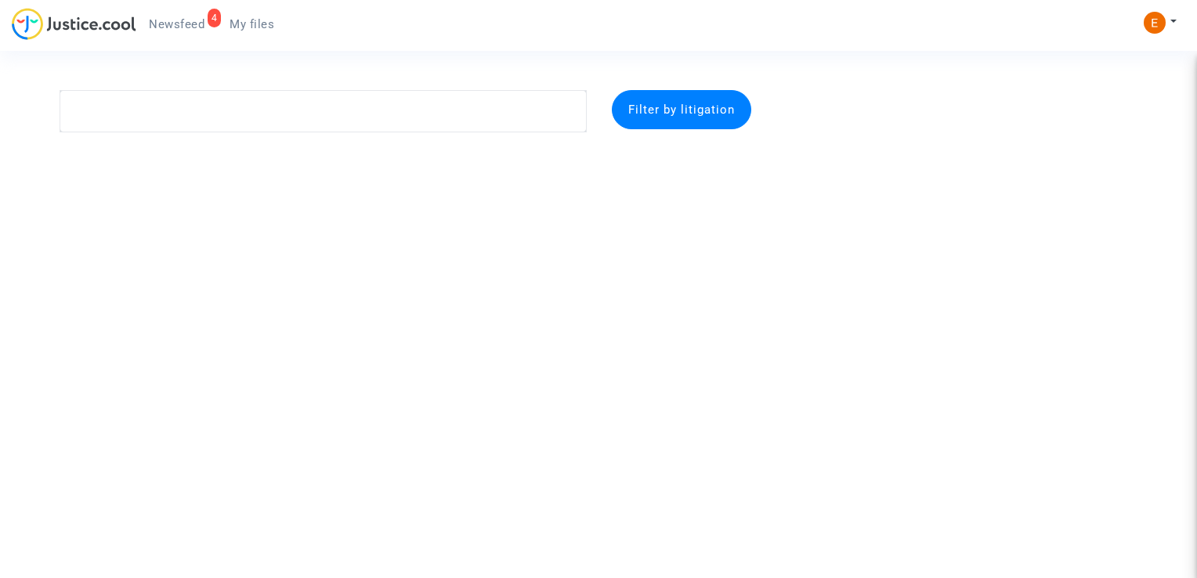
click at [183, 17] on span "Newsfeed" at bounding box center [177, 24] width 56 height 14
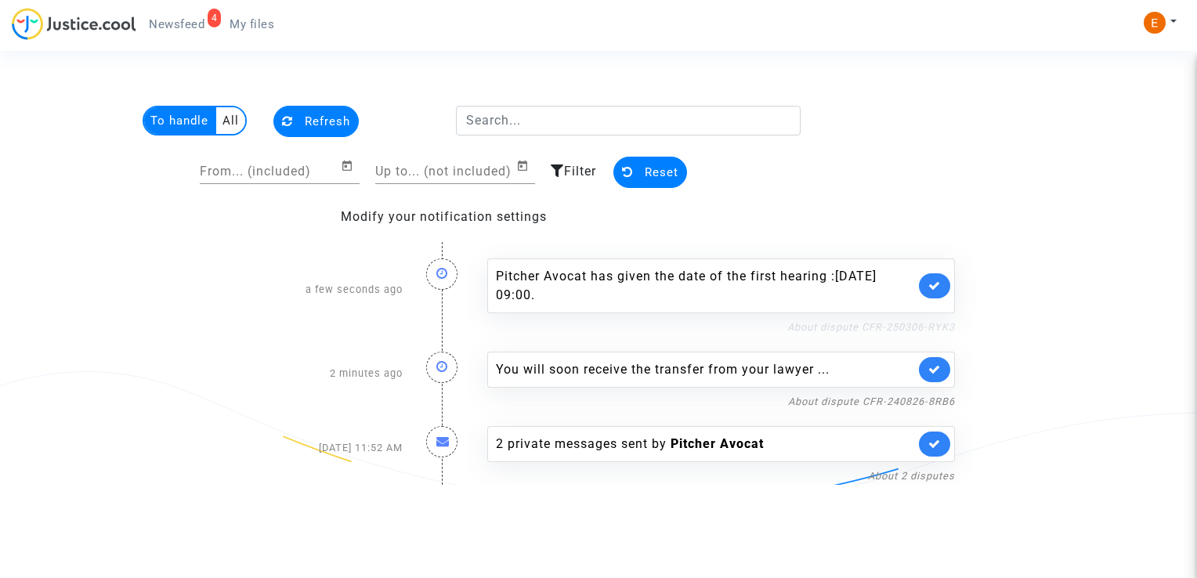
click at [880, 324] on link "About dispute CFR-250306-RYK3" at bounding box center [871, 327] width 168 height 12
click at [927, 288] on link at bounding box center [934, 285] width 31 height 25
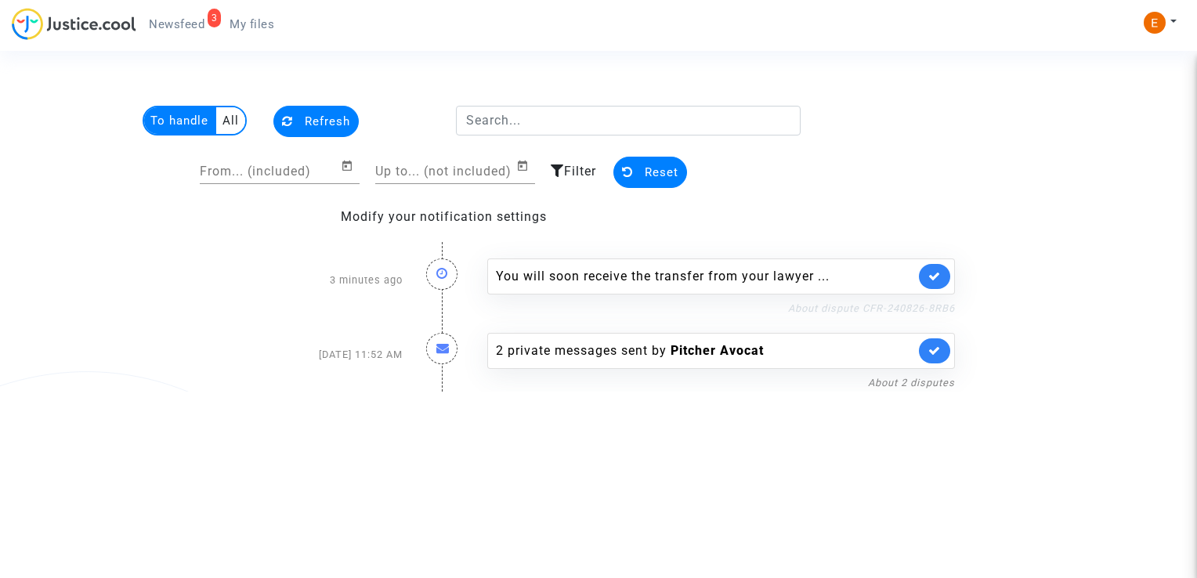
click at [846, 302] on link "About dispute CFR-240826-8RB6" at bounding box center [871, 308] width 167 height 12
click at [948, 278] on link at bounding box center [934, 276] width 31 height 25
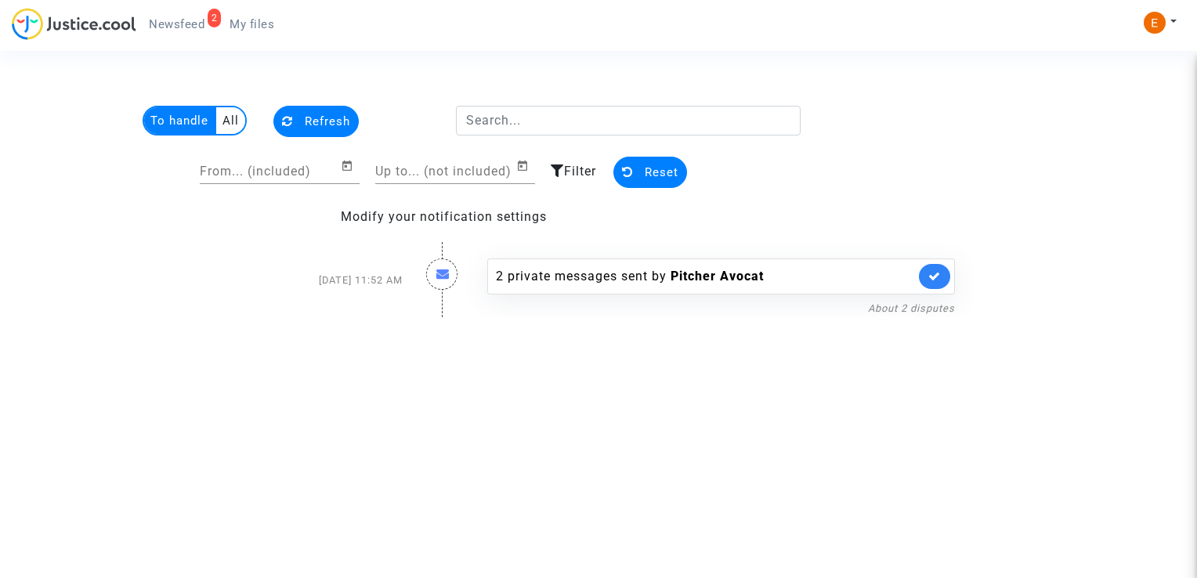
click at [262, 17] on span "My files" at bounding box center [252, 24] width 45 height 14
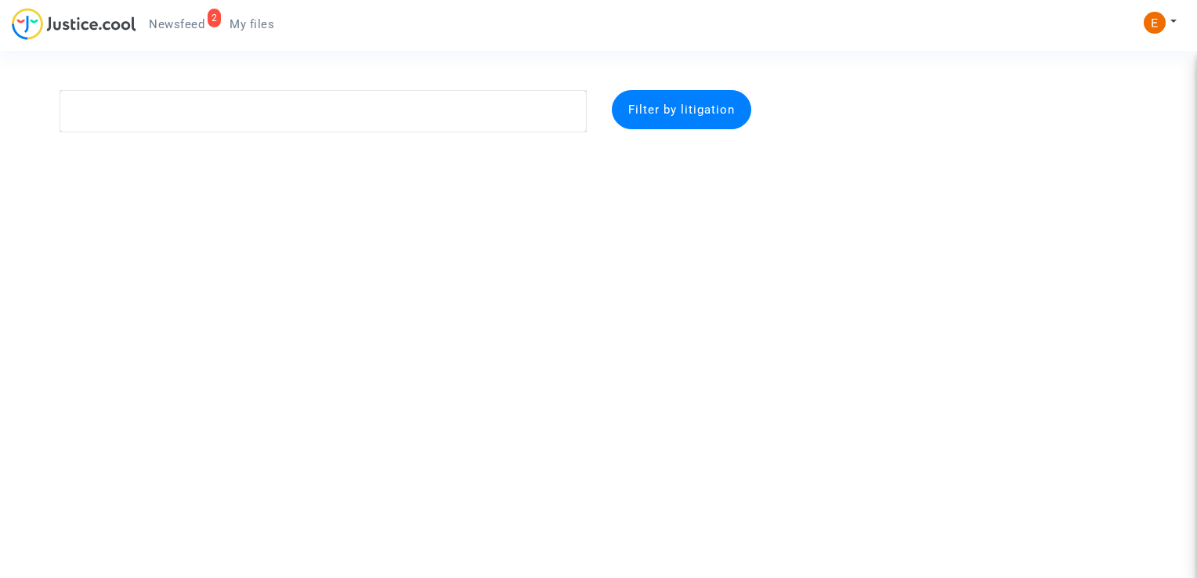
click at [200, 27] on span "Newsfeed" at bounding box center [177, 24] width 56 height 14
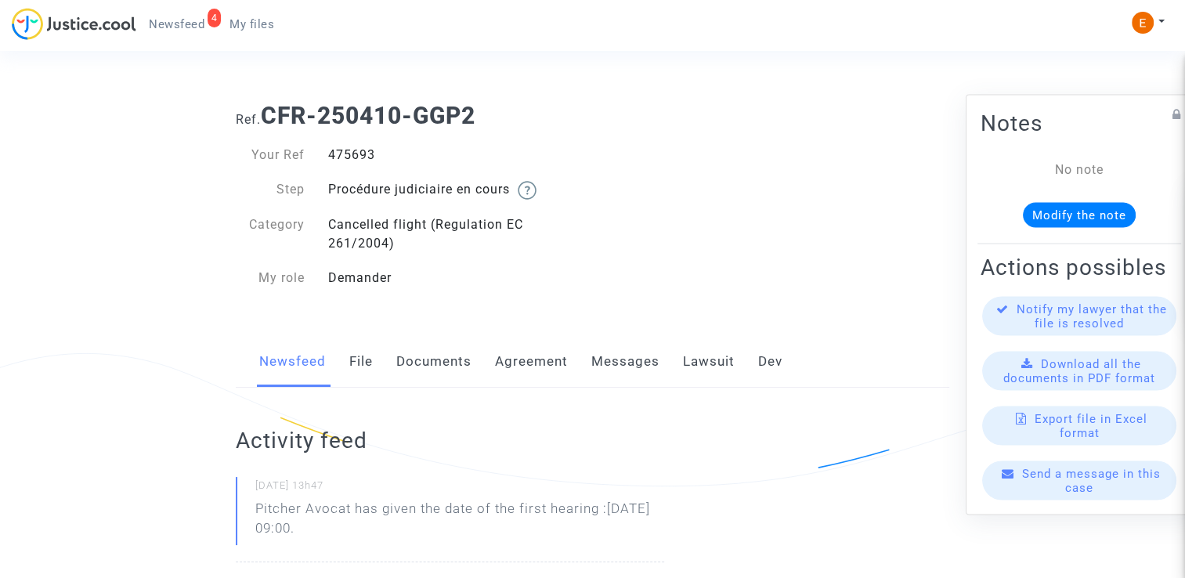
click at [359, 148] on div "475693" at bounding box center [454, 155] width 277 height 19
drag, startPoint x: 0, startPoint y: 0, endPoint x: 359, endPoint y: 148, distance: 388.1
click at [359, 148] on div "475693" at bounding box center [454, 155] width 277 height 19
copy div "475693"
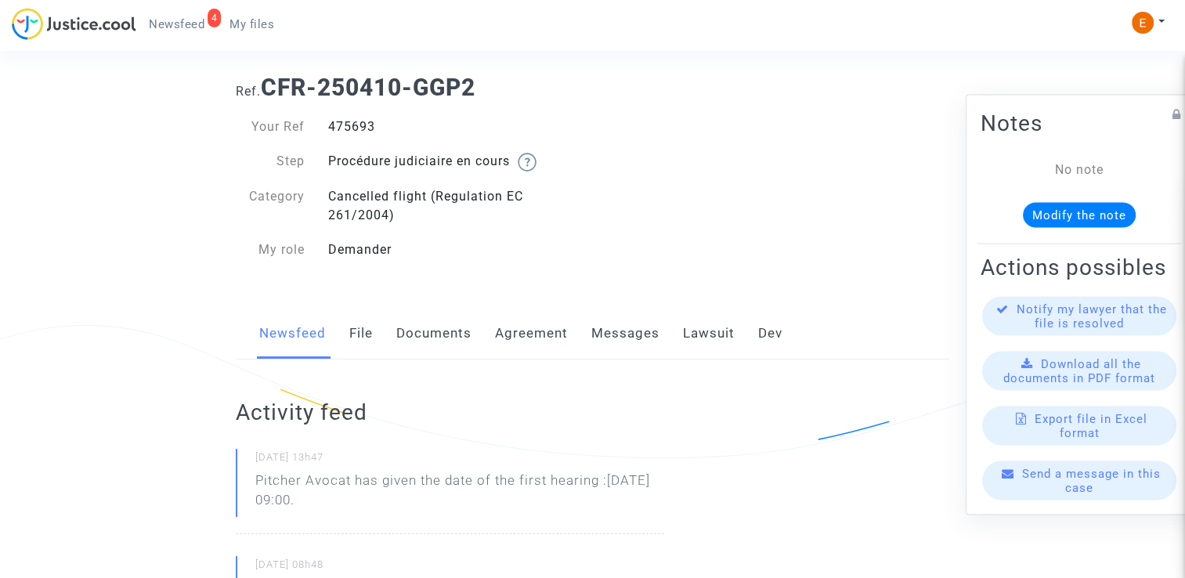
scroll to position [78, 0]
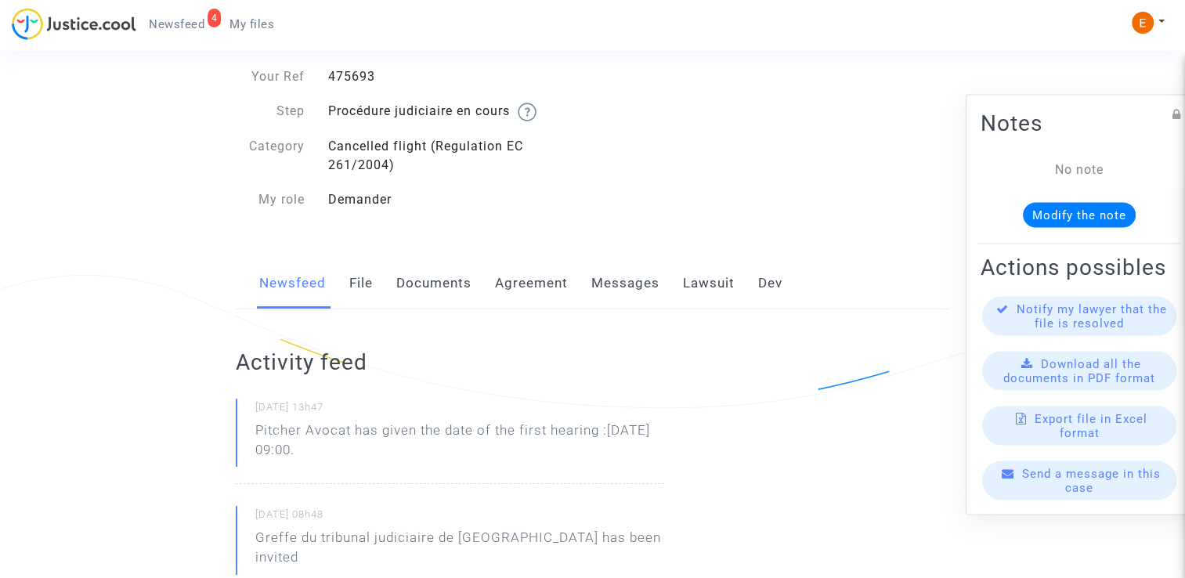
drag, startPoint x: 416, startPoint y: 456, endPoint x: 261, endPoint y: 423, distance: 158.6
click at [261, 423] on p "Pitcher Avocat has given the date of the first hearing :Mar 10th 2026 at 09:00." at bounding box center [459, 444] width 409 height 47
drag, startPoint x: 261, startPoint y: 423, endPoint x: 432, endPoint y: 461, distance: 175.8
click at [432, 461] on div "24/09/2025 - 13h47 Pitcher Avocat has given the date of the first hearing :Mar …" at bounding box center [450, 441] width 428 height 85
drag, startPoint x: 432, startPoint y: 461, endPoint x: 378, endPoint y: 450, distance: 55.9
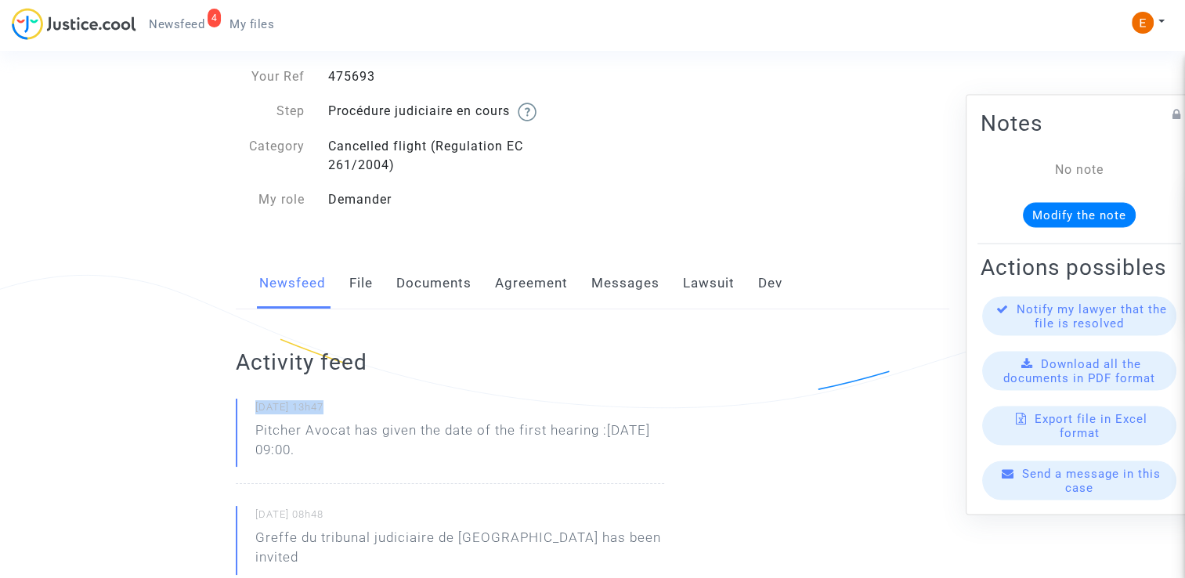
click at [395, 453] on p "Pitcher Avocat has given the date of the first hearing :Mar 10th 2026 at 09:00." at bounding box center [459, 444] width 409 height 47
click at [353, 431] on p "Pitcher Avocat ha dado la fecha de la primera audiencia: 10 de marzo de 2026 a …" at bounding box center [459, 444] width 409 height 47
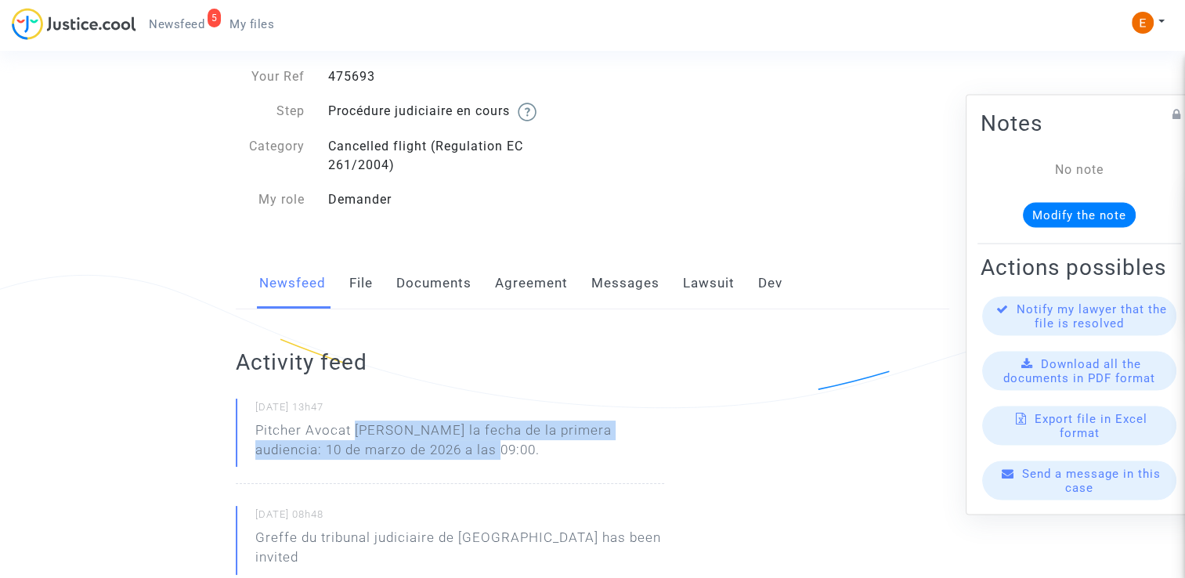
drag, startPoint x: 355, startPoint y: 425, endPoint x: 496, endPoint y: 452, distance: 143.5
click at [496, 452] on p "Pitcher Avocat ha dado la fecha de la primera audiencia: 10 de marzo de 2026 a …" at bounding box center [459, 444] width 409 height 47
drag, startPoint x: 496, startPoint y: 452, endPoint x: 421, endPoint y: 434, distance: 77.3
copy p "ha dado la fecha de la primera audiencia: 10 de marzo de 2026 a las 09:00."
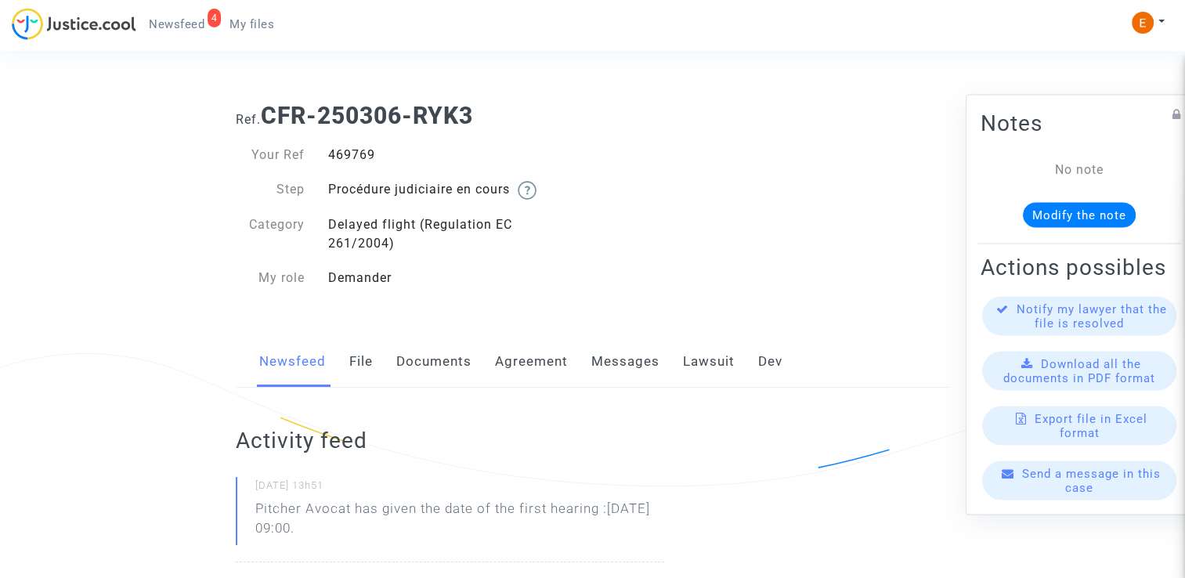
click at [353, 156] on div "469769" at bounding box center [454, 155] width 277 height 19
copy div "469769"
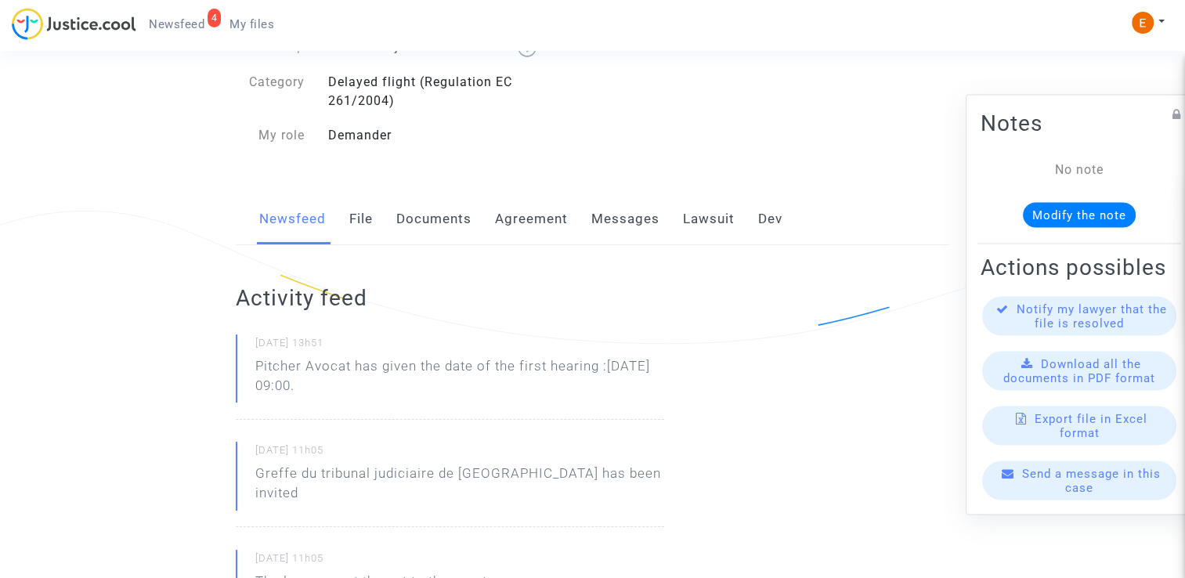
scroll to position [157, 0]
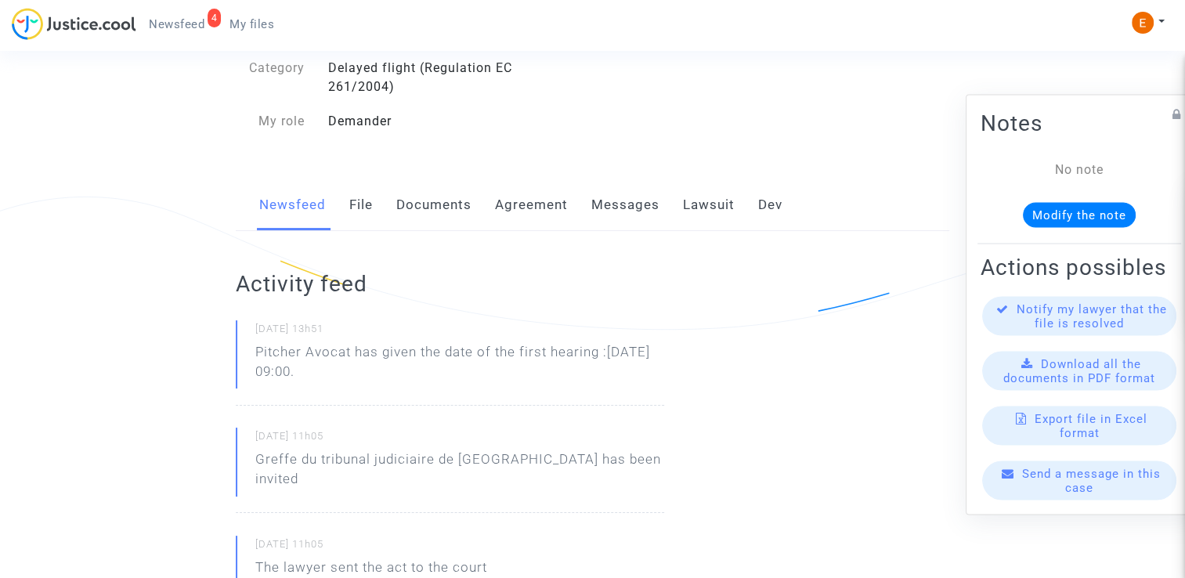
drag, startPoint x: 387, startPoint y: 368, endPoint x: 222, endPoint y: 353, distance: 165.2
drag, startPoint x: 222, startPoint y: 353, endPoint x: 282, endPoint y: 363, distance: 60.4
click at [381, 360] on p "Pitcher Avocat ha dado la fecha de la primera audiencia :D ec 4 de 2025 a las 0…" at bounding box center [459, 365] width 409 height 47
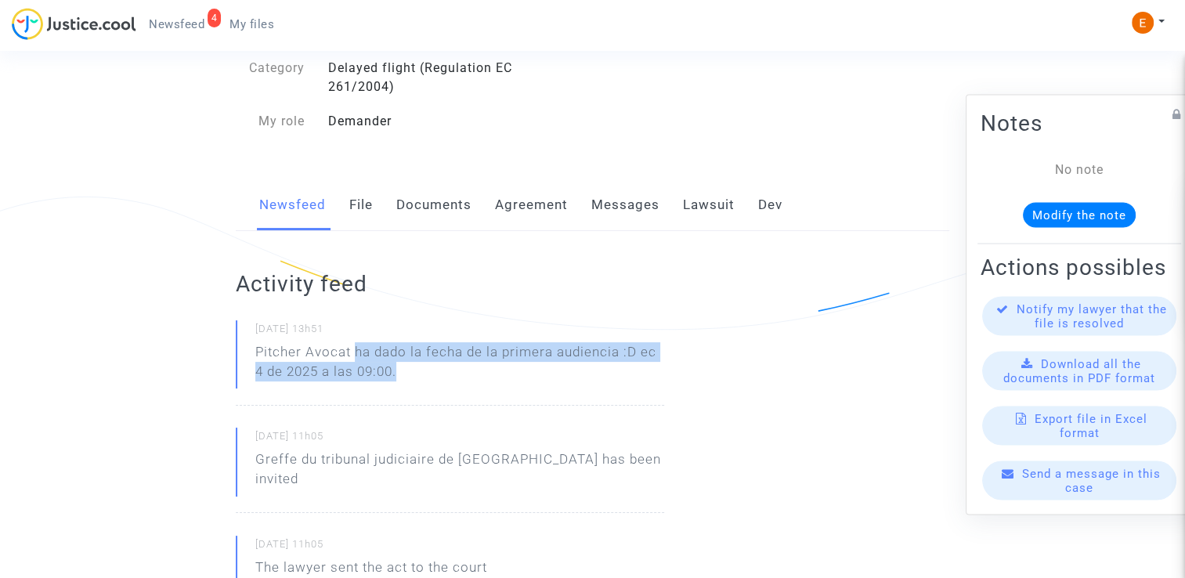
drag, startPoint x: 354, startPoint y: 349, endPoint x: 450, endPoint y: 373, distance: 99.2
click at [450, 373] on p "Pitcher Avocat ha dado la fecha de la primera audiencia :D ec 4 de 2025 a las 0…" at bounding box center [459, 365] width 409 height 47
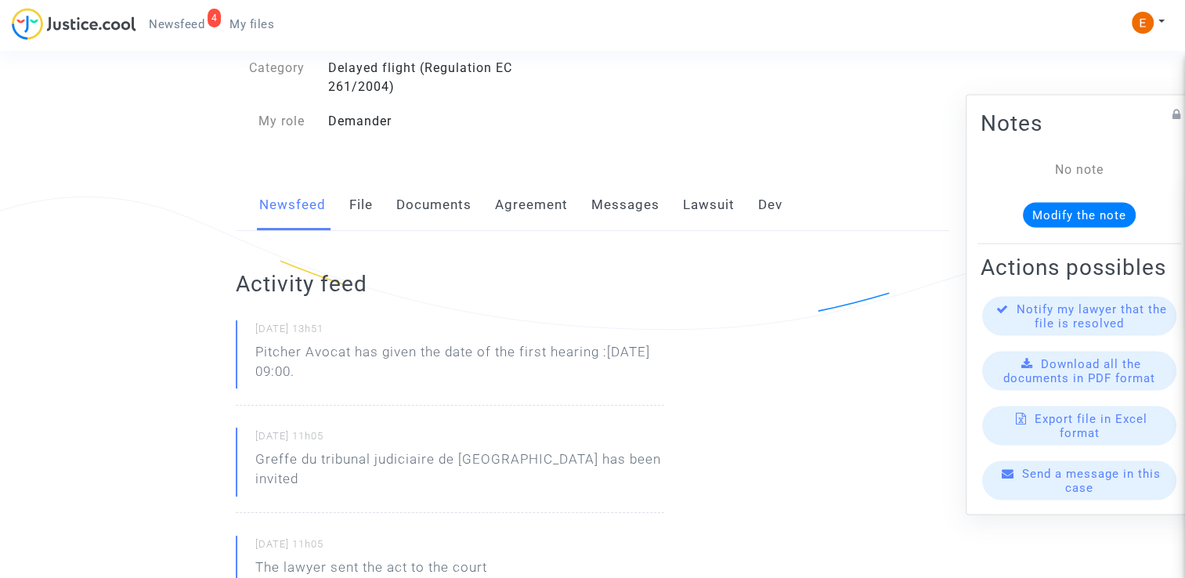
click at [494, 338] on small "[DATE] 13h51" at bounding box center [459, 332] width 409 height 20
drag, startPoint x: 354, startPoint y: 355, endPoint x: 386, endPoint y: 393, distance: 50.0
click at [386, 393] on div "[DATE] 13h51 Pitcher Avocat has given the date of the first hearing :[DATE] 09:…" at bounding box center [450, 362] width 428 height 85
drag, startPoint x: 386, startPoint y: 393, endPoint x: 379, endPoint y: 342, distance: 51.4
drag, startPoint x: 379, startPoint y: 342, endPoint x: 387, endPoint y: 384, distance: 42.3
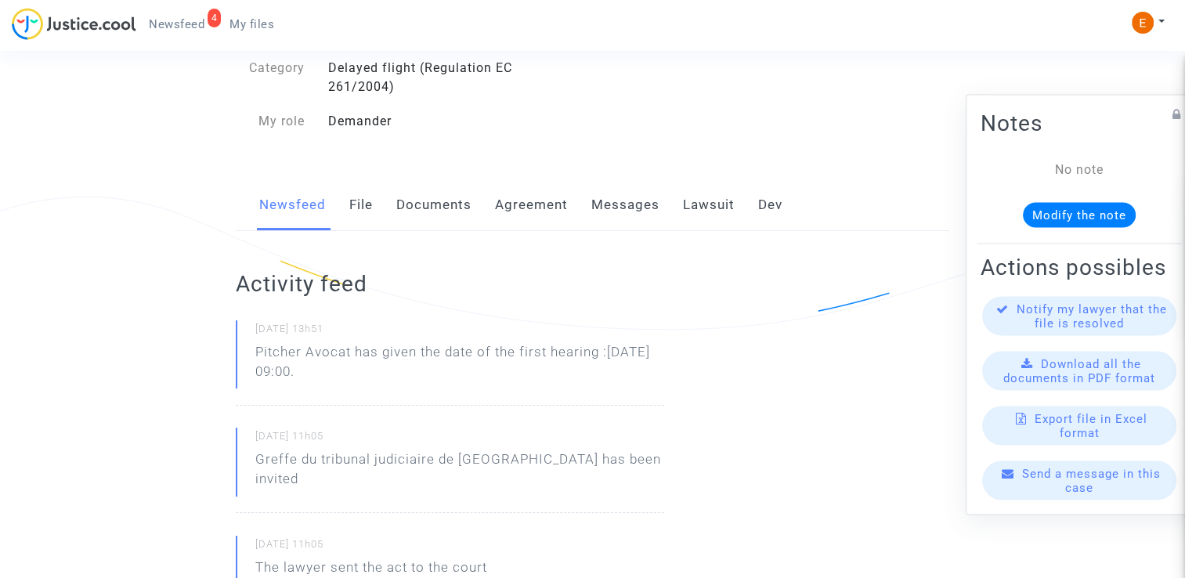
click at [387, 384] on p "Pitcher Avocat has given the date of the first hearing :[DATE] 09:00." at bounding box center [459, 365] width 409 height 47
drag, startPoint x: 387, startPoint y: 384, endPoint x: 373, endPoint y: 339, distance: 46.8
drag, startPoint x: 373, startPoint y: 339, endPoint x: 381, endPoint y: 391, distance: 52.4
click at [381, 391] on div "[DATE] 13h51 Pitcher Avocat has given the date of the first hearing :[DATE] 09:…" at bounding box center [450, 362] width 428 height 85
drag, startPoint x: 381, startPoint y: 391, endPoint x: 369, endPoint y: 355, distance: 38.2
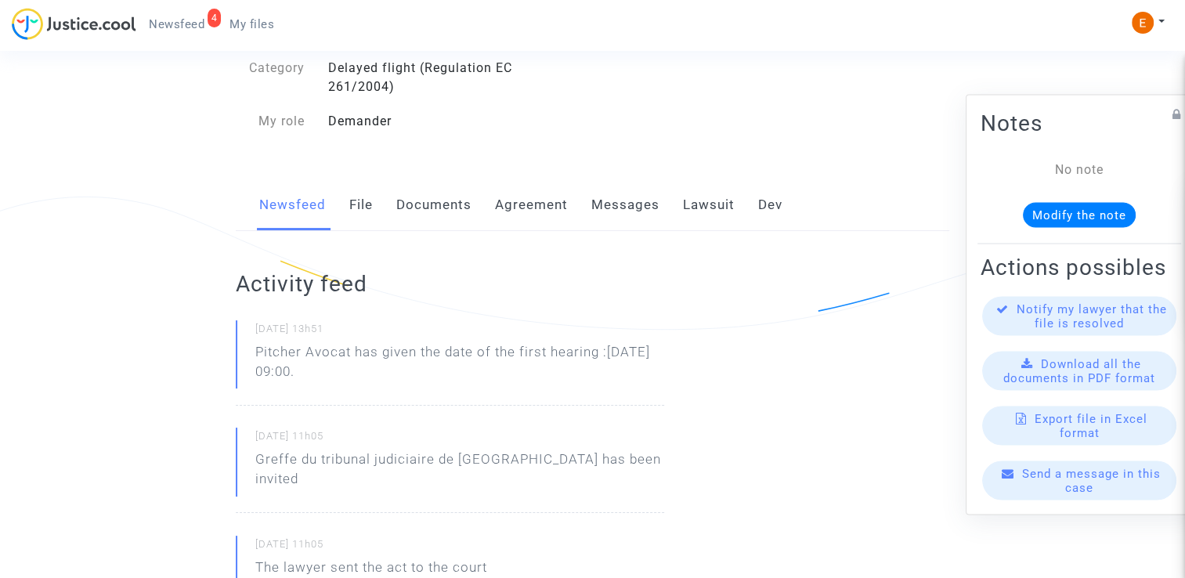
copy p "has given the date of the first hearing :[DATE] 09:00."
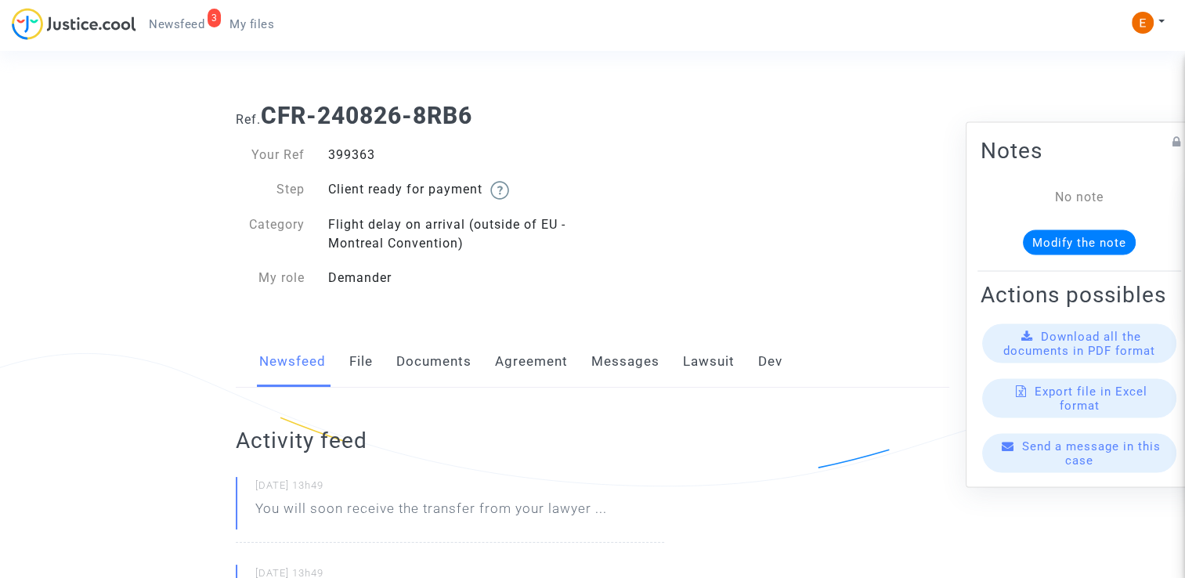
drag, startPoint x: 0, startPoint y: 0, endPoint x: 357, endPoint y: 161, distance: 392.0
click at [357, 161] on div "399363" at bounding box center [454, 155] width 277 height 19
copy div "399363"
